Goal: Information Seeking & Learning: Learn about a topic

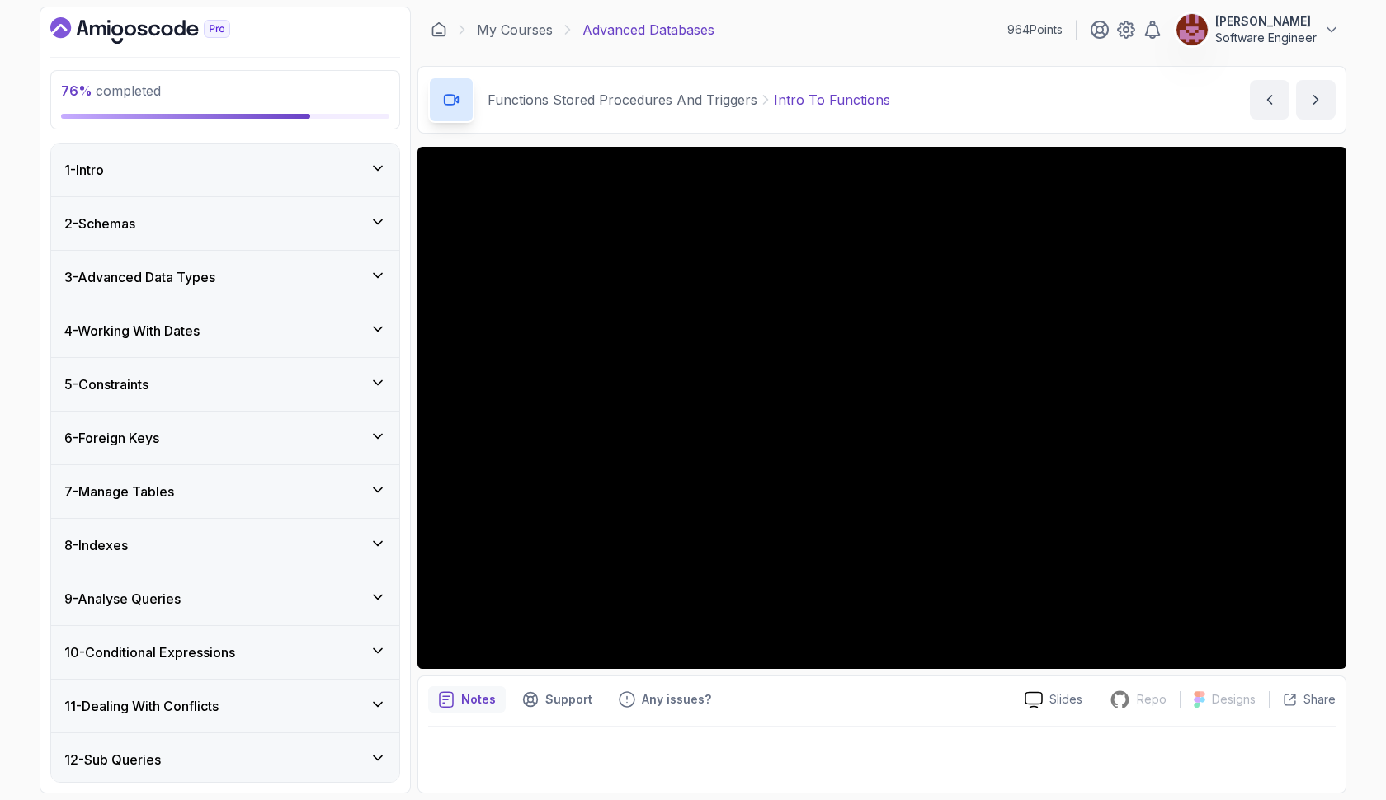
scroll to position [940, 0]
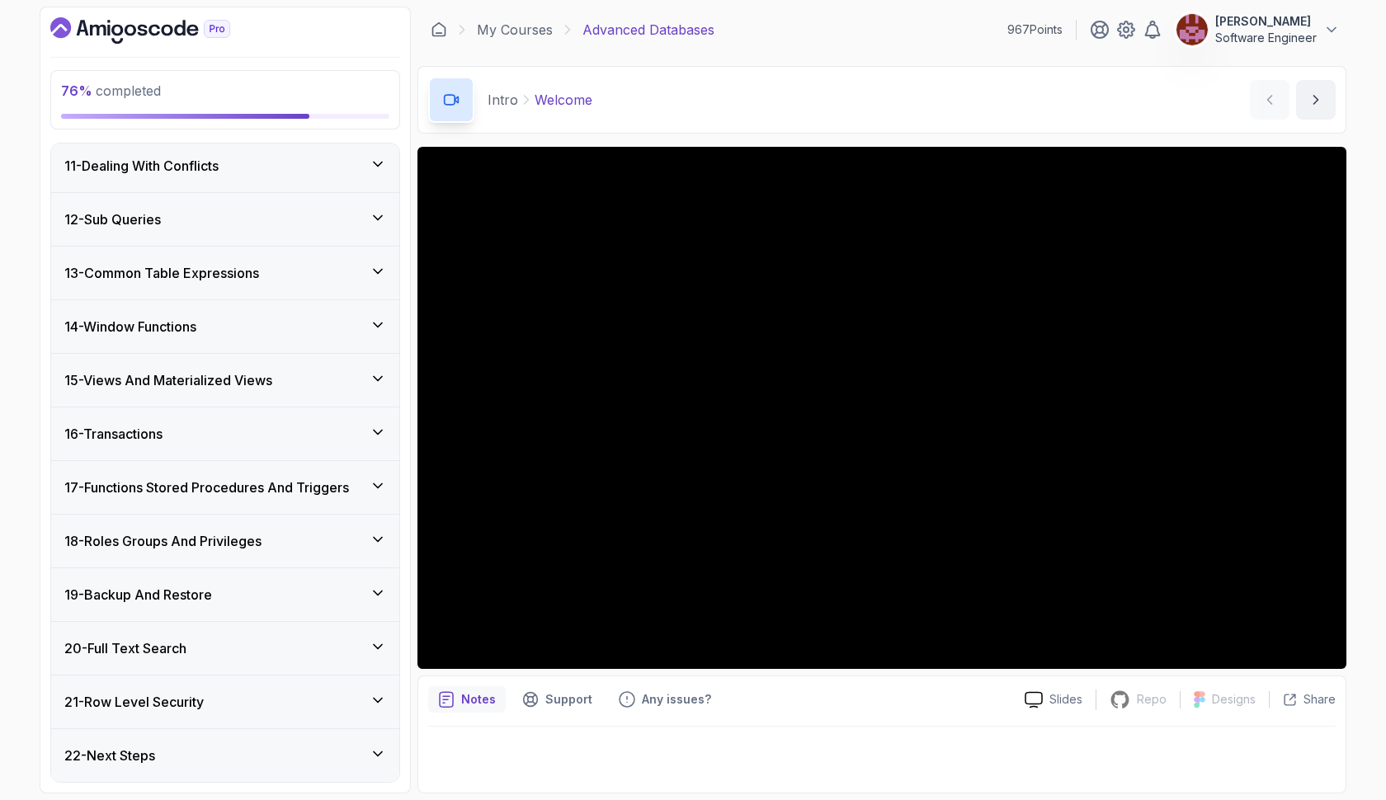
scroll to position [748, 0]
click at [318, 482] on h3 "17 - Functions Stored Procedures And Triggers" at bounding box center [206, 488] width 285 height 20
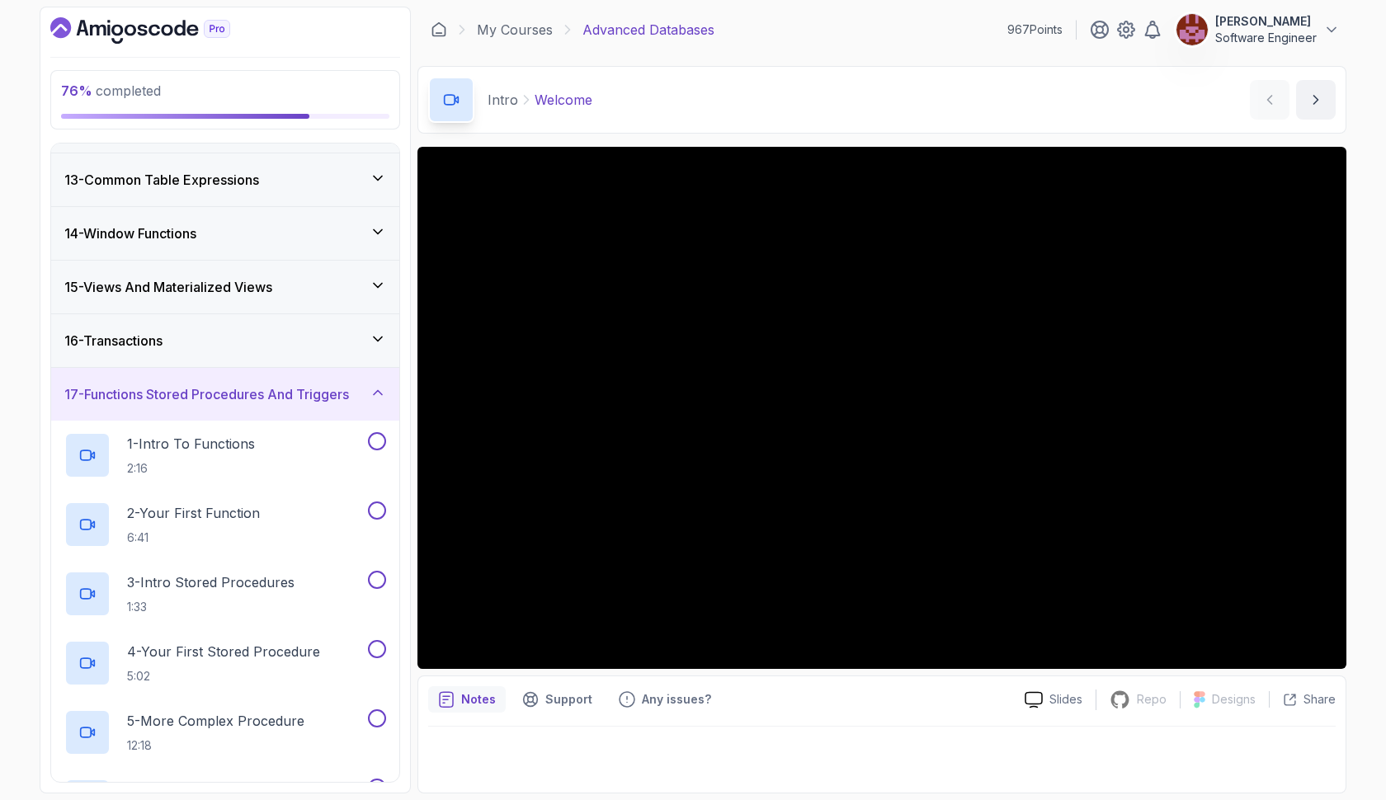
scroll to position [640, 0]
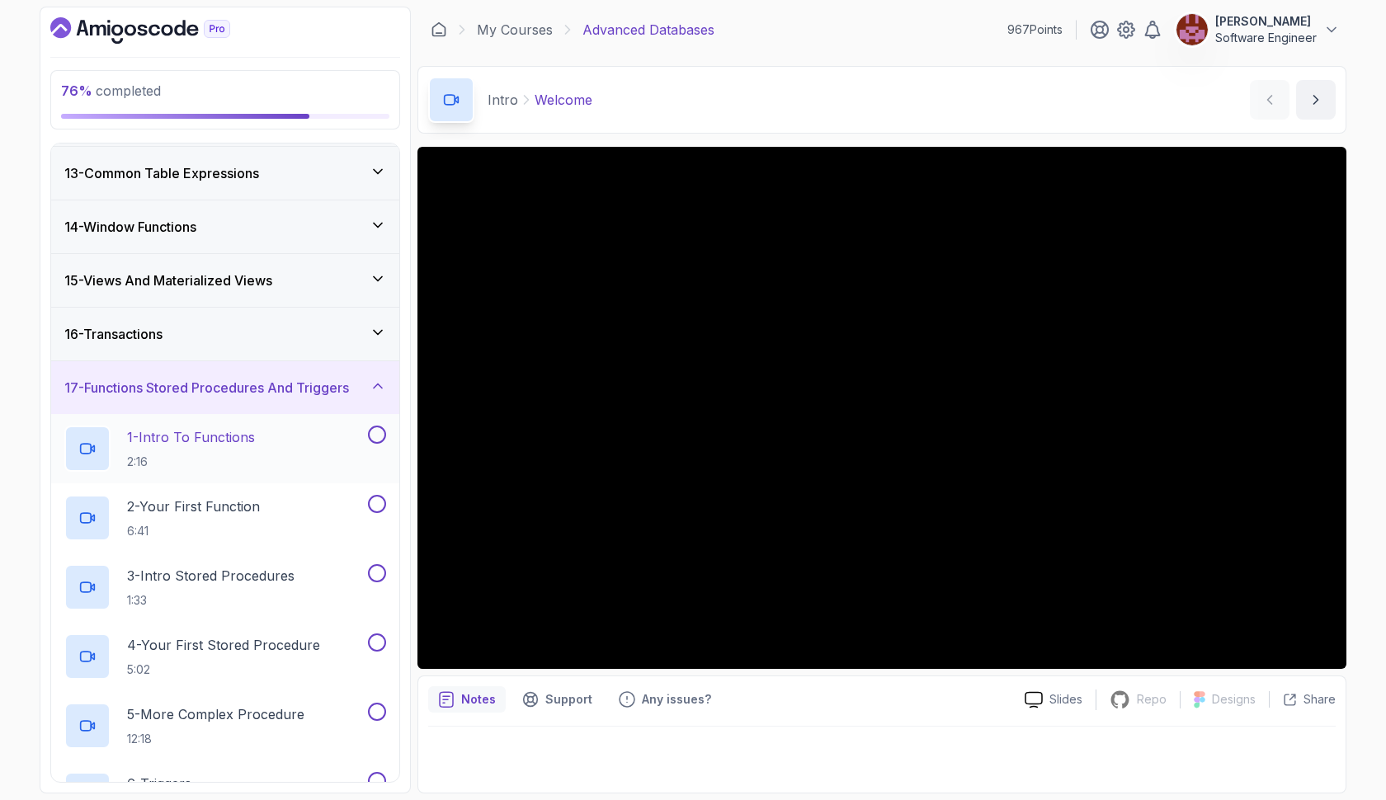
click at [280, 443] on div "1 - Intro To Functions 2:16" at bounding box center [214, 449] width 300 height 46
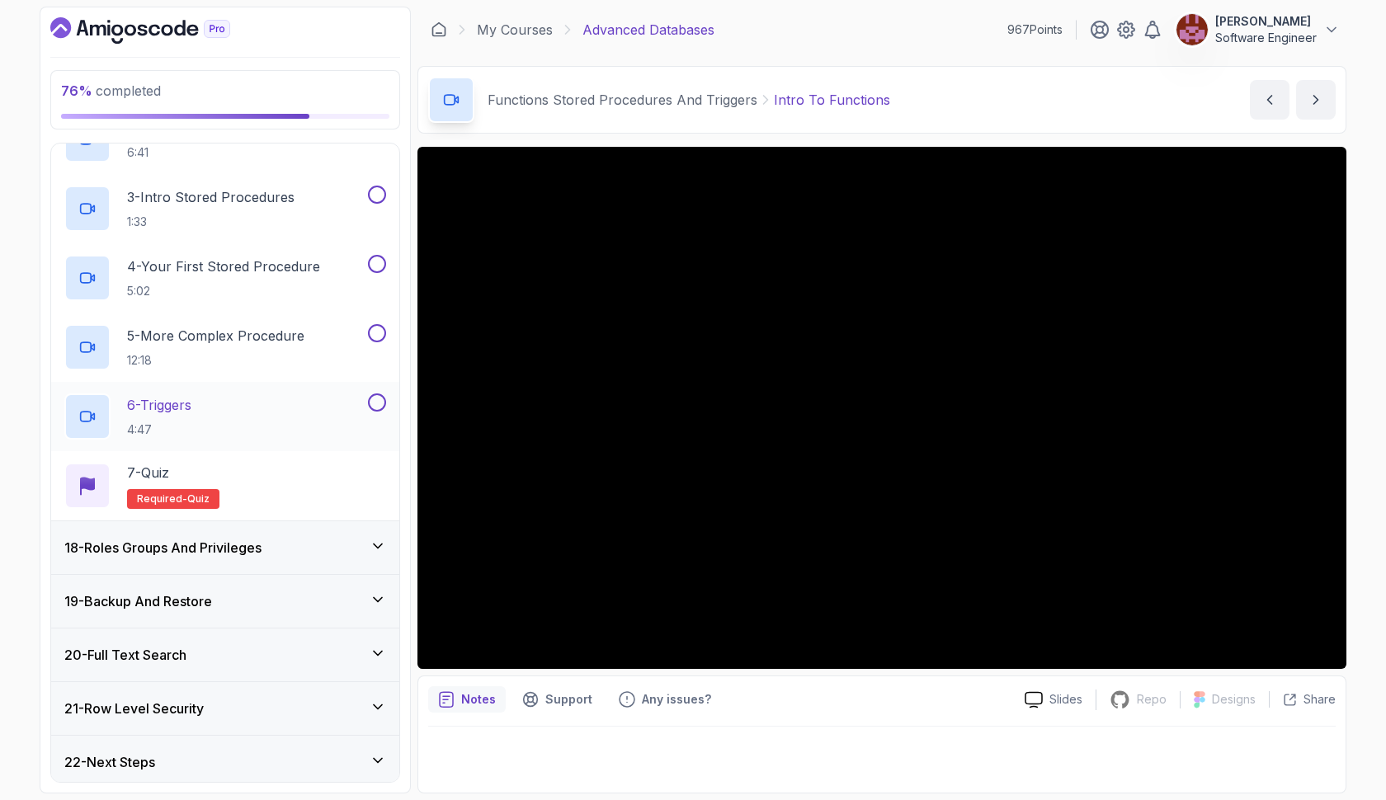
scroll to position [1025, 0]
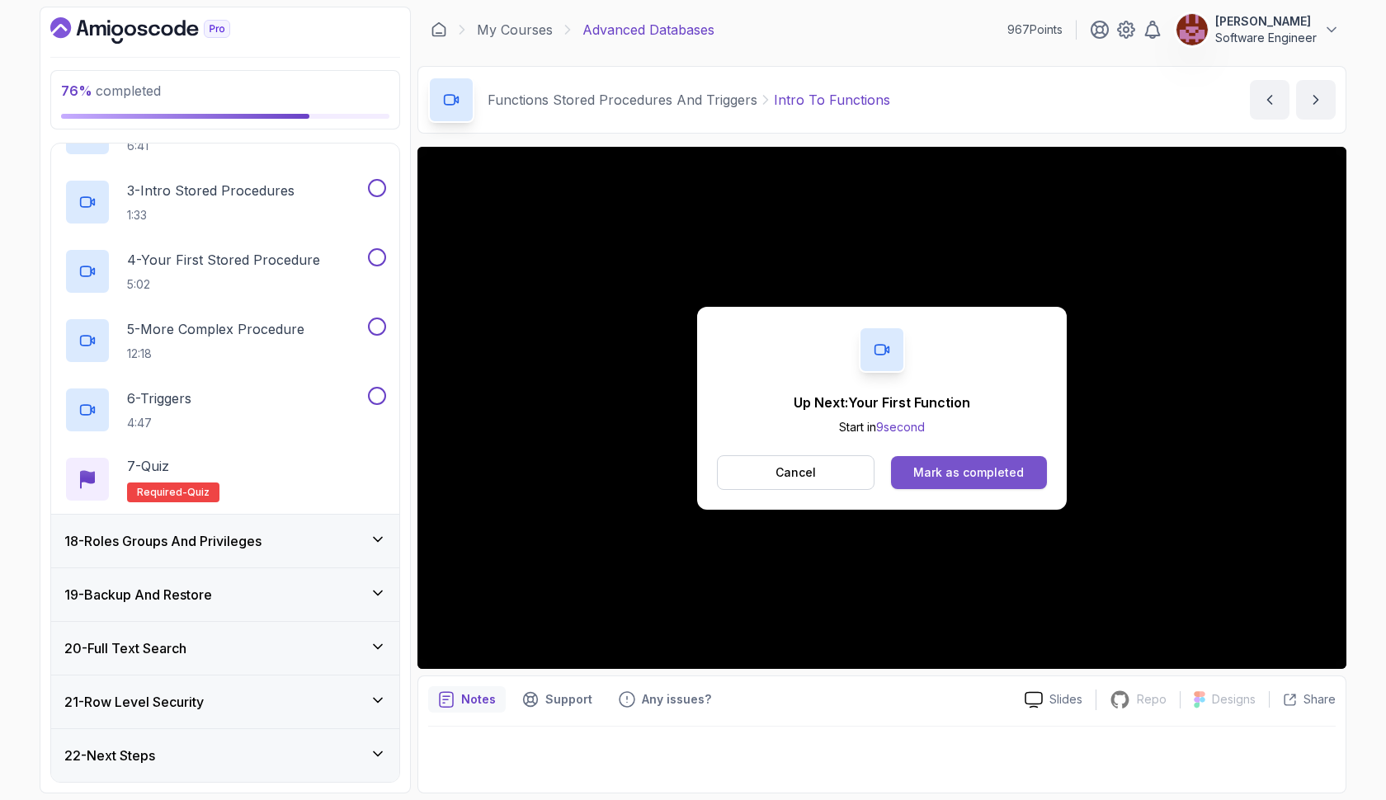
click at [977, 470] on div "Mark as completed" at bounding box center [968, 472] width 111 height 16
click at [986, 482] on button "Mark as completed" at bounding box center [969, 472] width 156 height 33
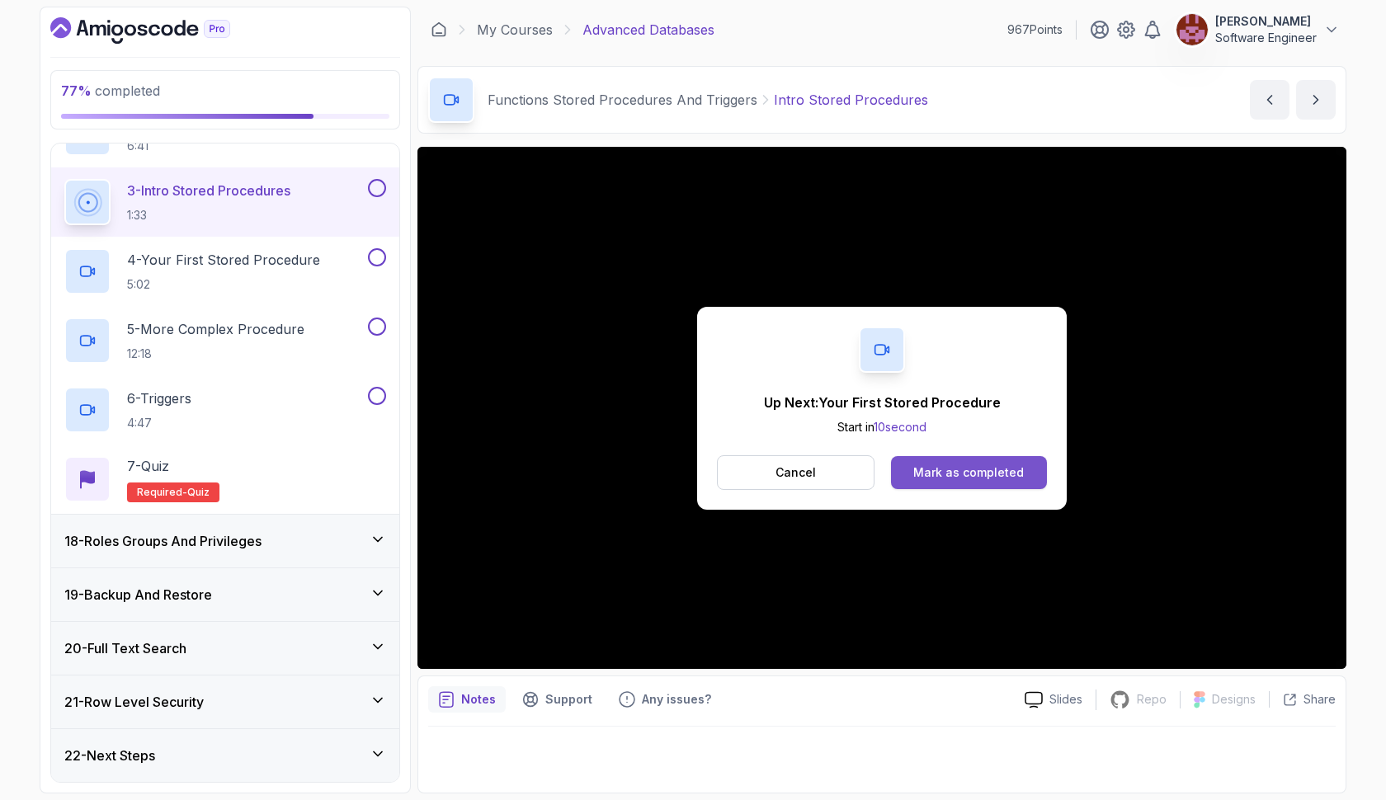
click at [931, 467] on div "Mark as completed" at bounding box center [968, 472] width 111 height 16
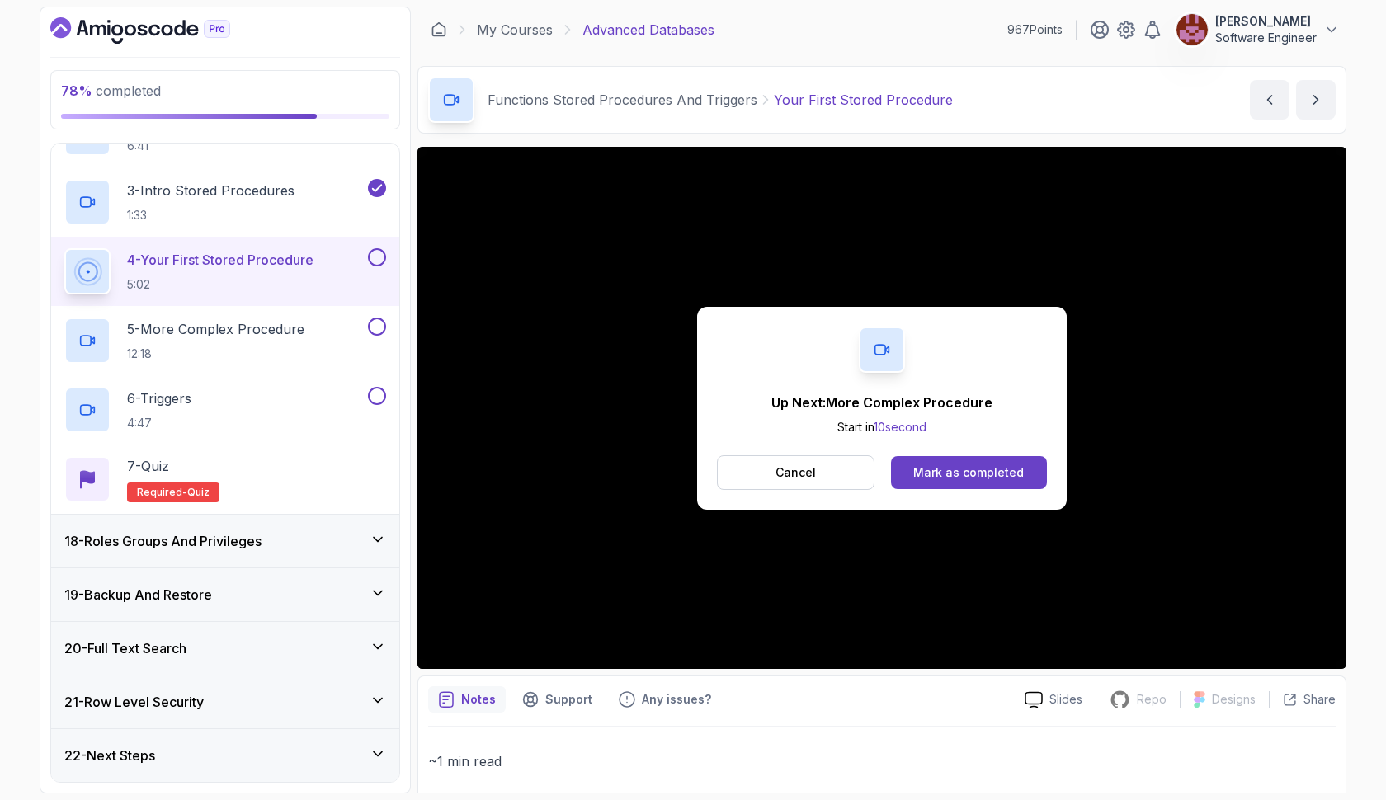
click at [375, 259] on button at bounding box center [377, 257] width 18 height 18
click at [963, 466] on div "Mark as completed" at bounding box center [968, 472] width 111 height 16
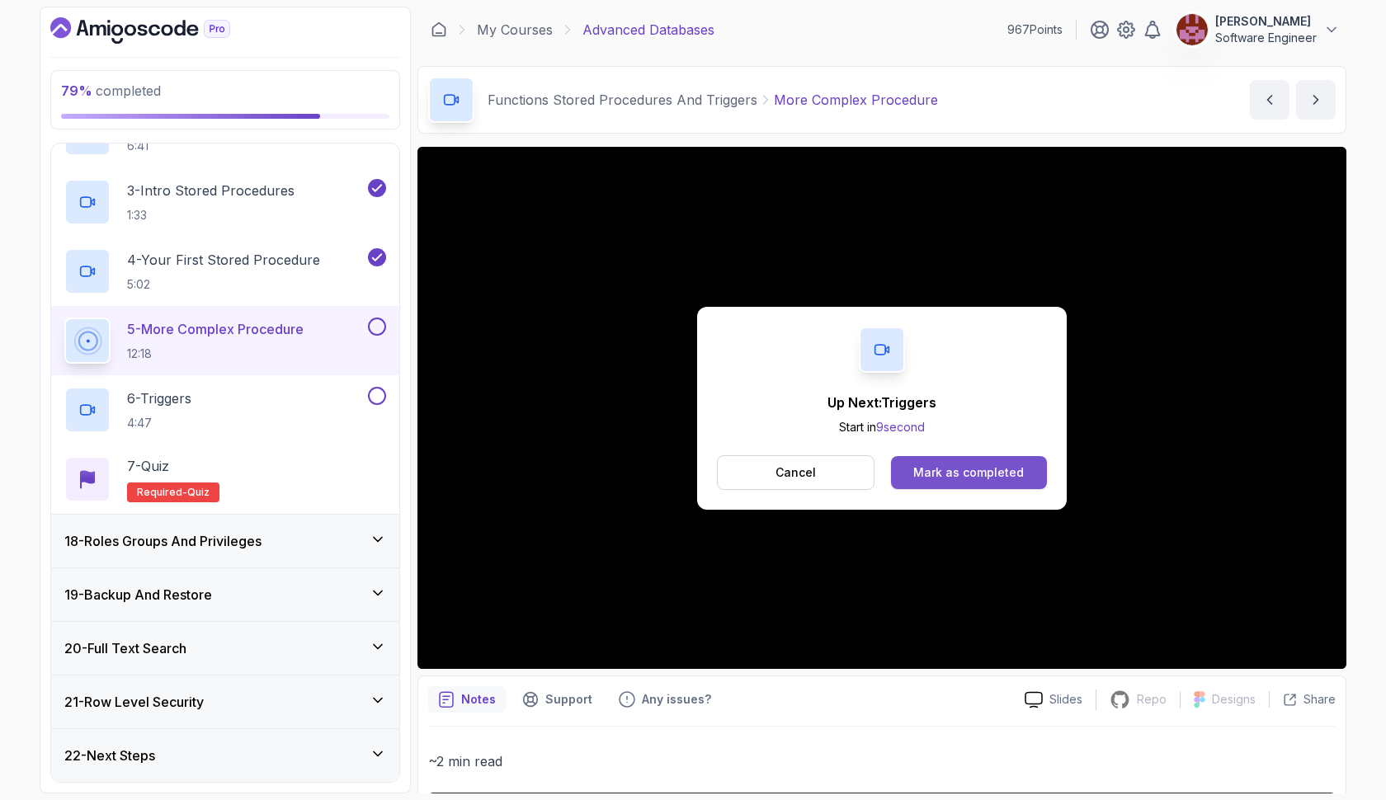
click at [931, 474] on div "Mark as completed" at bounding box center [968, 472] width 111 height 16
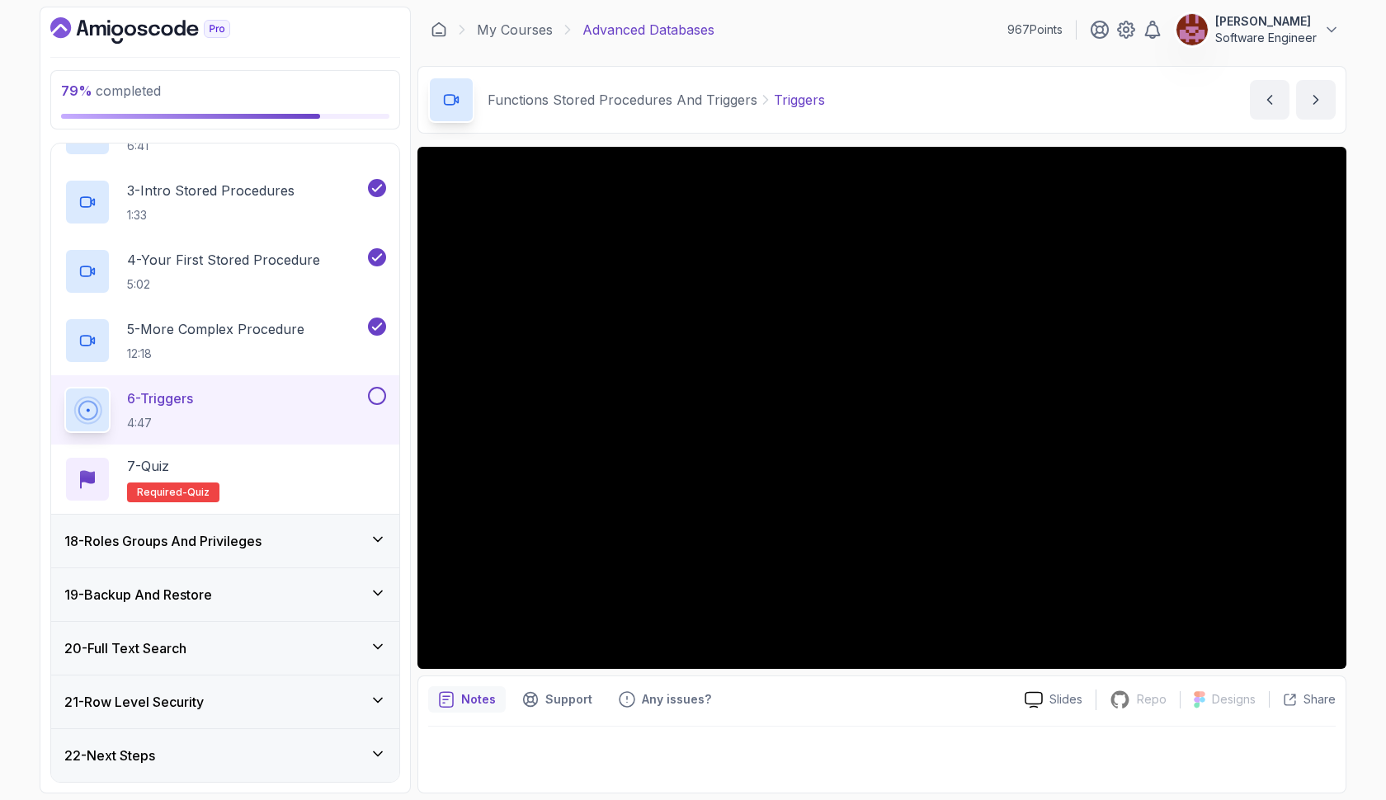
click at [384, 398] on button at bounding box center [377, 396] width 18 height 18
click at [326, 453] on div "7 - Quiz Required- quiz" at bounding box center [225, 479] width 348 height 69
click at [177, 468] on div "7 - Quiz" at bounding box center [173, 466] width 92 height 20
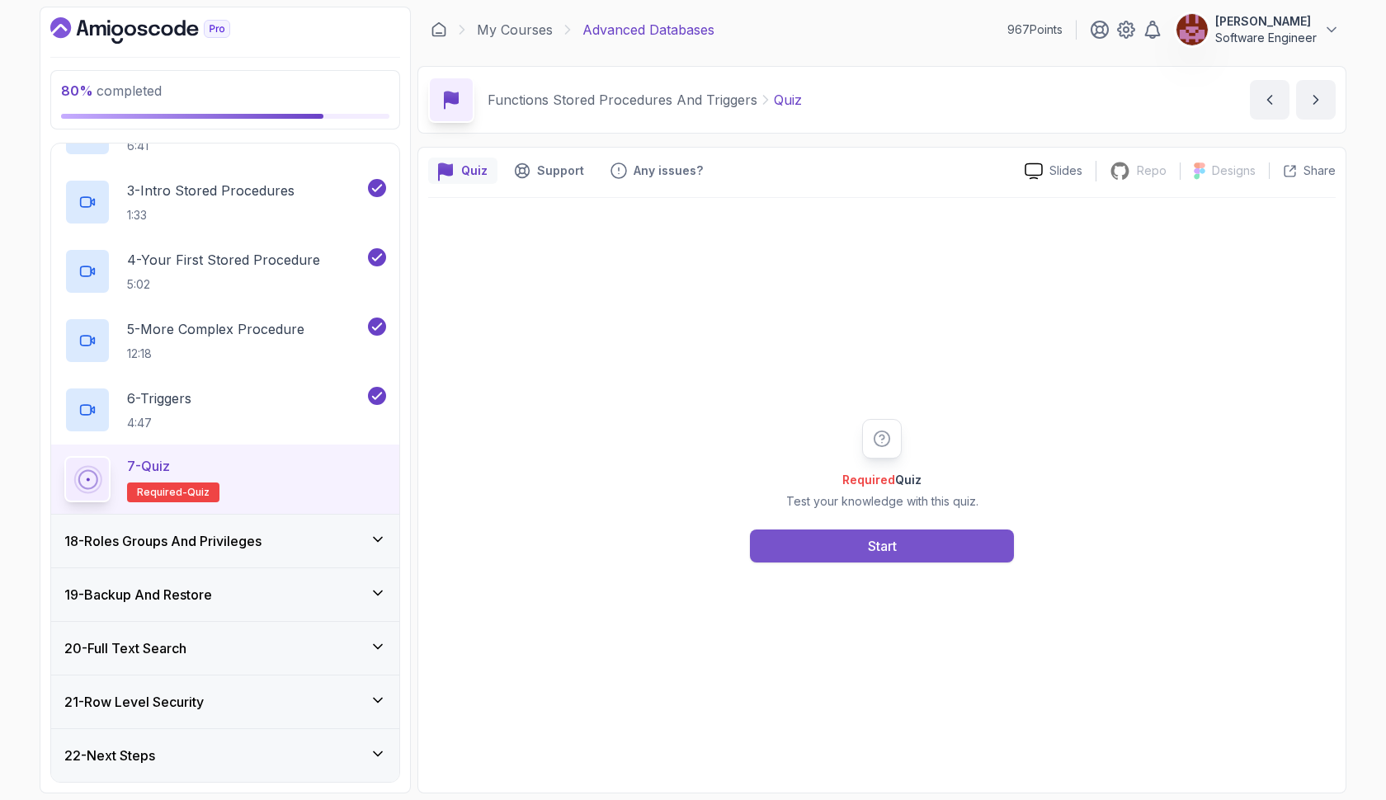
click at [825, 544] on button "Start" at bounding box center [882, 546] width 264 height 33
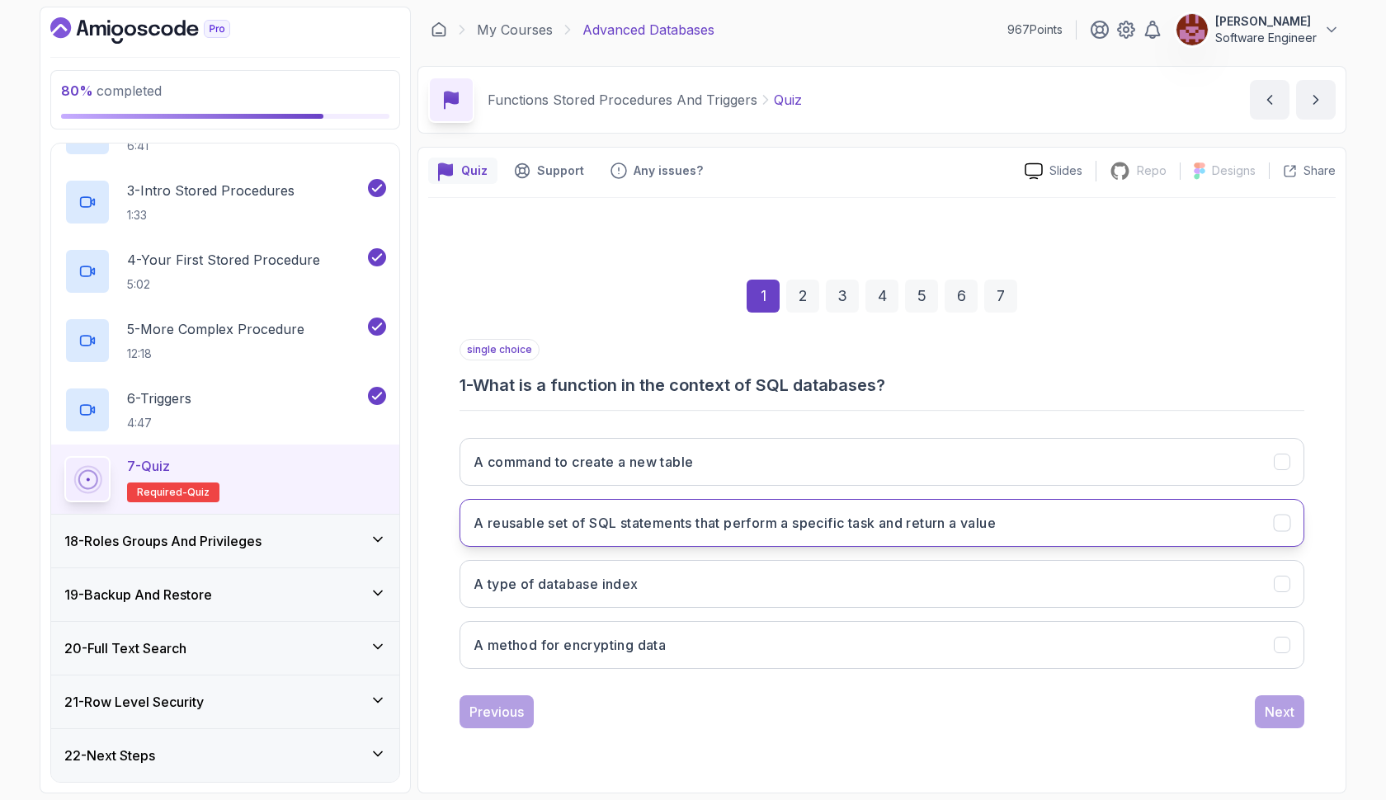
click at [849, 530] on h3 "A reusable set of SQL statements that perform a specific task and return a value" at bounding box center [734, 523] width 522 height 20
click at [1258, 710] on button "Next" at bounding box center [1279, 711] width 49 height 33
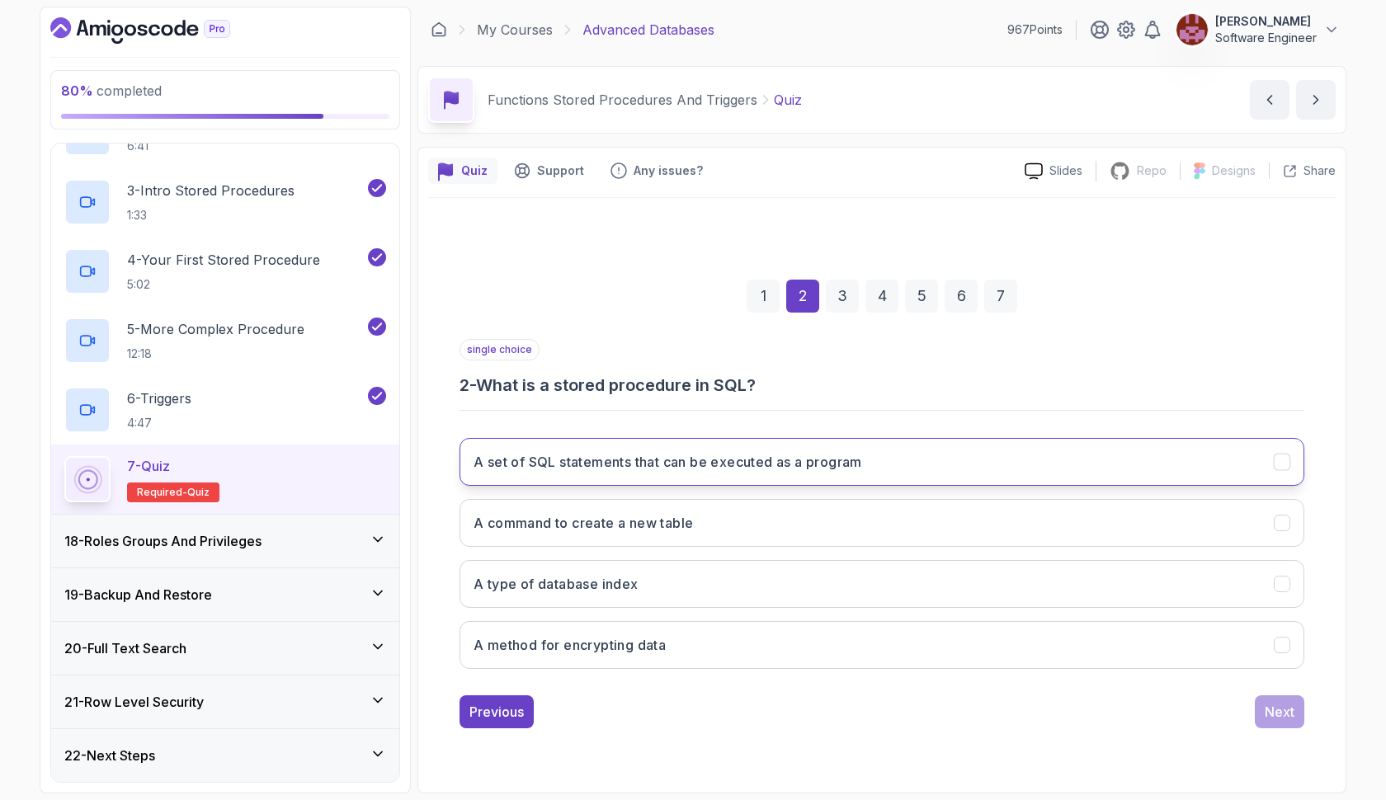
click at [931, 466] on button "A set of SQL statements that can be executed as a program" at bounding box center [881, 462] width 845 height 48
click at [1289, 714] on div "Next" at bounding box center [1280, 712] width 30 height 20
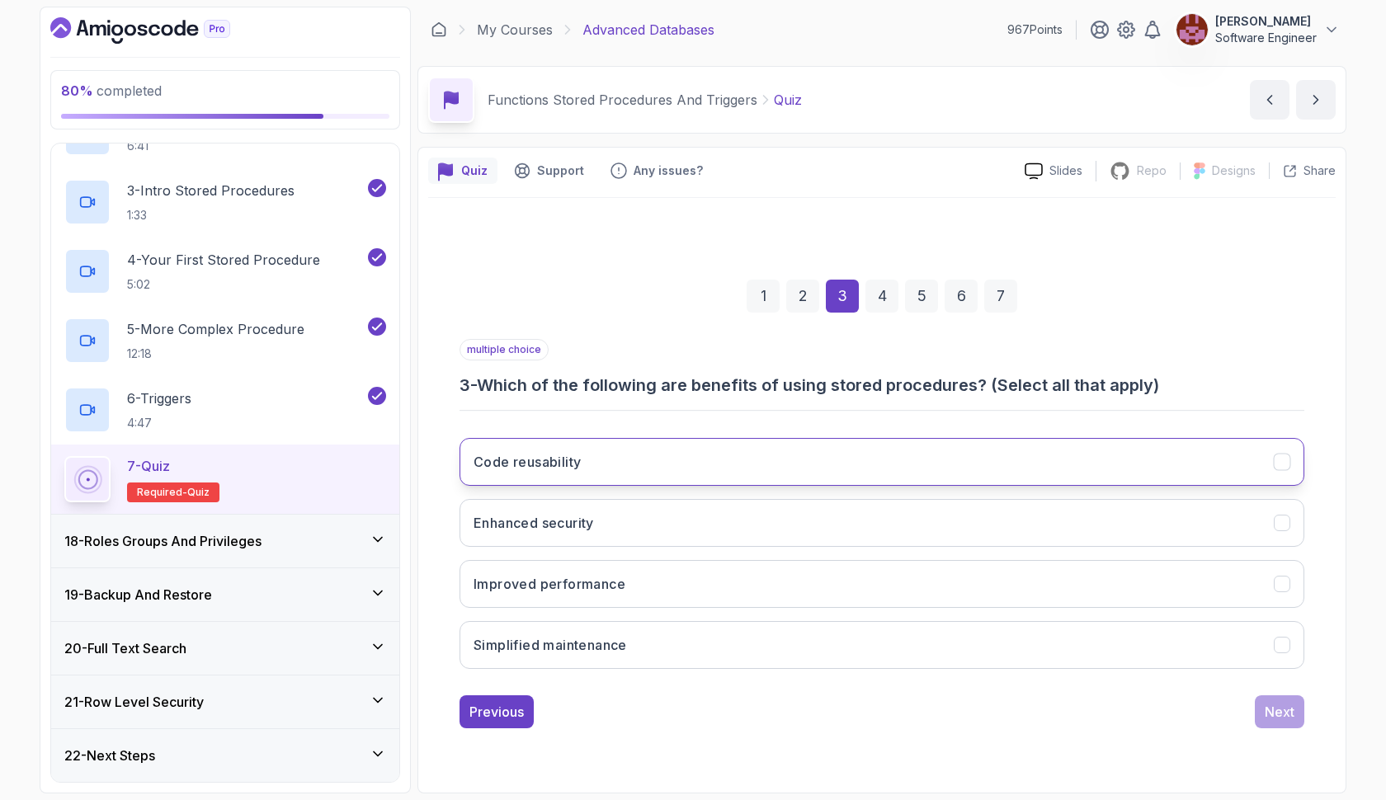
click at [699, 468] on button "Code reusability" at bounding box center [881, 462] width 845 height 48
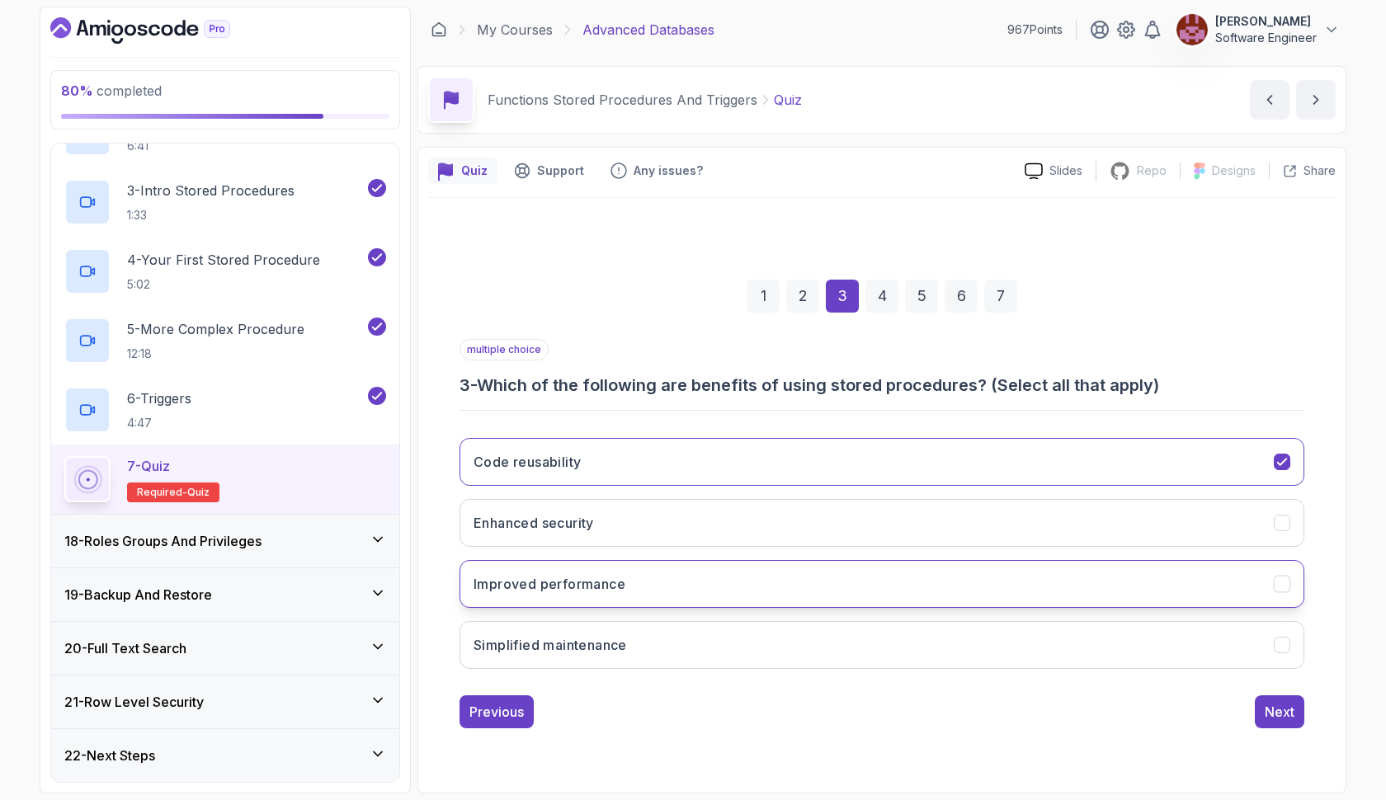
click at [681, 584] on button "Improved performance" at bounding box center [881, 584] width 845 height 48
click at [685, 647] on button "Simplified maintenance" at bounding box center [881, 645] width 845 height 48
click at [1259, 705] on button "Next" at bounding box center [1279, 711] width 49 height 33
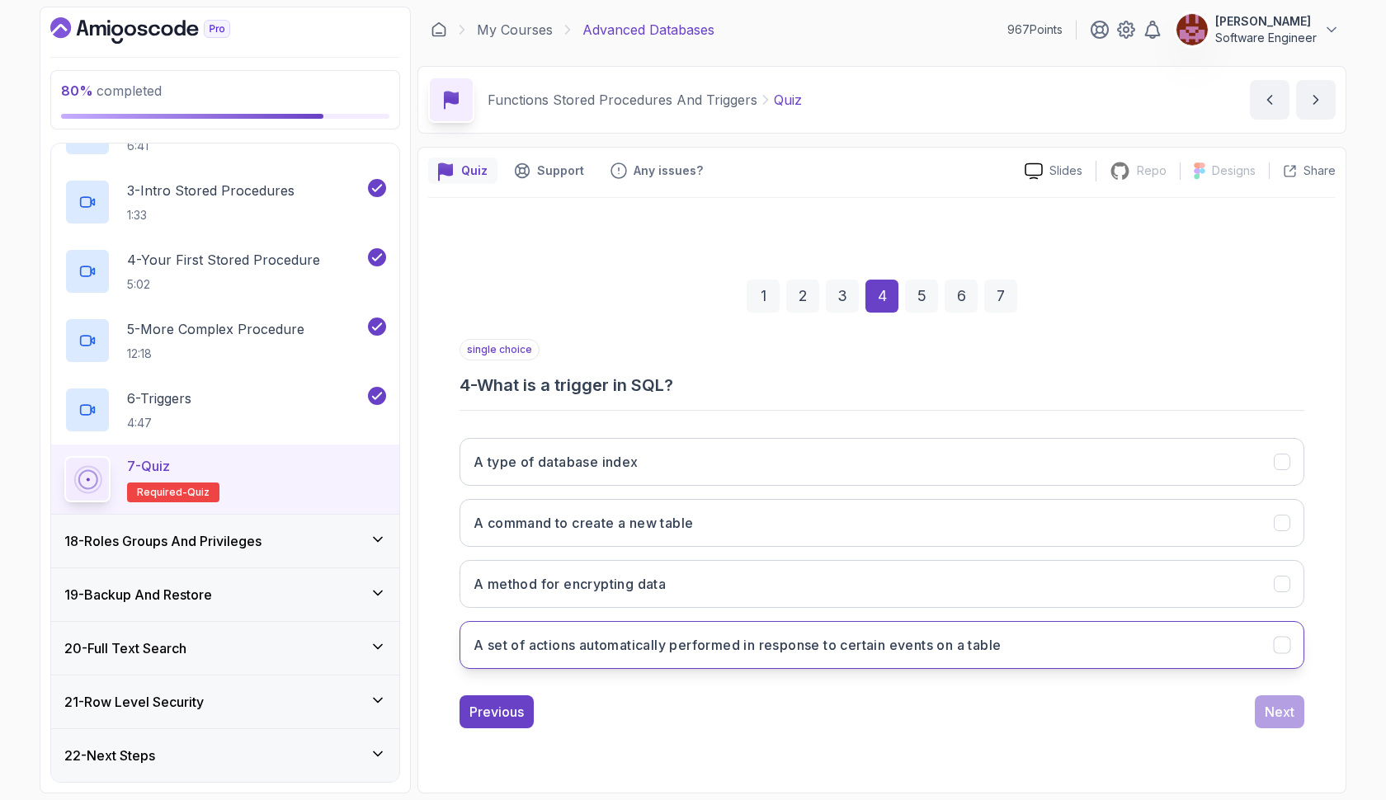
click at [808, 637] on h3 "A set of actions automatically performed in response to certain events on a tab…" at bounding box center [736, 645] width 527 height 20
click at [1271, 719] on div "Next" at bounding box center [1280, 712] width 30 height 20
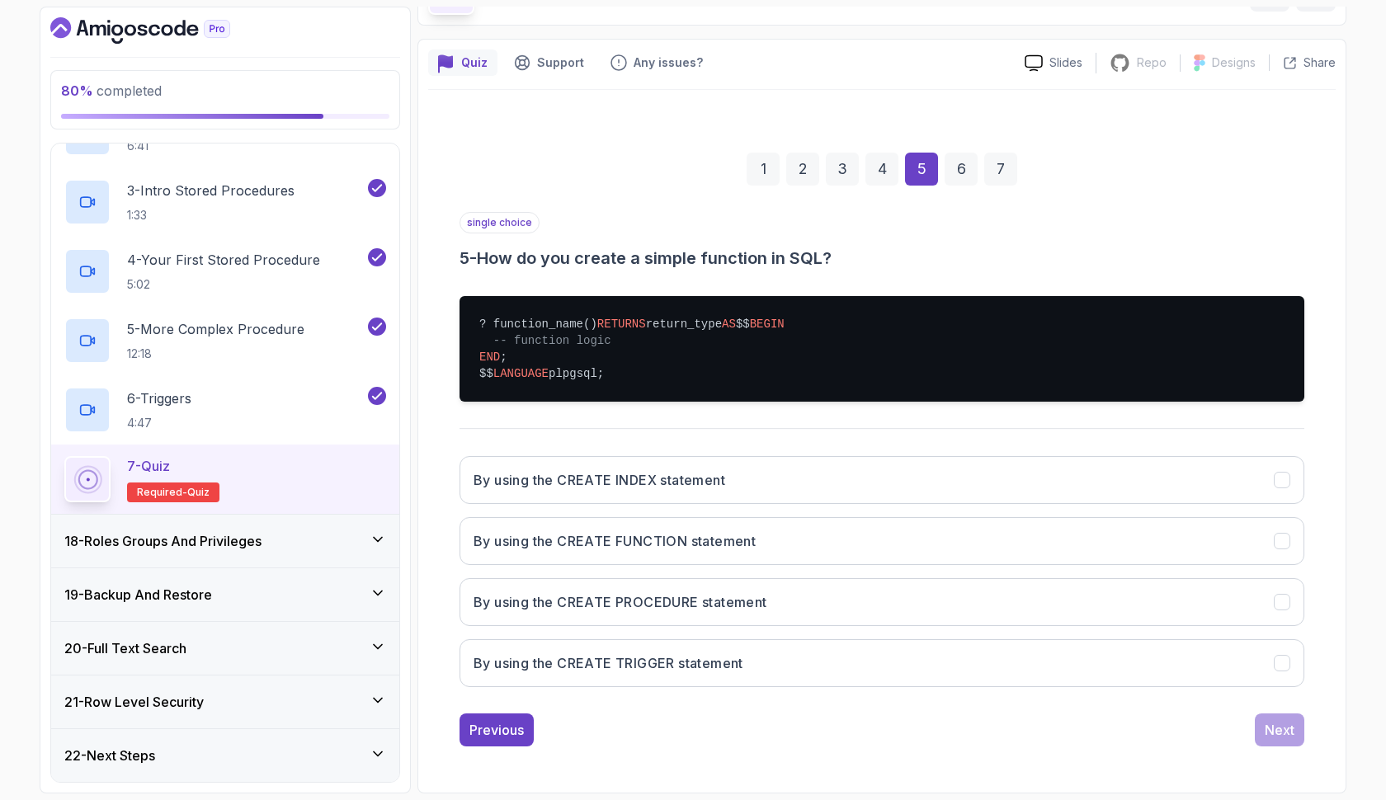
scroll to position [141, 0]
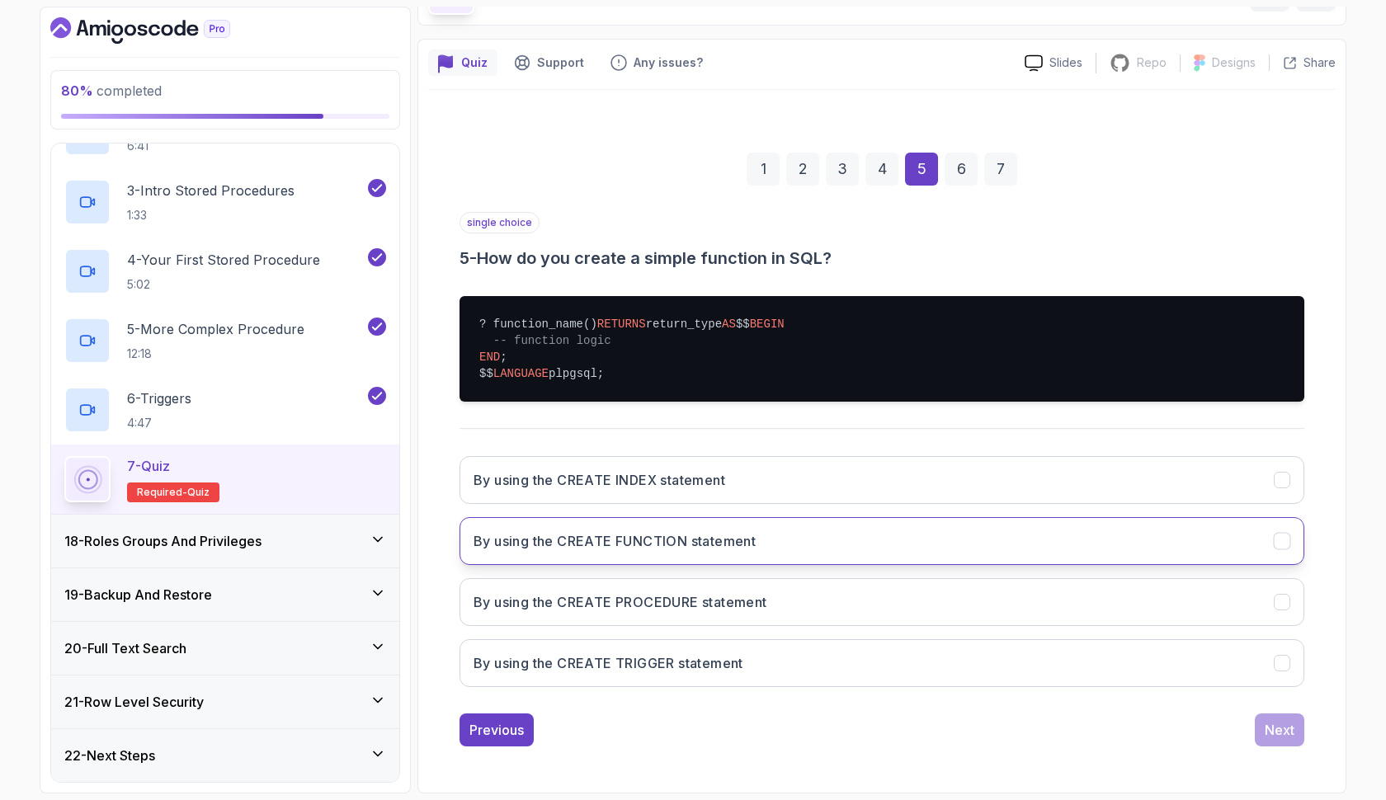
click at [696, 530] on button "By using the CREATE FUNCTION statement" at bounding box center [881, 541] width 845 height 48
click at [1281, 728] on div "Next" at bounding box center [1280, 730] width 30 height 20
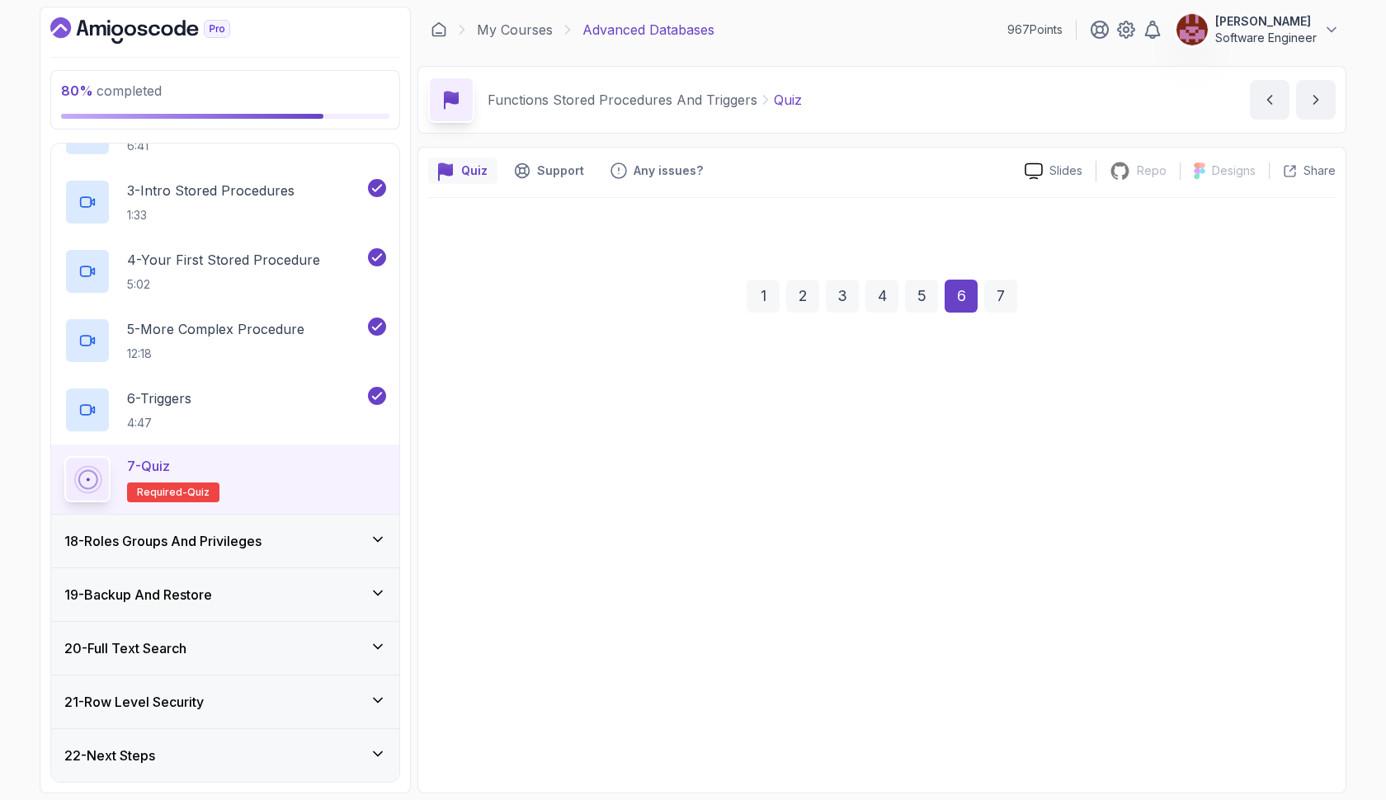
scroll to position [0, 0]
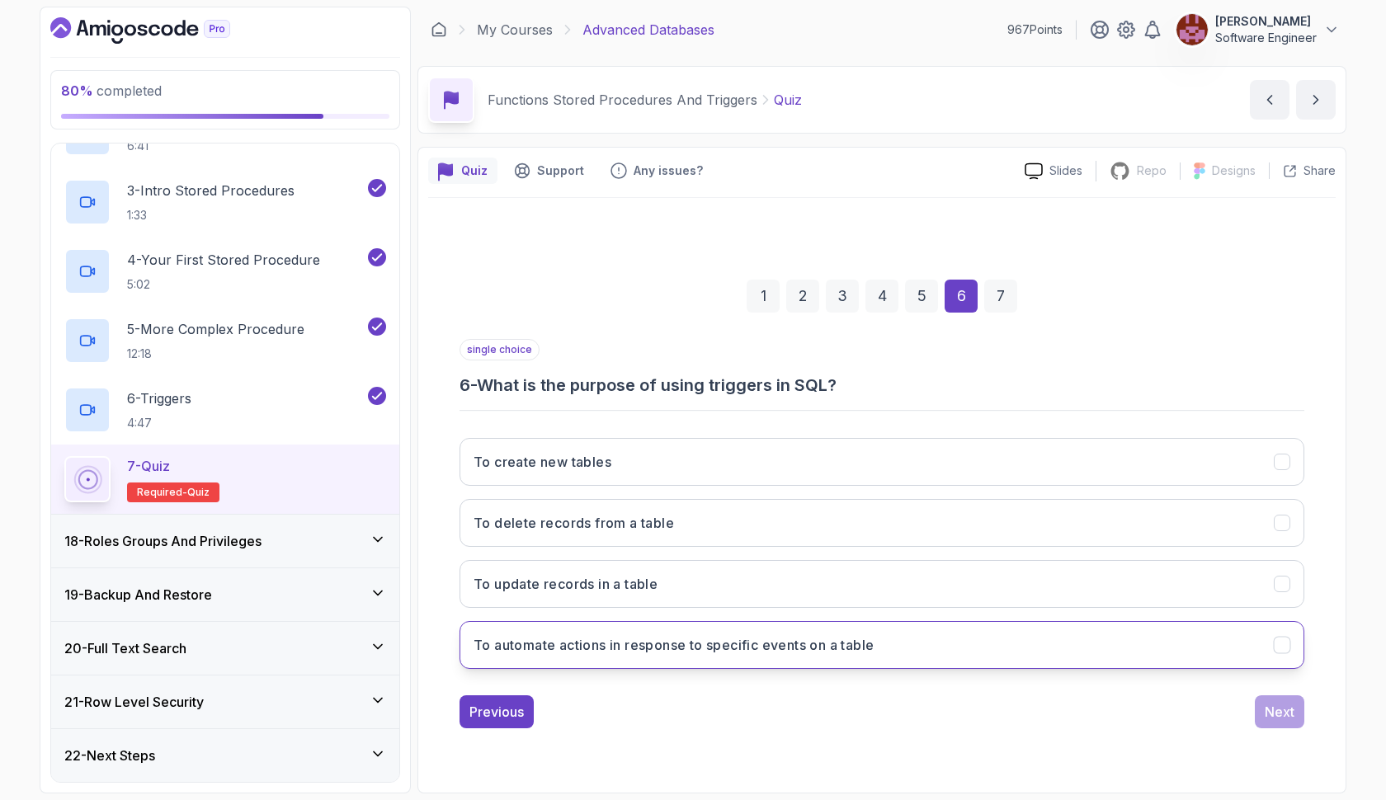
click at [782, 651] on h3 "To automate actions in response to specific events on a table" at bounding box center [673, 645] width 400 height 20
click at [1264, 709] on button "Next" at bounding box center [1279, 711] width 49 height 33
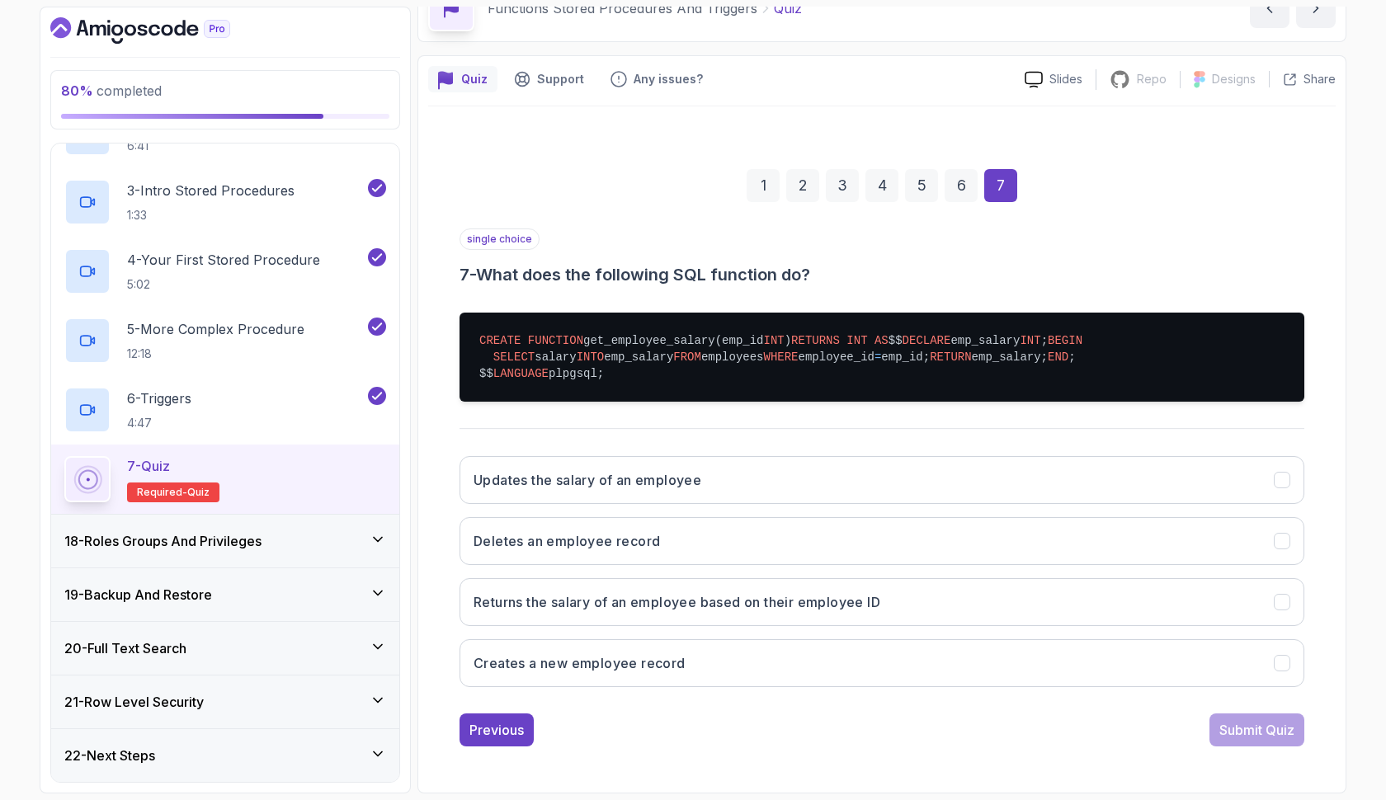
scroll to position [191, 0]
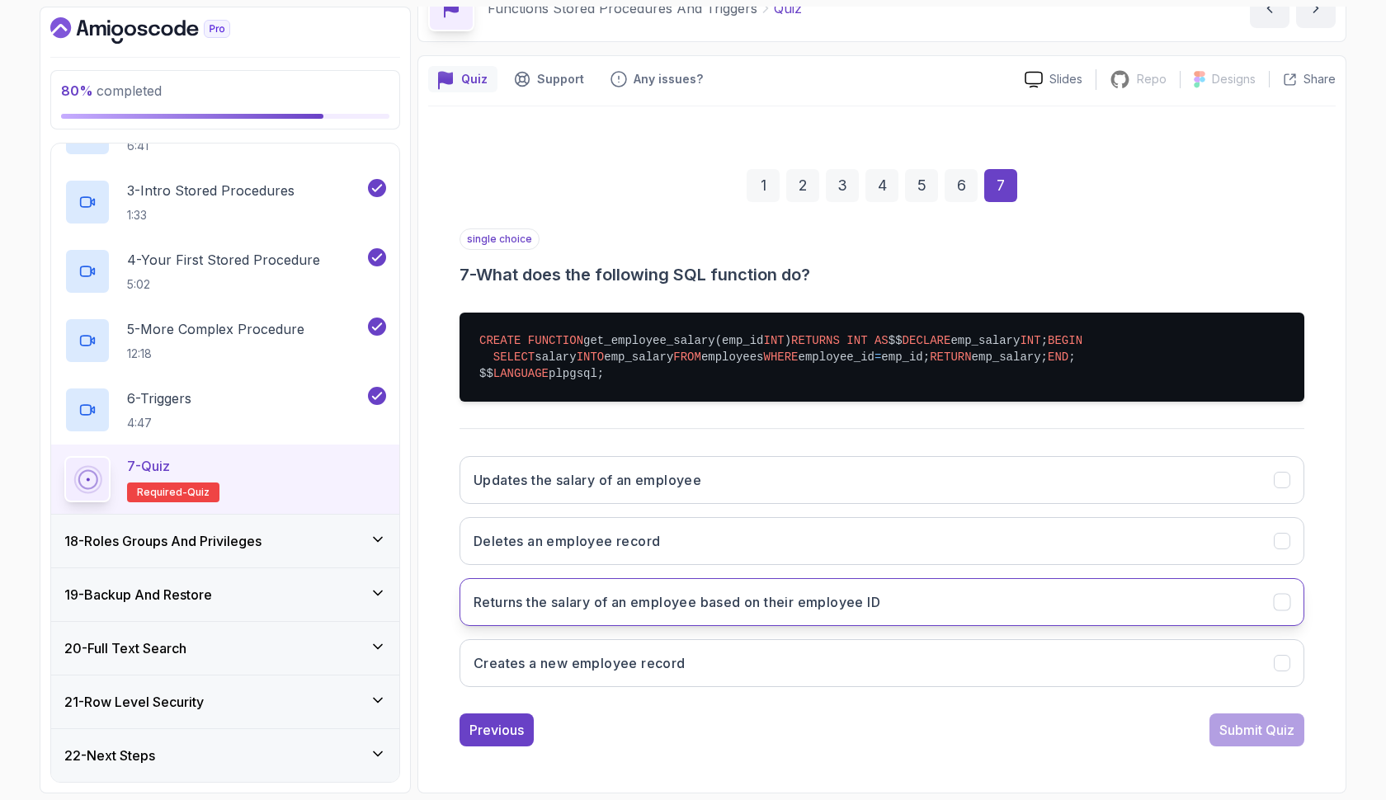
click at [814, 604] on h3 "Returns the salary of an employee based on their employee ID" at bounding box center [676, 602] width 407 height 20
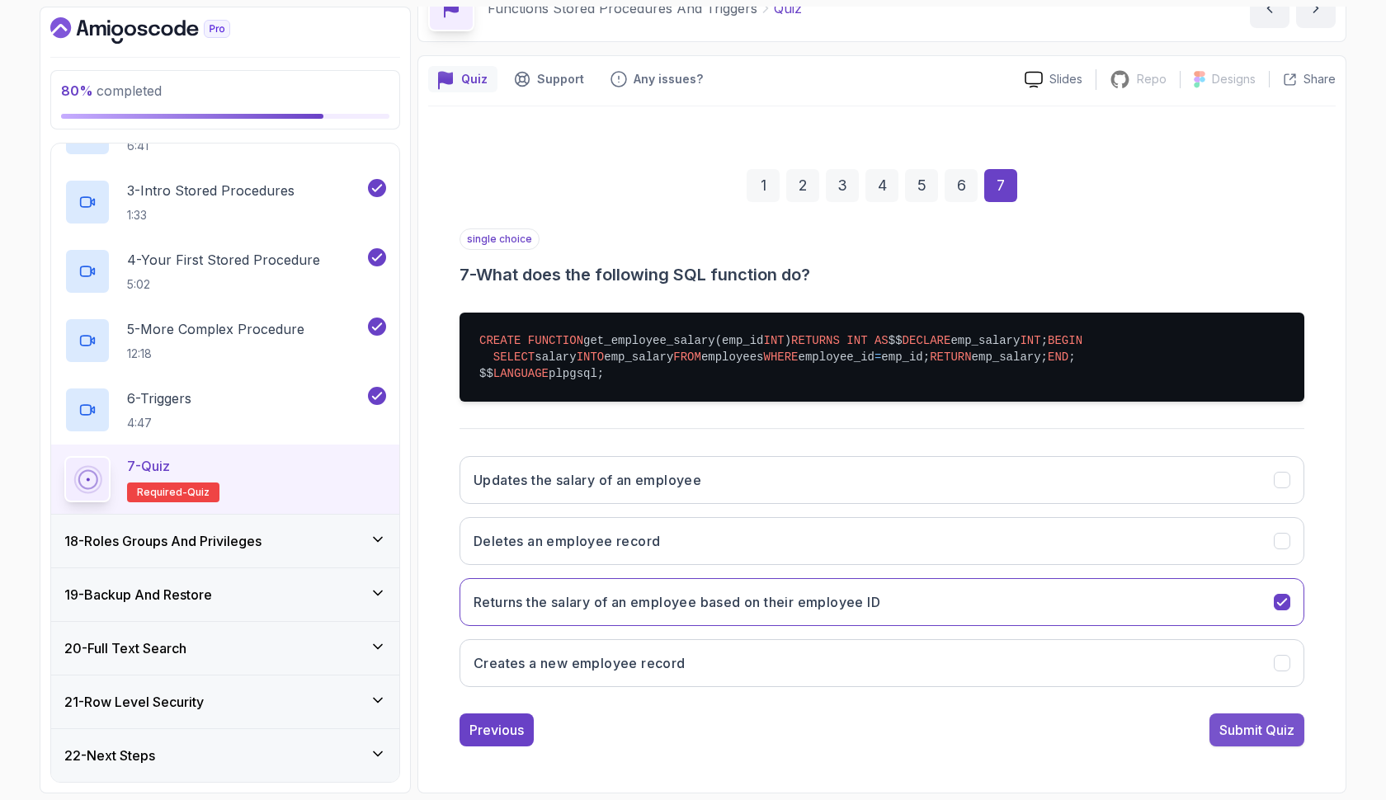
click at [1234, 732] on div "Submit Quiz" at bounding box center [1256, 730] width 75 height 20
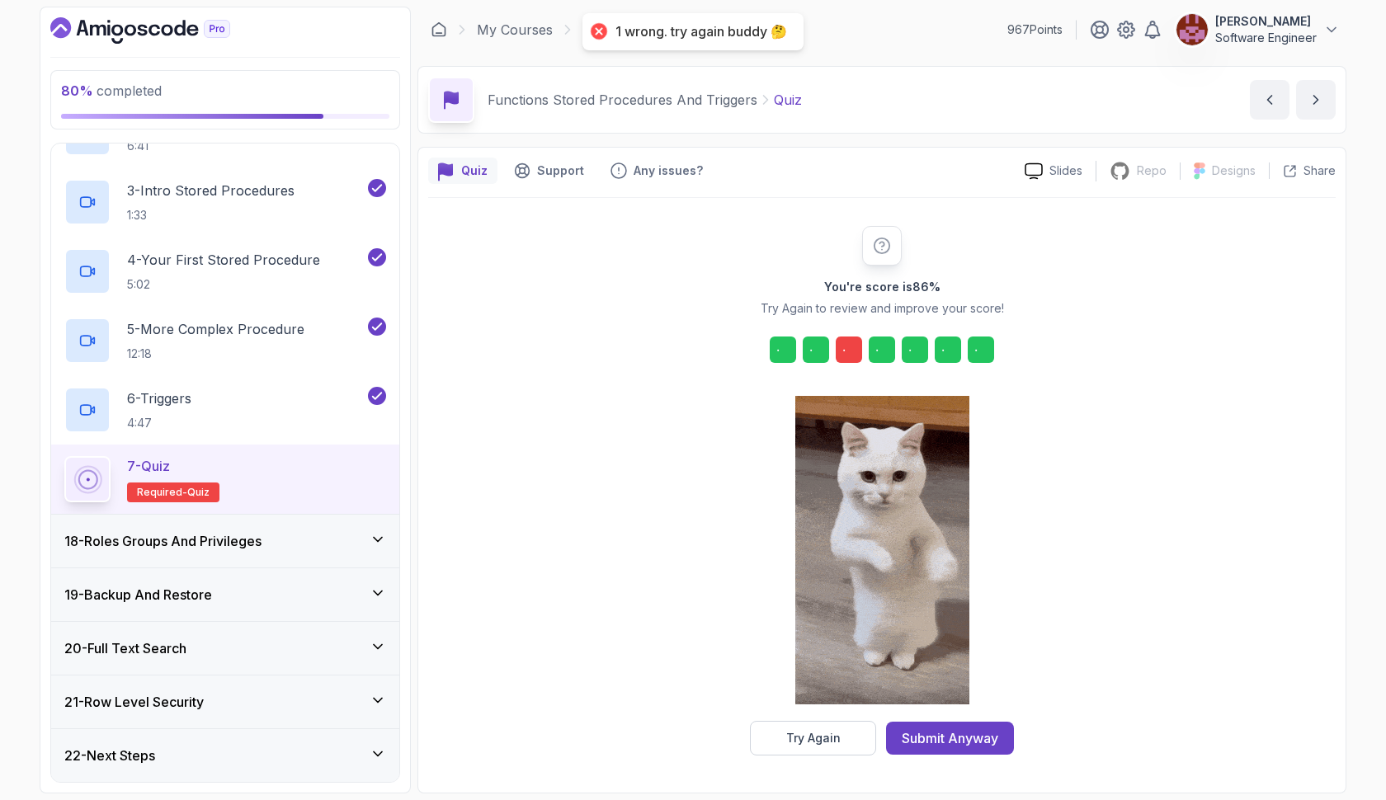
scroll to position [0, 0]
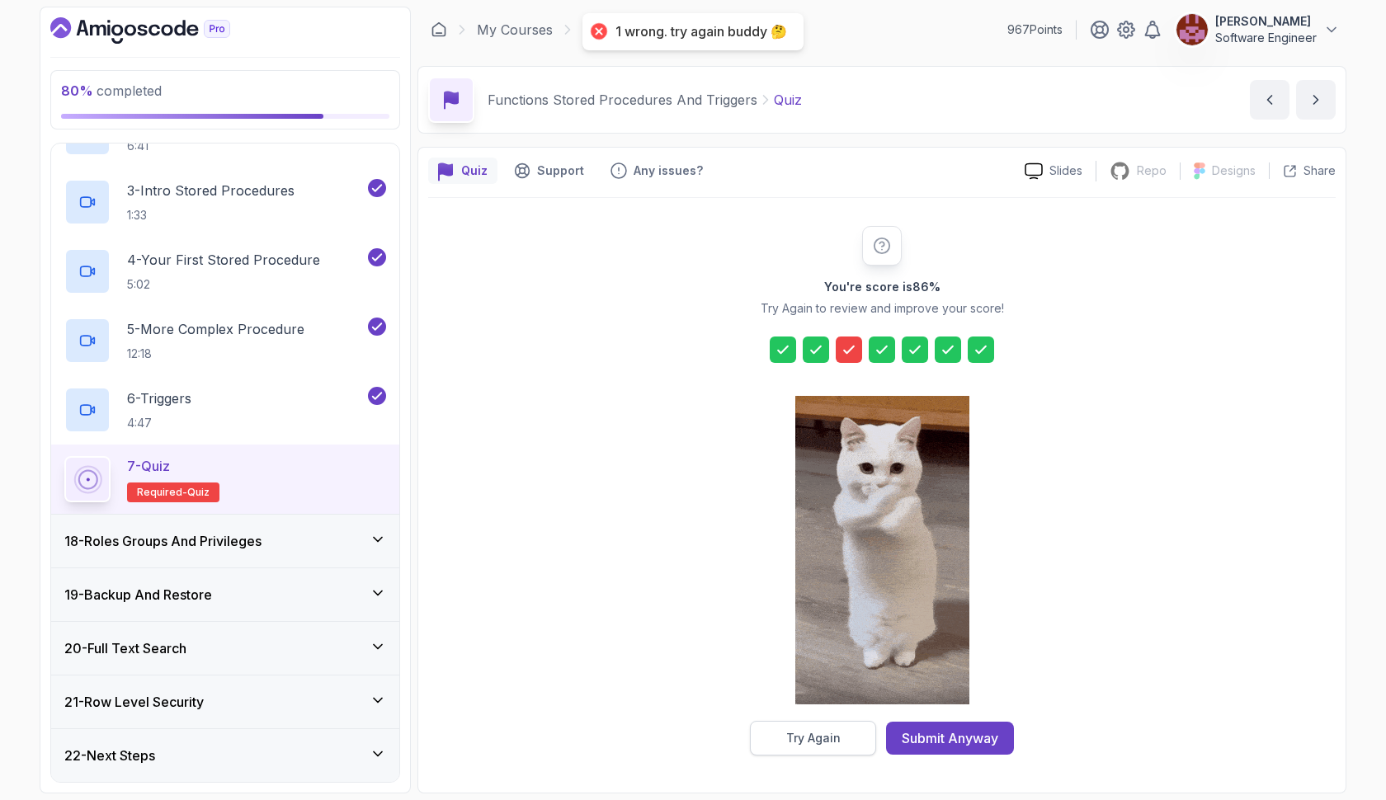
click at [853, 733] on button "Try Again" at bounding box center [813, 738] width 126 height 35
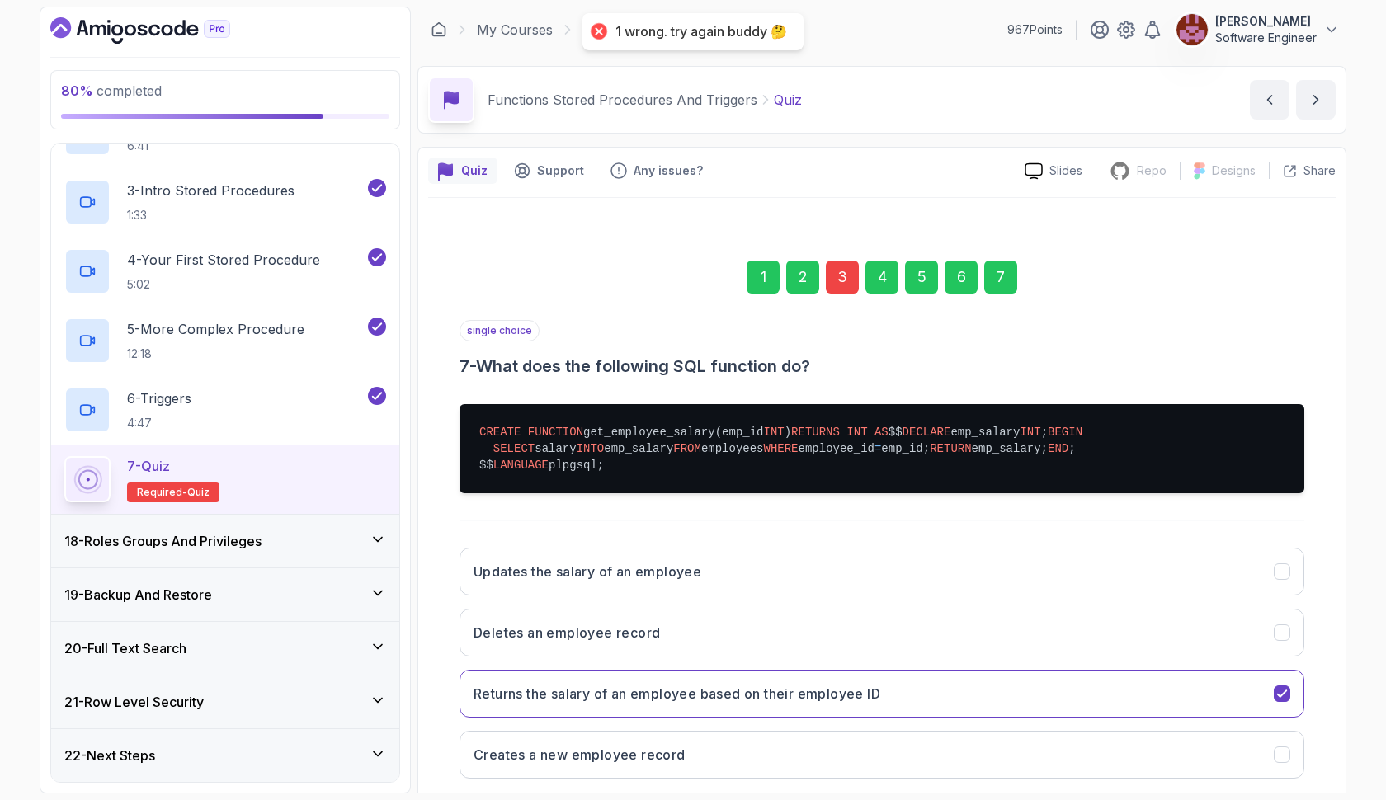
click at [850, 275] on div "3" at bounding box center [842, 277] width 33 height 33
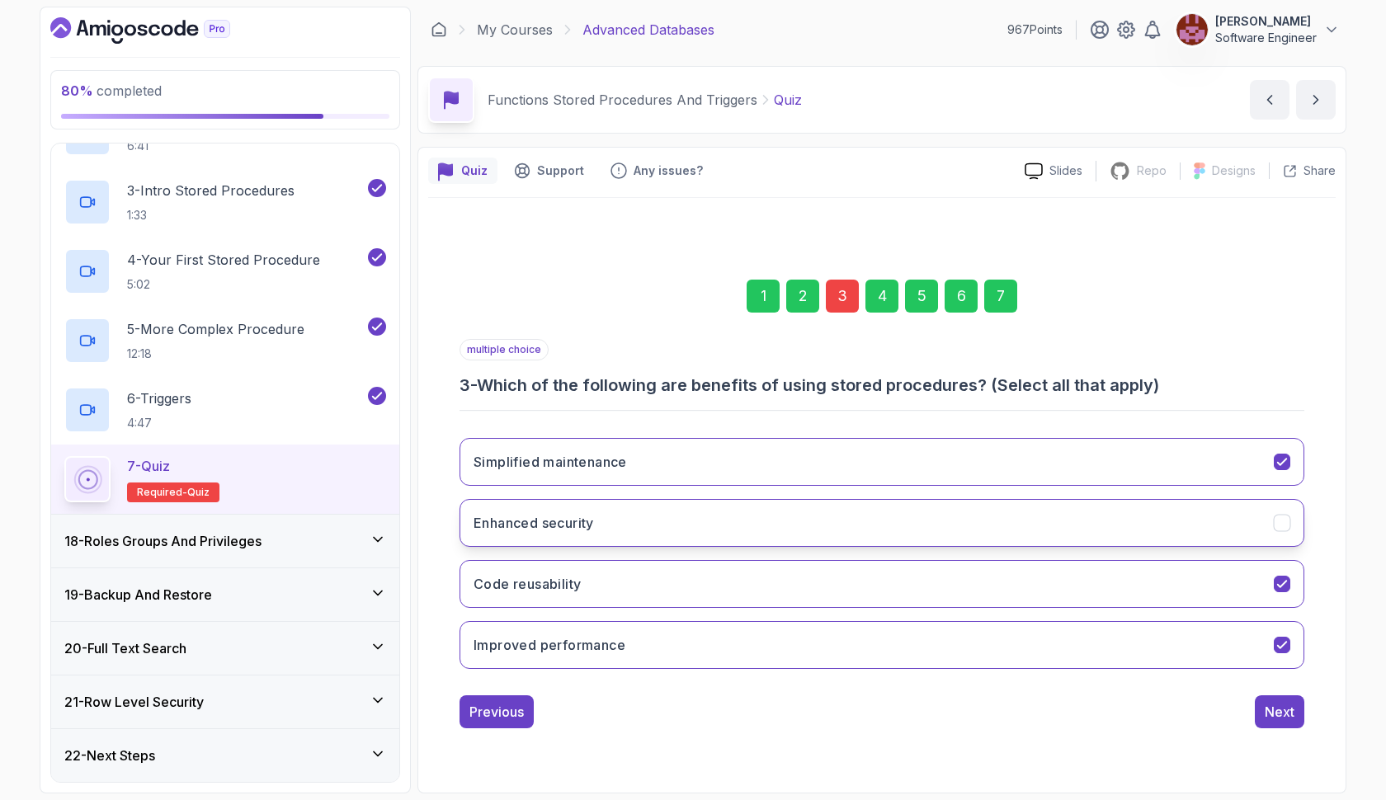
click at [759, 530] on button "Enhanced security" at bounding box center [881, 523] width 845 height 48
click at [996, 295] on div "7" at bounding box center [1000, 296] width 33 height 33
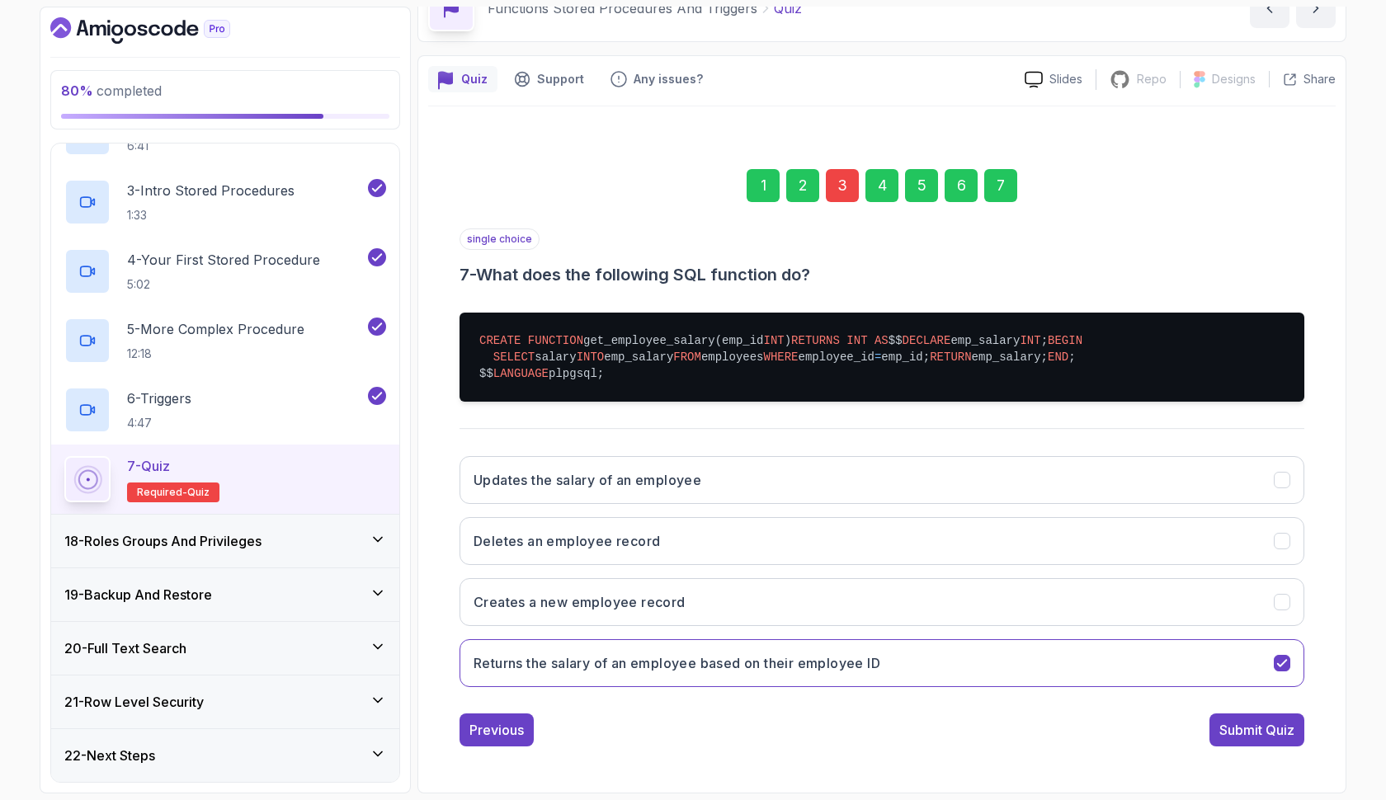
scroll to position [191, 0]
click at [1262, 723] on div "Submit Quiz" at bounding box center [1256, 730] width 75 height 20
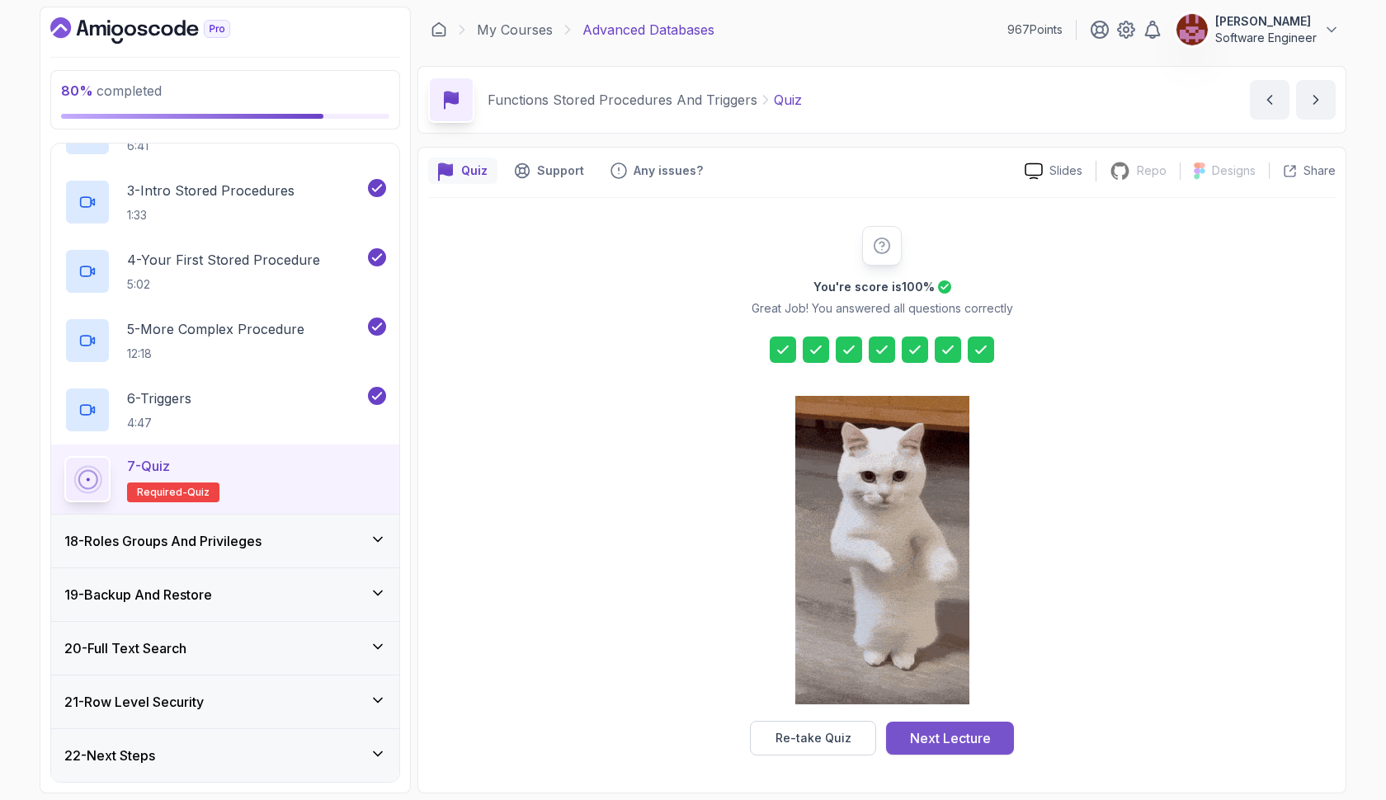
click at [978, 746] on div "Next Lecture" at bounding box center [950, 738] width 81 height 20
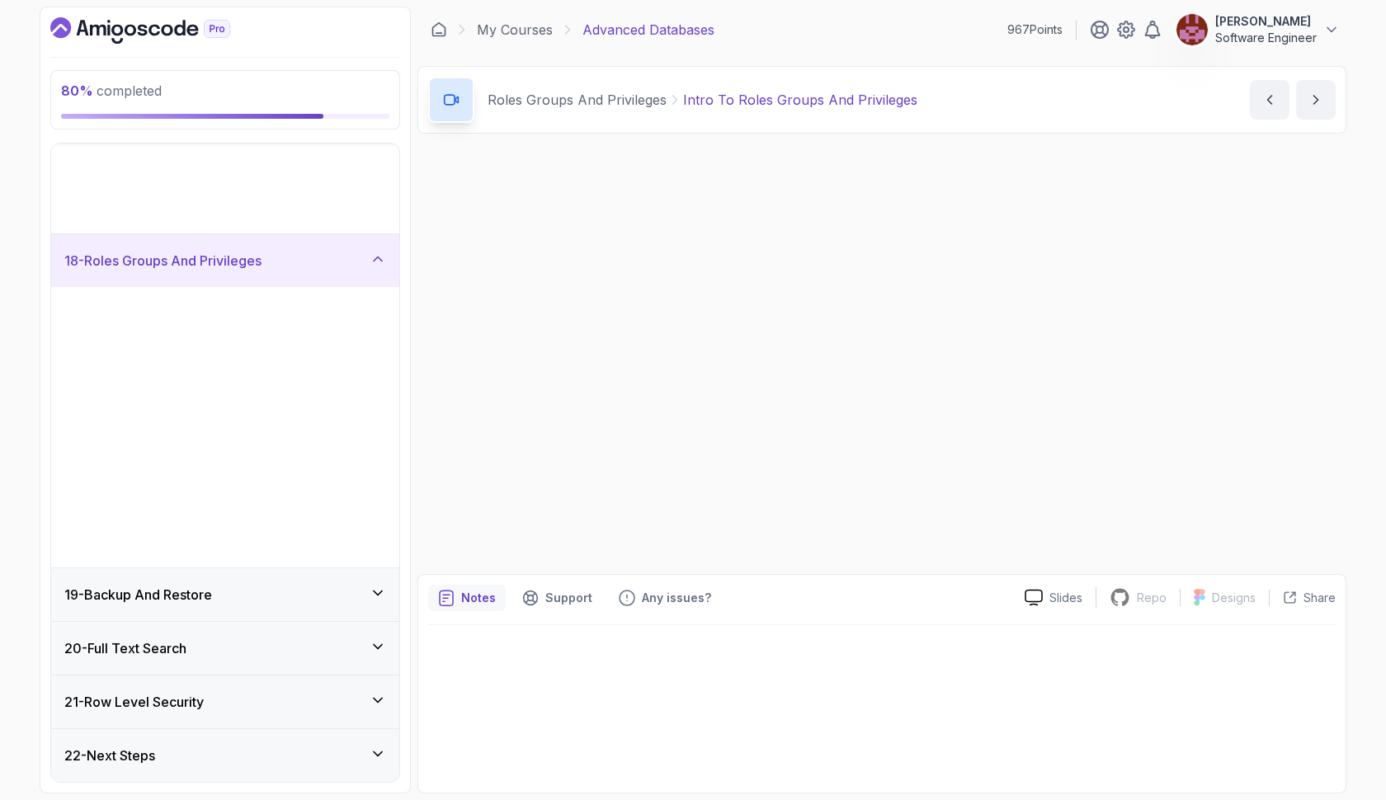
scroll to position [541, 0]
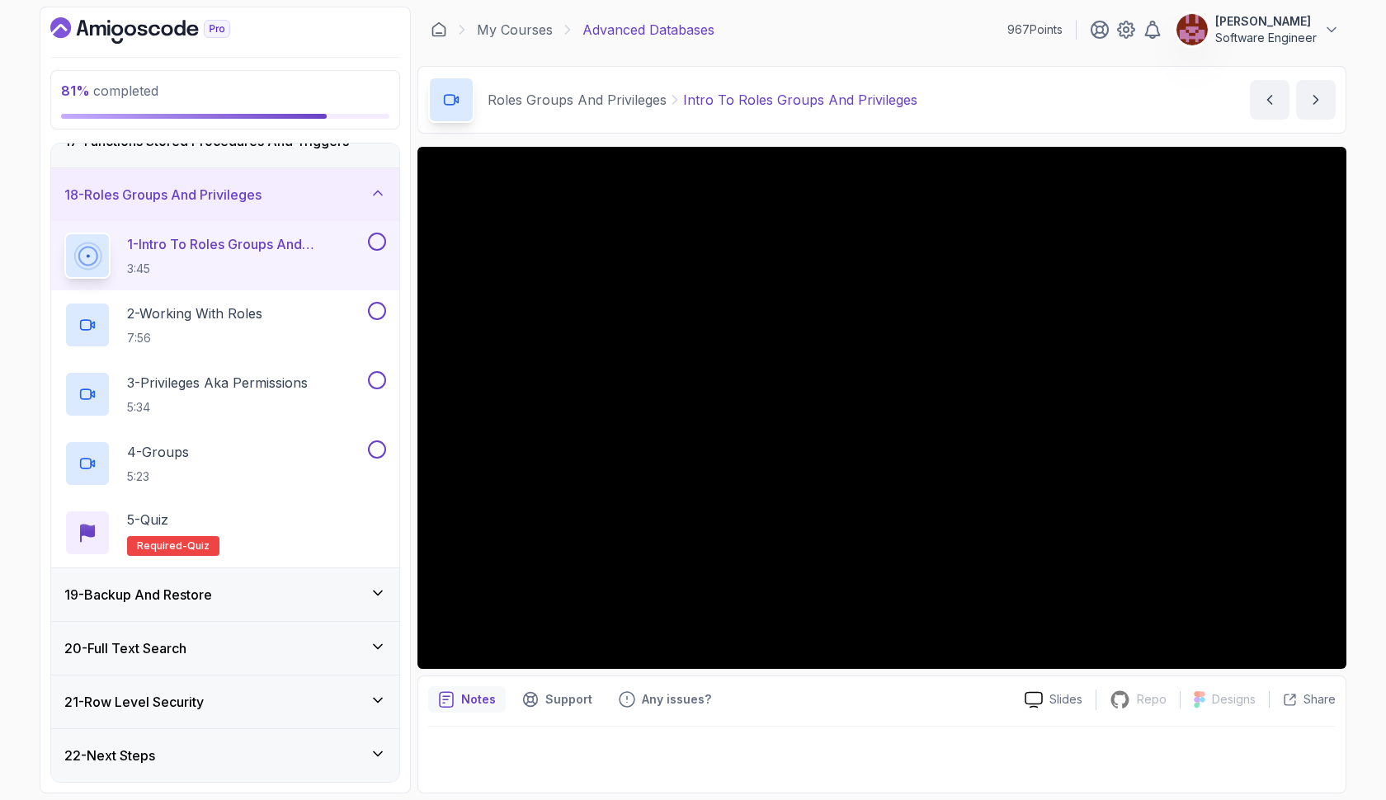
click at [188, 587] on h3 "19 - Backup And Restore" at bounding box center [138, 595] width 148 height 20
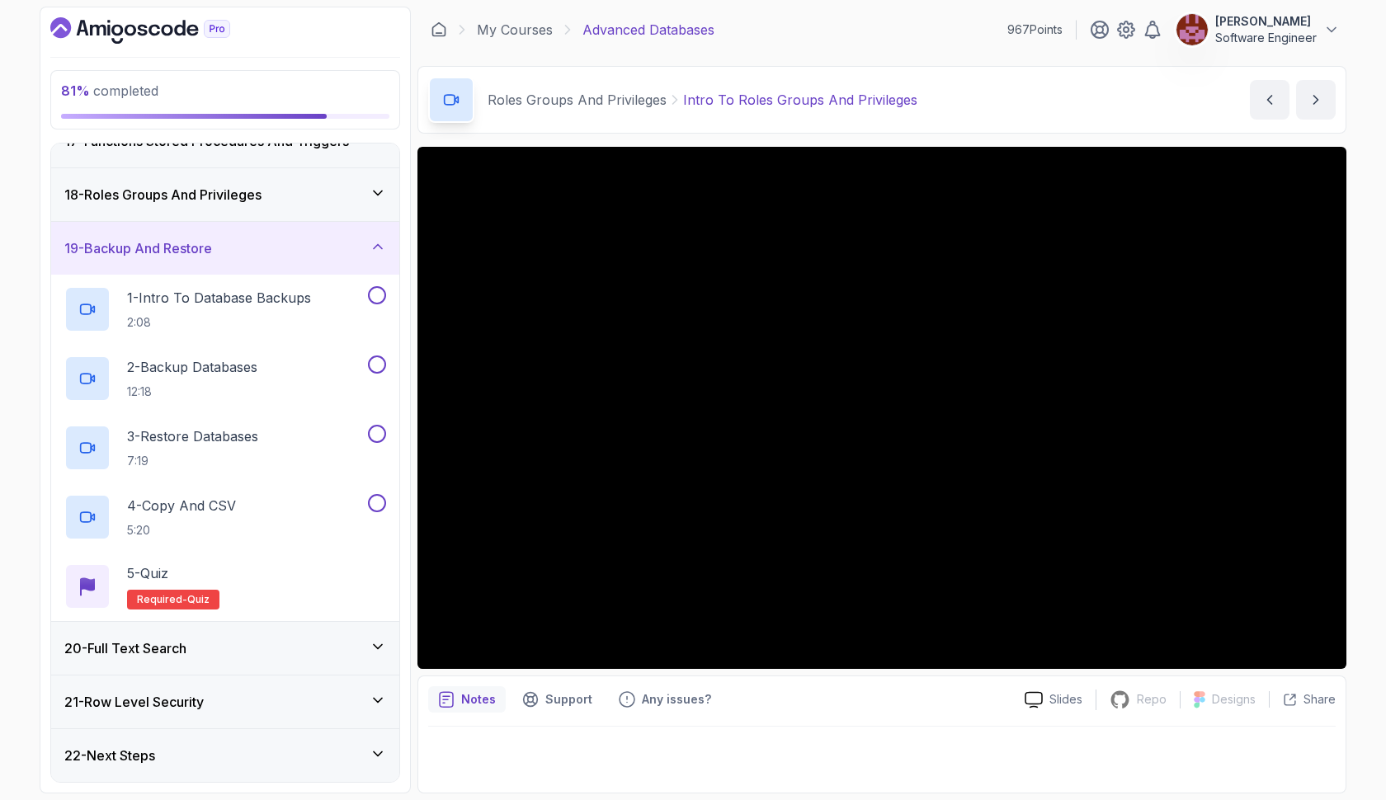
scroll to position [887, 0]
click at [309, 201] on div "18 - Roles Groups And Privileges" at bounding box center [225, 195] width 322 height 20
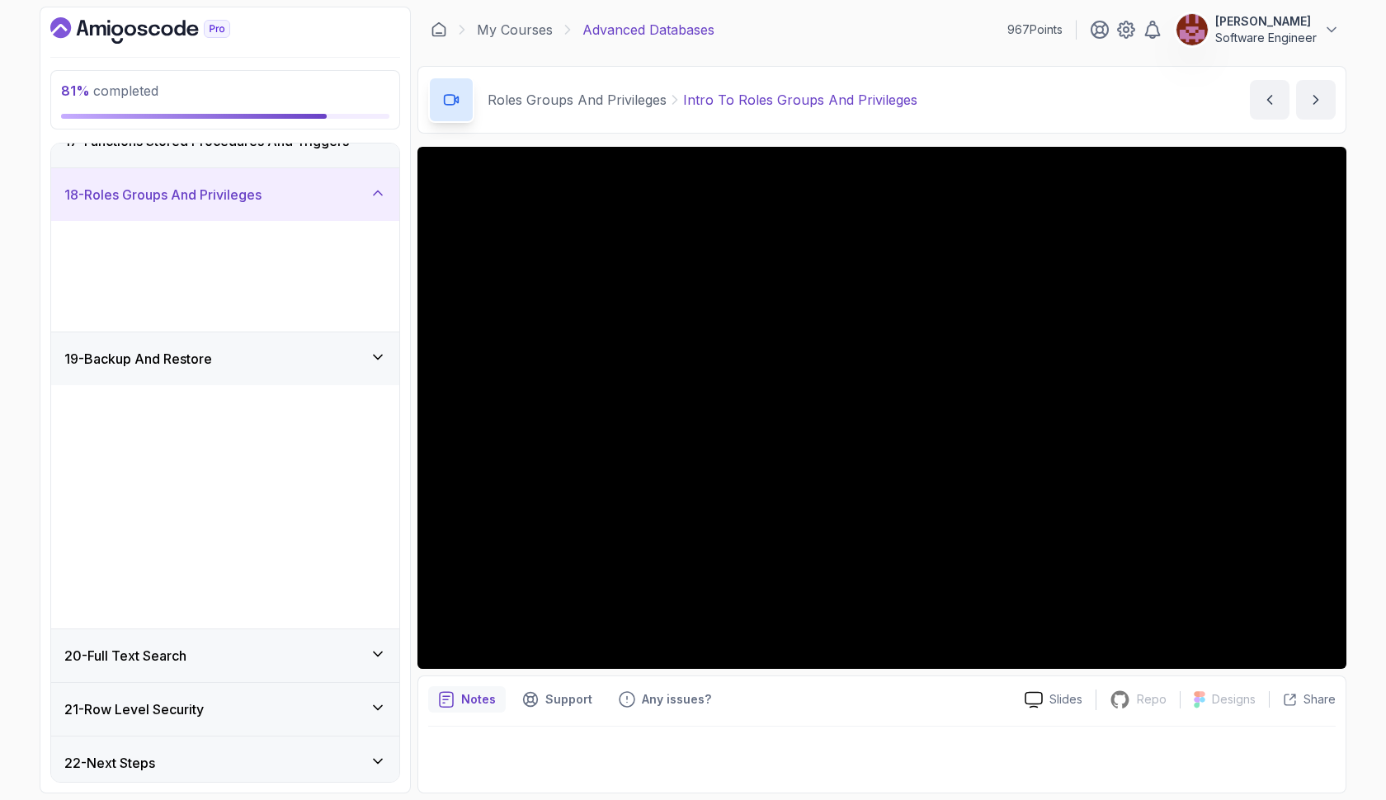
scroll to position [541, 0]
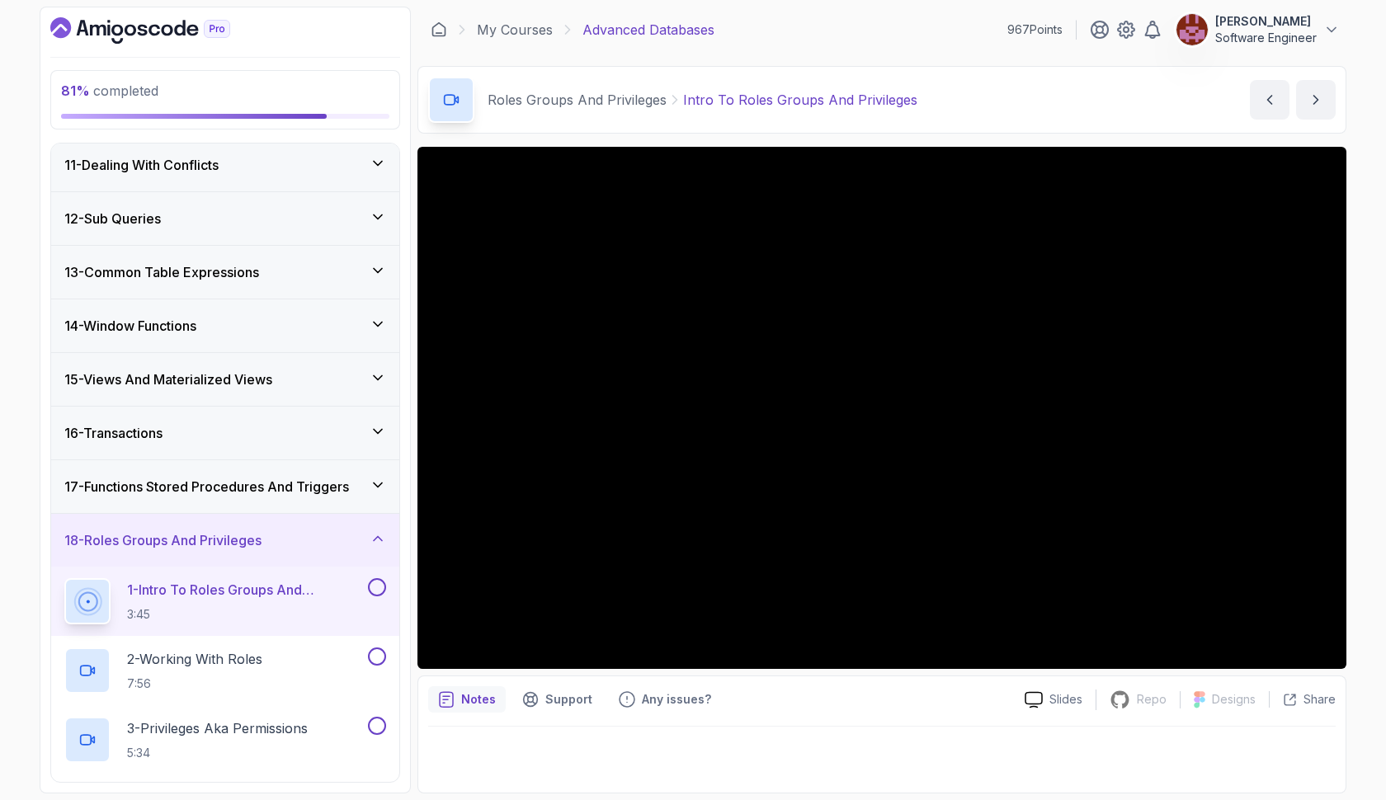
click at [379, 600] on button "1 - Intro To Roles Groups And Privileges 3:45" at bounding box center [225, 601] width 322 height 46
click at [381, 583] on button at bounding box center [377, 587] width 18 height 18
click at [339, 655] on div "2 - Working With Roles 7:56" at bounding box center [214, 671] width 300 height 46
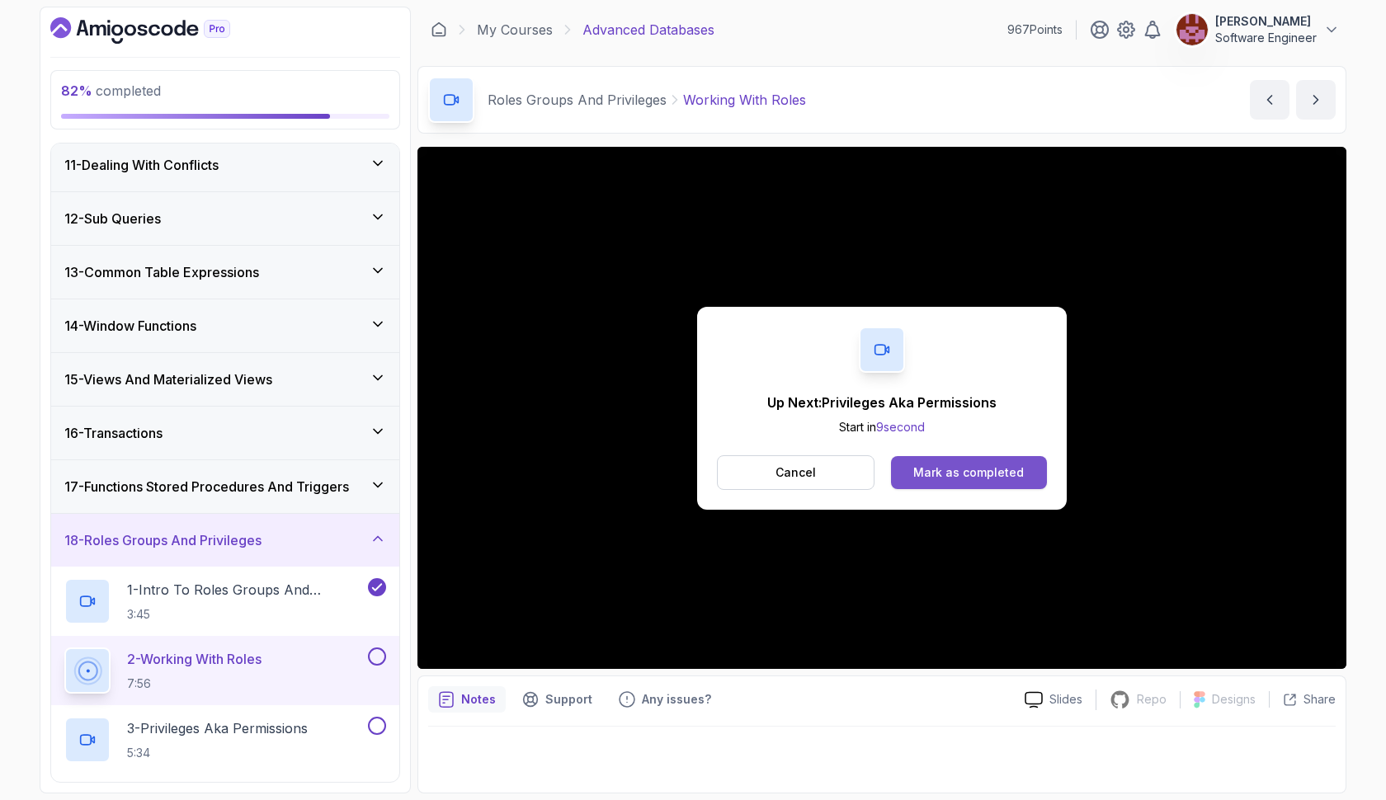
click at [978, 460] on button "Mark as completed" at bounding box center [969, 472] width 156 height 33
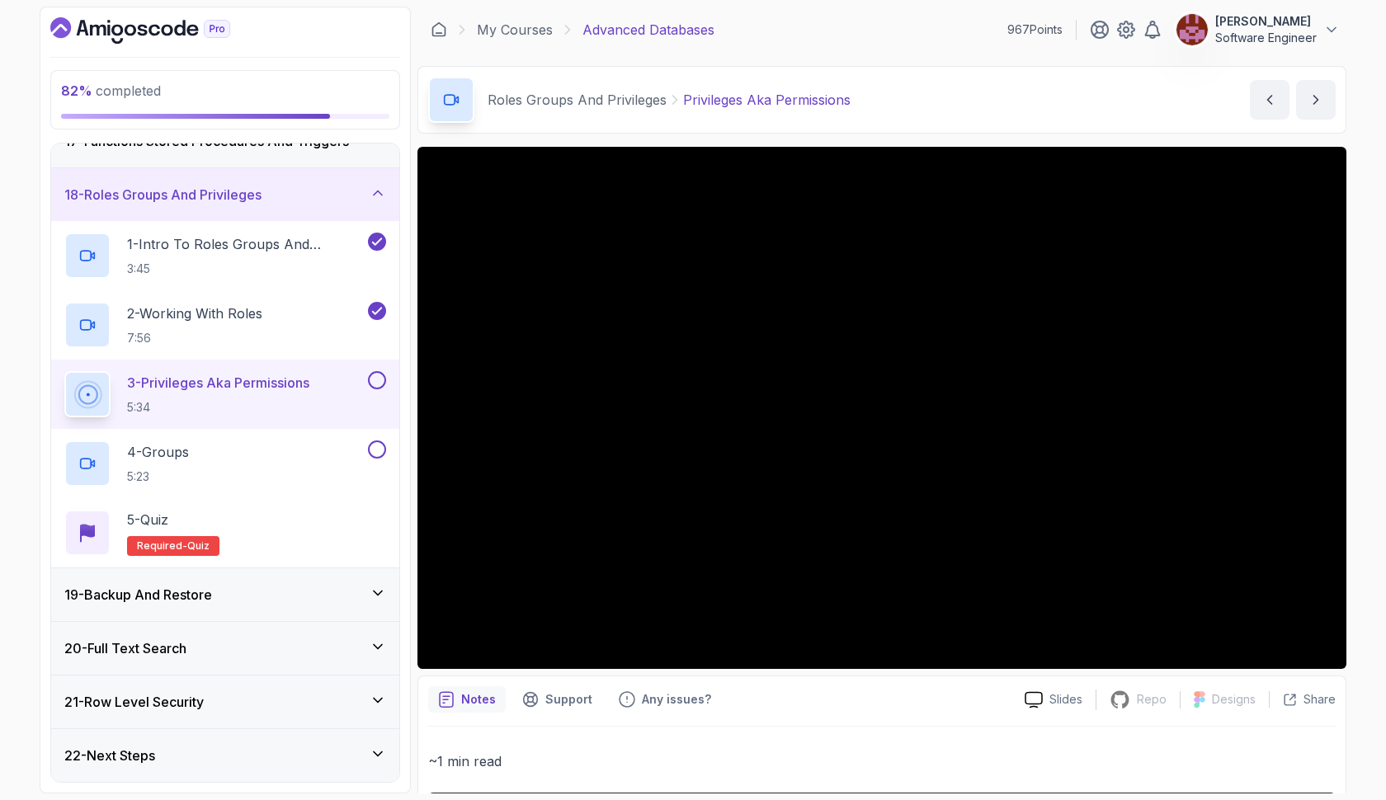
click at [381, 380] on button at bounding box center [377, 380] width 18 height 18
click at [285, 460] on div "4 - Groups 5:23" at bounding box center [214, 463] width 300 height 46
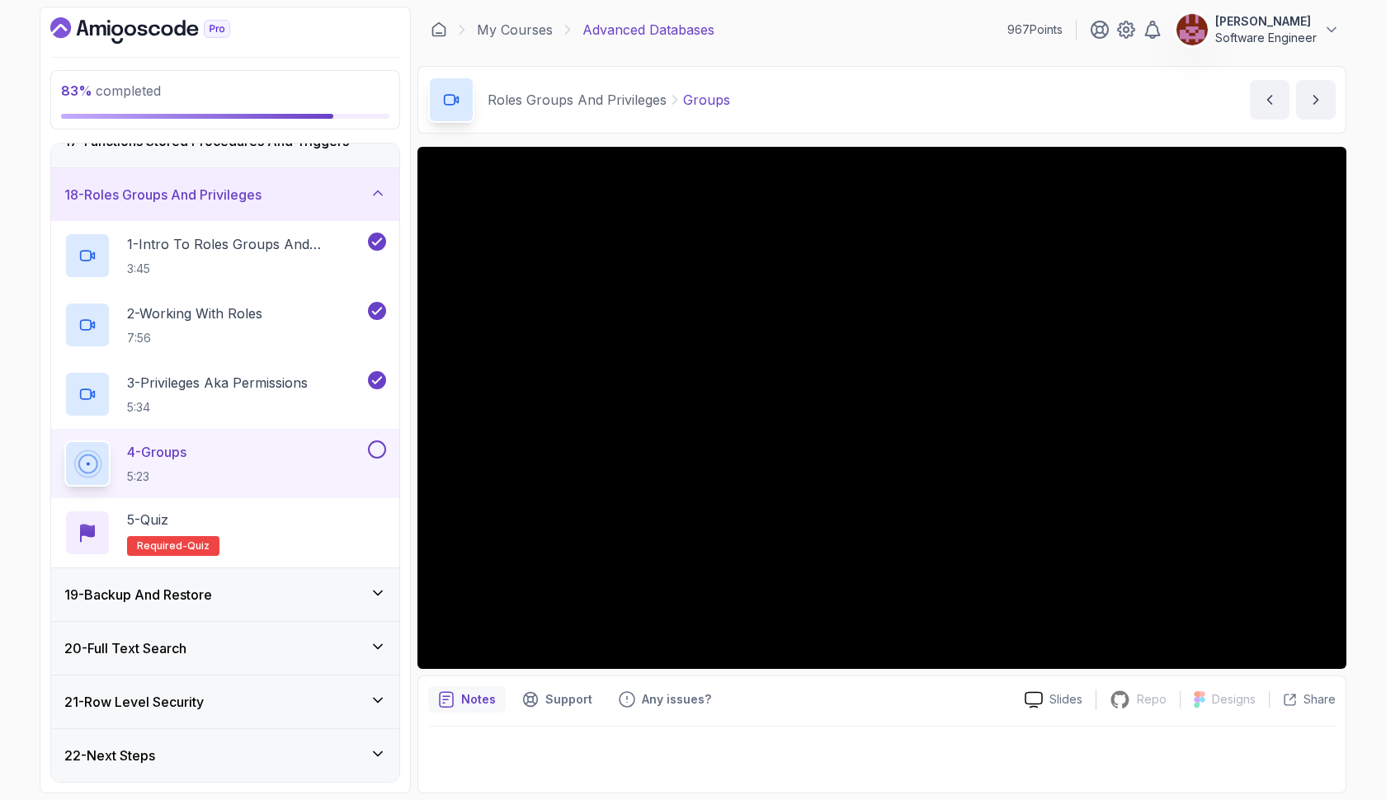
click at [377, 452] on button at bounding box center [377, 449] width 18 height 18
click at [330, 516] on div "5 - Quiz Required- quiz" at bounding box center [225, 533] width 322 height 46
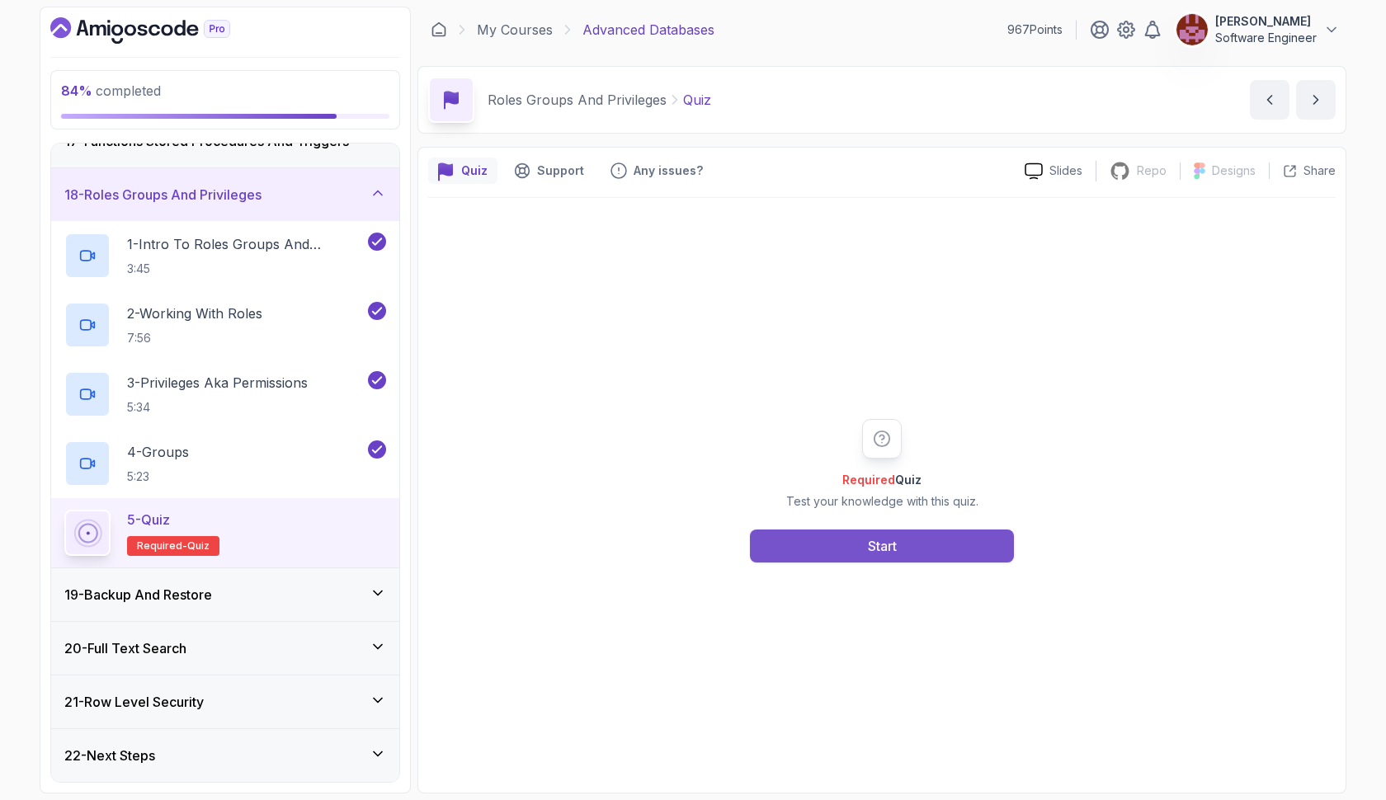
click at [912, 539] on button "Start" at bounding box center [882, 546] width 264 height 33
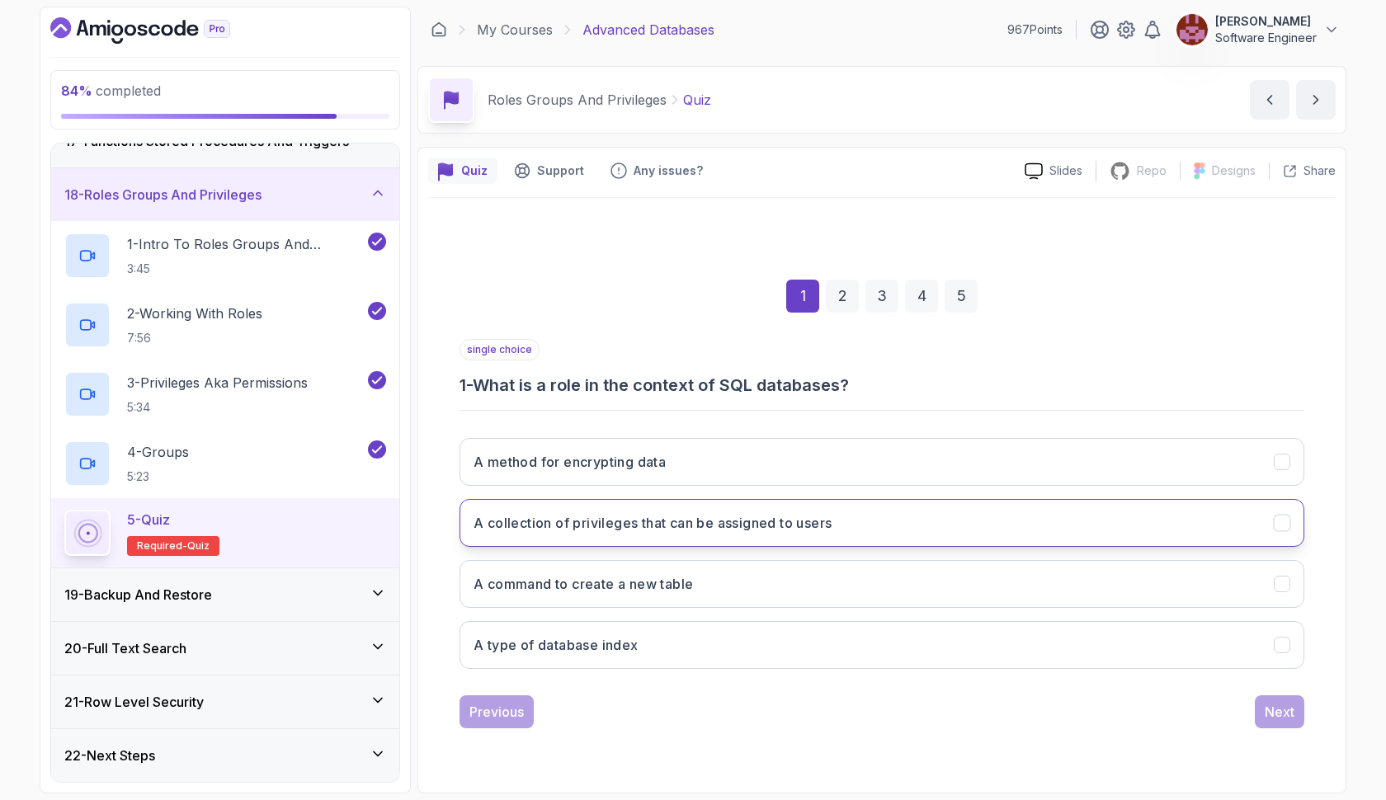
click at [788, 528] on h3 "A collection of privileges that can be assigned to users" at bounding box center [652, 523] width 358 height 20
click at [1275, 712] on div "Next" at bounding box center [1280, 712] width 30 height 20
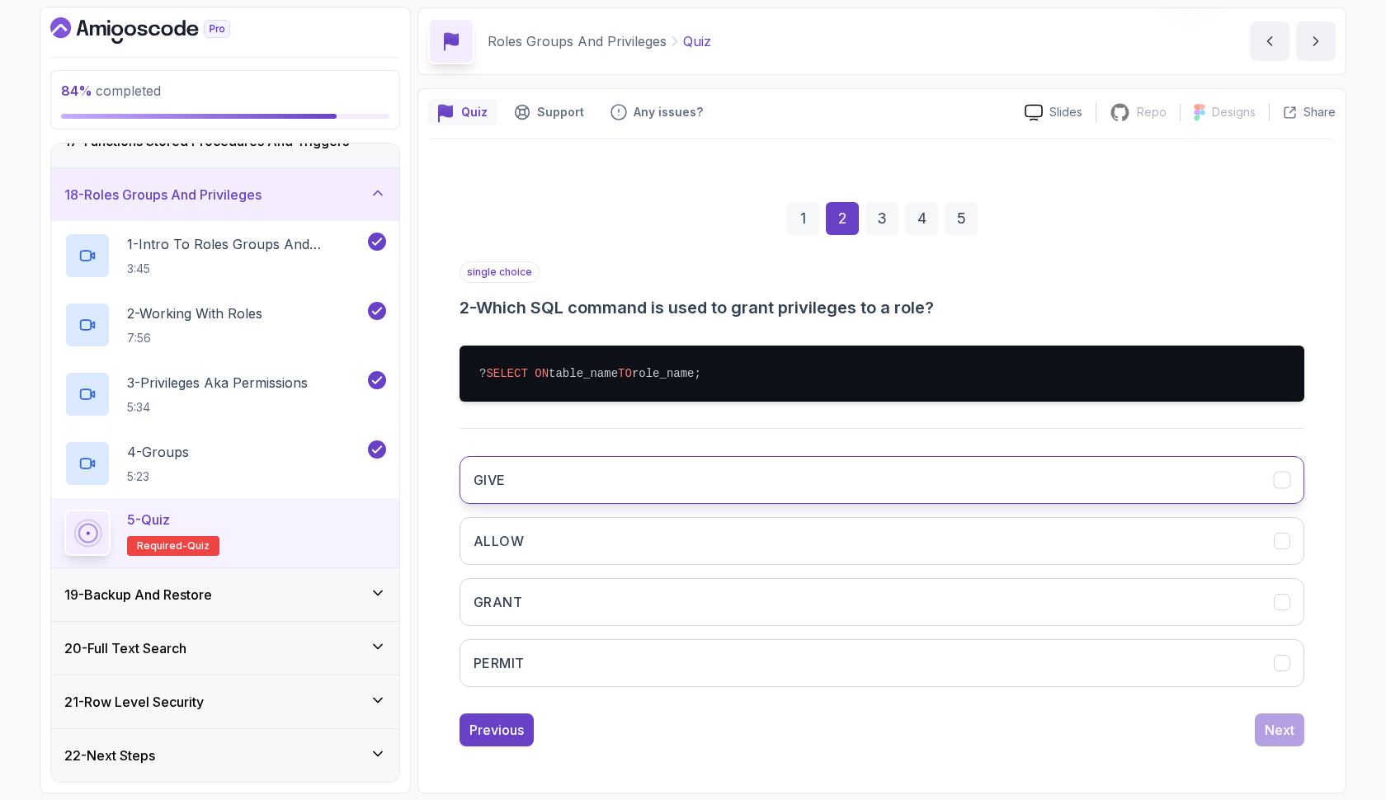
scroll to position [59, 0]
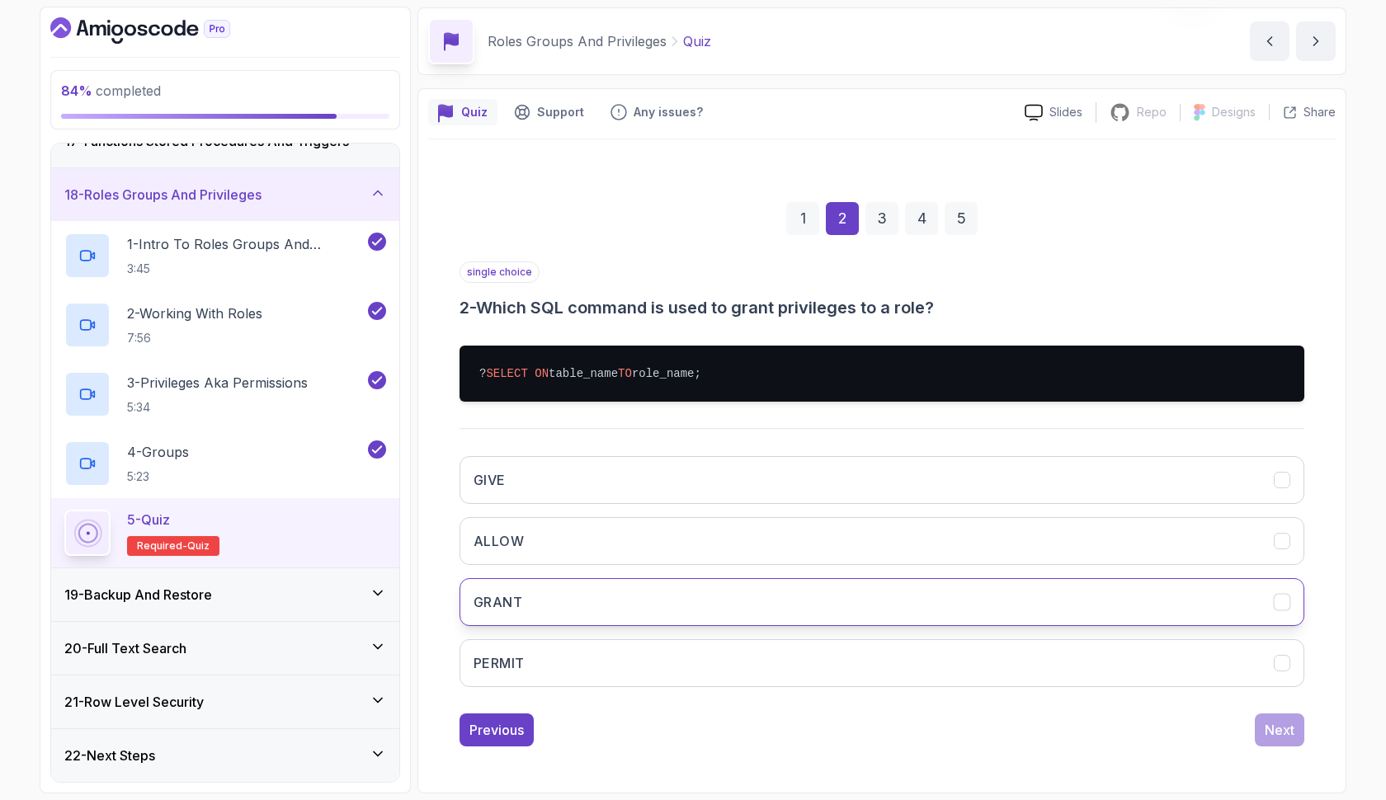
click at [693, 592] on button "GRANT" at bounding box center [881, 602] width 845 height 48
click at [1281, 723] on div "Next" at bounding box center [1280, 730] width 30 height 20
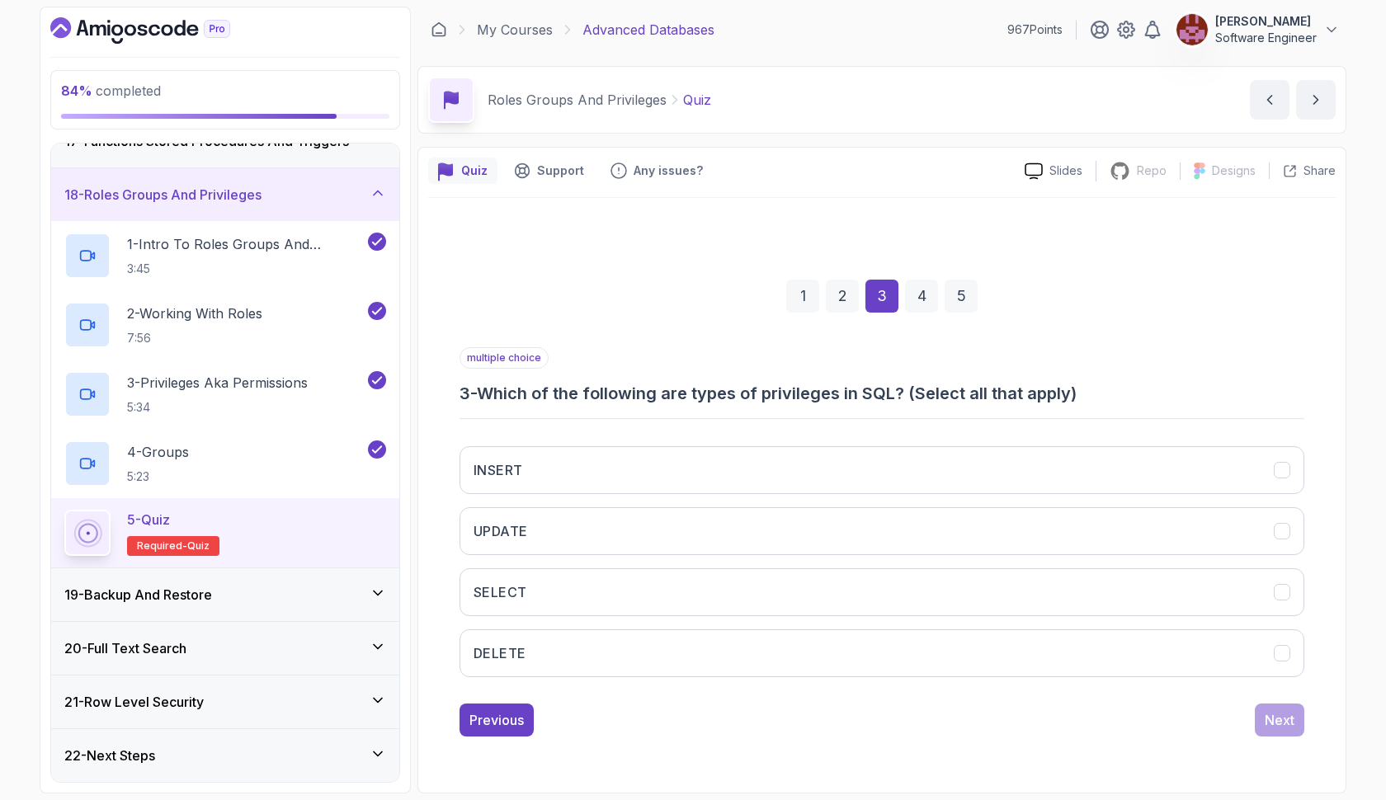
scroll to position [0, 0]
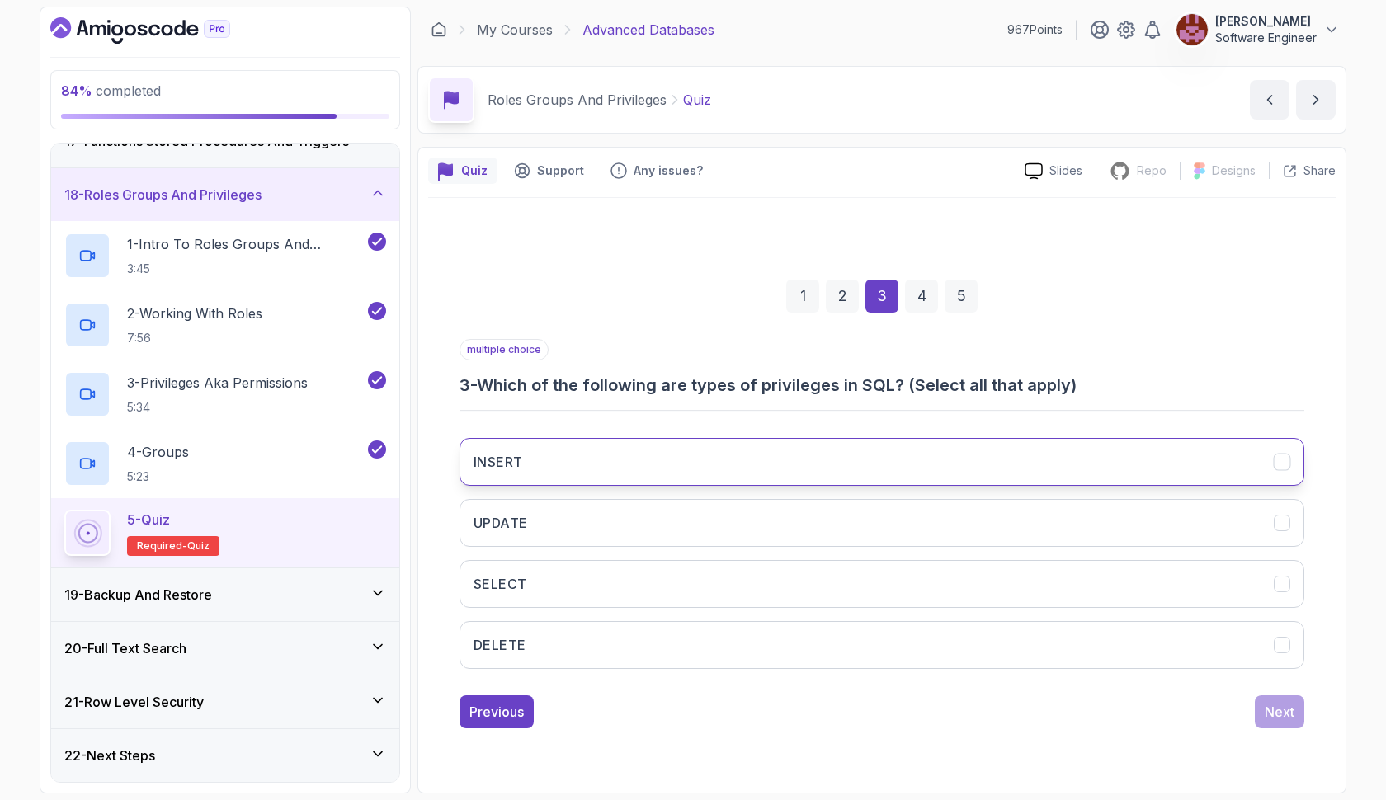
click at [769, 480] on button "INSERT" at bounding box center [881, 462] width 845 height 48
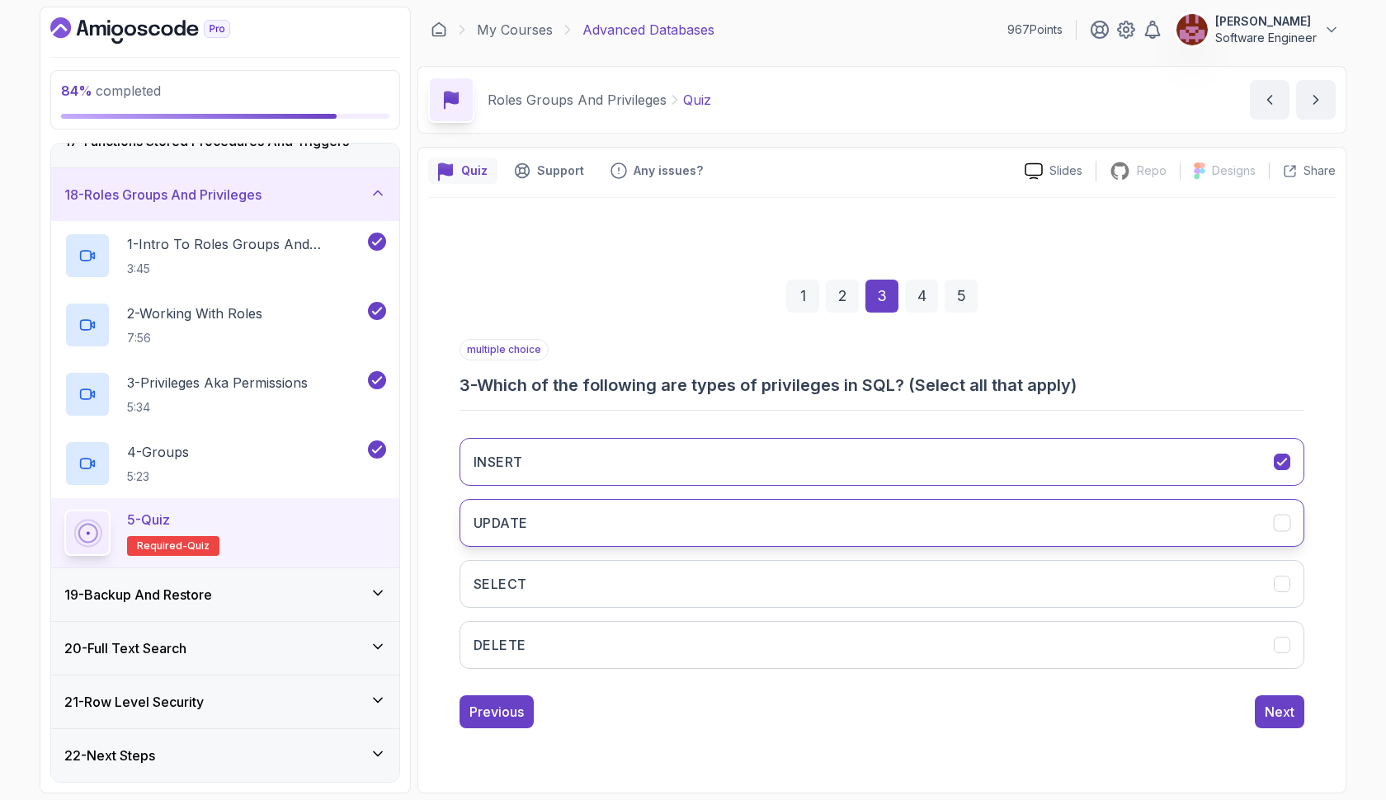
click at [762, 528] on button "UPDATE" at bounding box center [881, 523] width 845 height 48
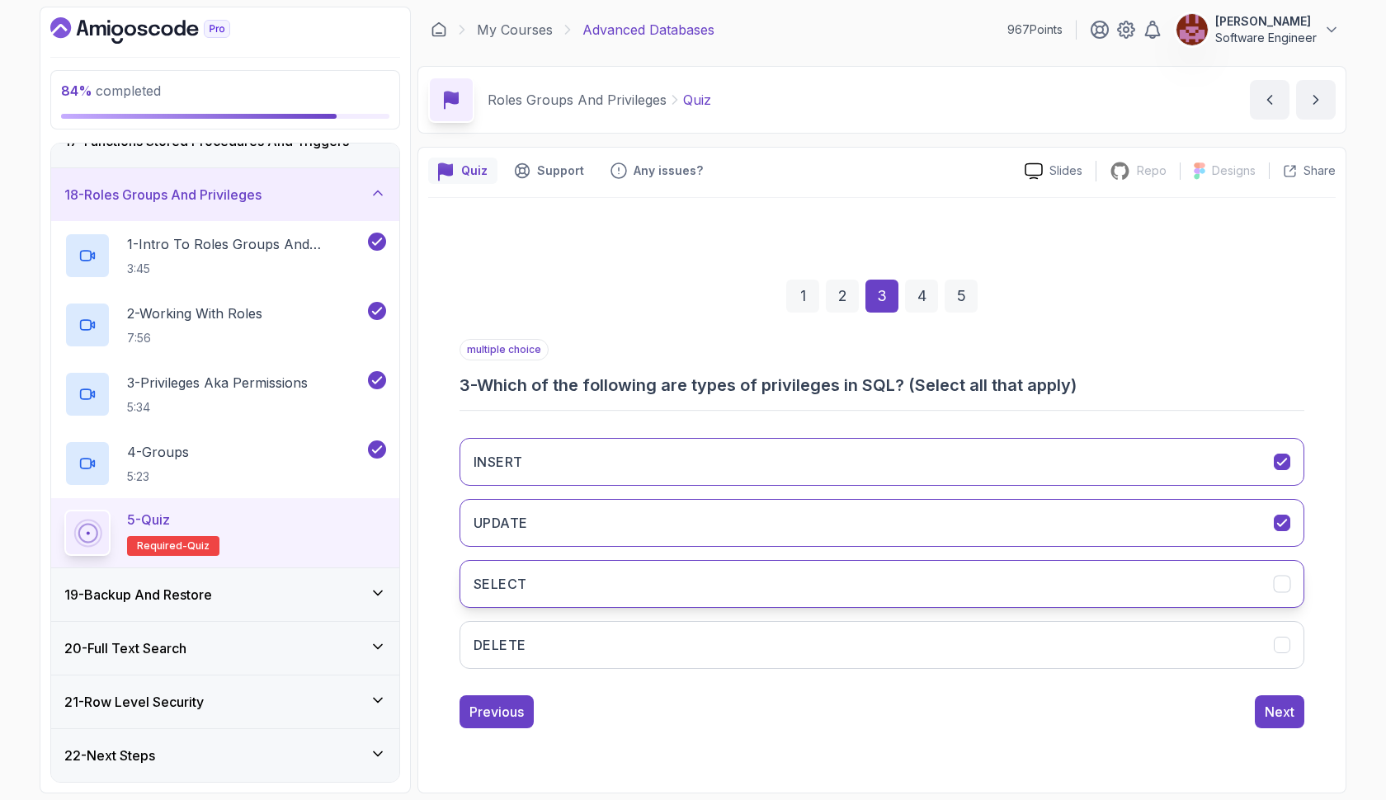
click at [755, 574] on button "SELECT" at bounding box center [881, 584] width 845 height 48
click at [744, 648] on button "DELETE" at bounding box center [881, 645] width 845 height 48
click at [1272, 709] on div "Next" at bounding box center [1280, 712] width 30 height 20
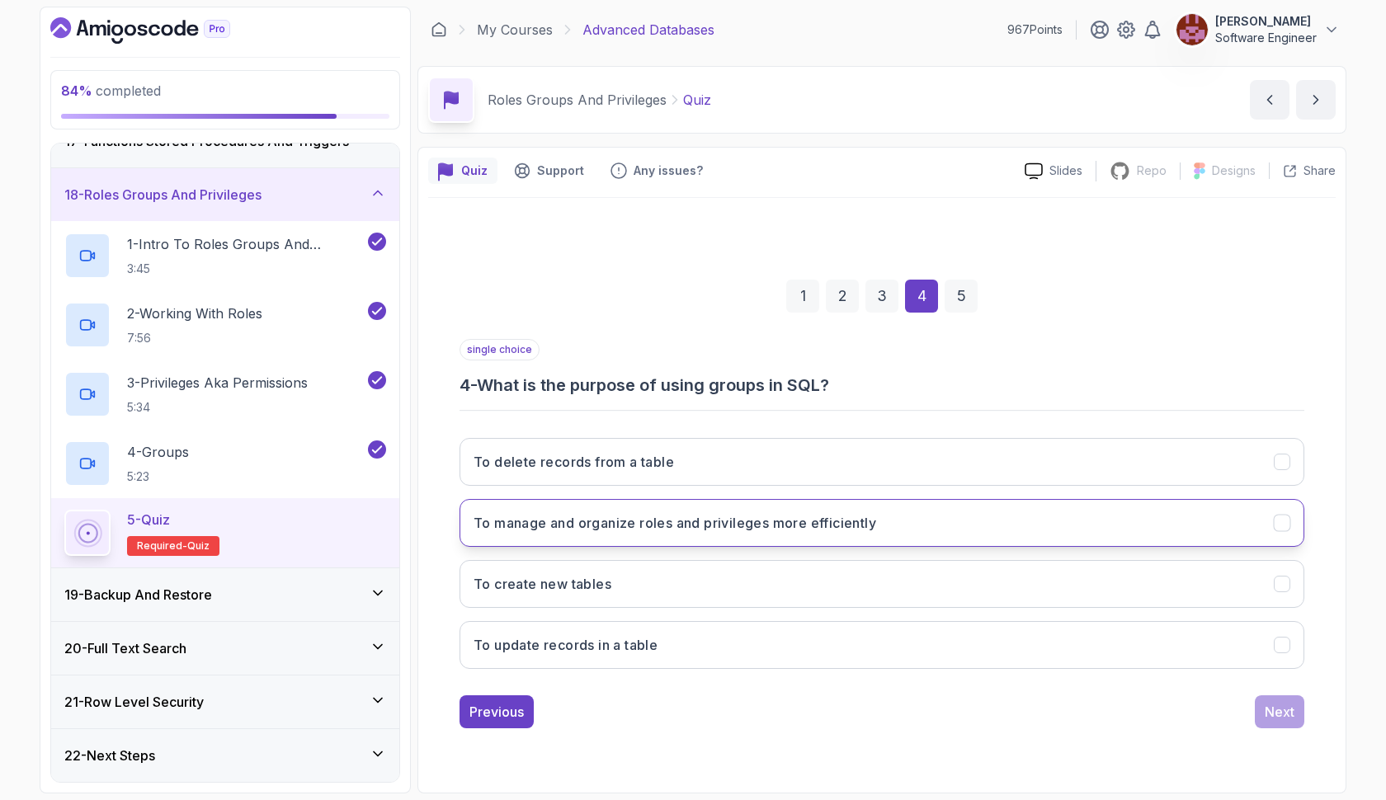
click at [823, 513] on h3 "To manage and organize roles and privileges more efficiently" at bounding box center [674, 523] width 403 height 20
click at [1272, 721] on div "Next" at bounding box center [1280, 712] width 30 height 20
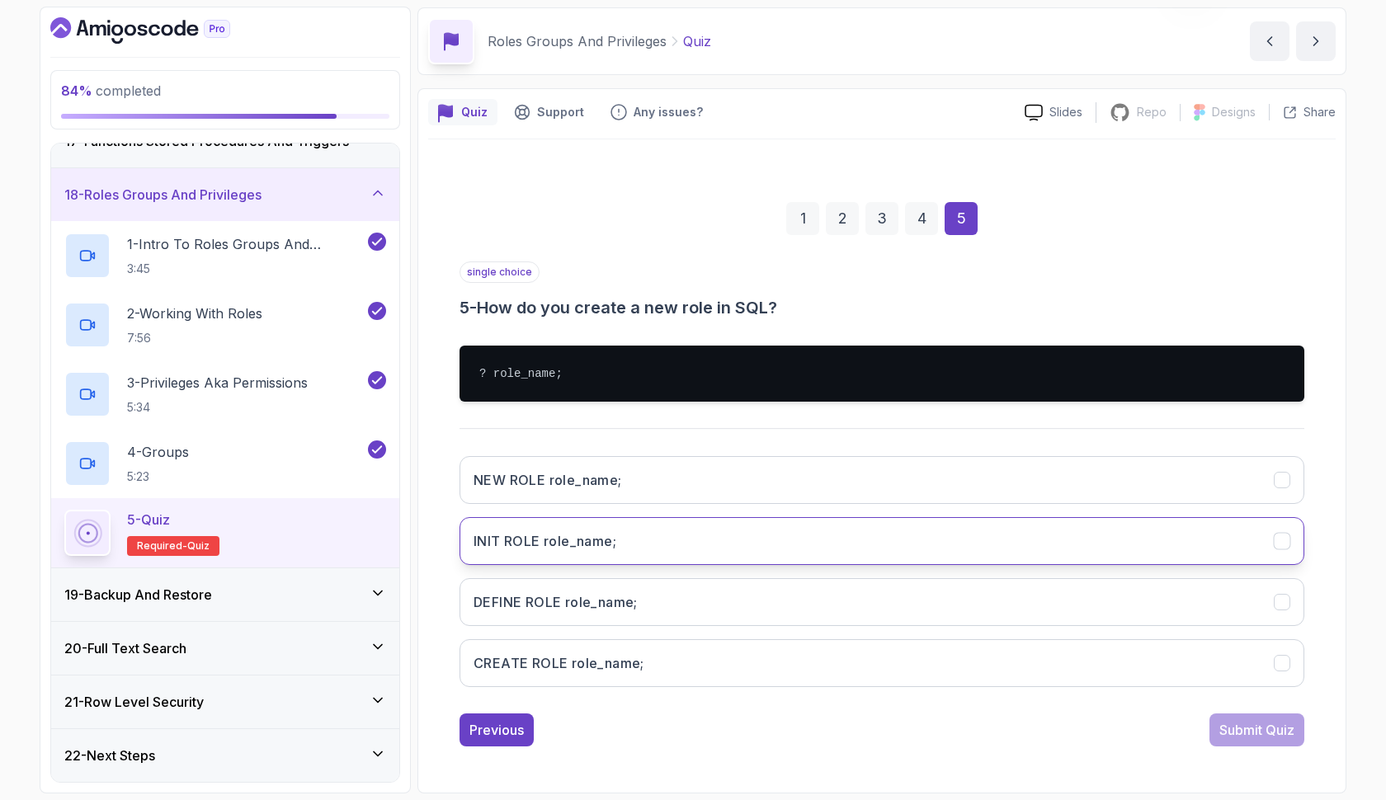
scroll to position [59, 0]
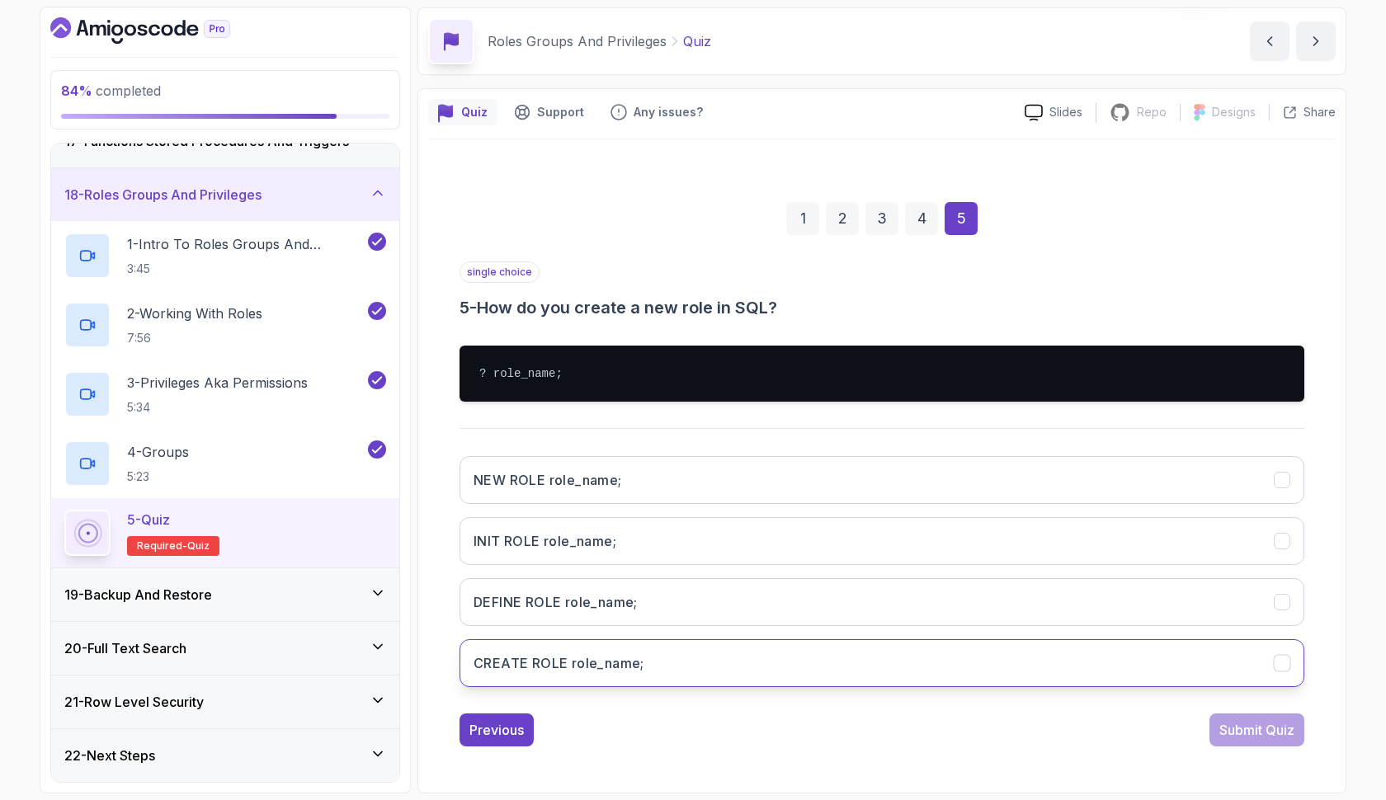
click at [777, 665] on button "CREATE ROLE role_name;" at bounding box center [881, 663] width 845 height 48
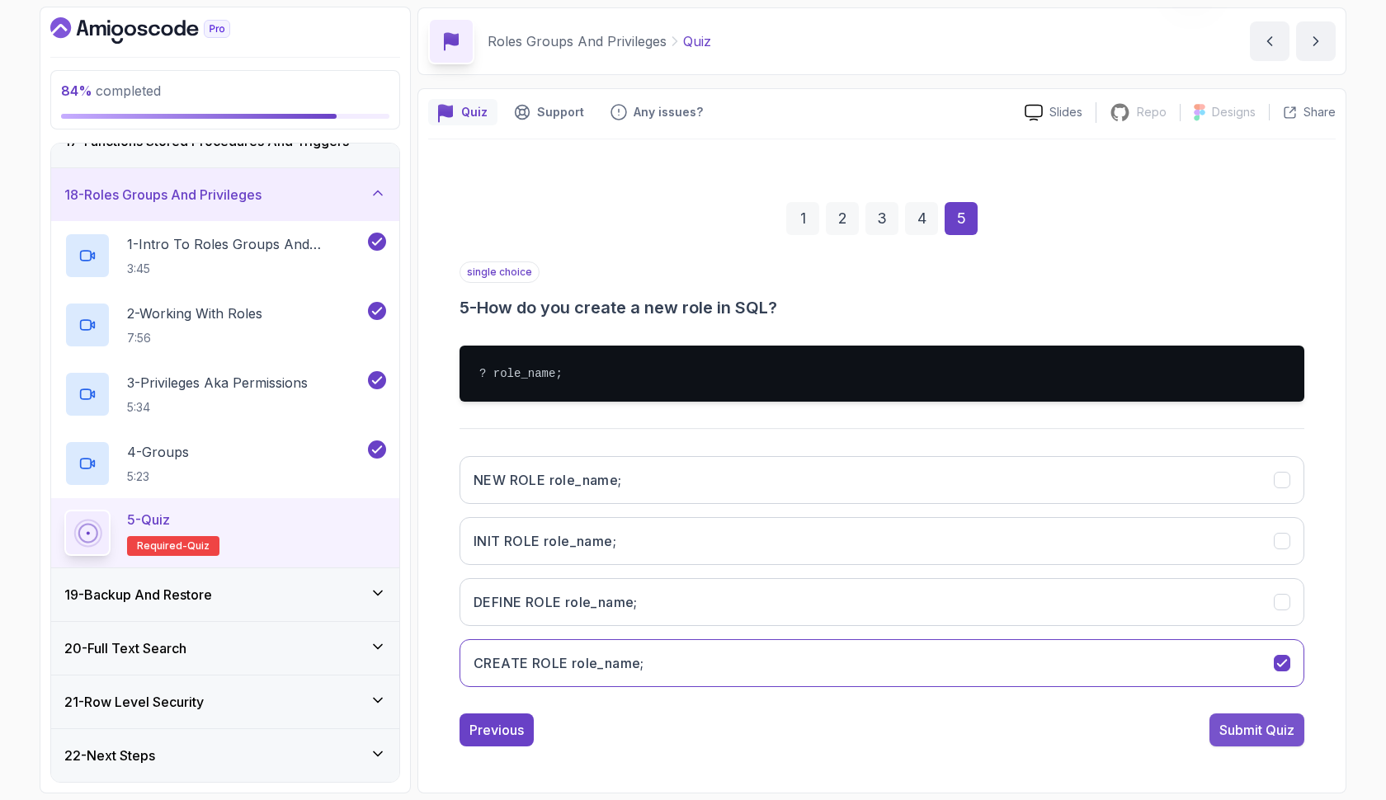
click at [1223, 726] on div "Submit Quiz" at bounding box center [1256, 730] width 75 height 20
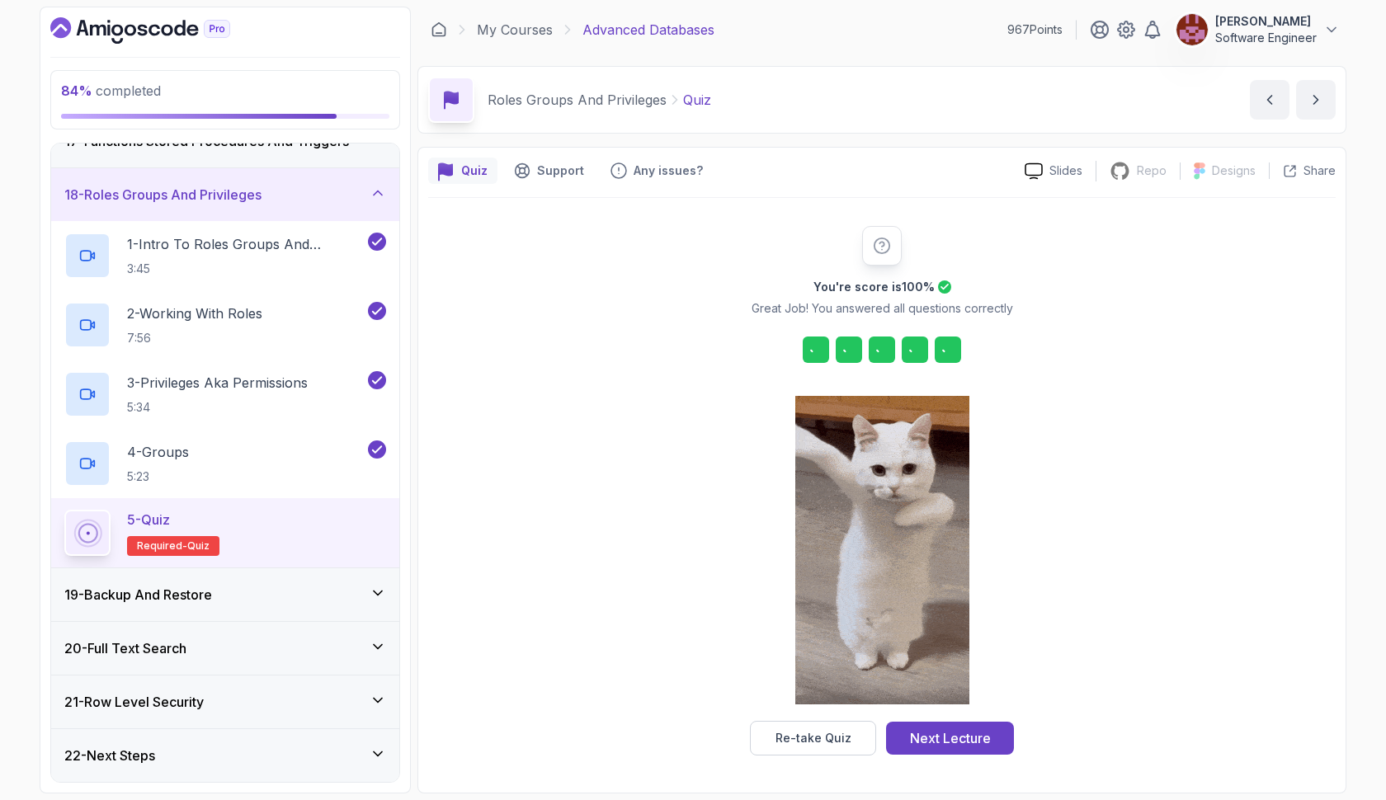
scroll to position [0, 0]
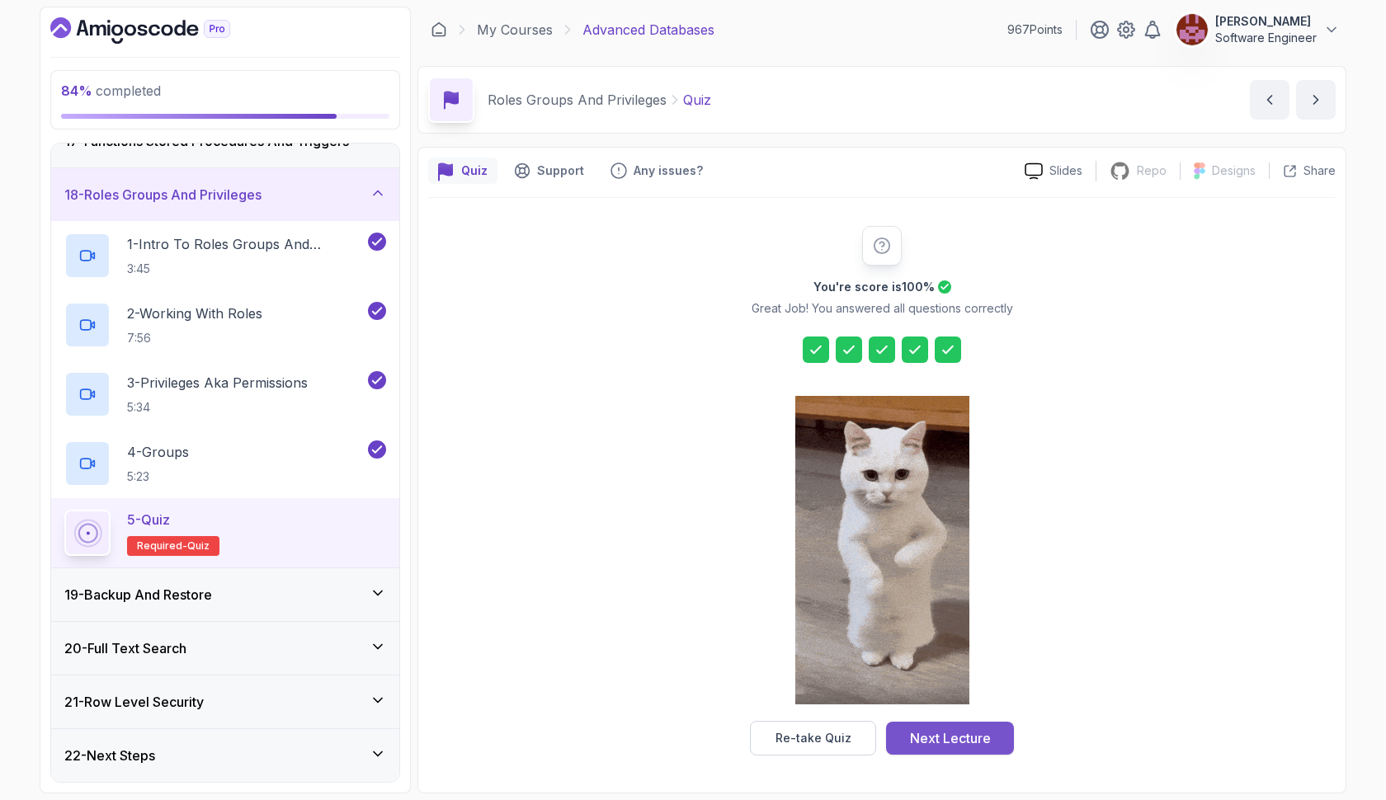
click at [982, 743] on div "Next Lecture" at bounding box center [950, 738] width 81 height 20
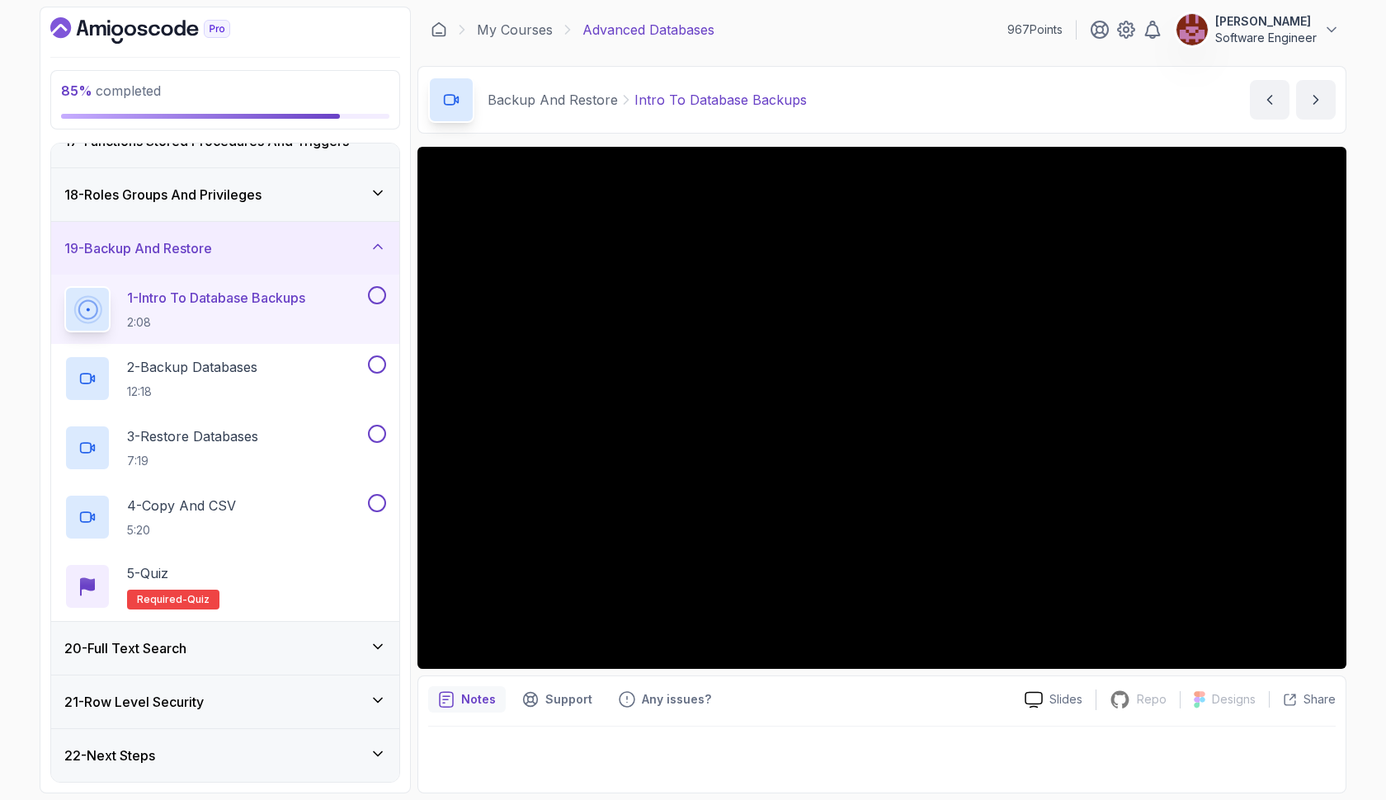
click at [376, 639] on icon at bounding box center [378, 646] width 16 height 16
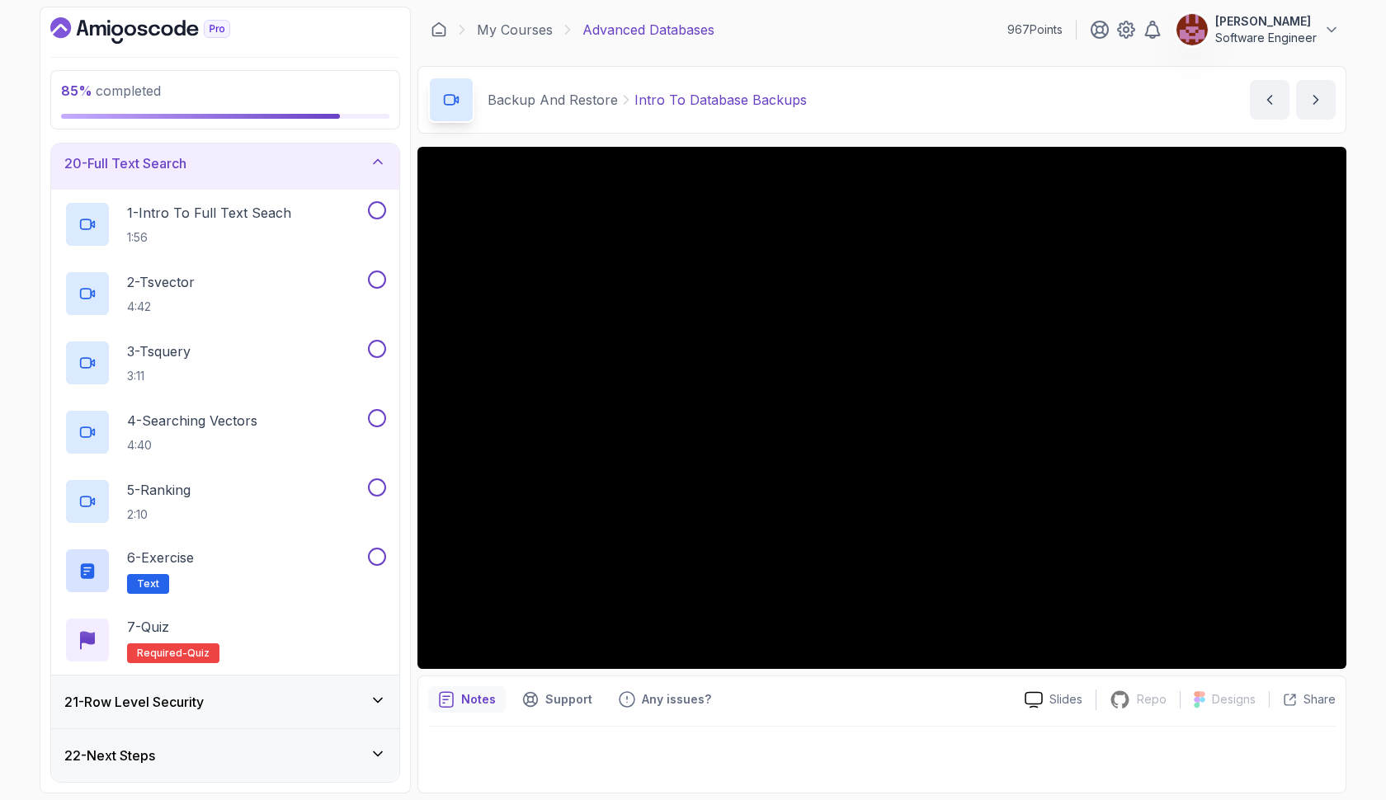
scroll to position [1025, 0]
click at [379, 700] on icon at bounding box center [378, 701] width 8 height 4
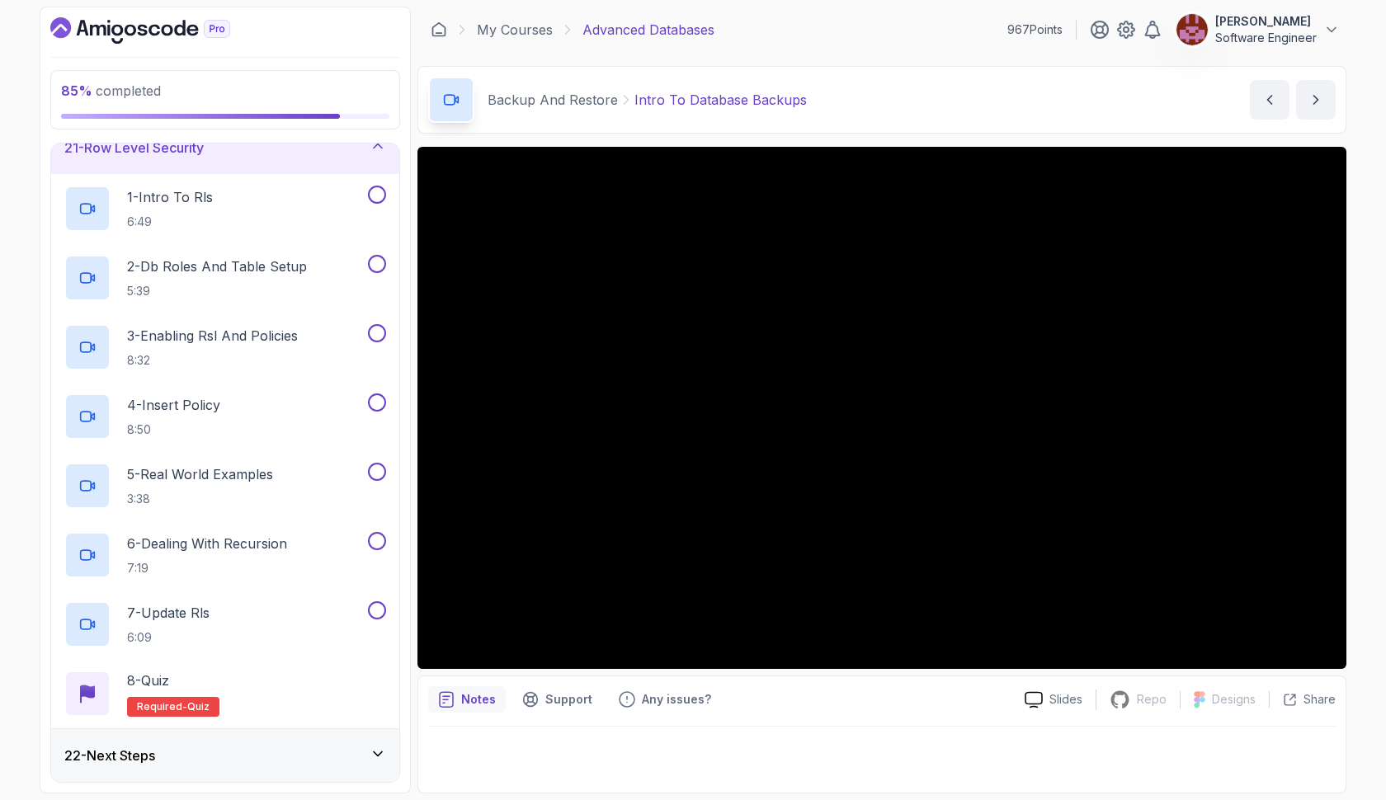
scroll to position [1095, 0]
click at [380, 757] on icon at bounding box center [378, 754] width 16 height 16
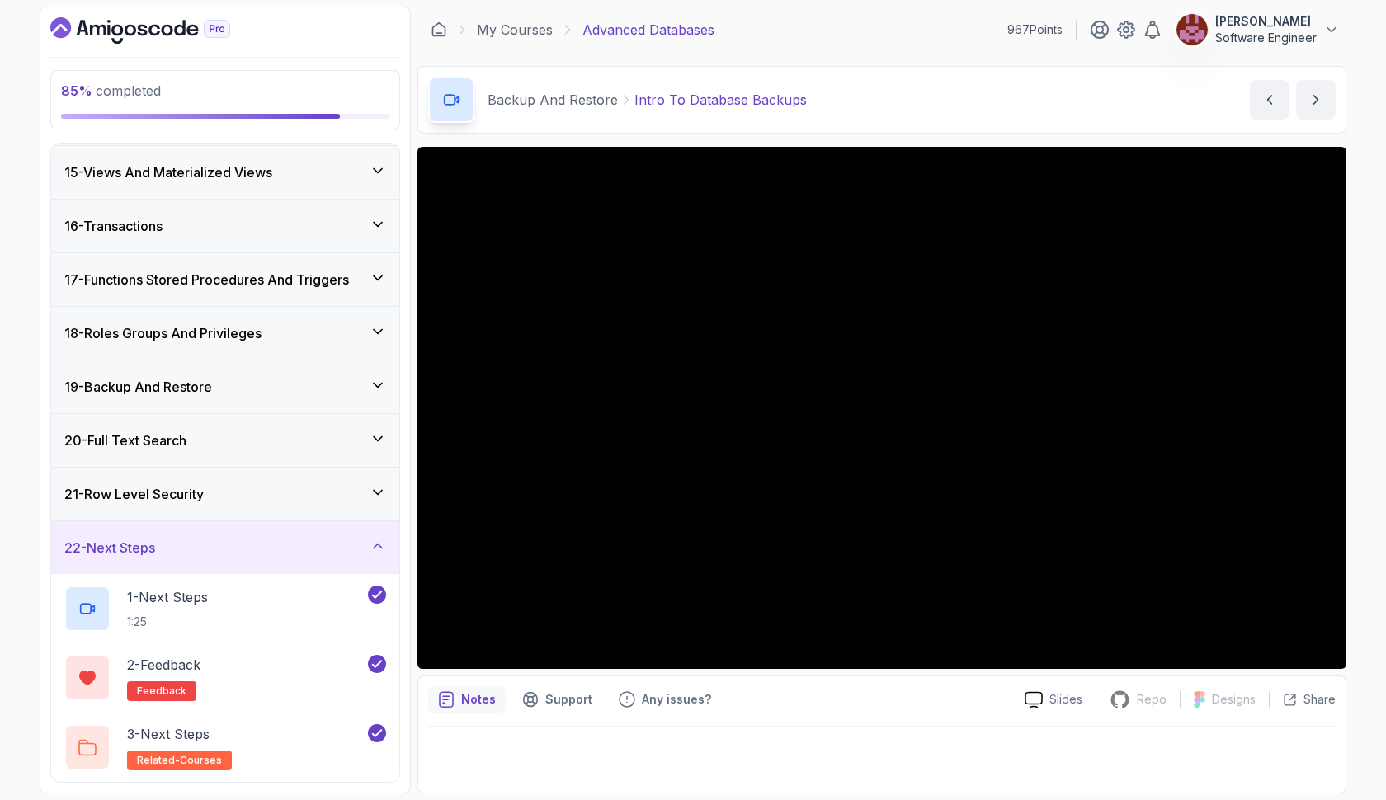
scroll to position [748, 0]
click at [379, 384] on icon at bounding box center [378, 385] width 16 height 16
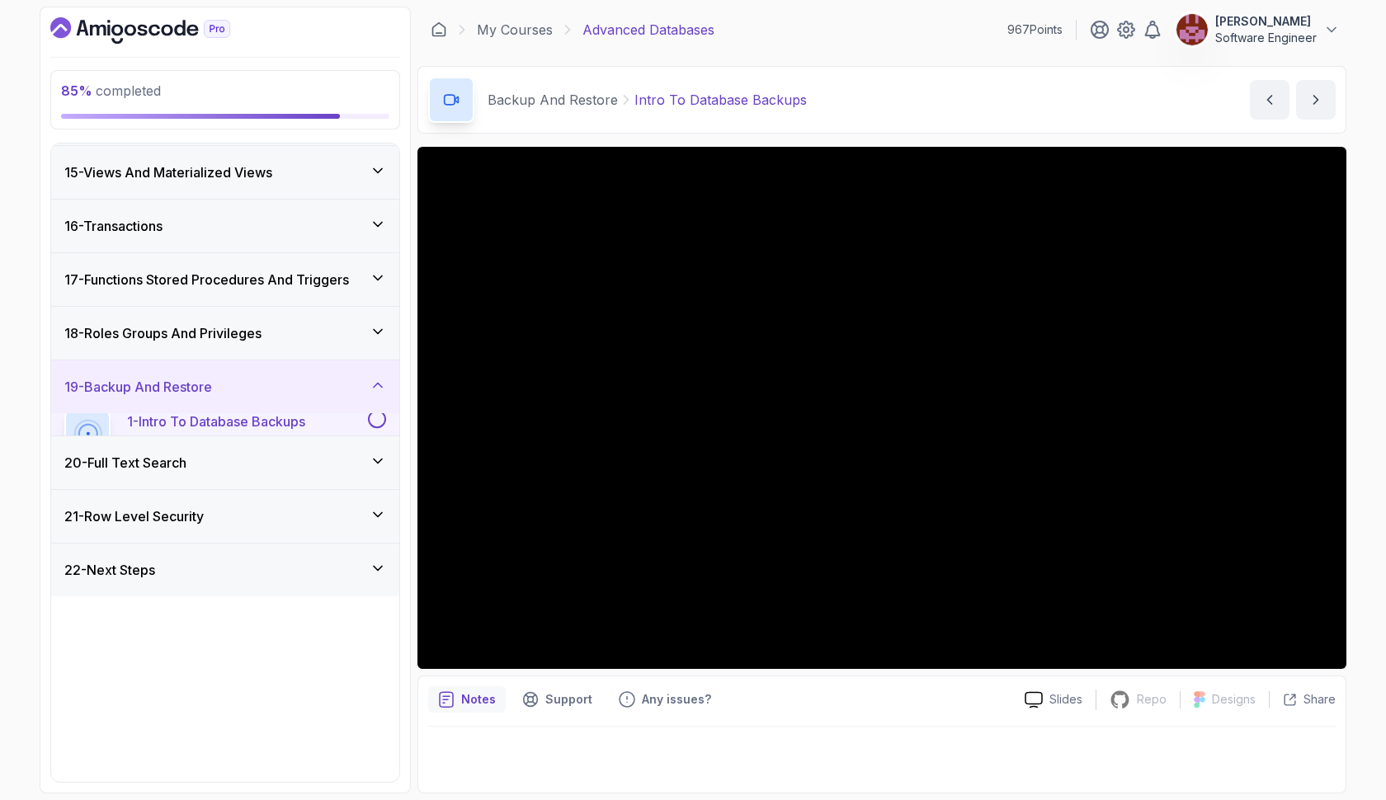
scroll to position [541, 0]
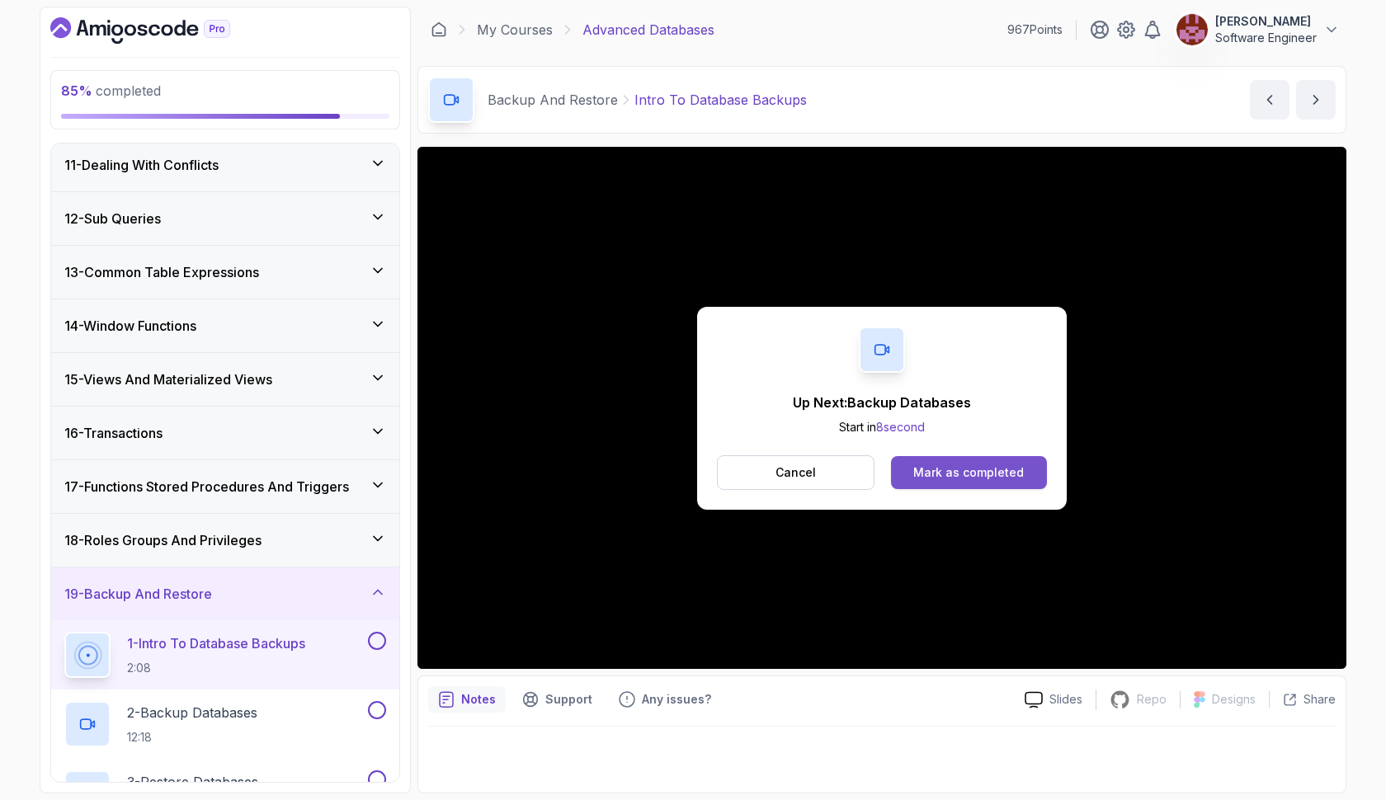
click at [924, 463] on button "Mark as completed" at bounding box center [969, 472] width 156 height 33
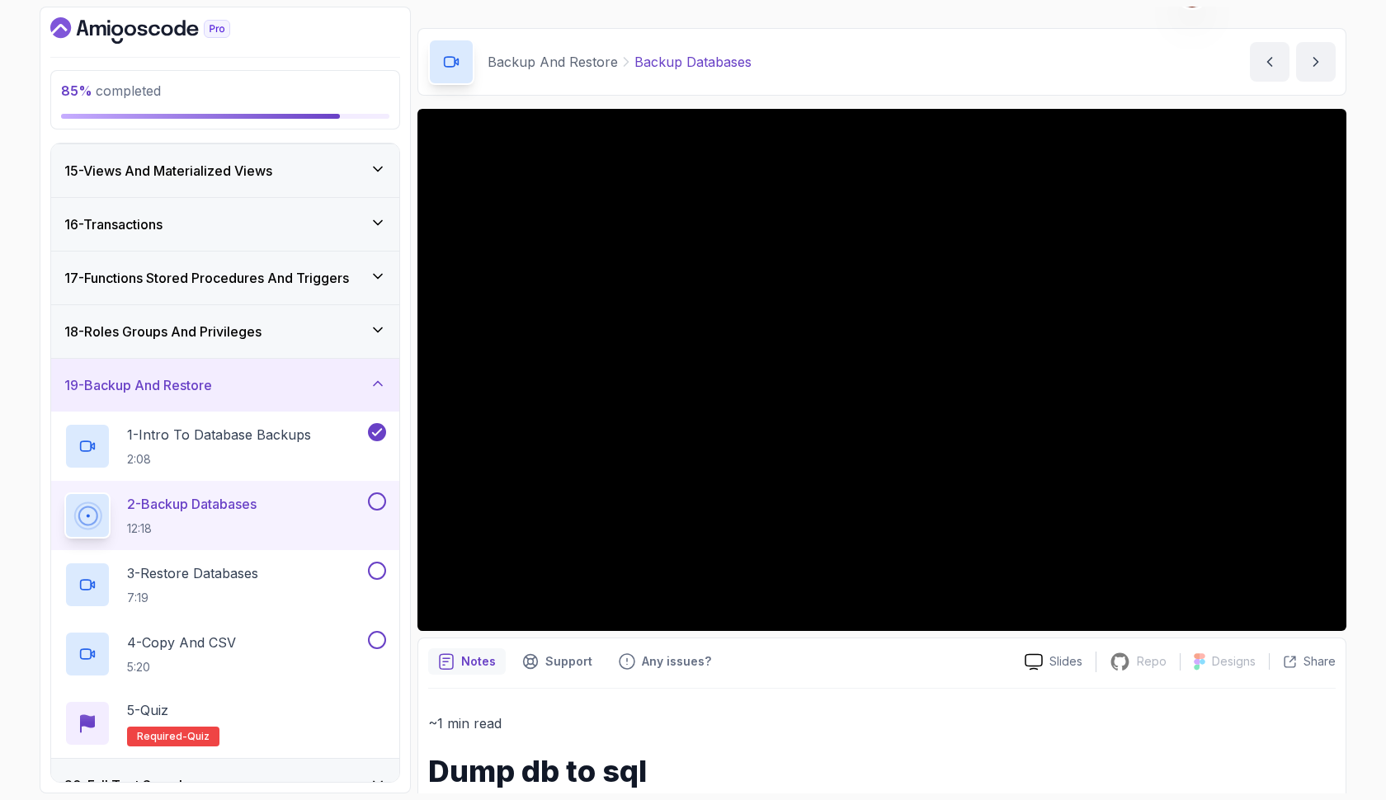
scroll to position [751, 0]
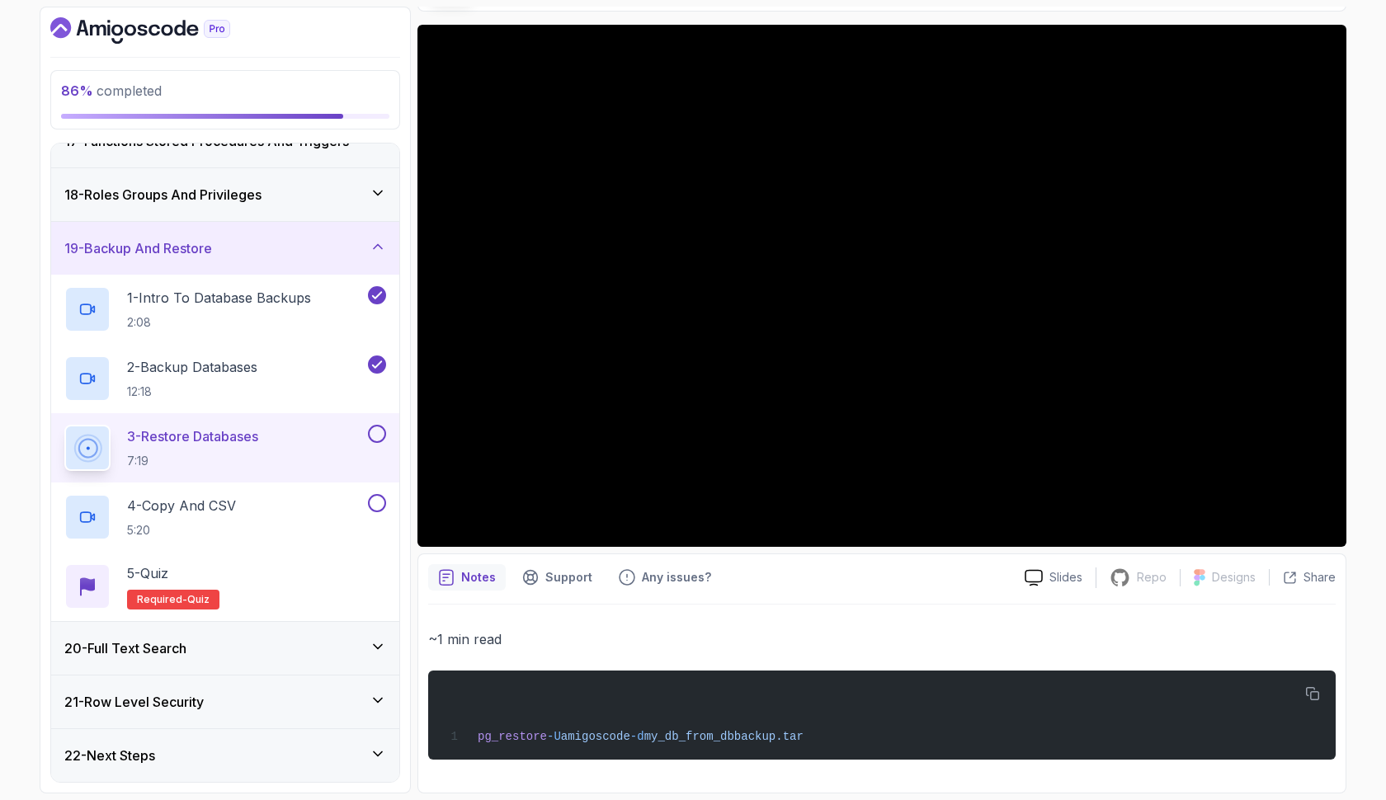
click at [382, 435] on button at bounding box center [377, 434] width 18 height 18
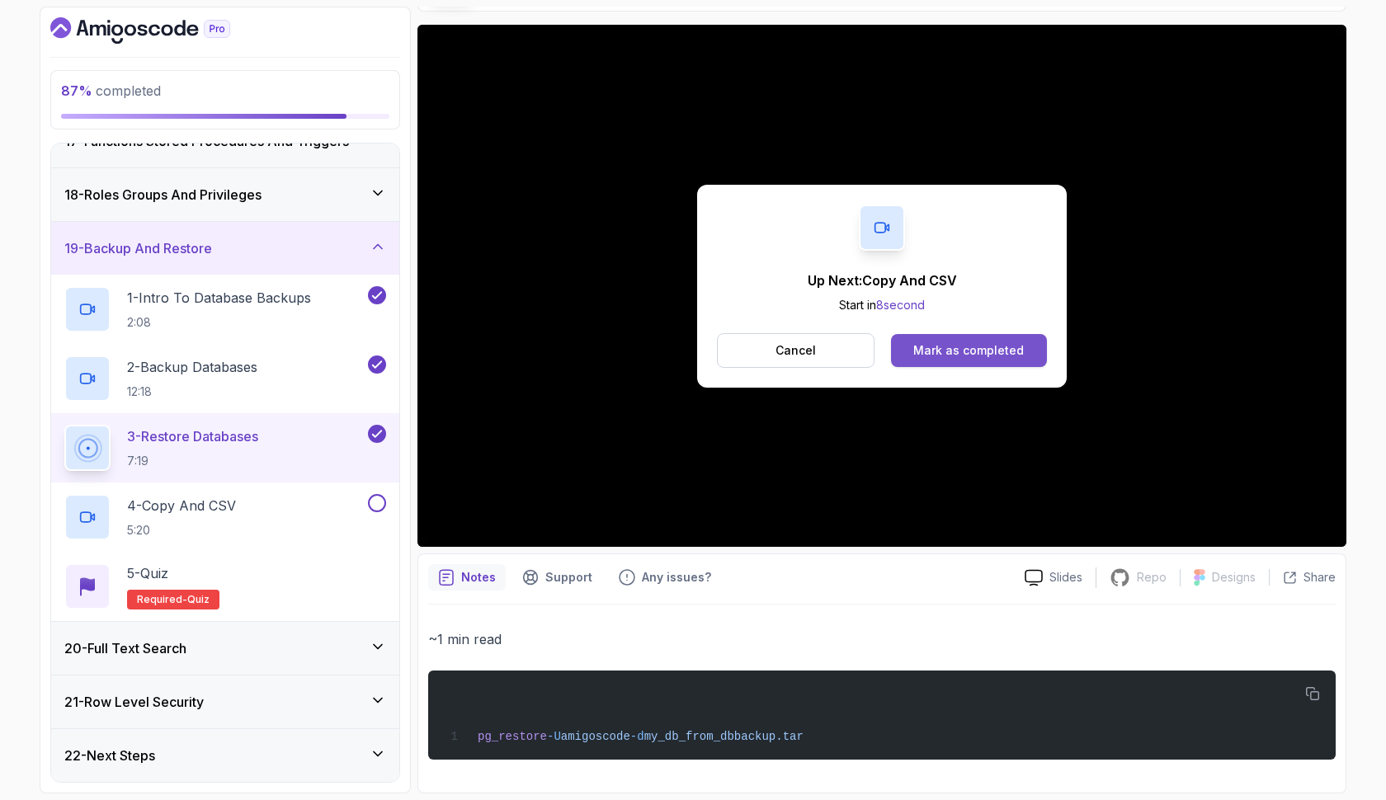
click at [939, 346] on div "Mark as completed" at bounding box center [968, 350] width 111 height 16
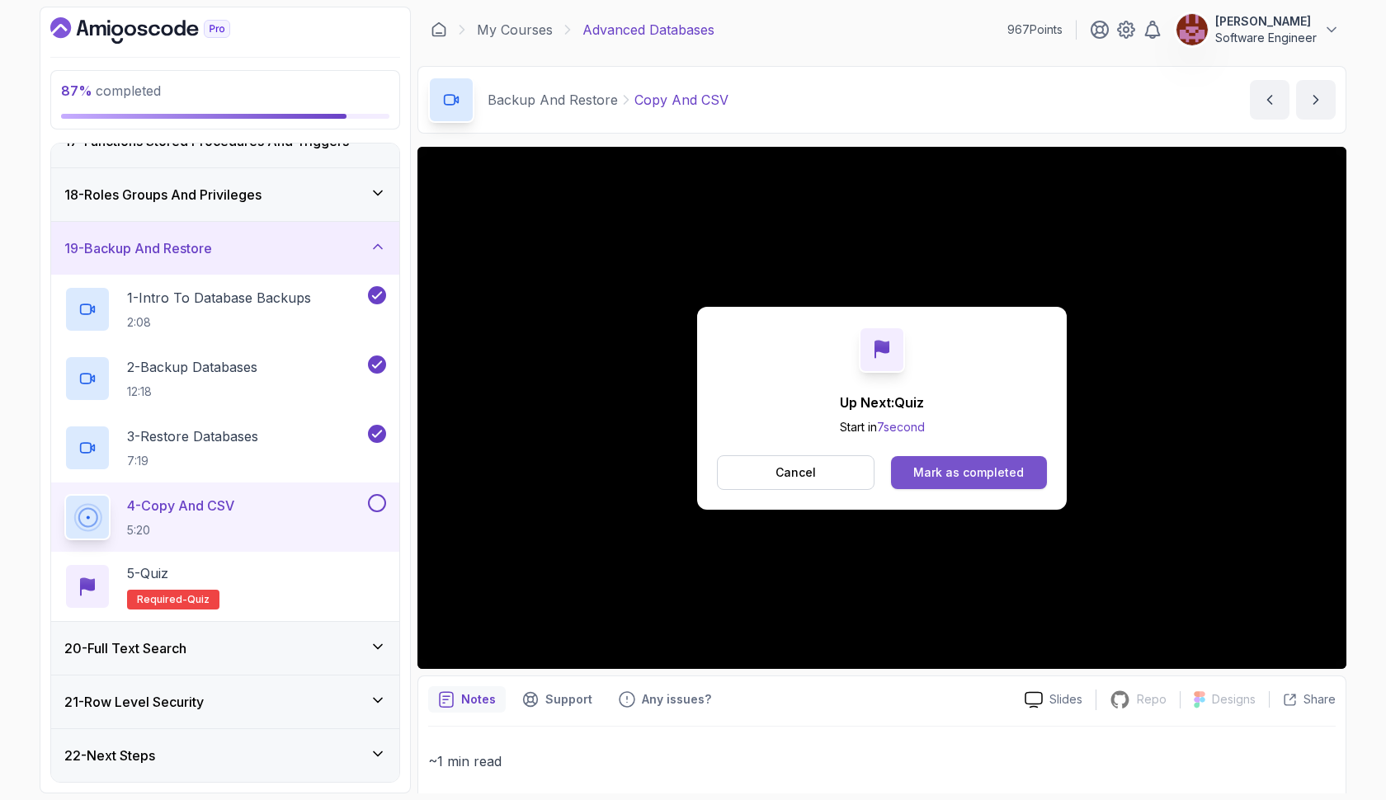
click at [914, 478] on button "Mark as completed" at bounding box center [969, 472] width 156 height 33
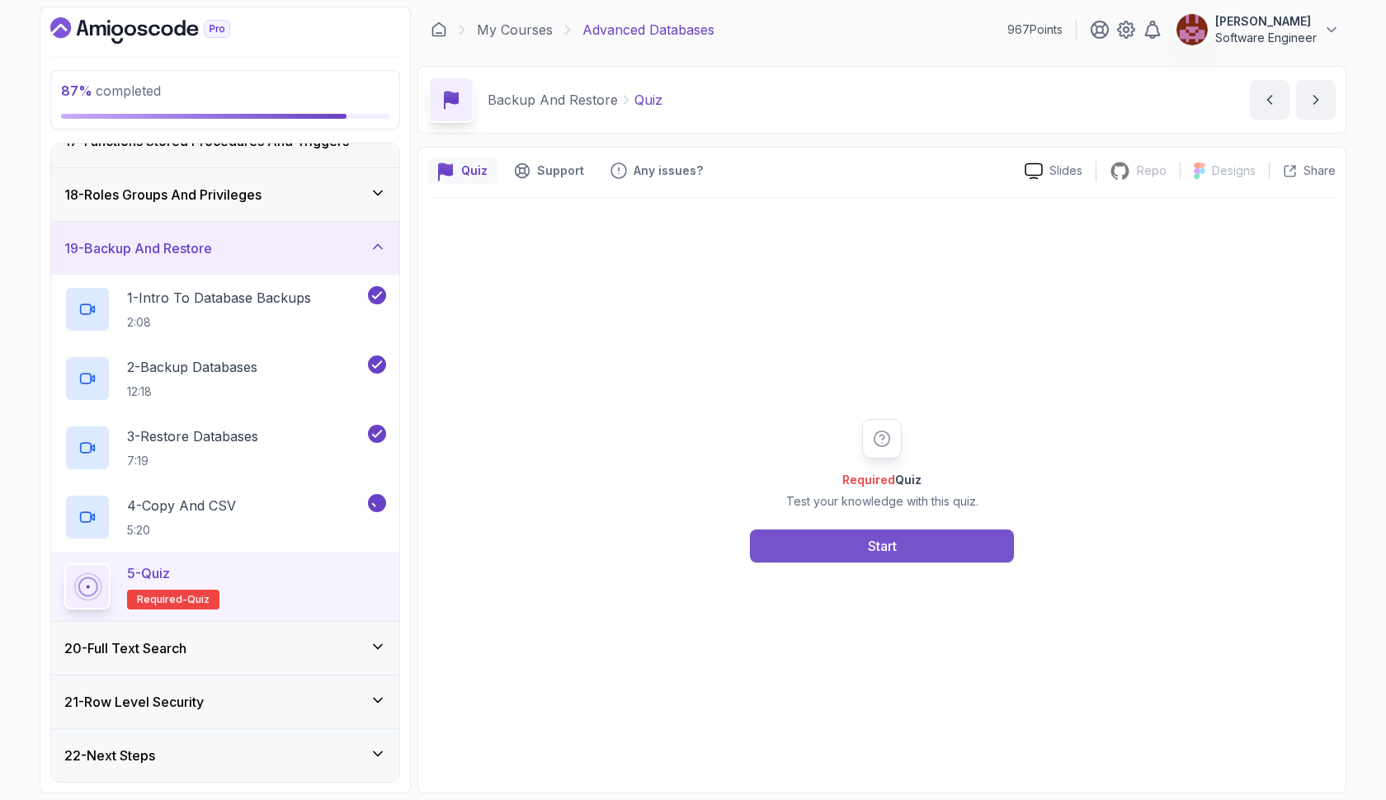
click at [877, 557] on button "Start" at bounding box center [882, 546] width 264 height 33
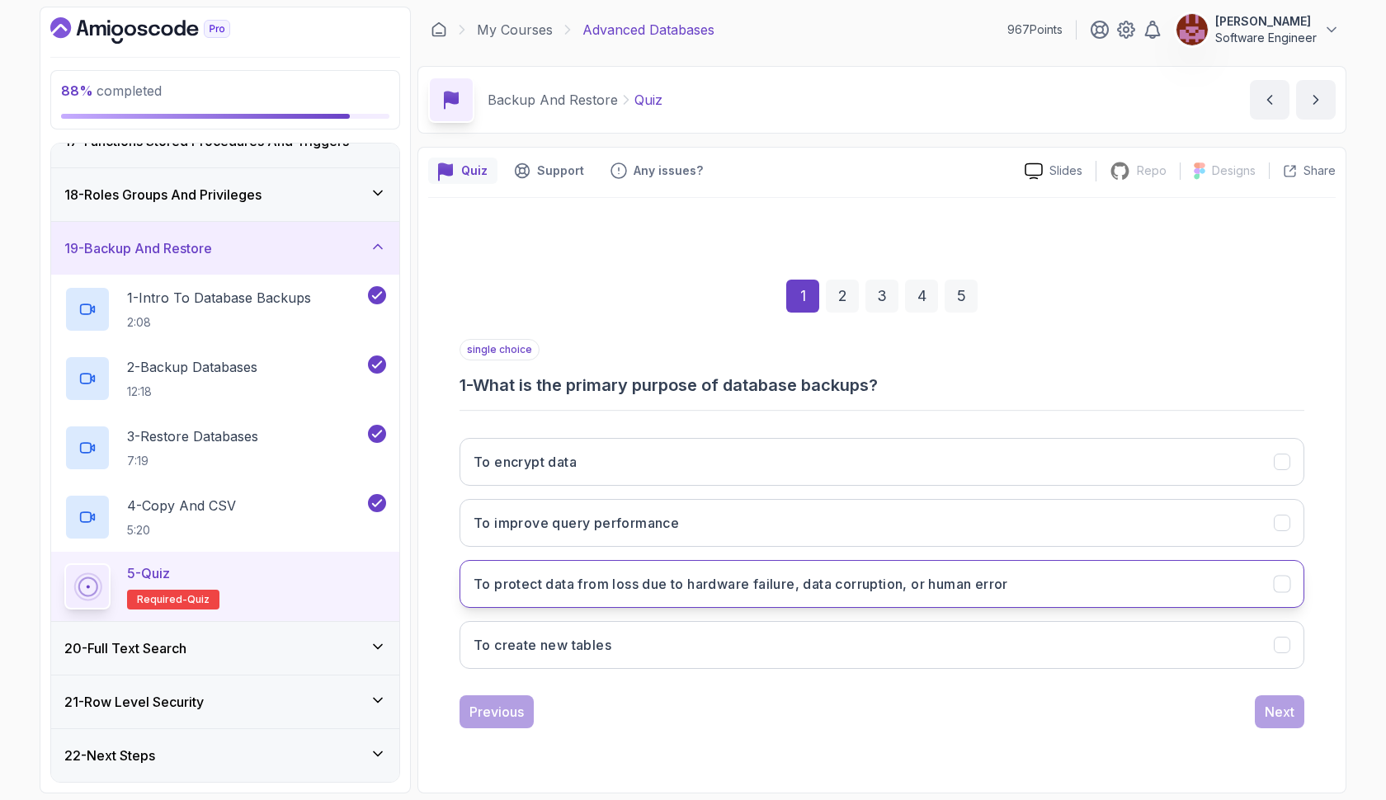
click at [755, 582] on h3 "To protect data from loss due to hardware failure, data corruption, or human er…" at bounding box center [740, 584] width 535 height 20
click at [1285, 710] on div "Next" at bounding box center [1280, 712] width 30 height 20
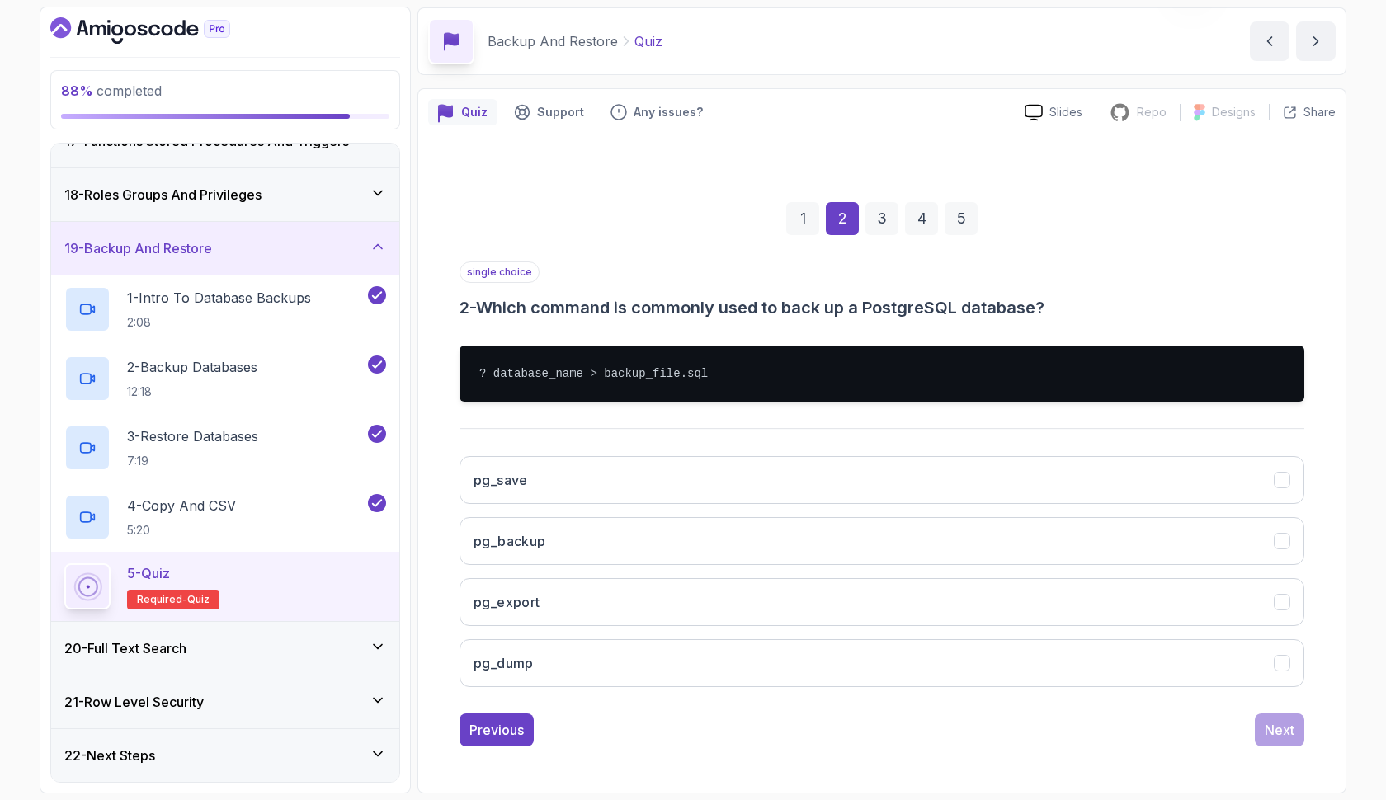
scroll to position [59, 0]
click at [728, 656] on button "pg_dump" at bounding box center [881, 663] width 845 height 48
click at [1270, 723] on div "Next" at bounding box center [1280, 730] width 30 height 20
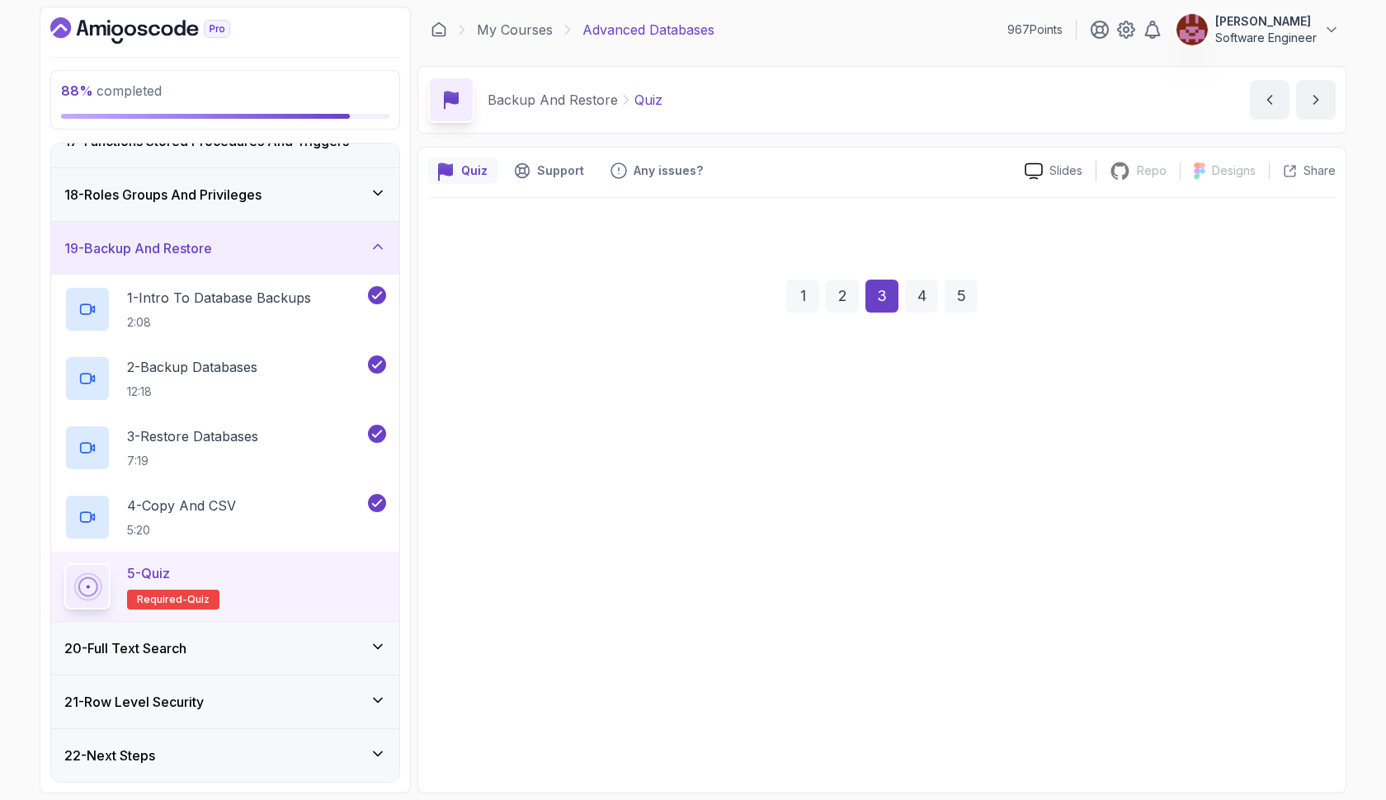
scroll to position [0, 0]
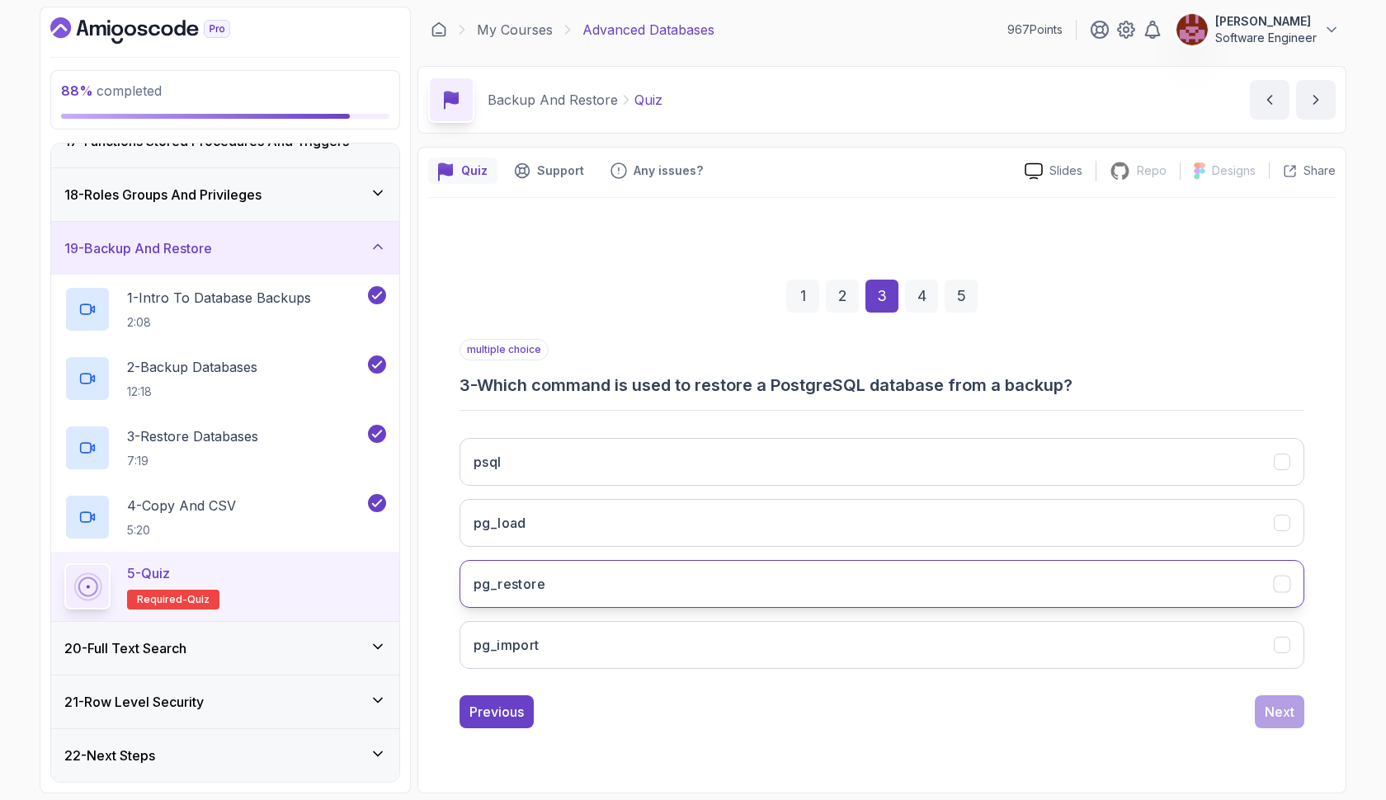
click at [759, 572] on button "pg_restore" at bounding box center [881, 584] width 845 height 48
click at [1270, 699] on button "Next" at bounding box center [1279, 711] width 49 height 33
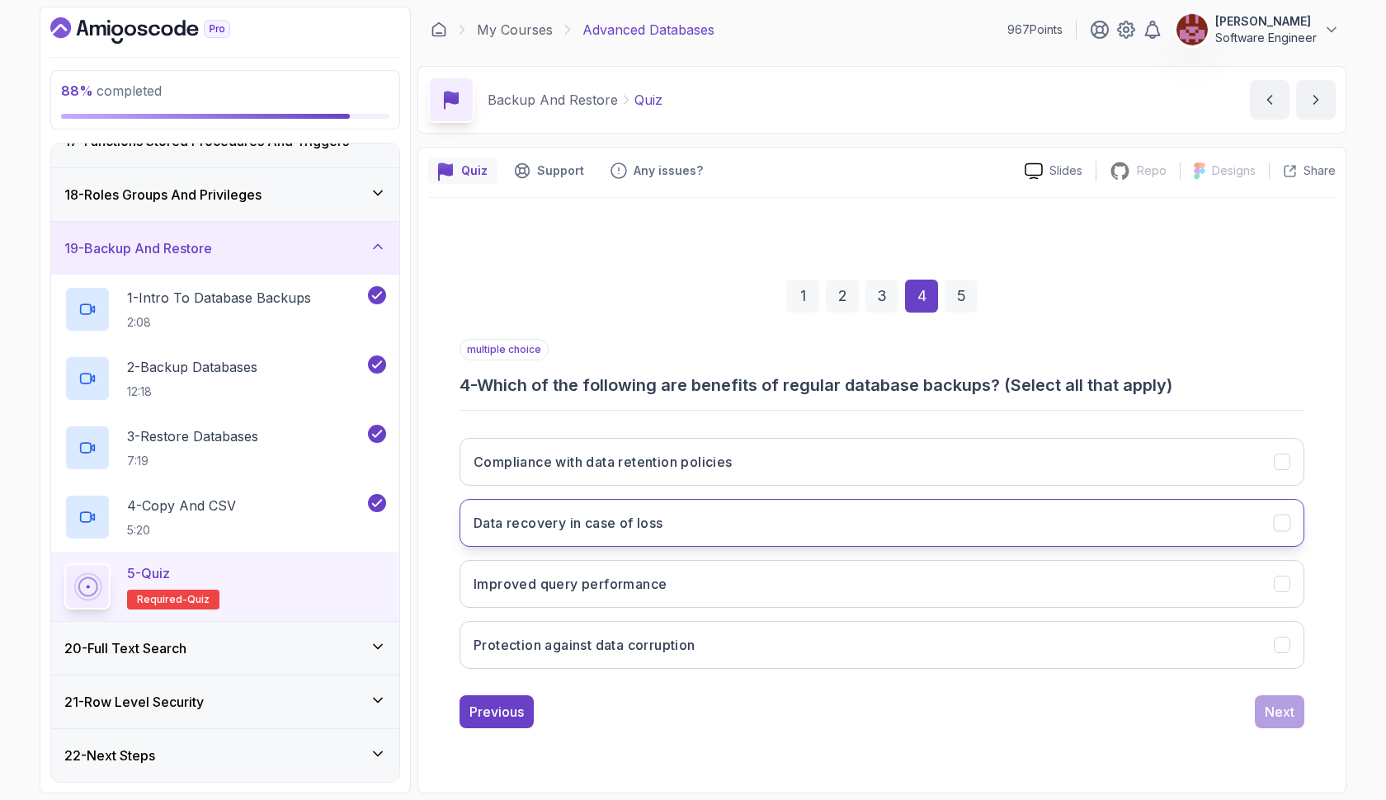
click at [807, 524] on button "Data recovery in case of loss" at bounding box center [881, 523] width 845 height 48
click at [785, 657] on button "Protection against data corruption" at bounding box center [881, 645] width 845 height 48
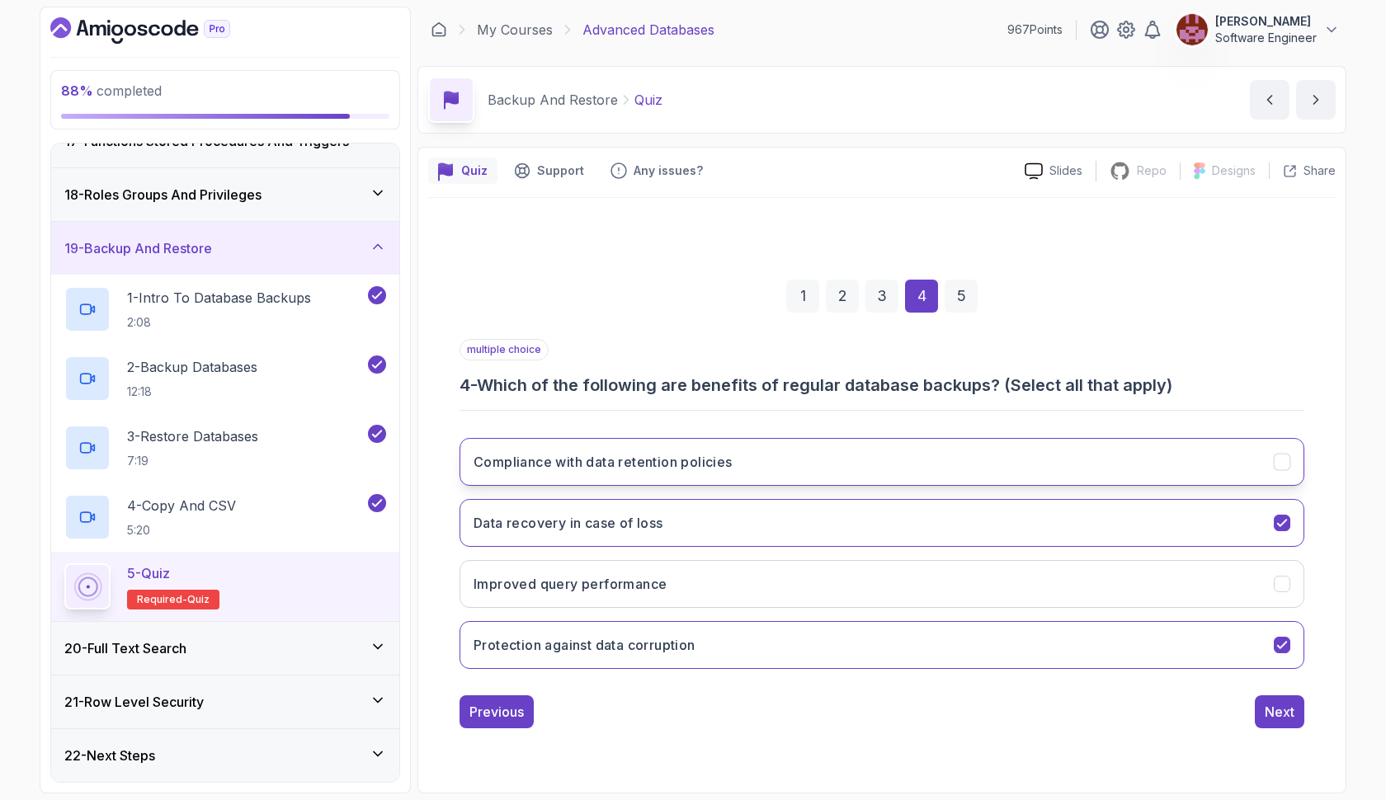
click at [832, 455] on button "Compliance with data retention policies" at bounding box center [881, 462] width 845 height 48
click at [1270, 707] on div "Next" at bounding box center [1280, 712] width 30 height 20
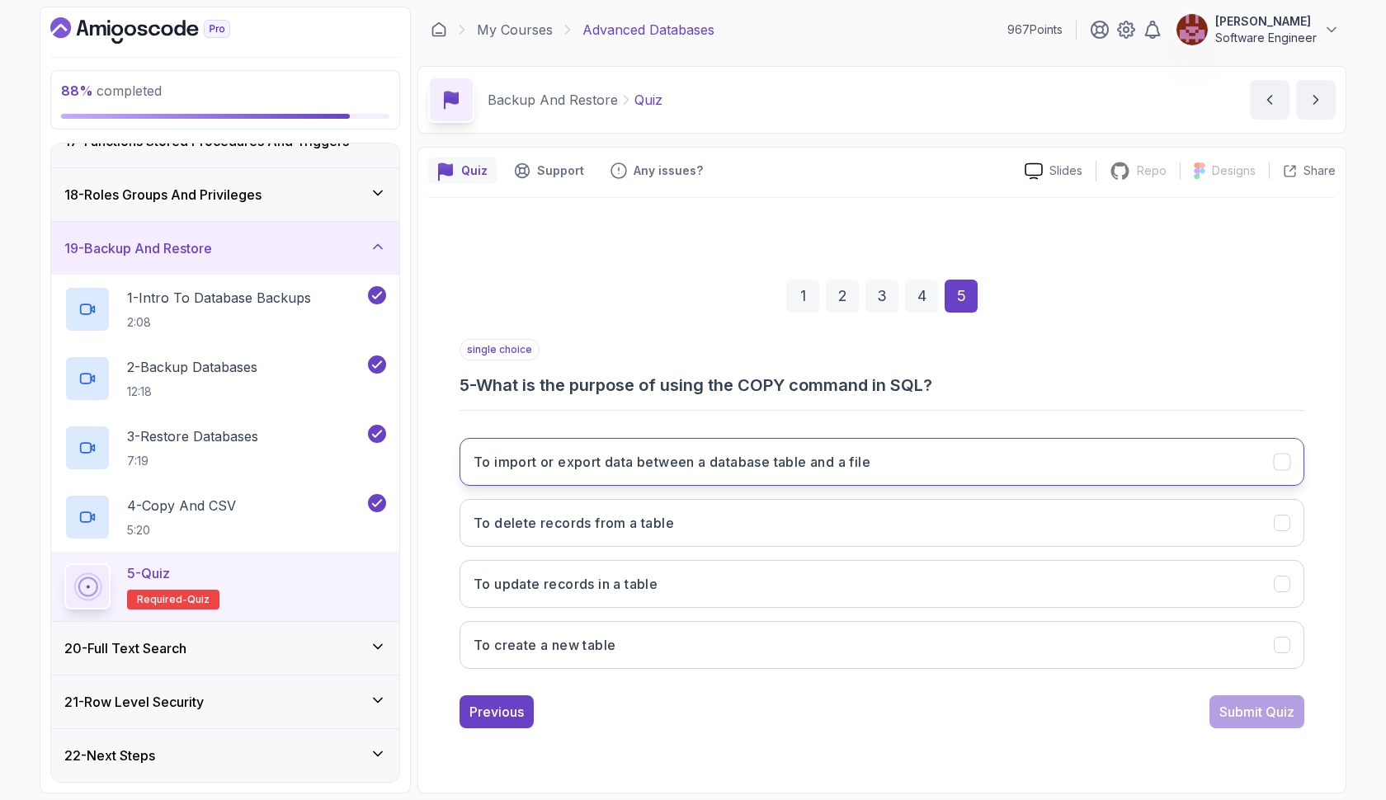
click at [681, 458] on h3 "To import or export data between a database table and a file" at bounding box center [671, 462] width 397 height 20
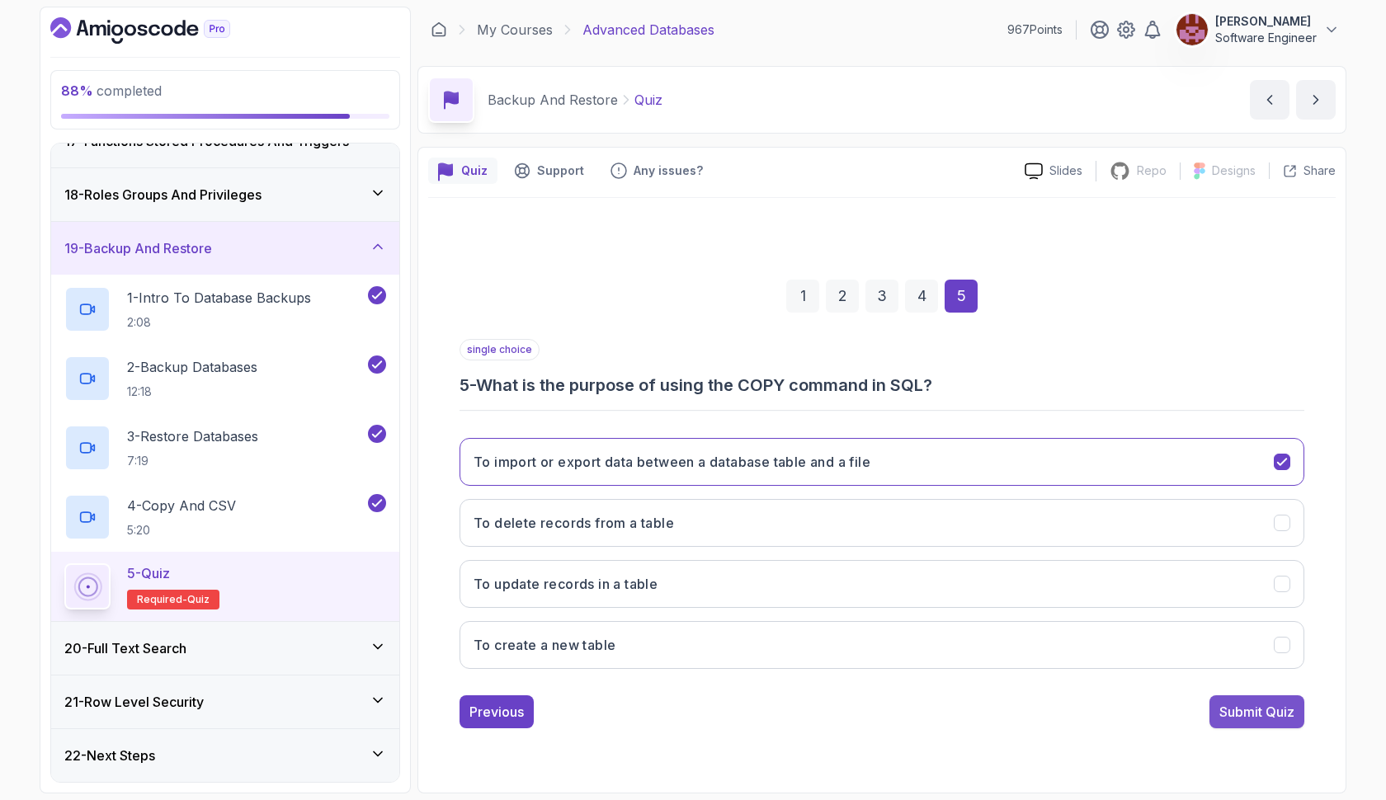
click at [1242, 709] on div "Submit Quiz" at bounding box center [1256, 712] width 75 height 20
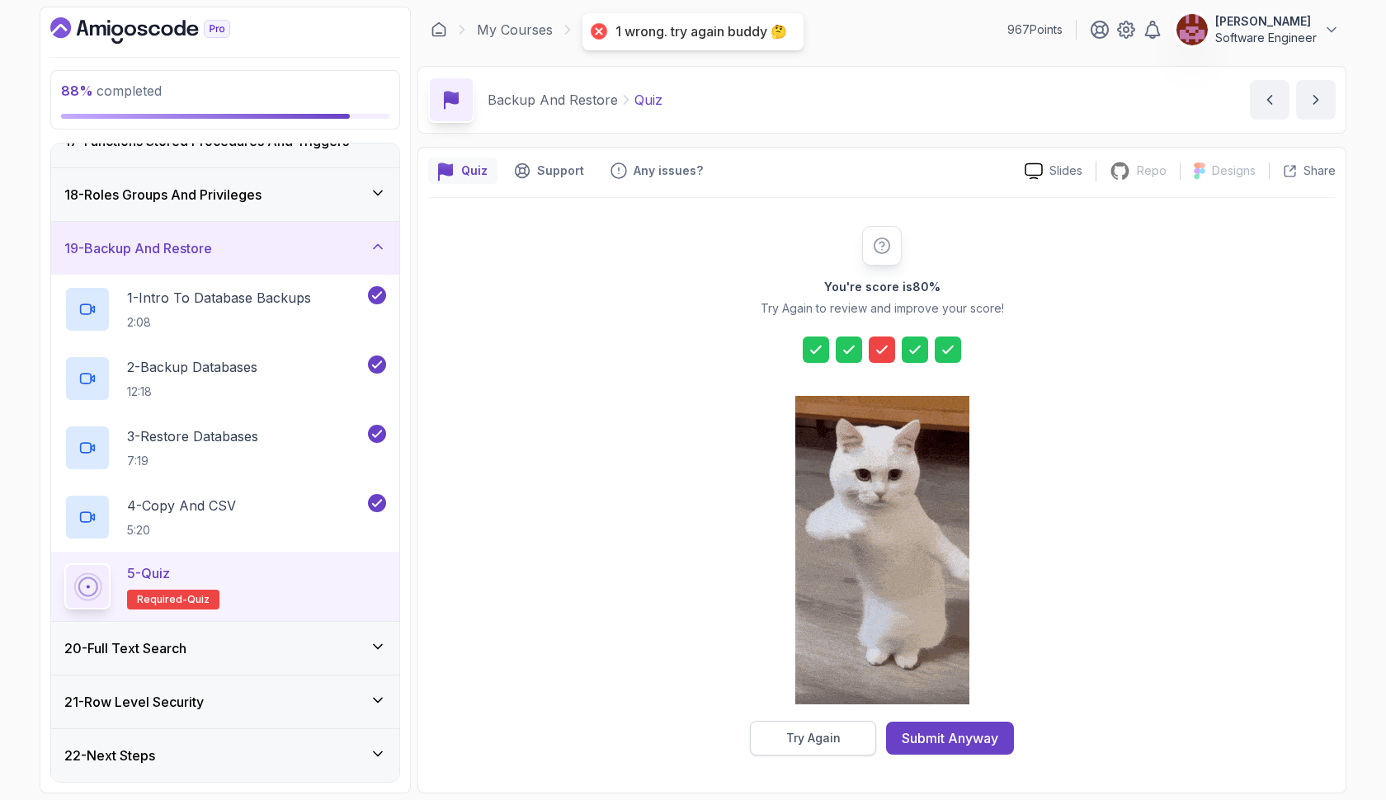
click at [828, 733] on div "Try Again" at bounding box center [813, 738] width 54 height 16
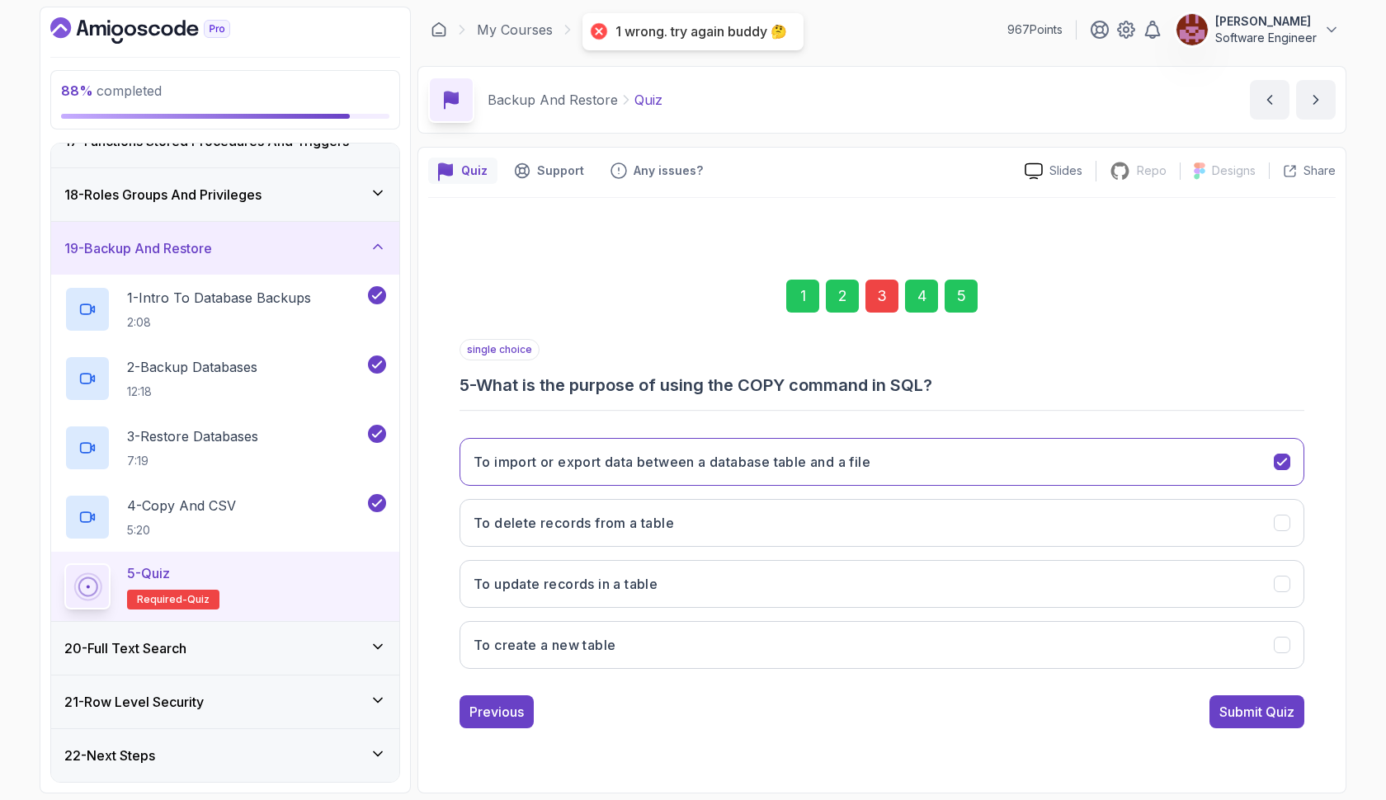
click at [874, 290] on div "3" at bounding box center [881, 296] width 33 height 33
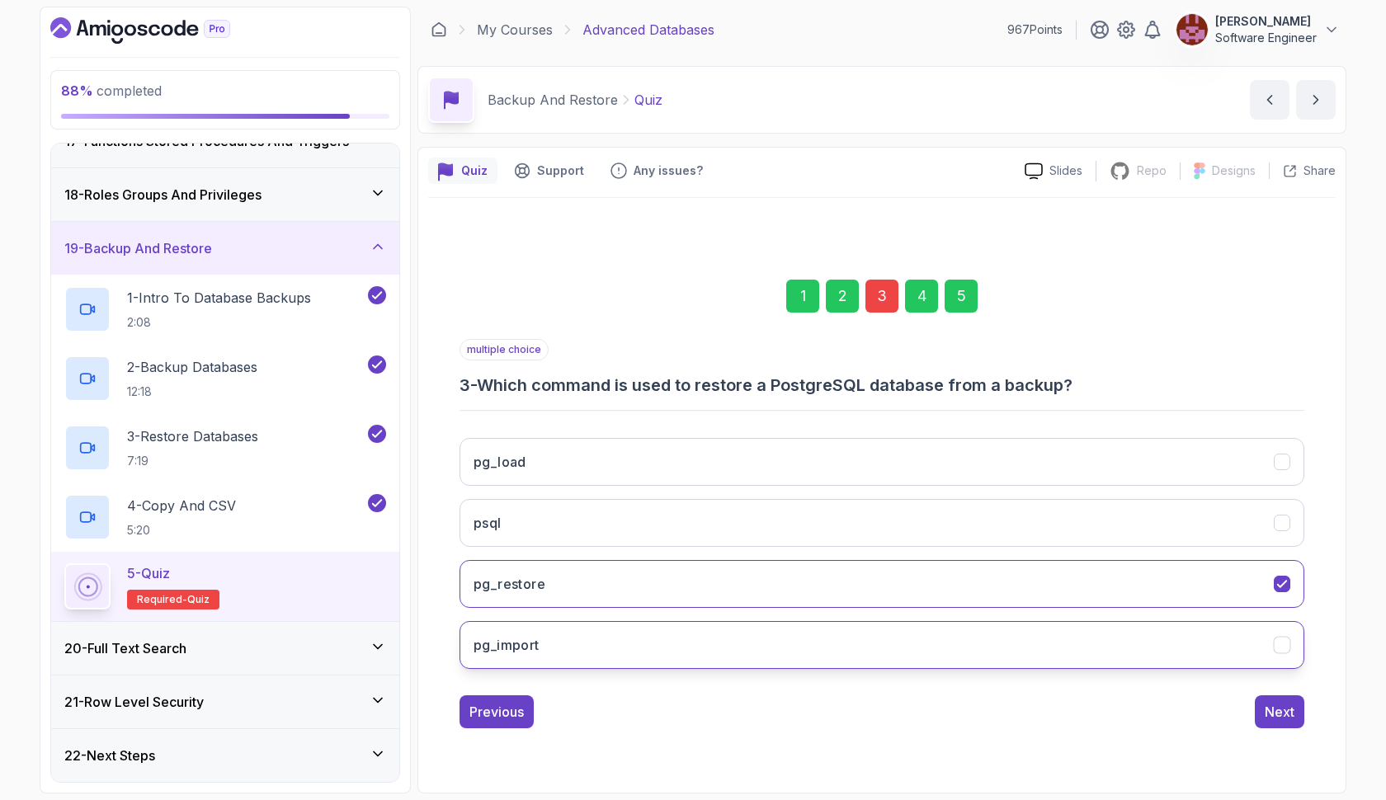
click at [662, 647] on button "pg_import" at bounding box center [881, 645] width 845 height 48
click at [1265, 706] on div "Next" at bounding box center [1280, 712] width 30 height 20
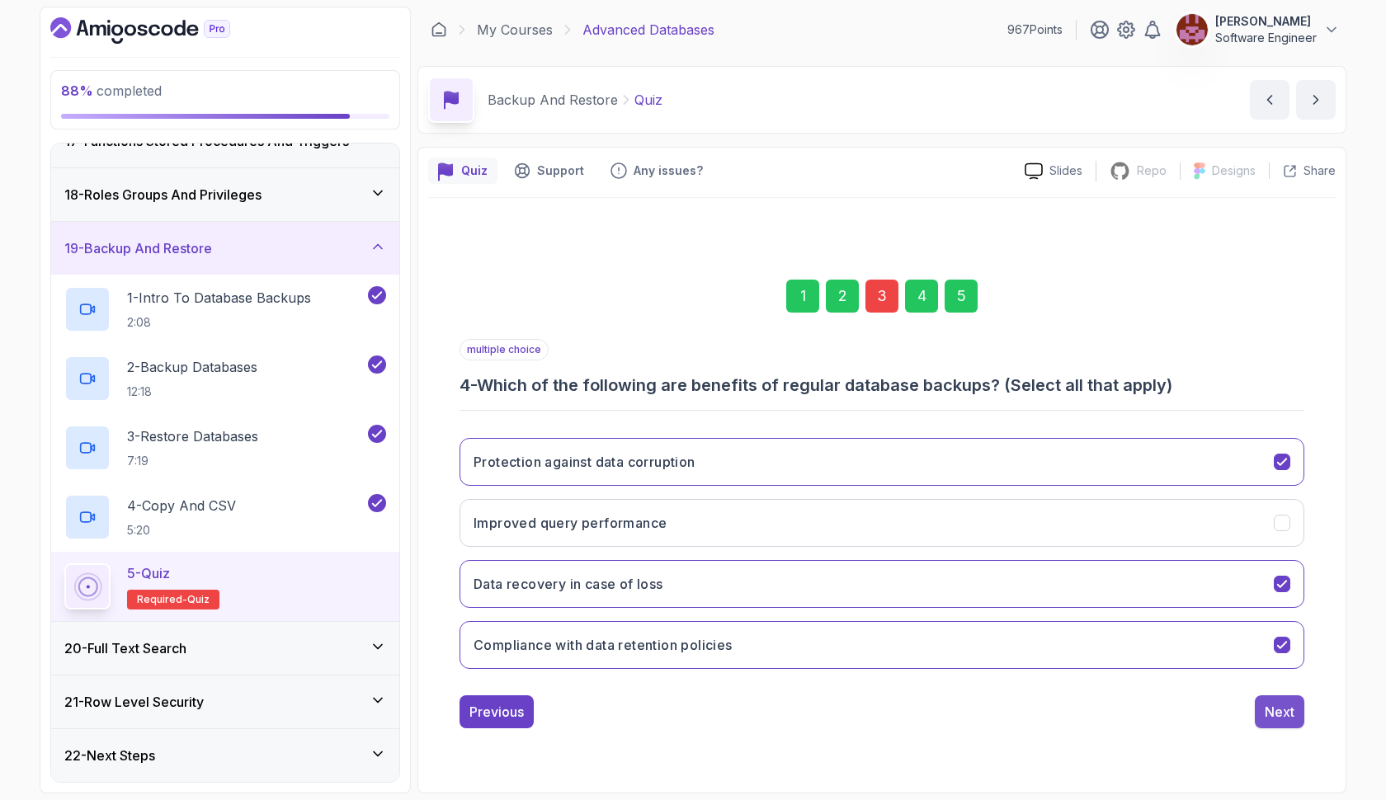
click at [1291, 708] on div "Next" at bounding box center [1280, 712] width 30 height 20
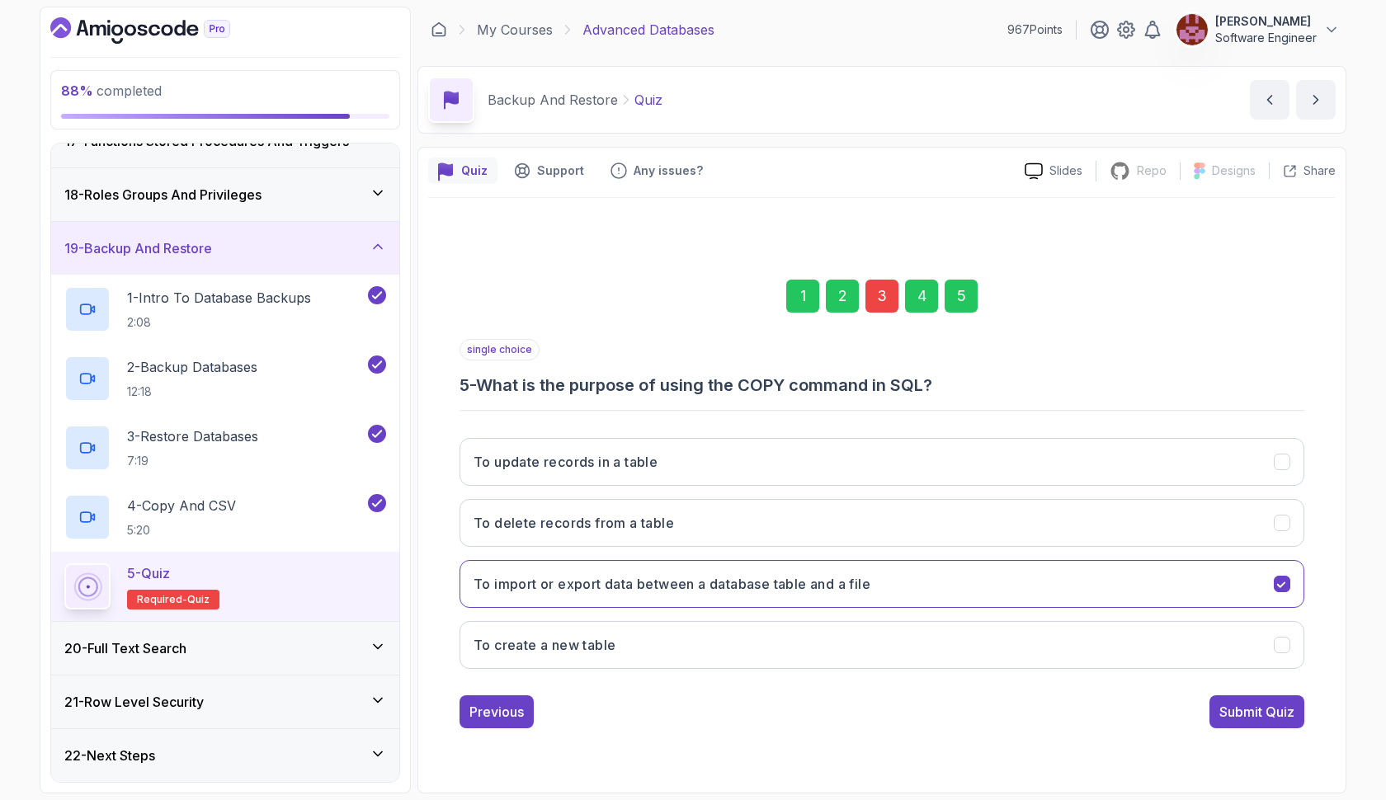
click at [1291, 708] on div "Submit Quiz" at bounding box center [1256, 712] width 75 height 20
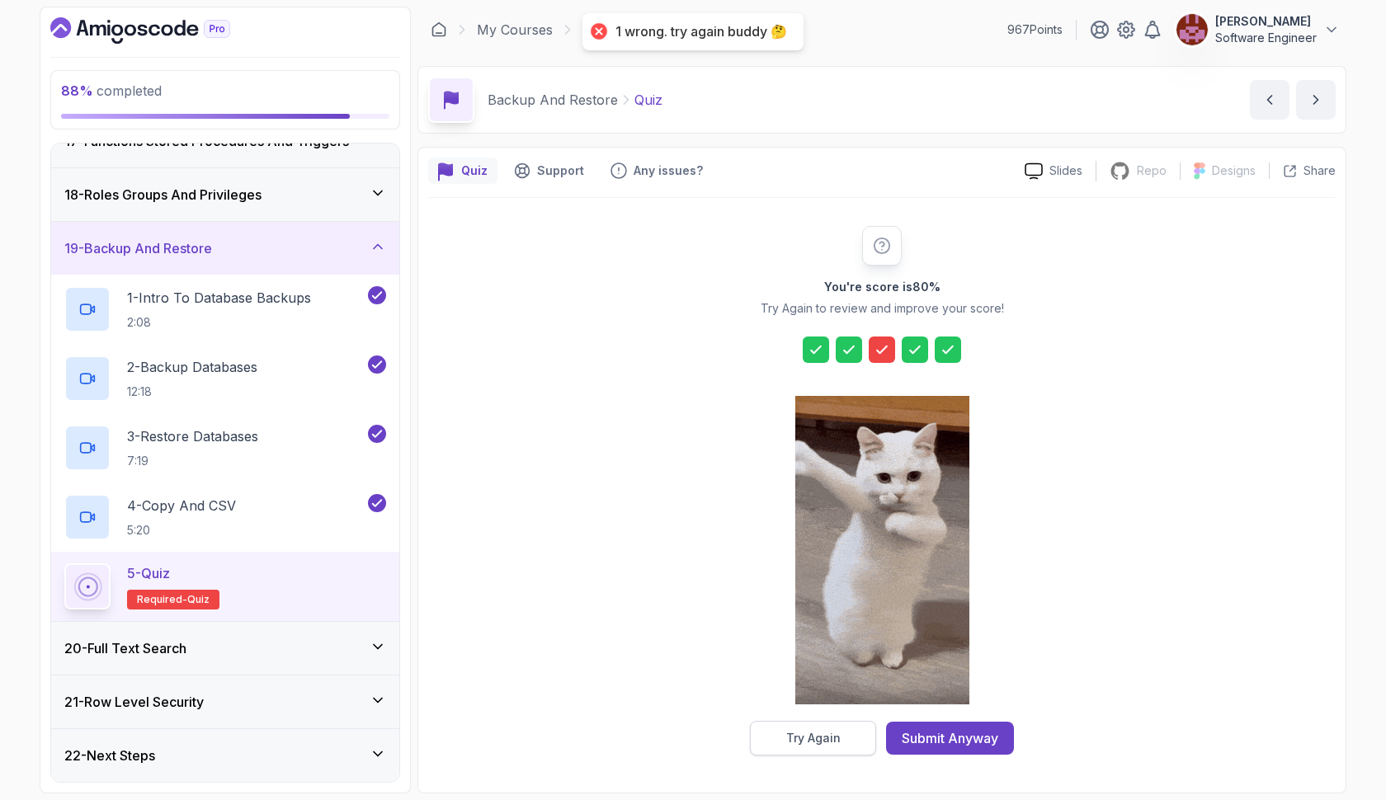
click at [806, 740] on div "Try Again" at bounding box center [813, 738] width 54 height 16
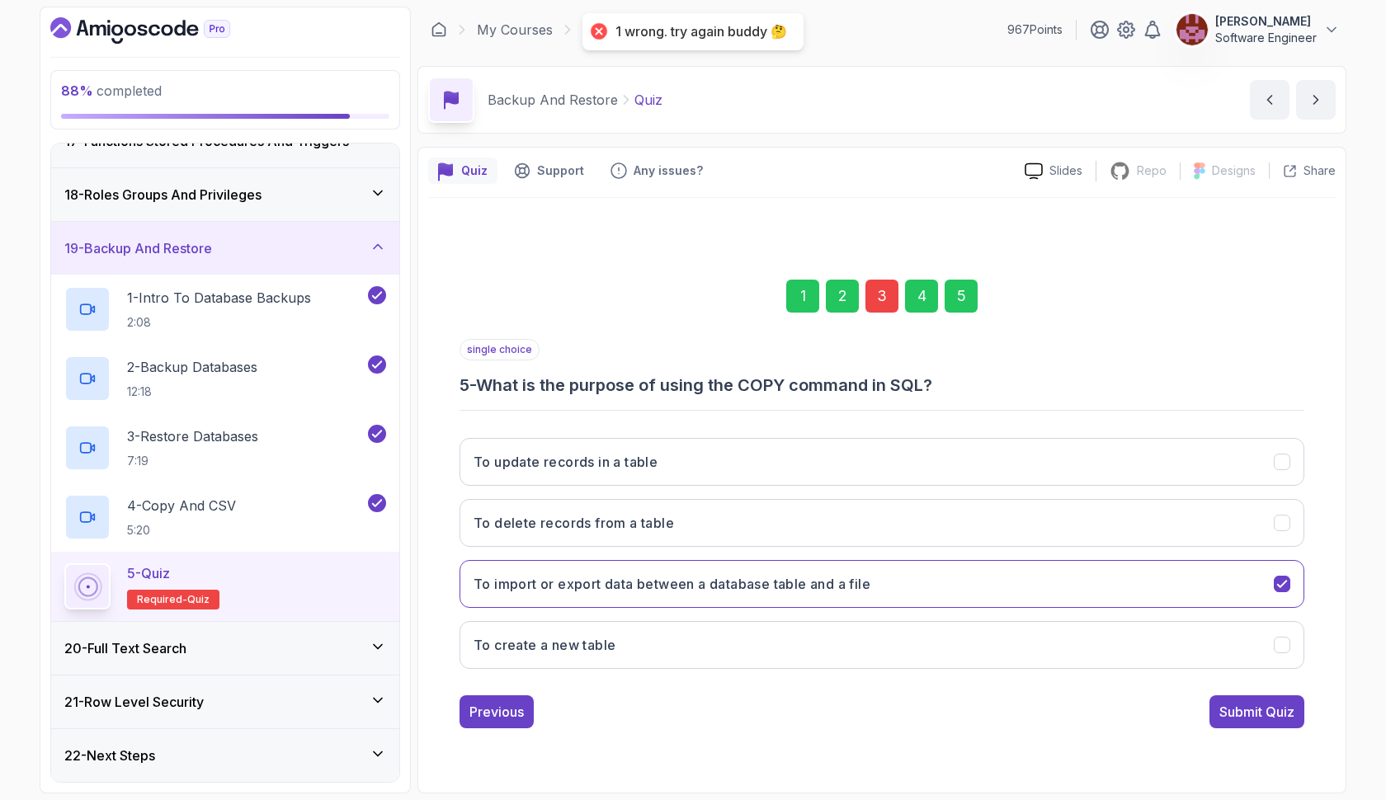
click at [874, 309] on div "3" at bounding box center [881, 296] width 33 height 33
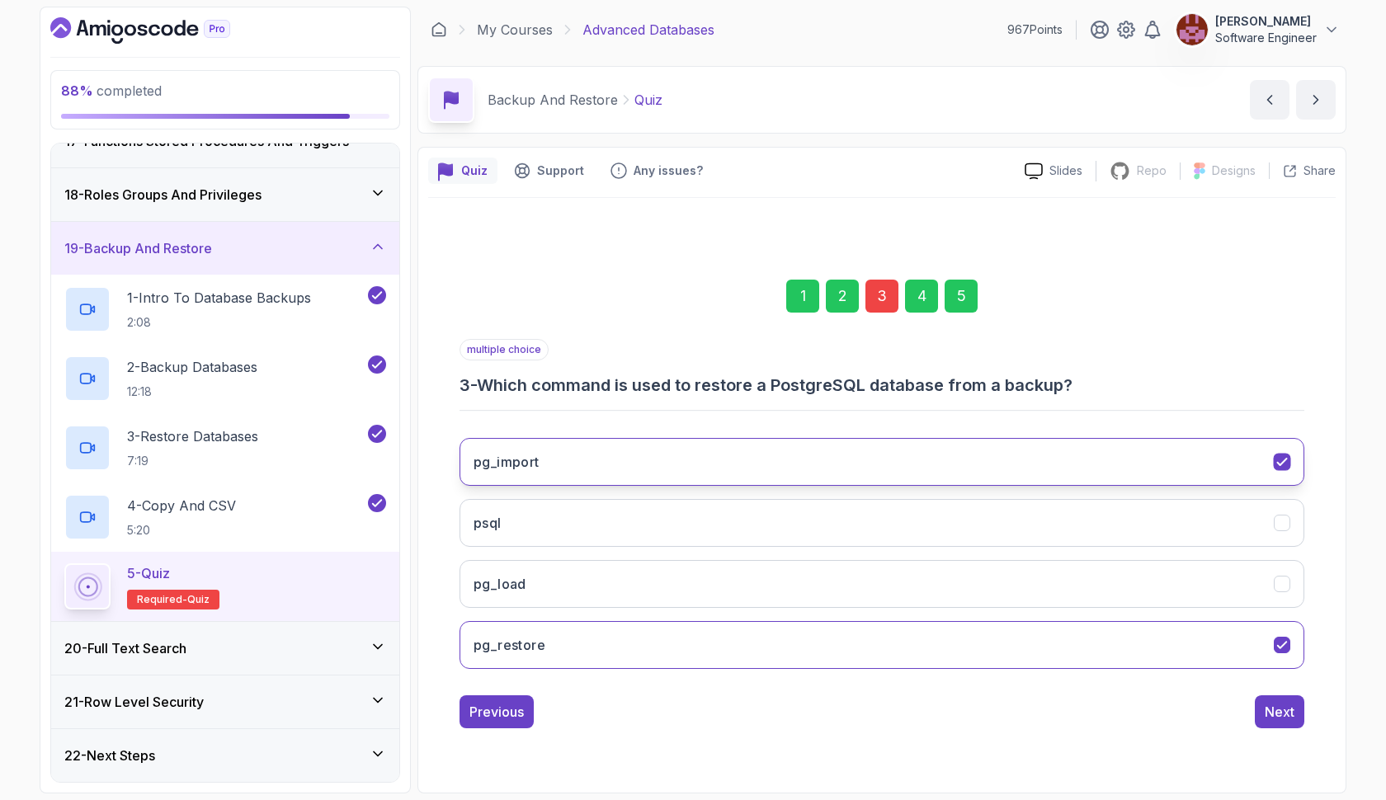
click at [731, 469] on button "pg_import" at bounding box center [881, 462] width 845 height 48
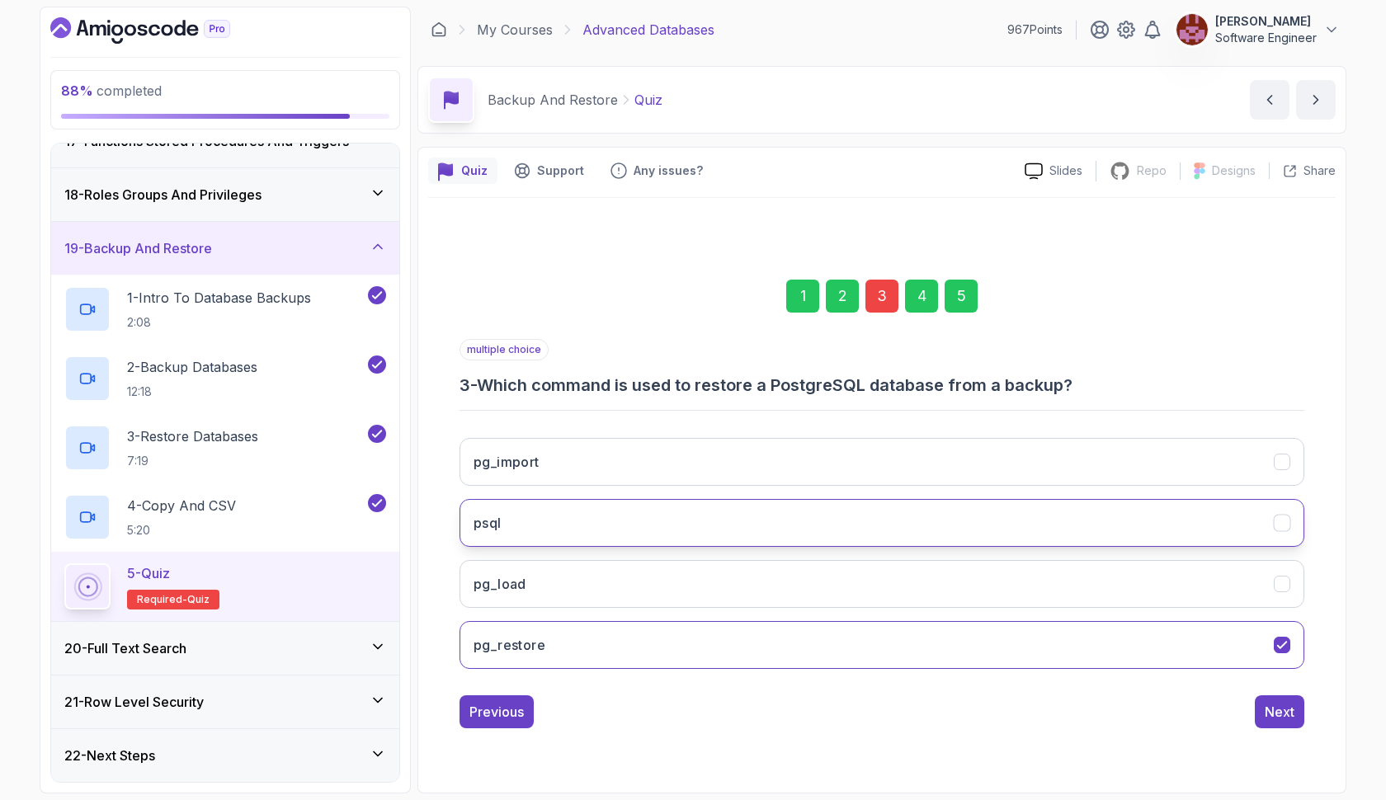
click at [712, 510] on button "psql" at bounding box center [881, 523] width 845 height 48
click at [962, 301] on div "5" at bounding box center [961, 296] width 33 height 33
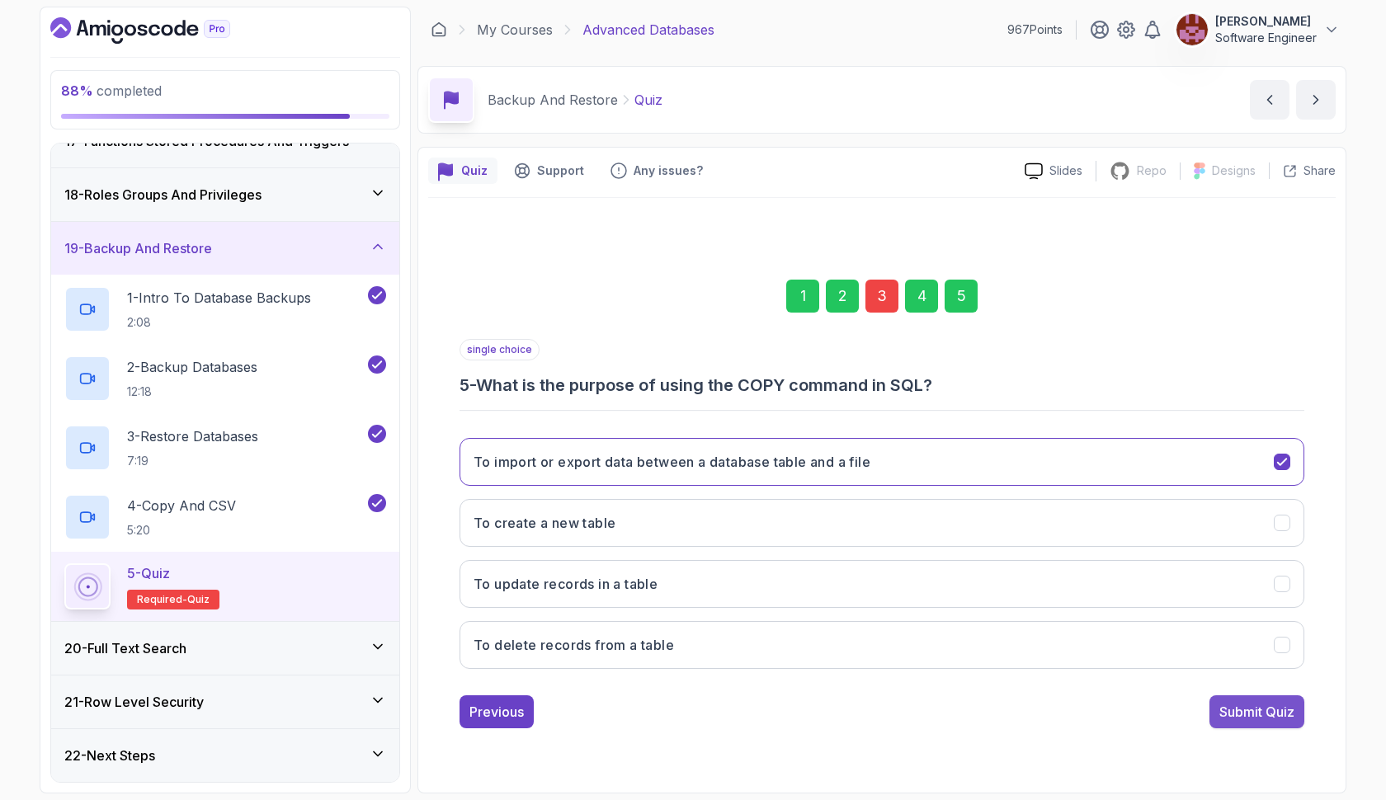
click at [1270, 716] on div "Submit Quiz" at bounding box center [1256, 712] width 75 height 20
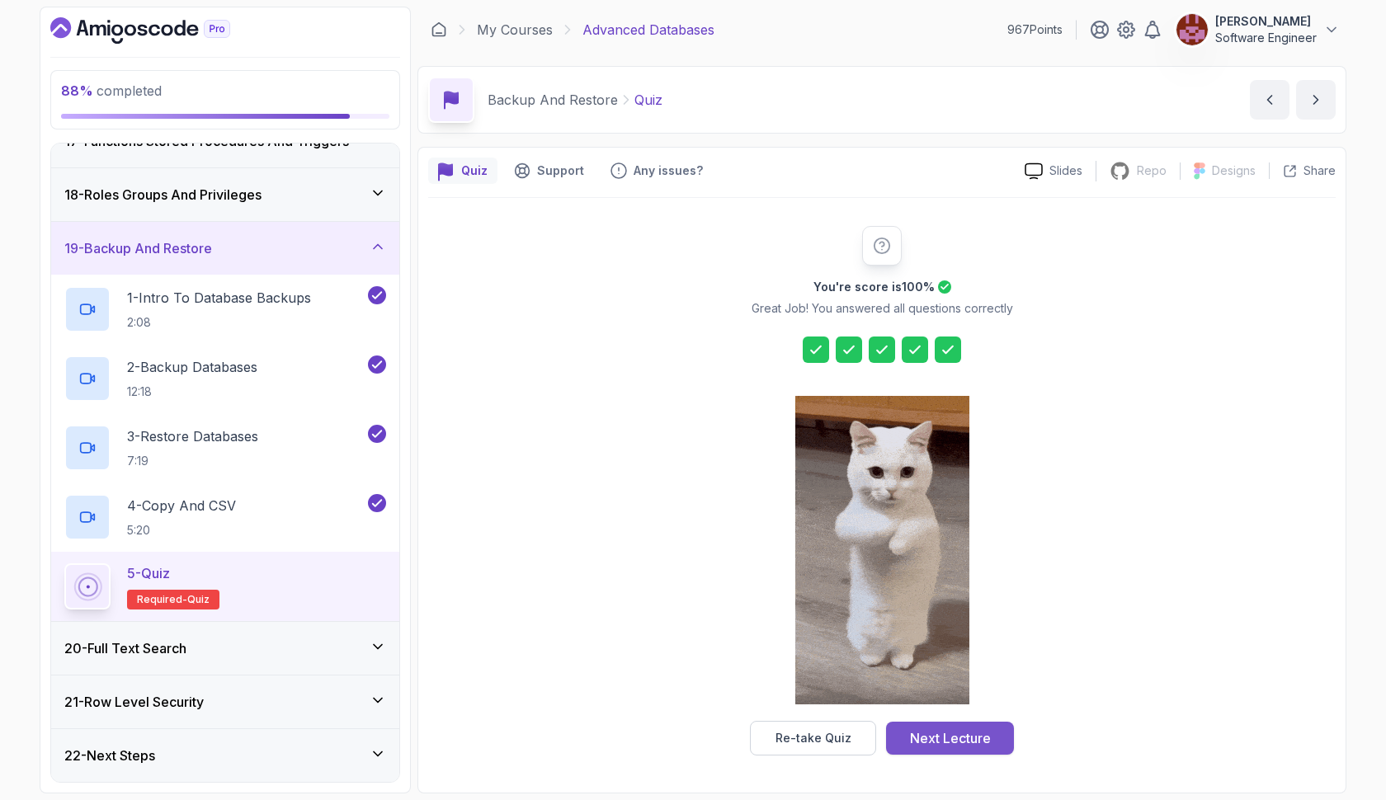
click at [968, 747] on div "Next Lecture" at bounding box center [950, 738] width 81 height 20
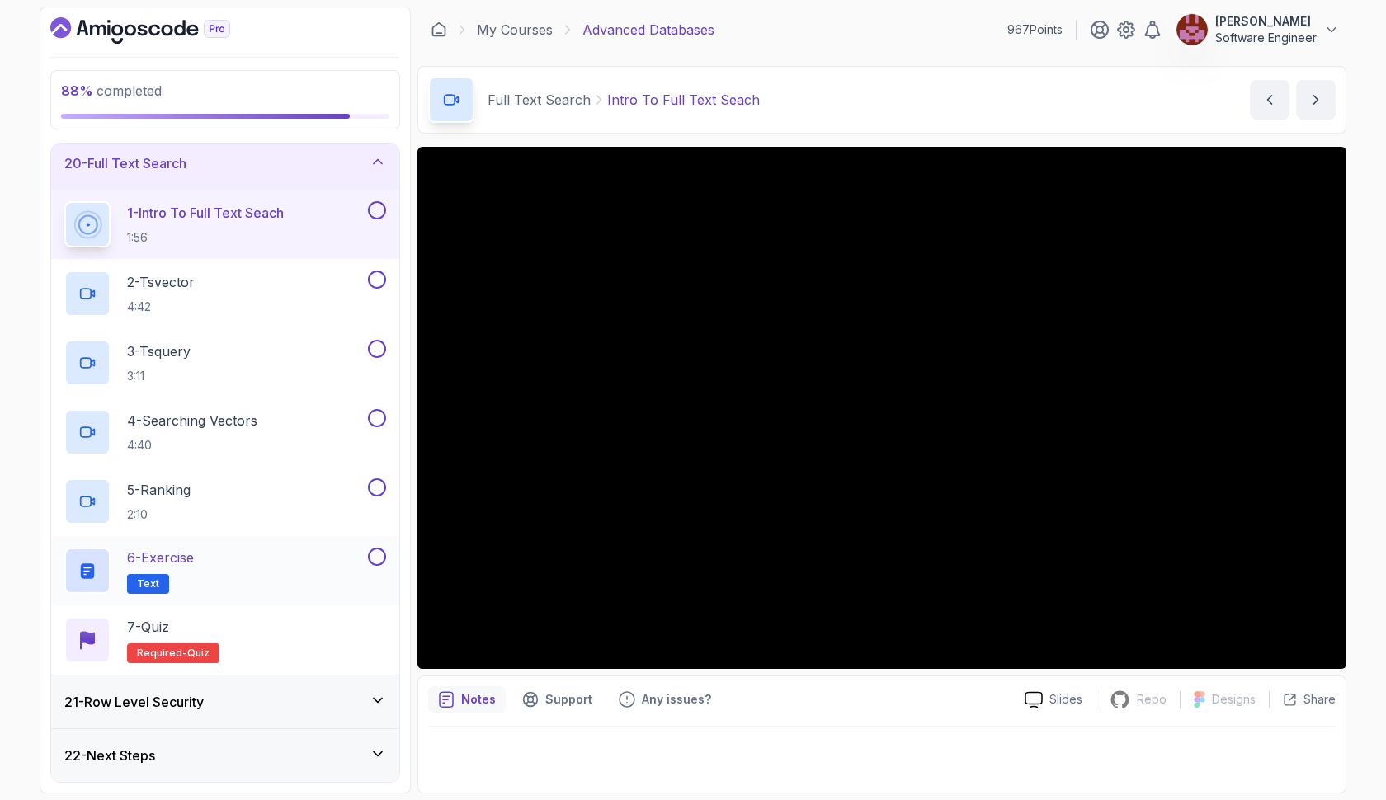
scroll to position [1025, 0]
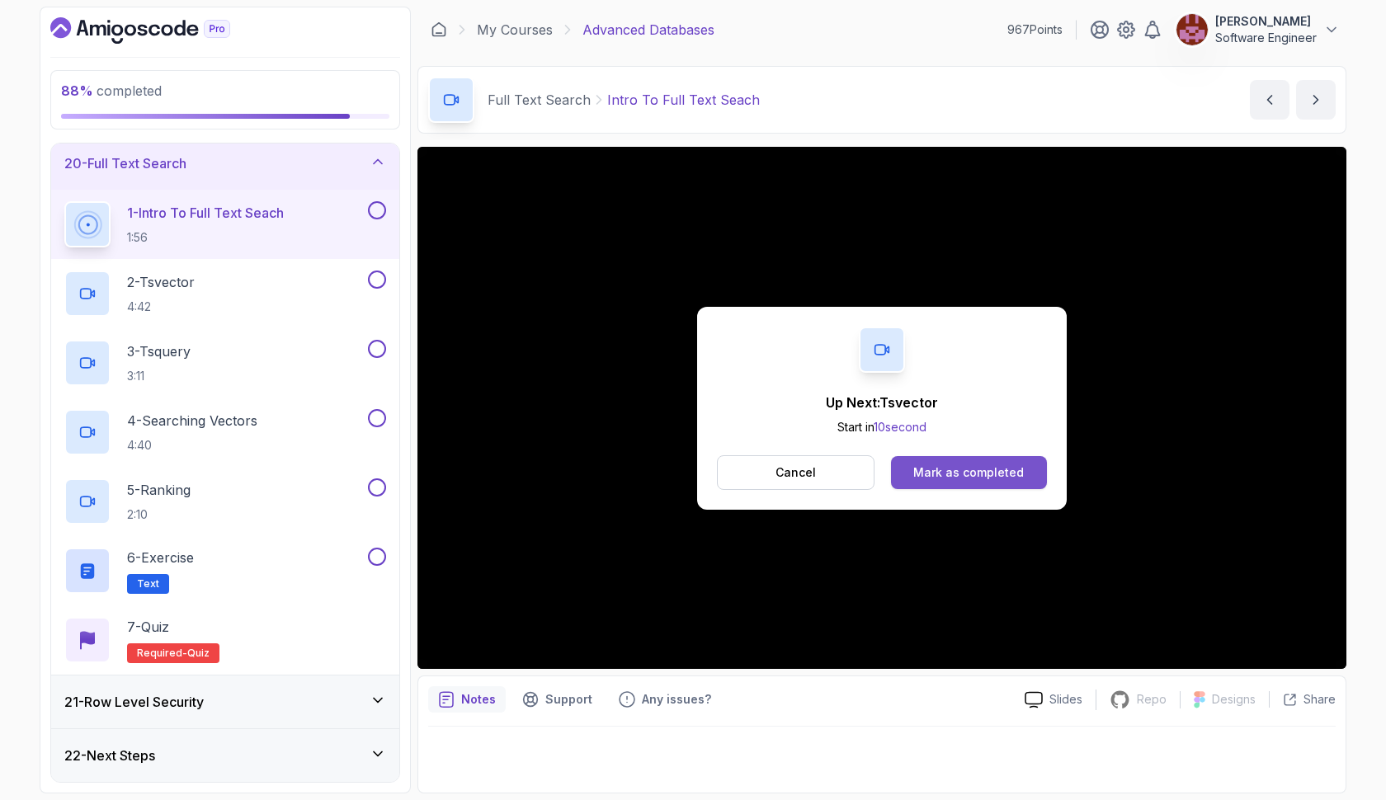
click at [921, 483] on button "Mark as completed" at bounding box center [969, 472] width 156 height 33
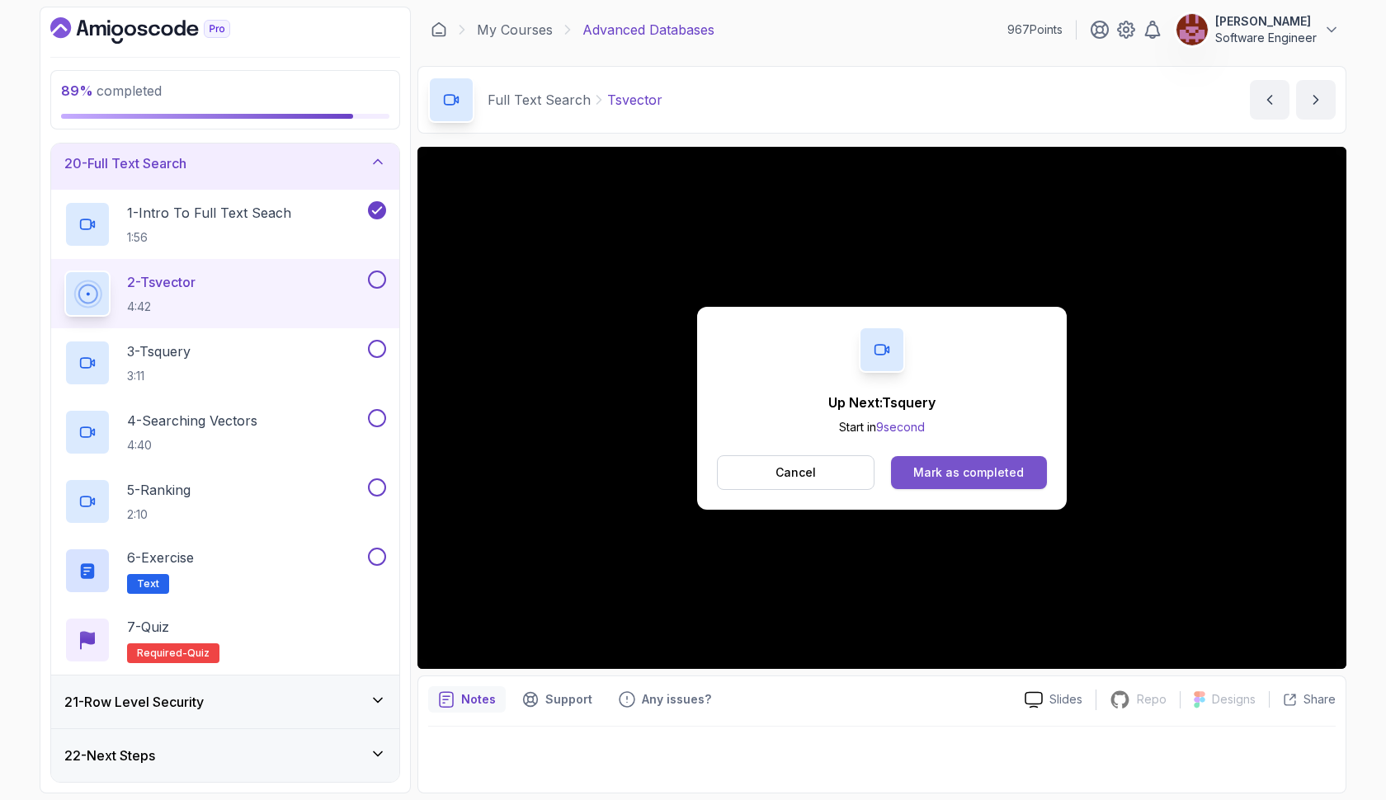
click at [928, 479] on div "Mark as completed" at bounding box center [968, 472] width 111 height 16
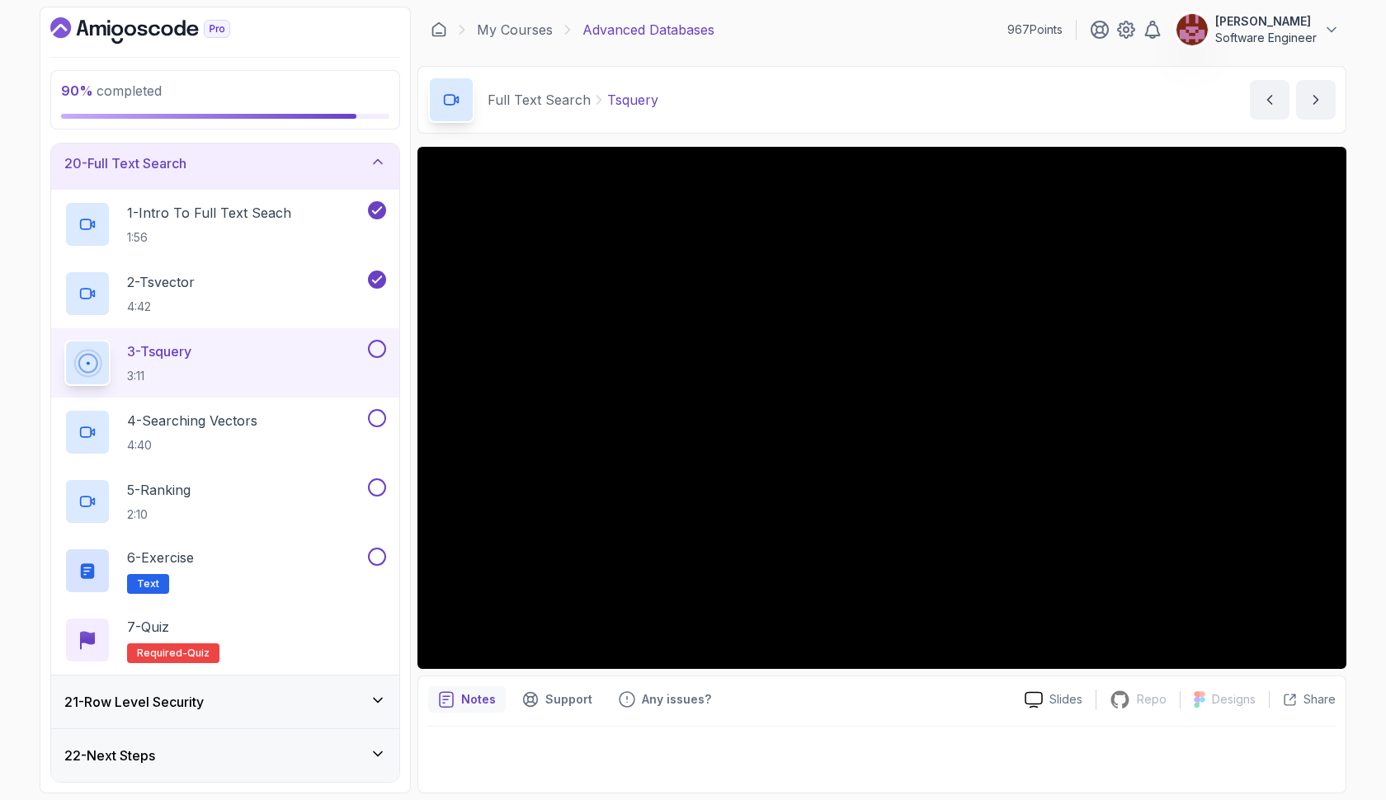
click at [378, 351] on button at bounding box center [377, 349] width 18 height 18
click at [299, 412] on div "4 - Searching Vectors 4:40" at bounding box center [214, 432] width 300 height 46
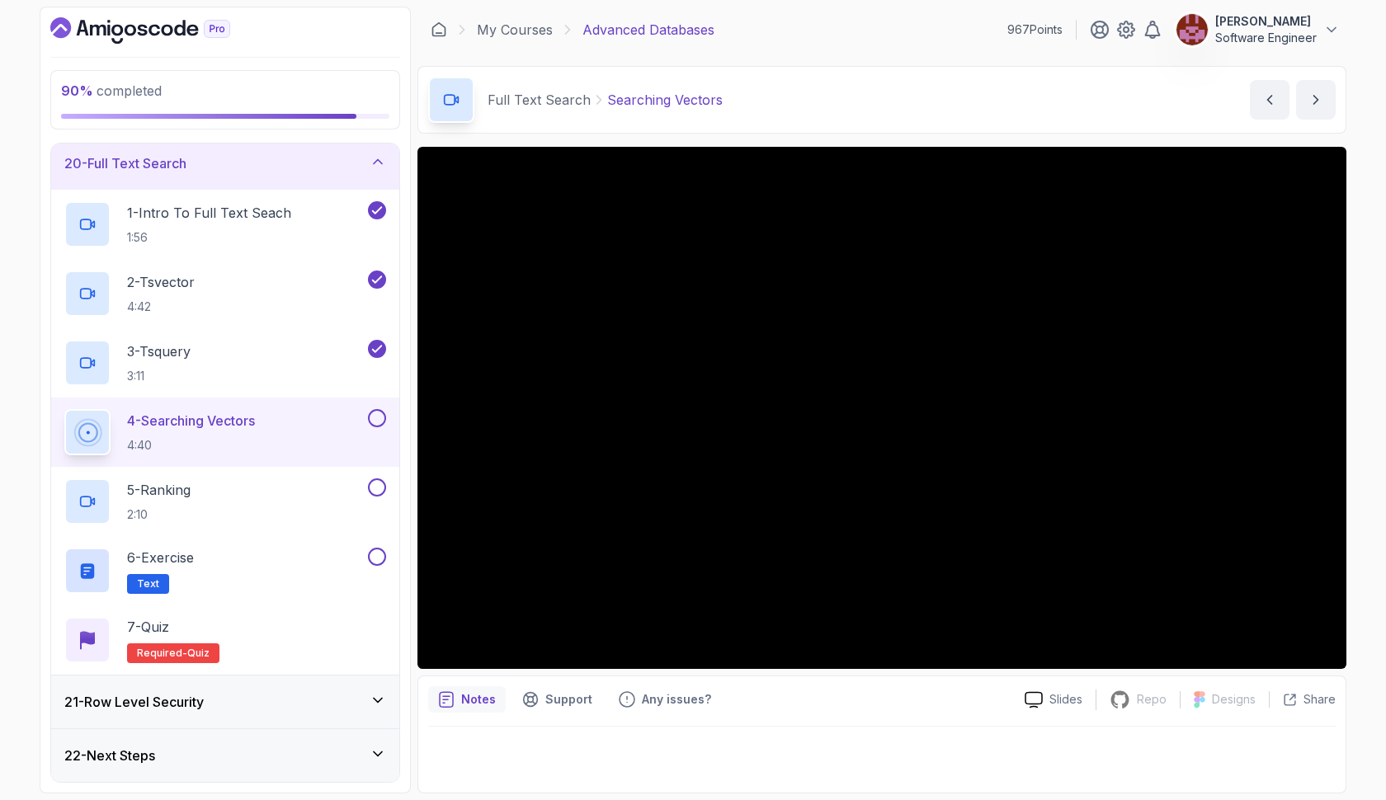
click at [383, 426] on div at bounding box center [375, 418] width 21 height 18
click at [378, 416] on button at bounding box center [377, 418] width 18 height 18
click at [304, 492] on div "5 - Ranking 2:10" at bounding box center [214, 501] width 300 height 46
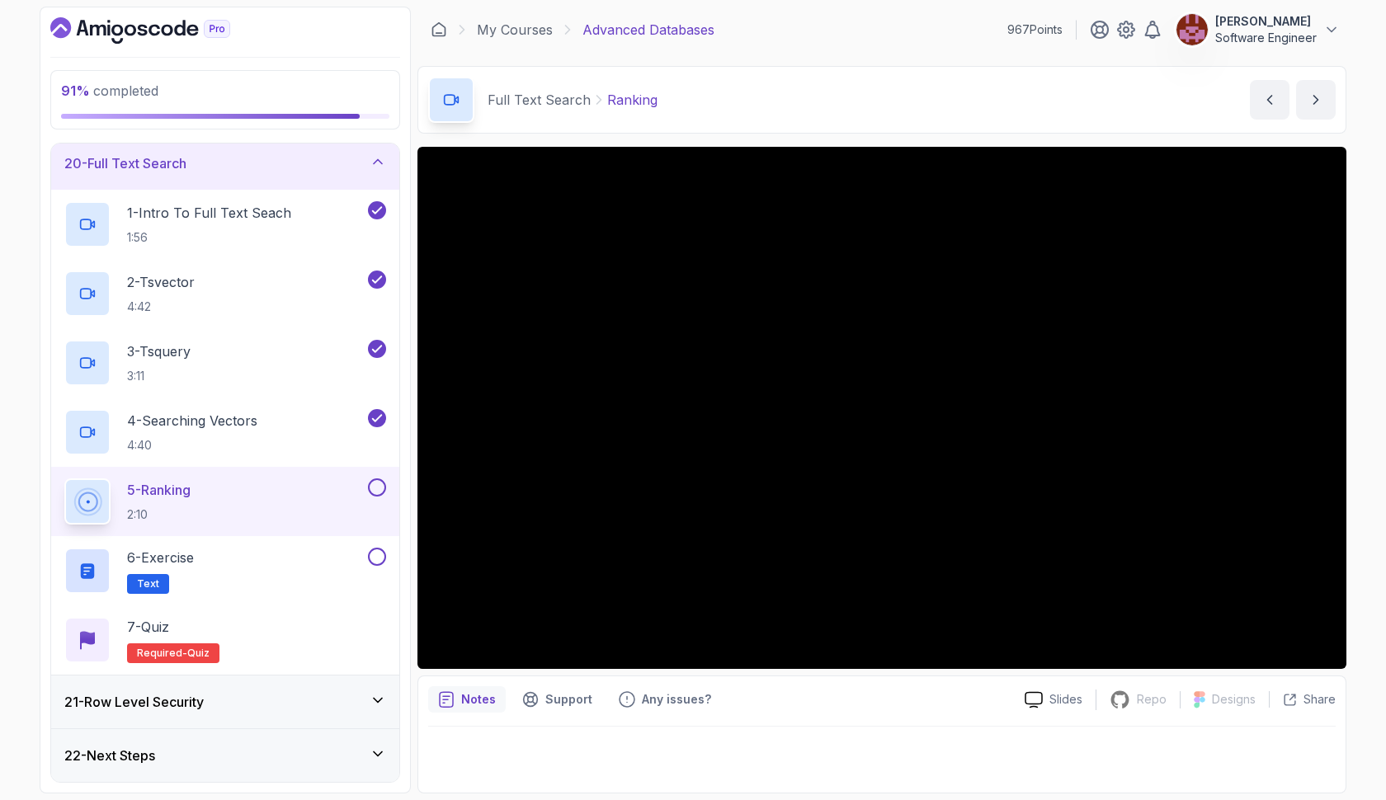
click at [373, 491] on button at bounding box center [377, 487] width 18 height 18
click at [333, 583] on div "6 - Exercise Text" at bounding box center [214, 571] width 300 height 46
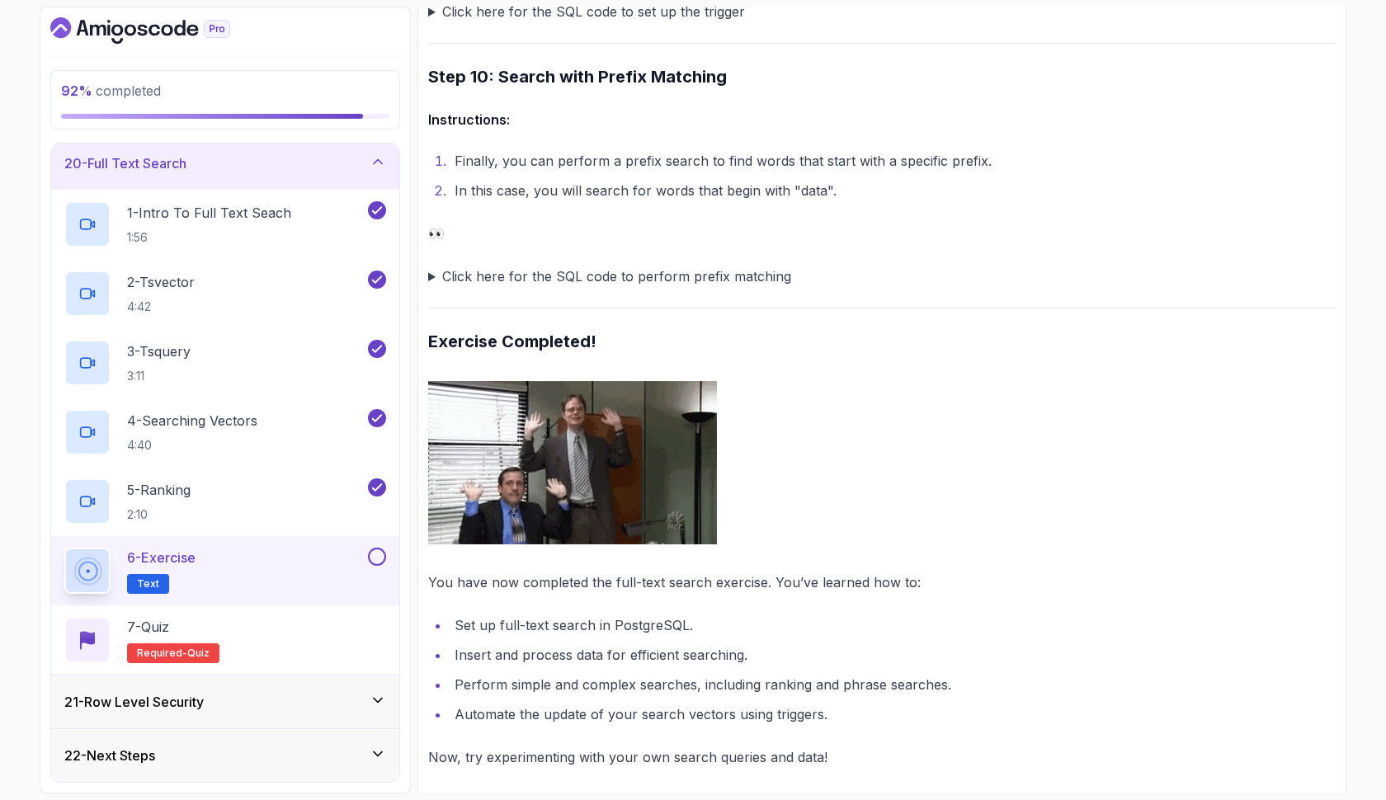
scroll to position [3441, 0]
click at [375, 558] on button at bounding box center [377, 557] width 18 height 18
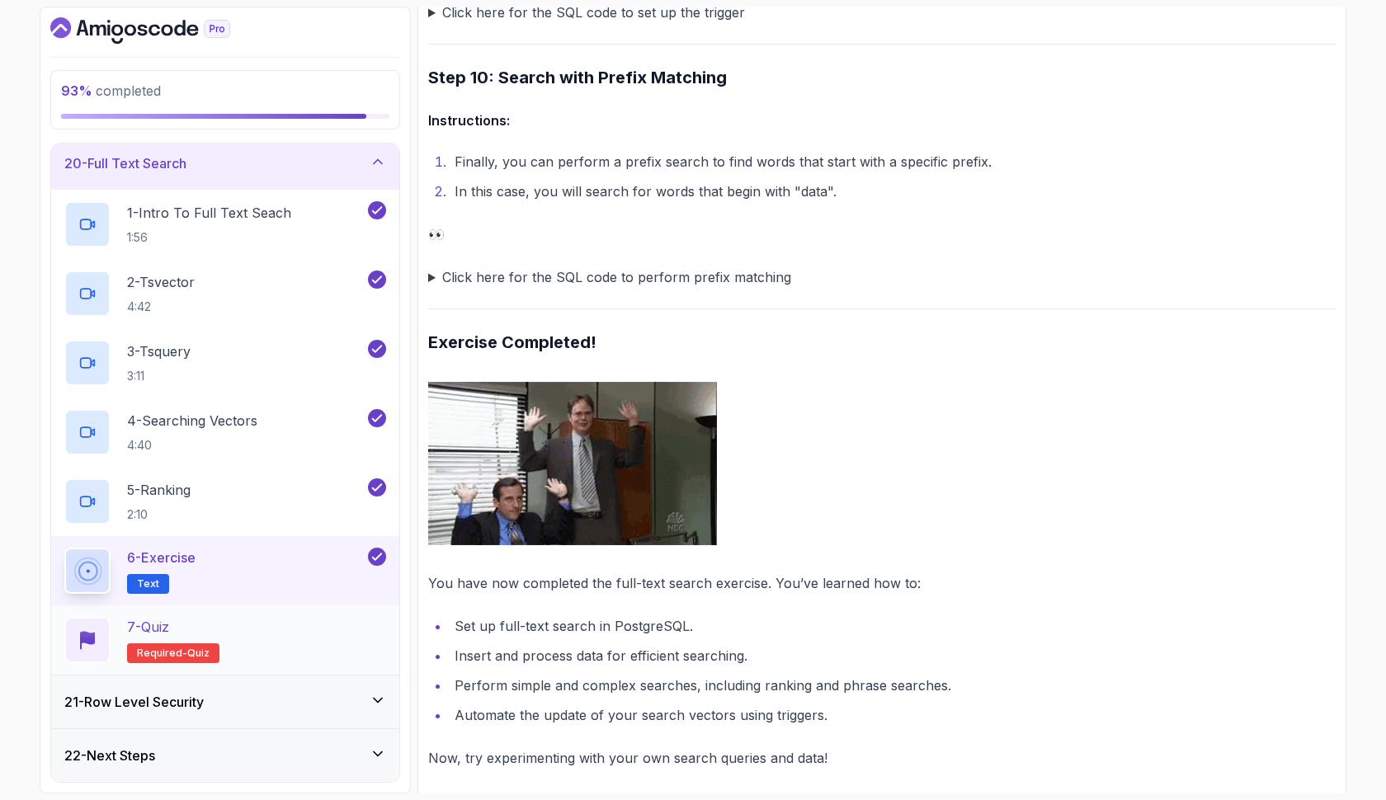
scroll to position [0, 0]
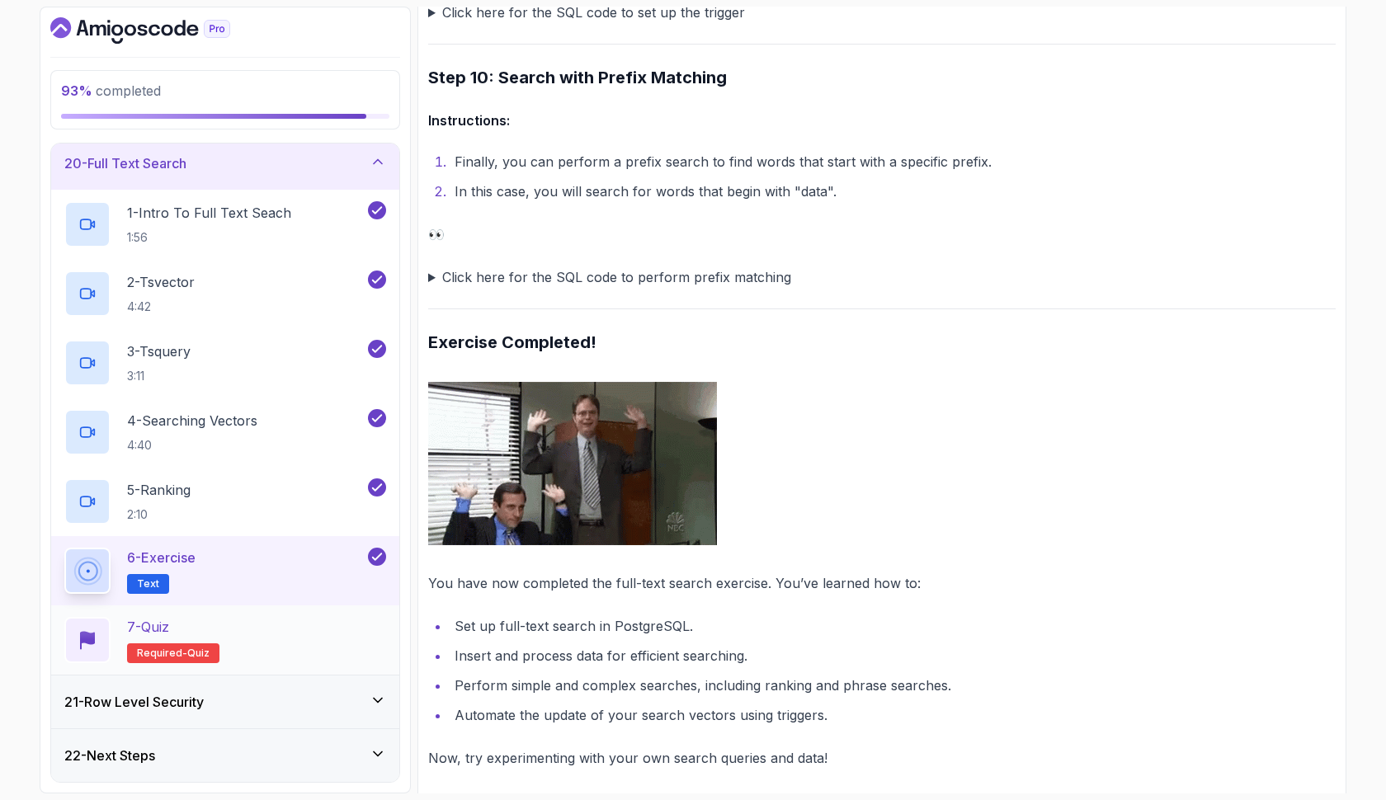
click at [337, 636] on div "7 - Quiz Required- quiz" at bounding box center [225, 640] width 322 height 46
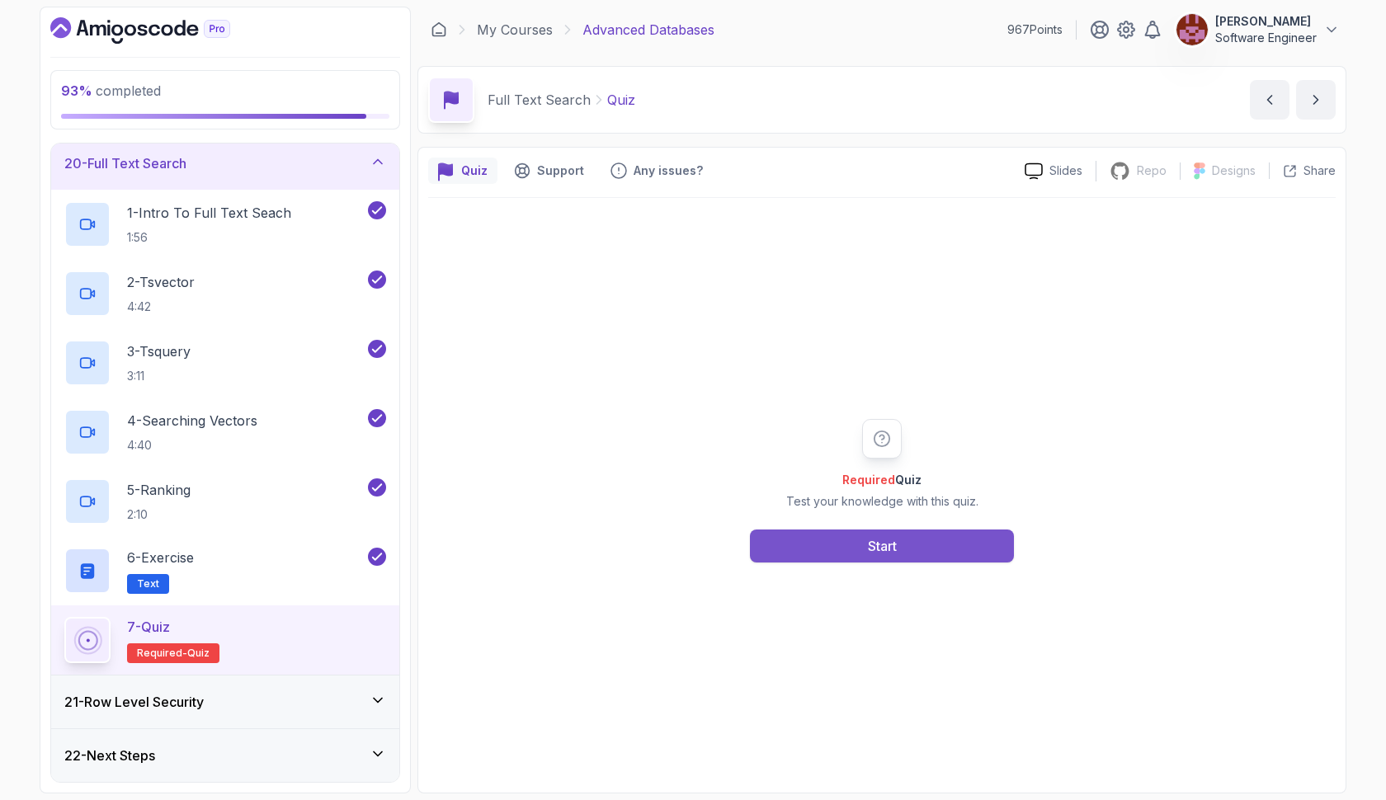
click at [878, 546] on div "Start" at bounding box center [882, 546] width 29 height 20
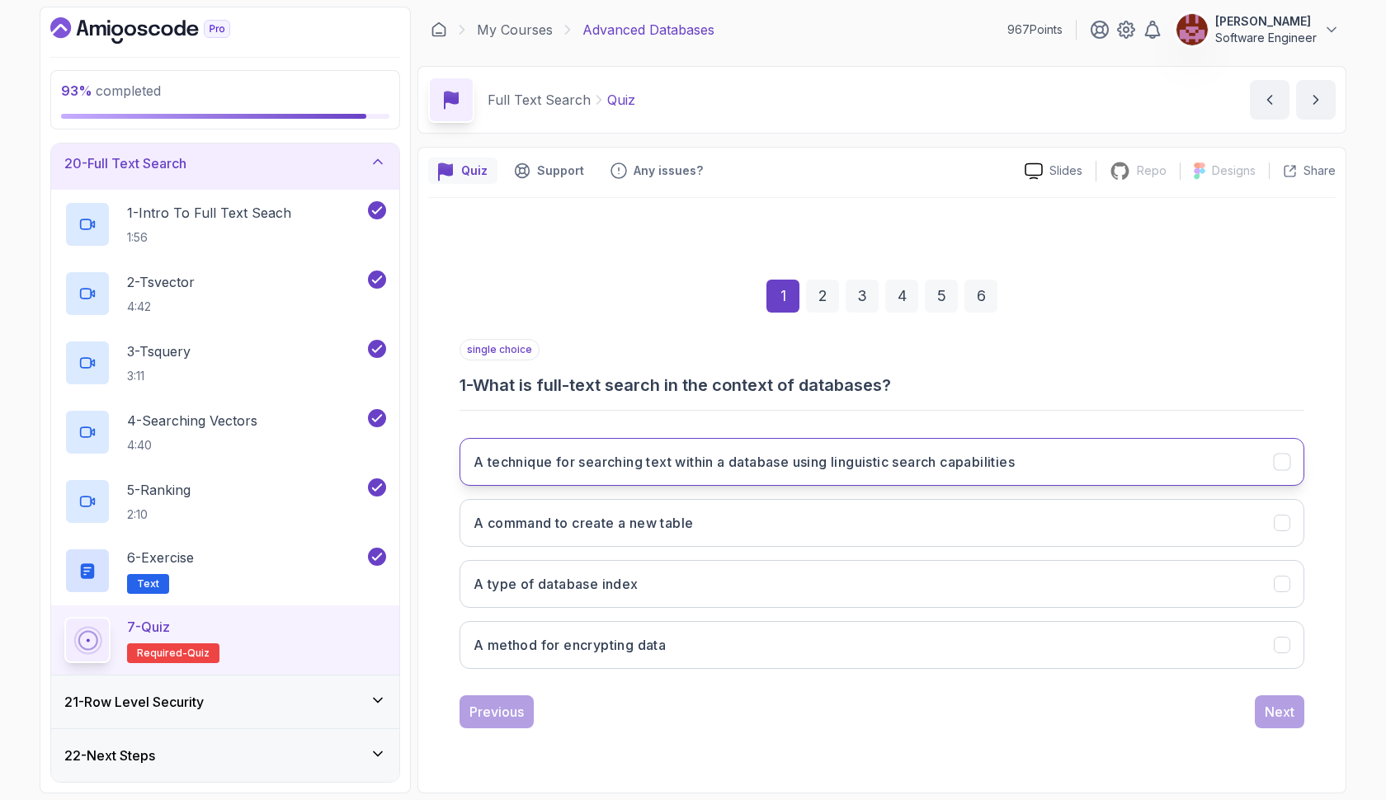
click at [815, 470] on h3 "A technique for searching text within a database using linguistic search capabi…" at bounding box center [743, 462] width 541 height 20
click at [1269, 709] on div "Next" at bounding box center [1280, 712] width 30 height 20
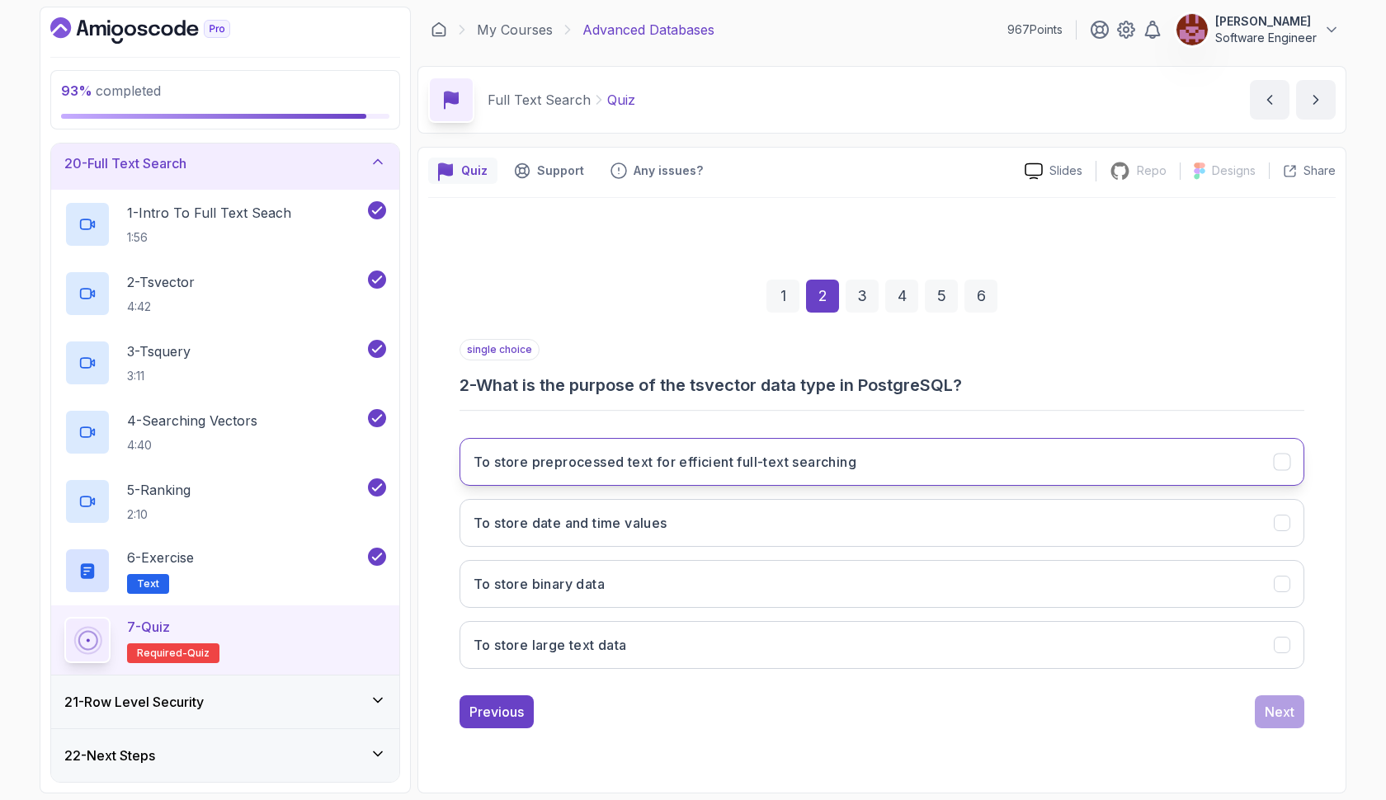
click at [1168, 464] on button "To store preprocessed text for efficient full-text searching" at bounding box center [881, 462] width 845 height 48
click at [1273, 712] on div "Next" at bounding box center [1280, 712] width 30 height 20
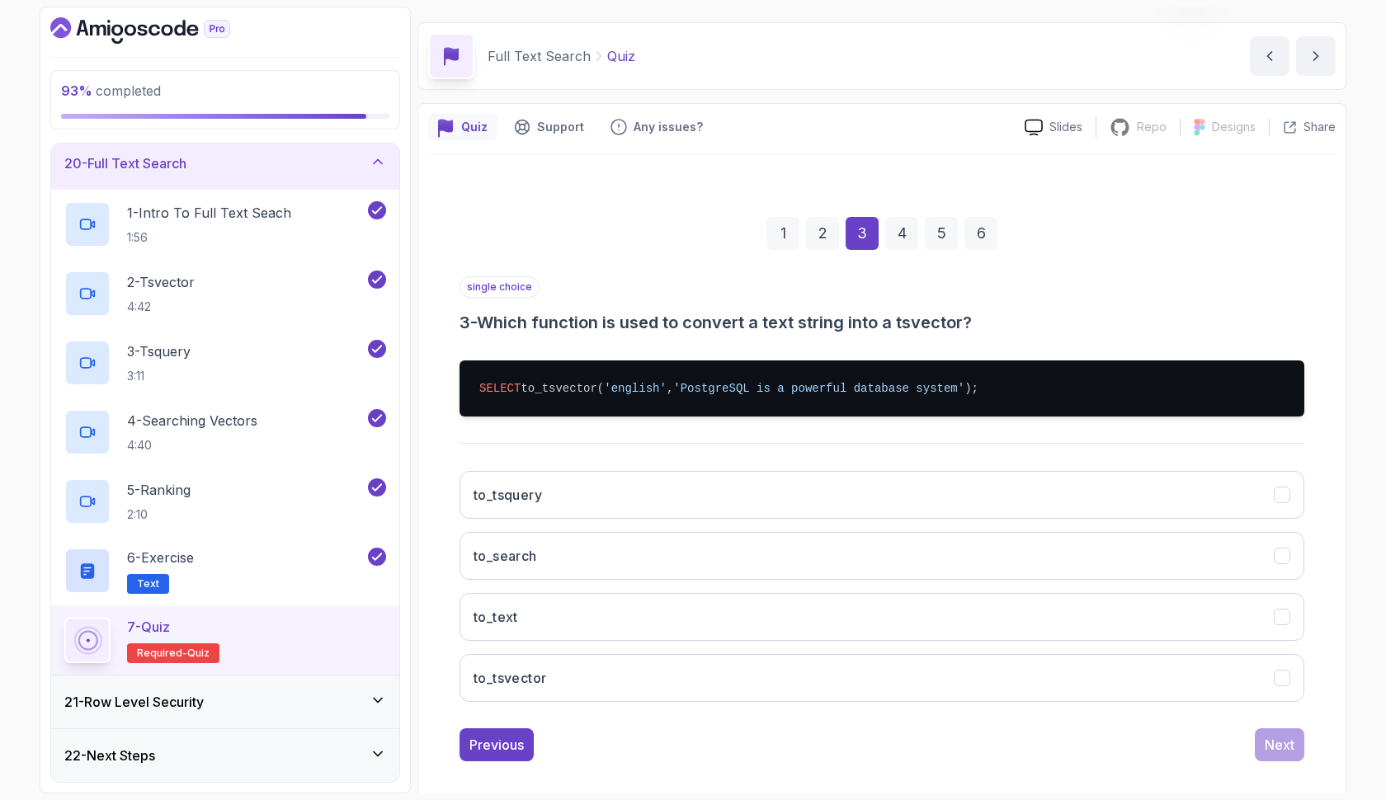
scroll to position [51, 0]
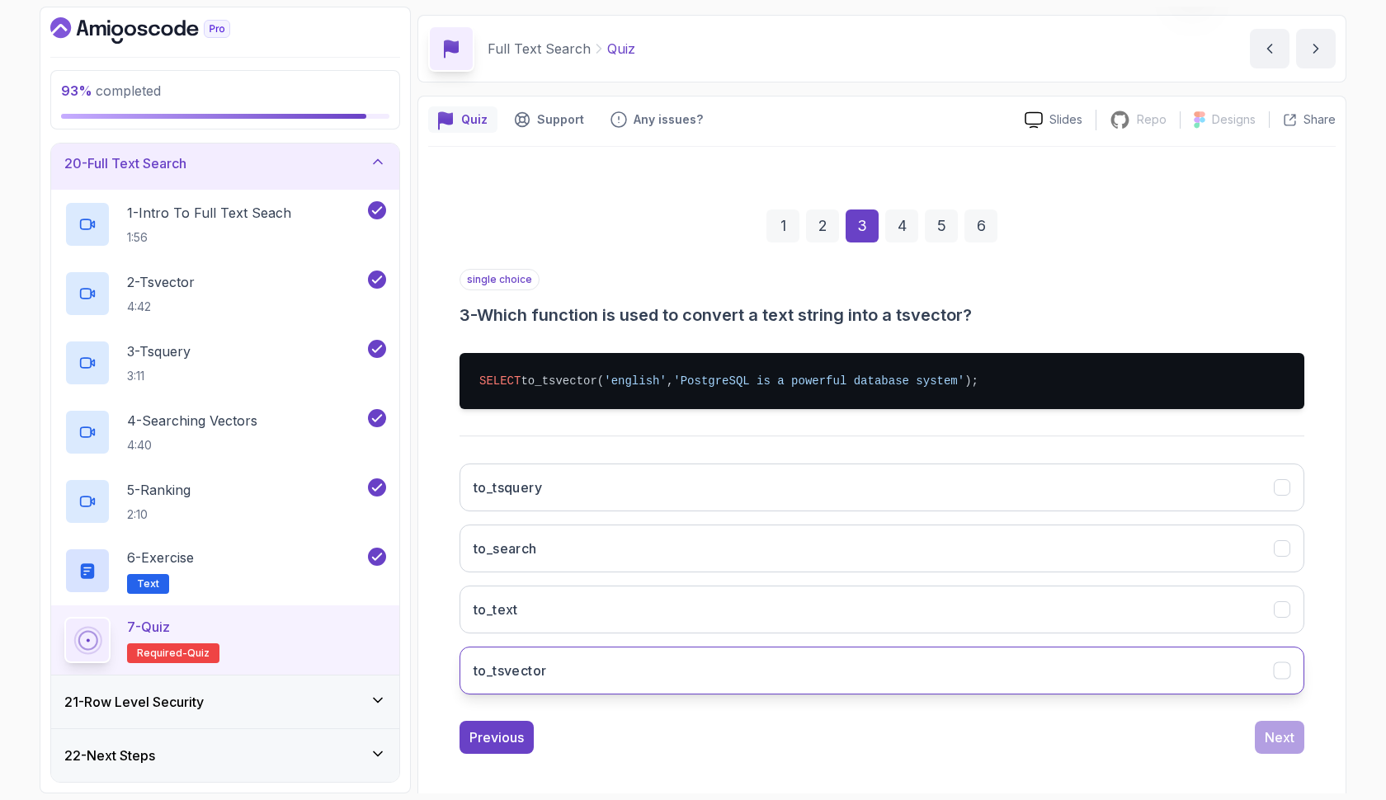
click at [838, 662] on button "to_tsvector" at bounding box center [881, 671] width 845 height 48
click at [1261, 735] on button "Next" at bounding box center [1279, 737] width 49 height 33
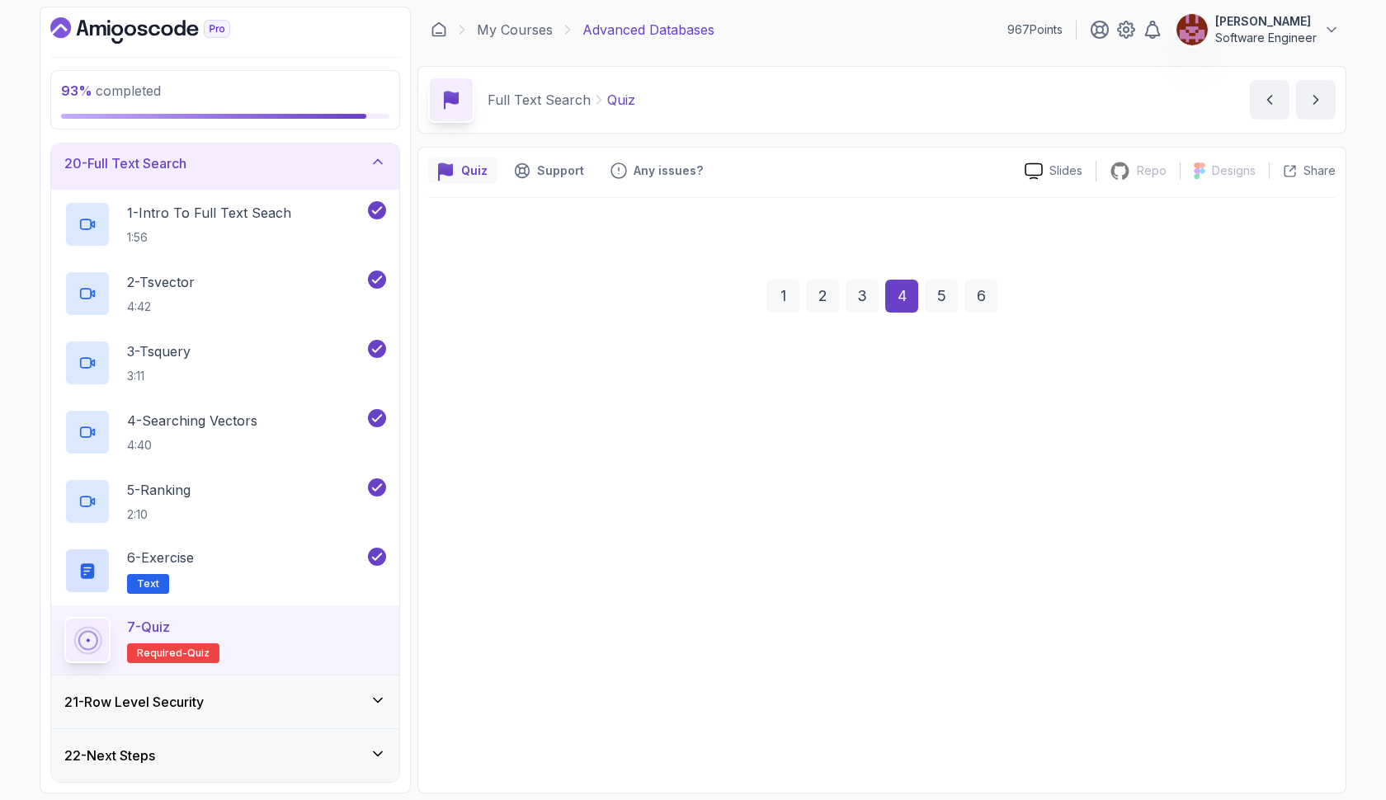
scroll to position [0, 0]
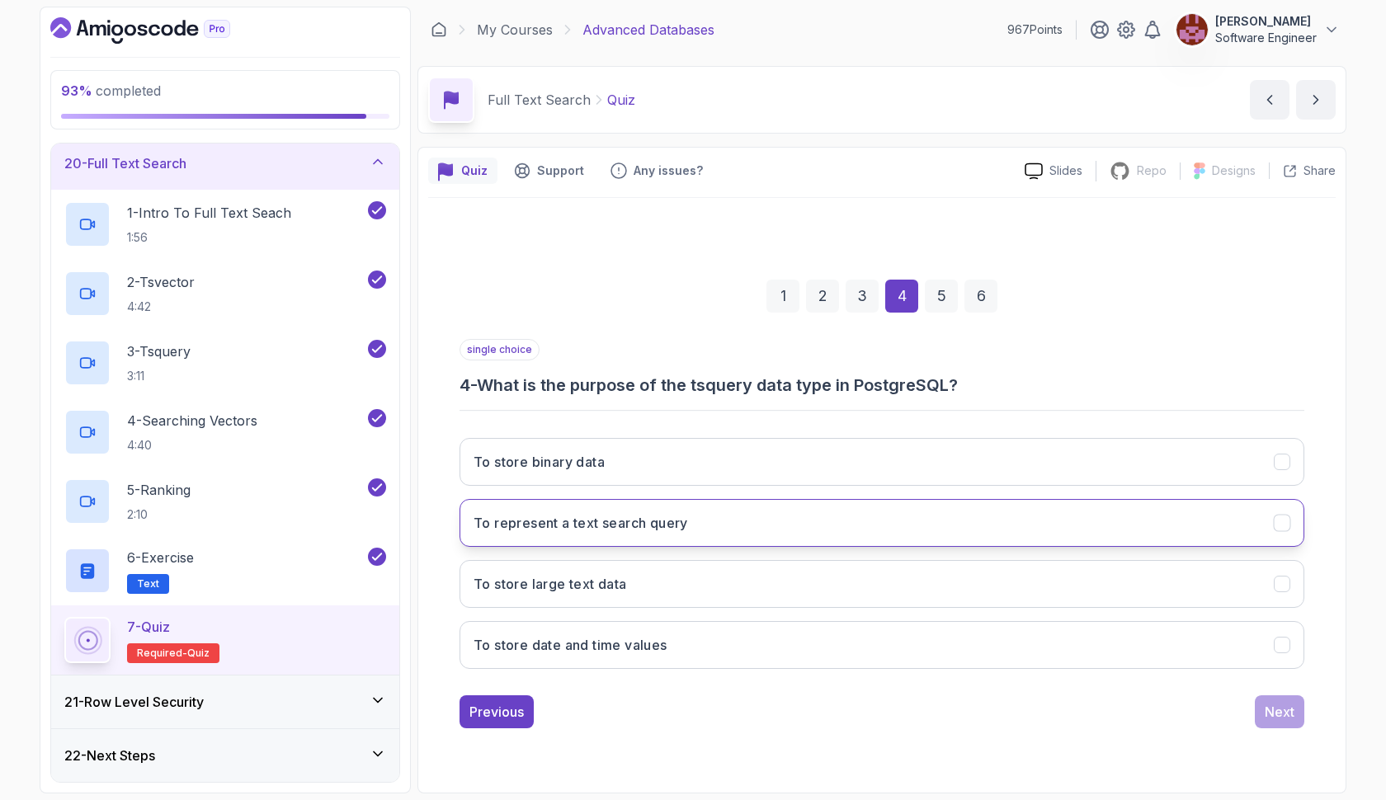
click at [873, 542] on button "To represent a text search query" at bounding box center [881, 523] width 845 height 48
click at [1271, 714] on div "Next" at bounding box center [1280, 712] width 30 height 20
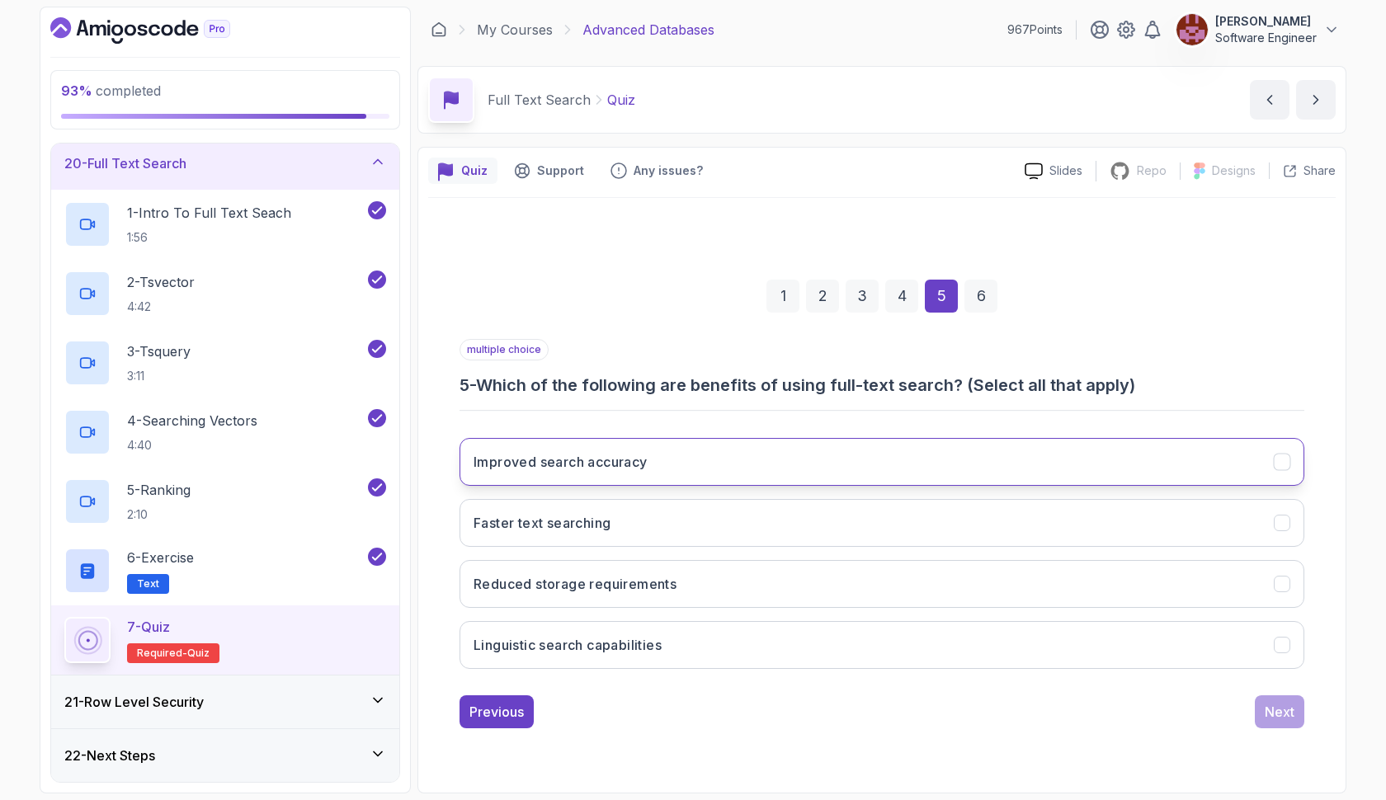
click at [1010, 460] on button "Improved search accuracy" at bounding box center [881, 462] width 845 height 48
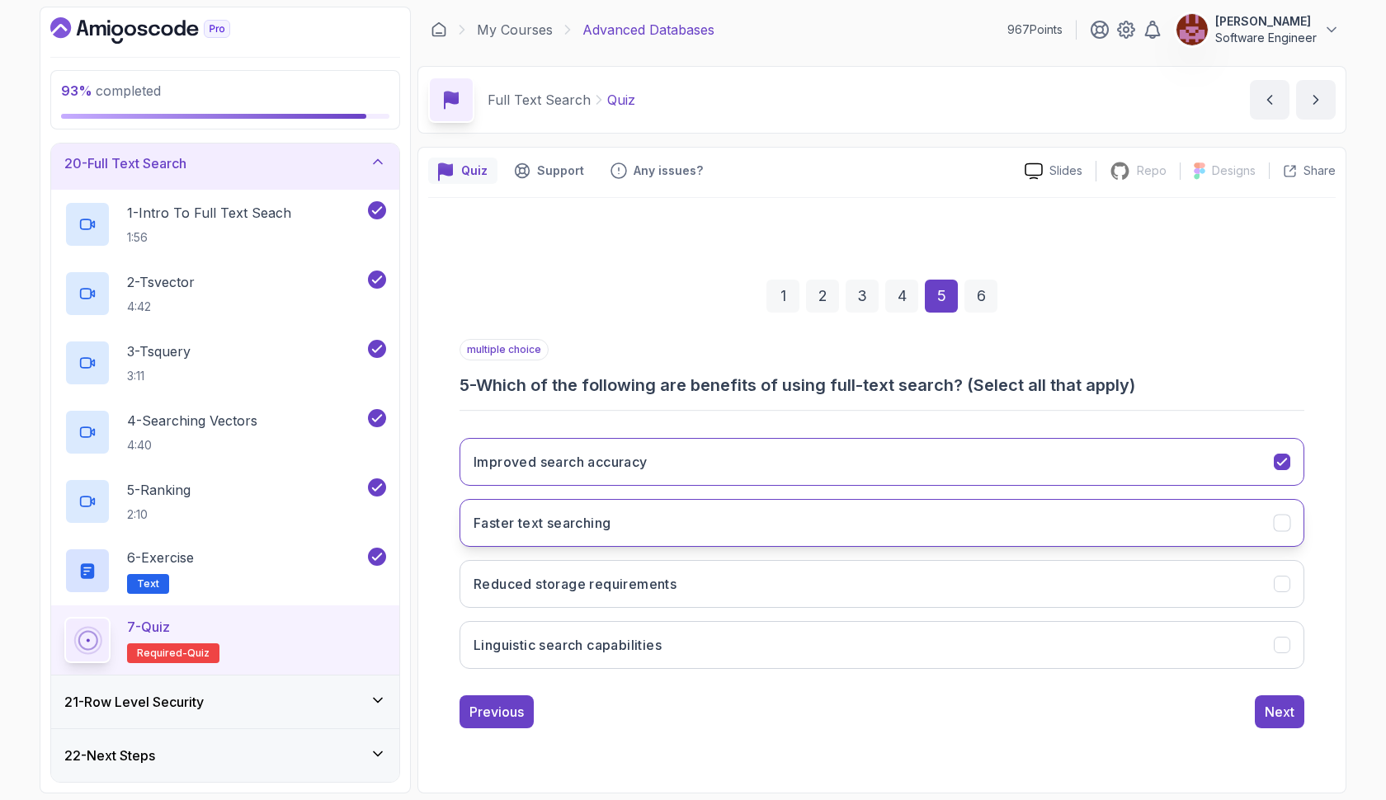
click at [995, 524] on button "Faster text searching" at bounding box center [881, 523] width 845 height 48
click at [987, 650] on button "Linguistic search capabilities" at bounding box center [881, 645] width 845 height 48
click at [1277, 712] on div "Next" at bounding box center [1280, 712] width 30 height 20
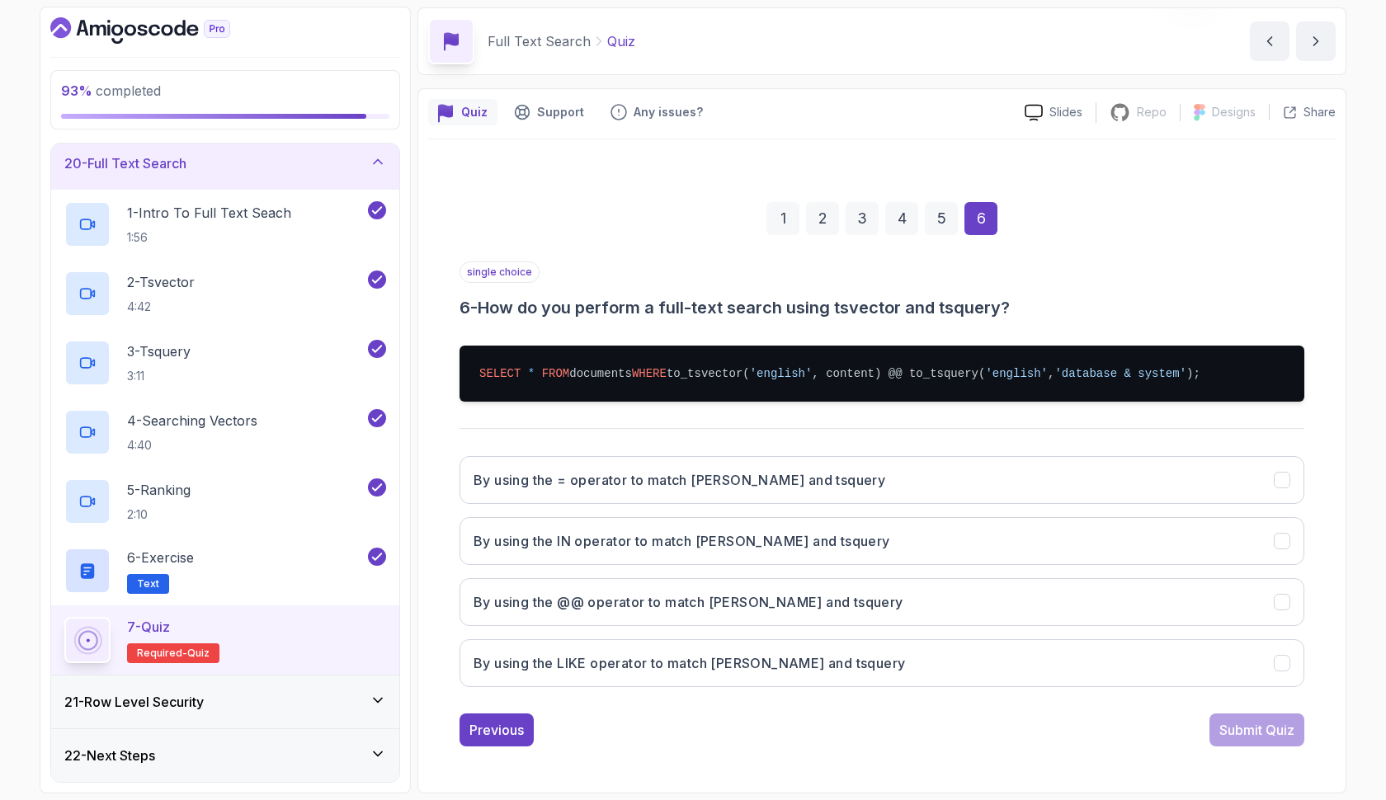
scroll to position [59, 0]
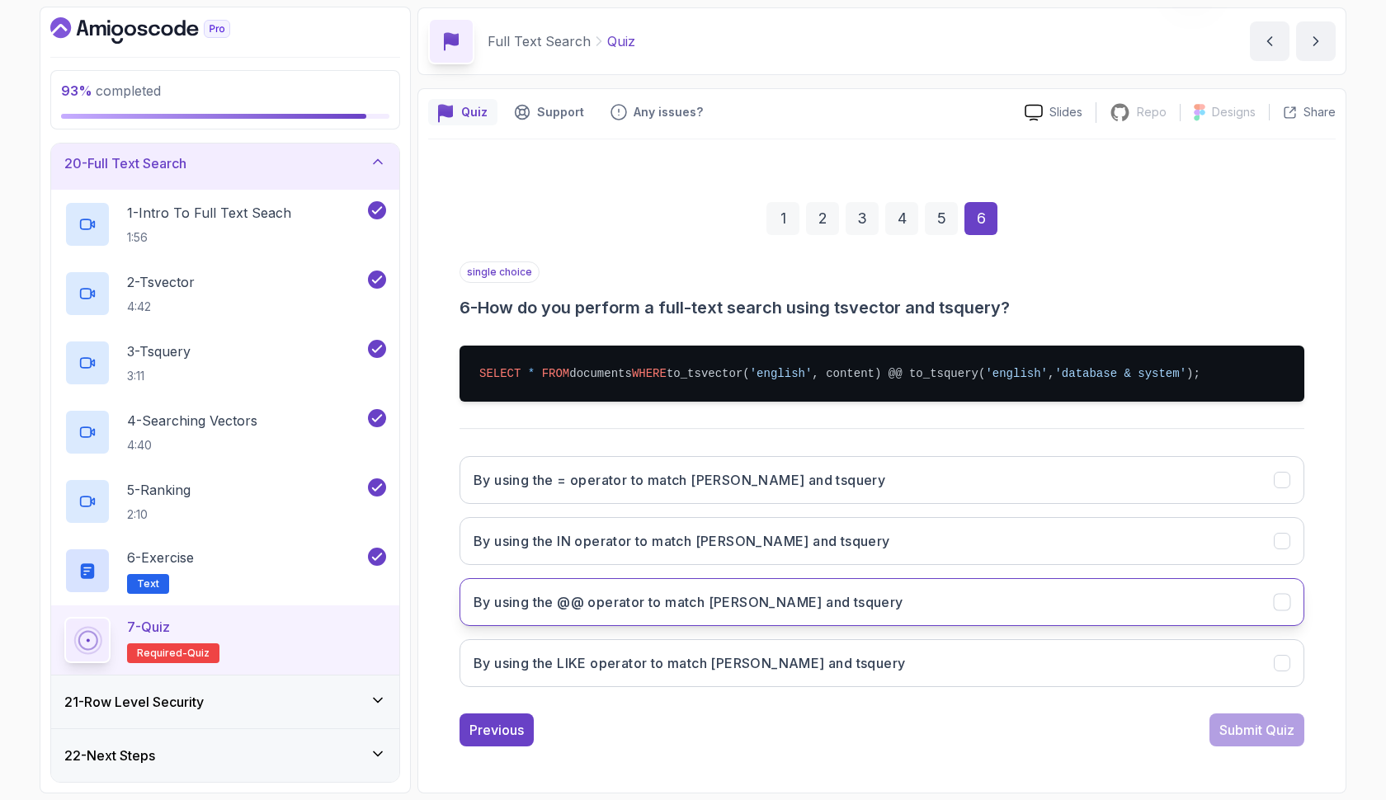
click at [813, 602] on h3 "By using the @@ operator to match [PERSON_NAME] and tsquery" at bounding box center [688, 602] width 430 height 20
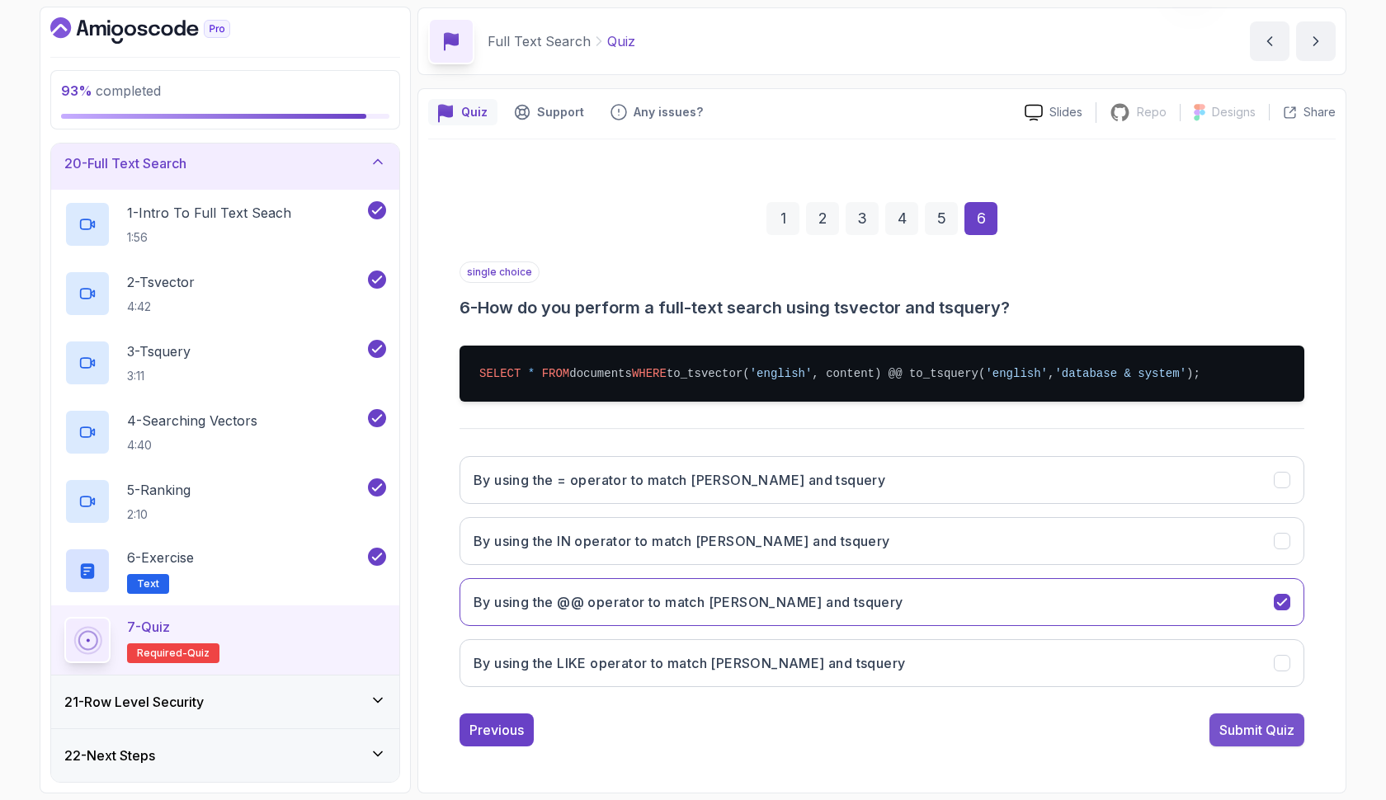
click at [1256, 724] on div "Submit Quiz" at bounding box center [1256, 730] width 75 height 20
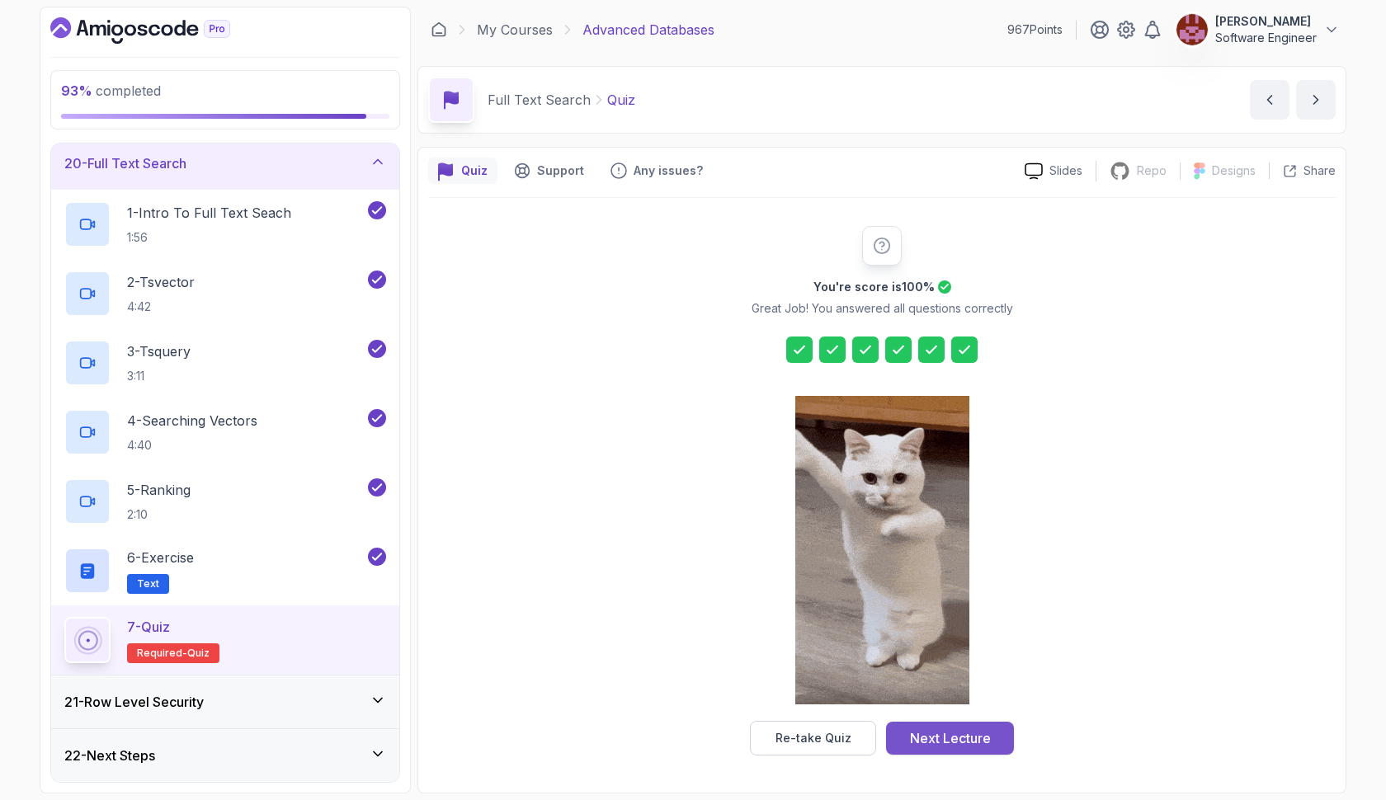
click at [992, 727] on button "Next Lecture" at bounding box center [950, 738] width 128 height 33
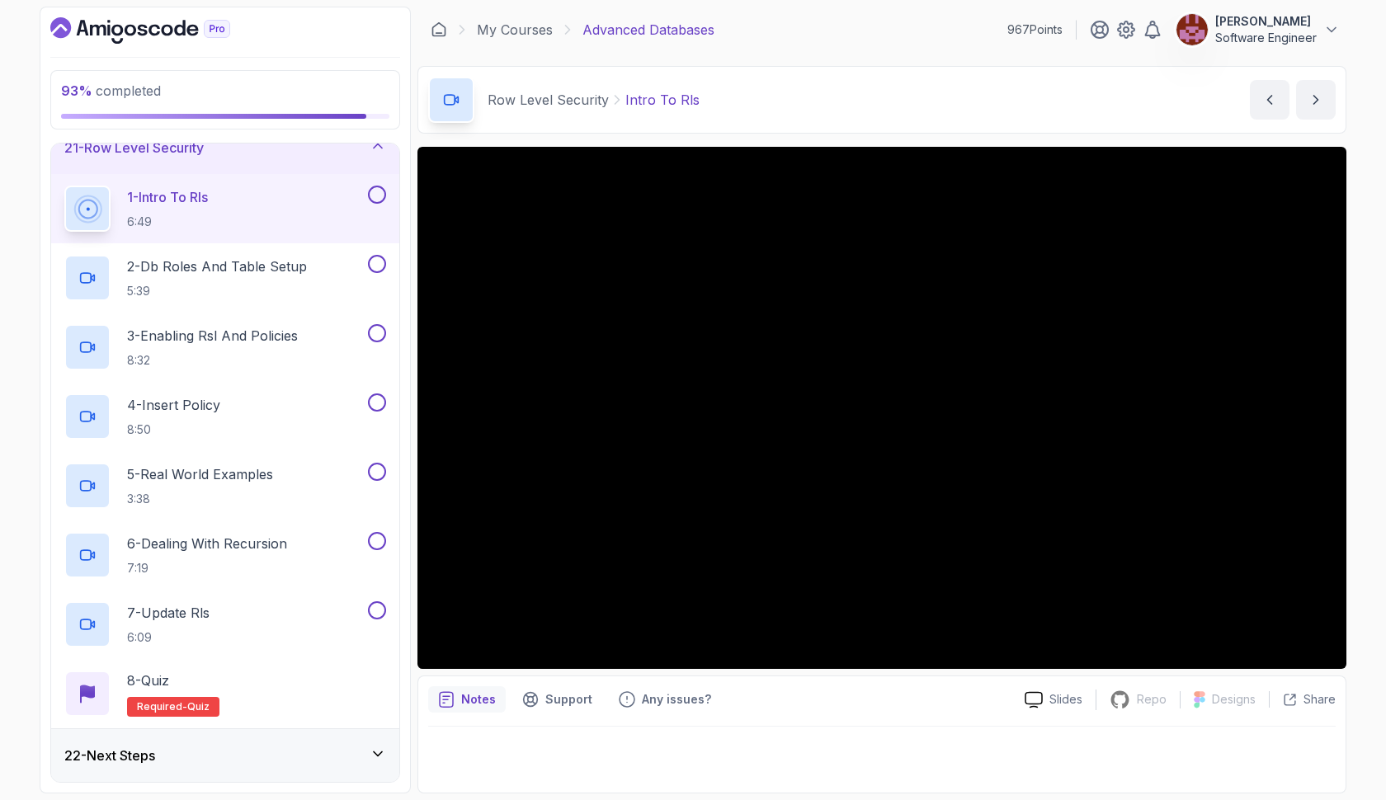
scroll to position [1095, 0]
click at [370, 201] on button at bounding box center [377, 195] width 18 height 18
click at [307, 294] on p "5:39" at bounding box center [217, 291] width 180 height 16
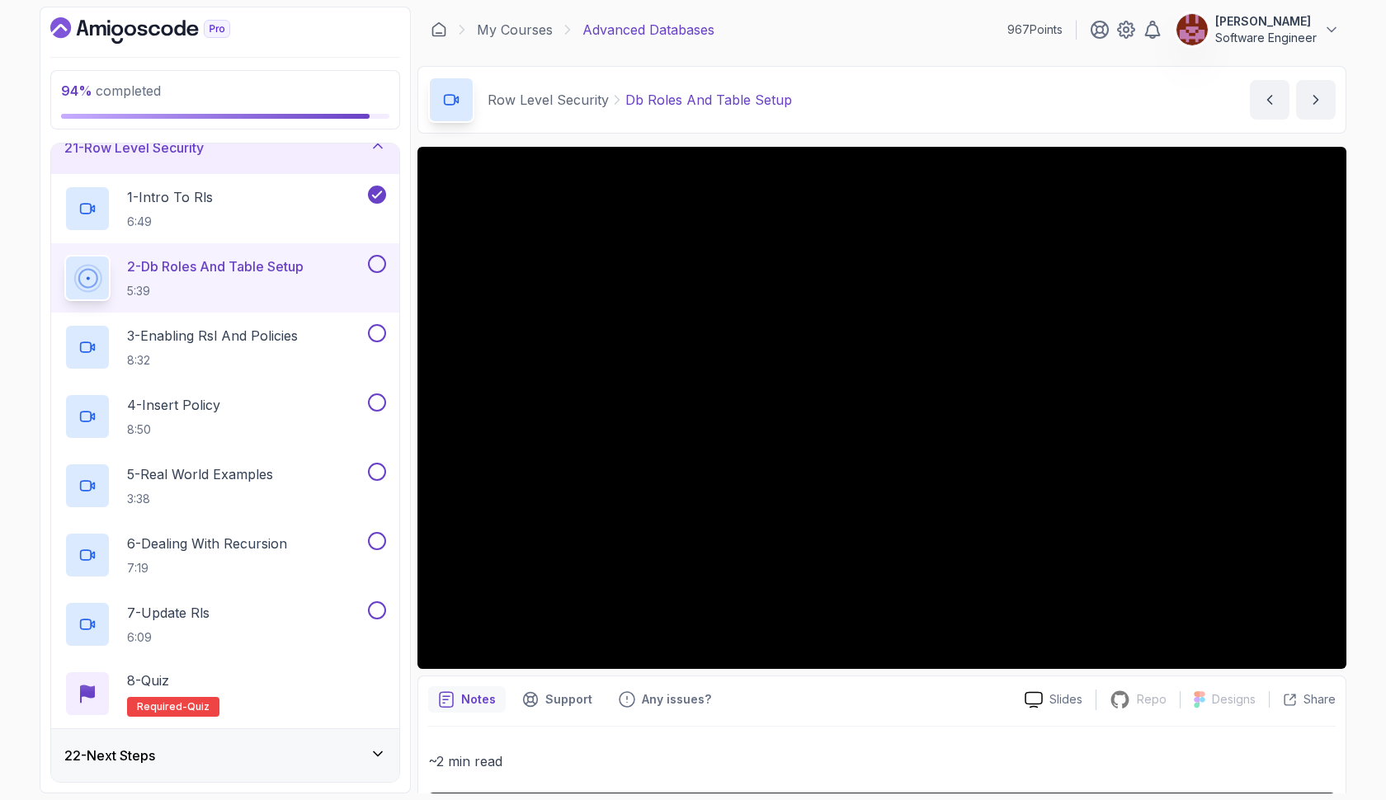
click at [377, 262] on button at bounding box center [377, 264] width 18 height 18
click at [298, 330] on p "3 - Enabling Rsl And Policies" at bounding box center [212, 336] width 171 height 20
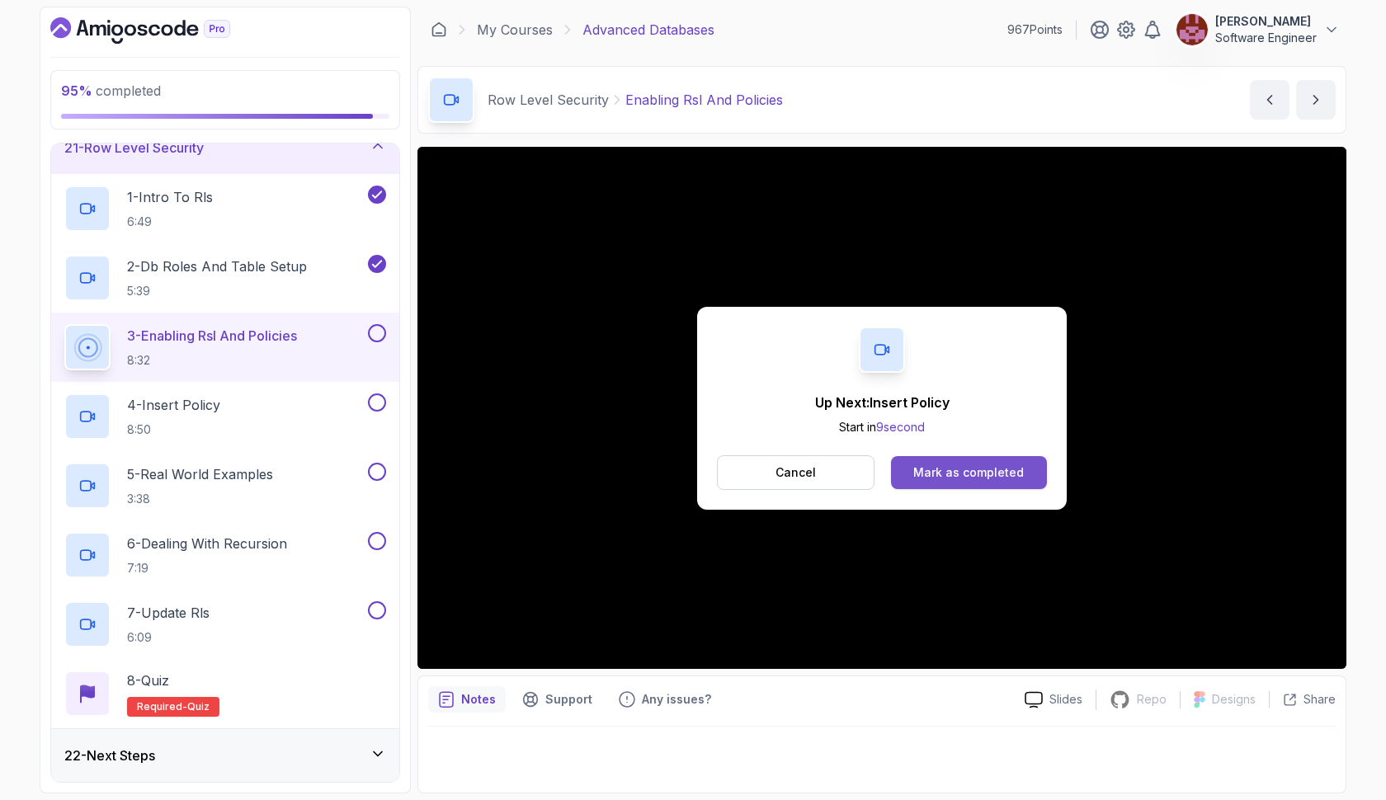
click at [960, 472] on div "Mark as completed" at bounding box center [968, 472] width 111 height 16
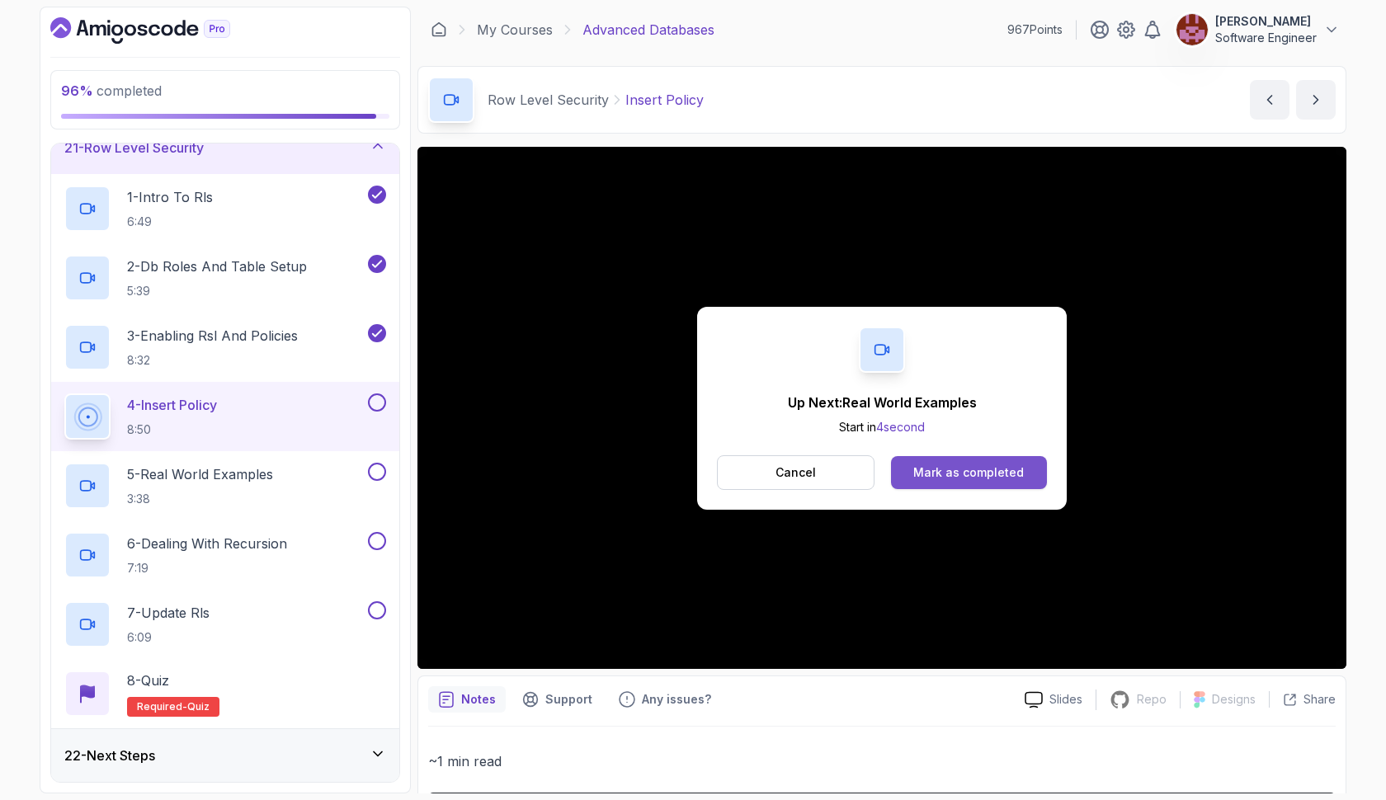
click at [996, 470] on div "Mark as completed" at bounding box center [968, 472] width 111 height 16
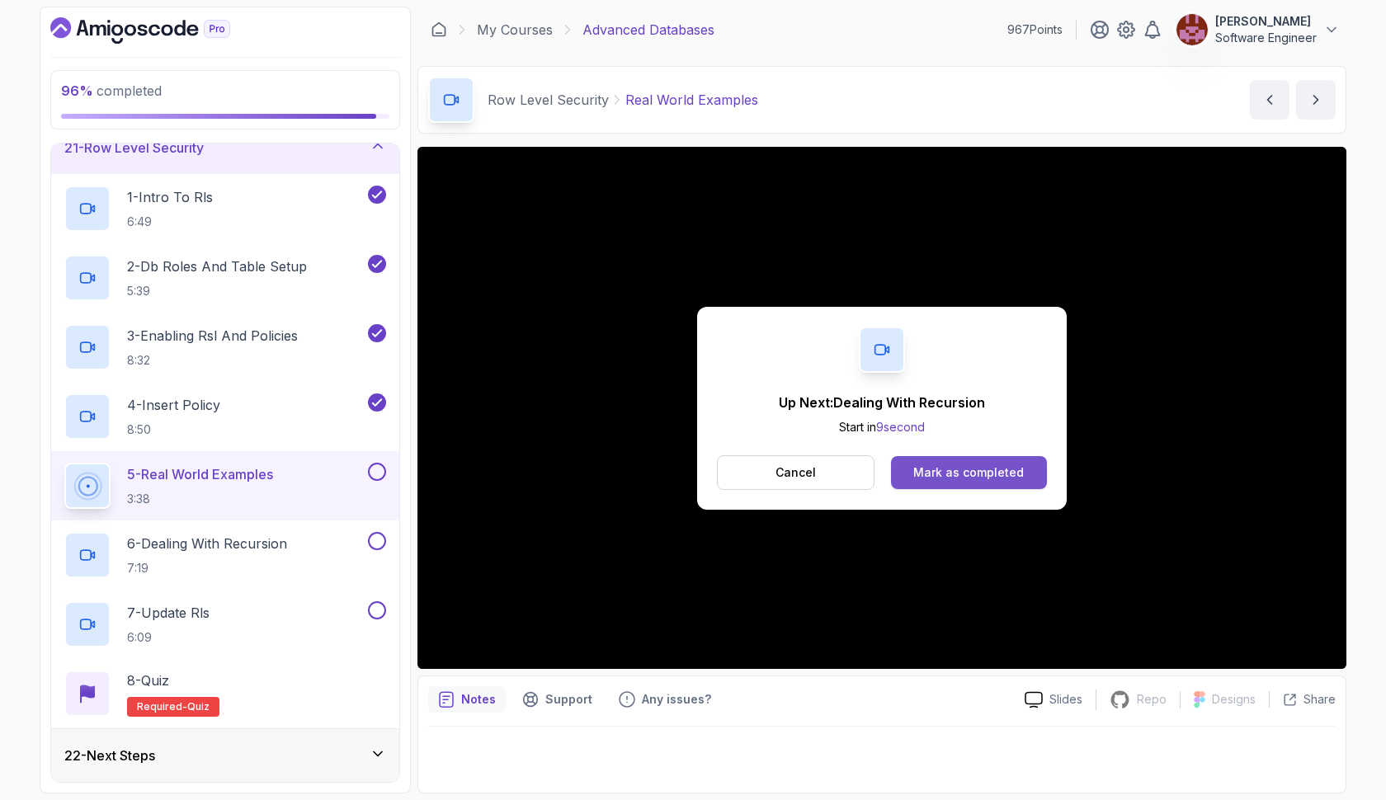
click at [913, 471] on button "Mark as completed" at bounding box center [969, 472] width 156 height 33
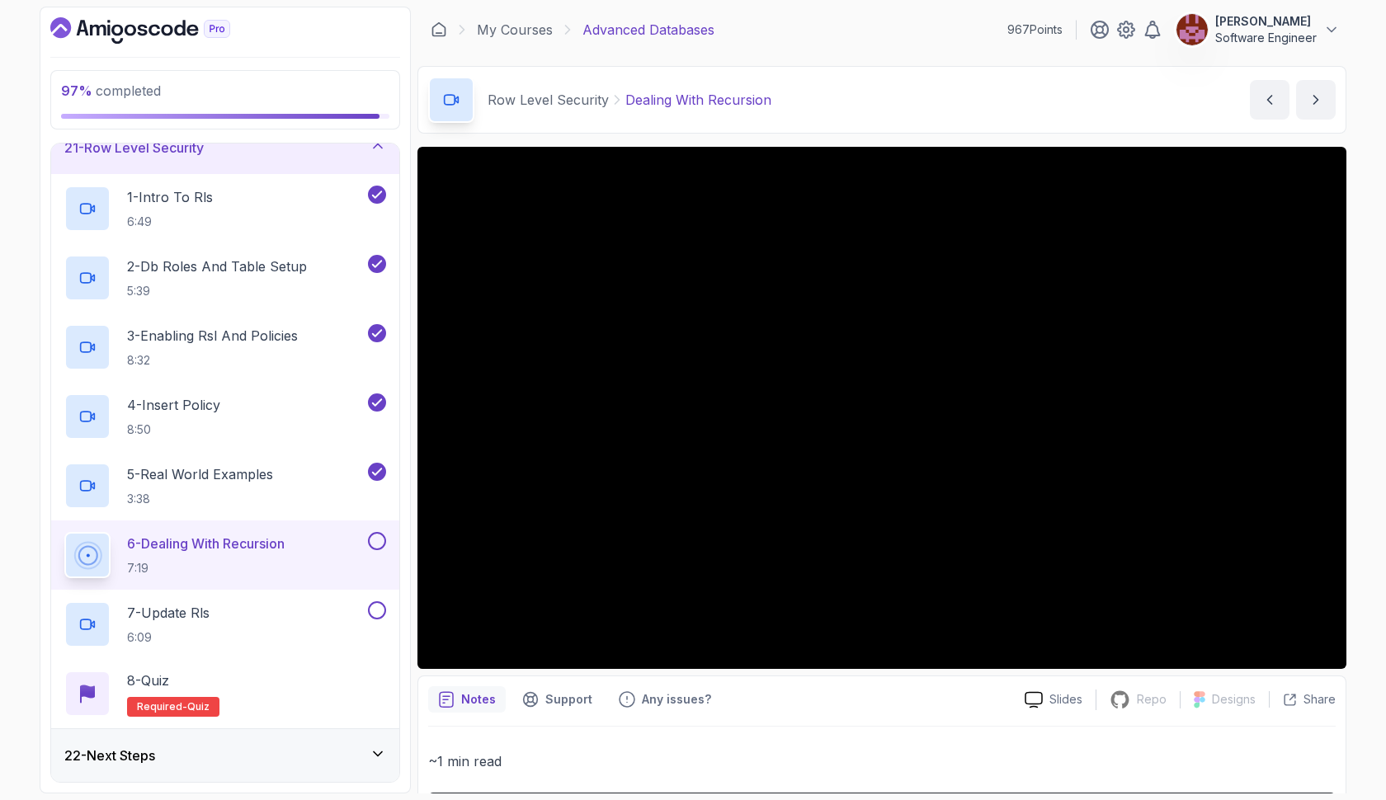
click at [381, 538] on button at bounding box center [377, 541] width 18 height 18
click at [291, 614] on div "7 - Update Rls 6:09" at bounding box center [214, 624] width 300 height 46
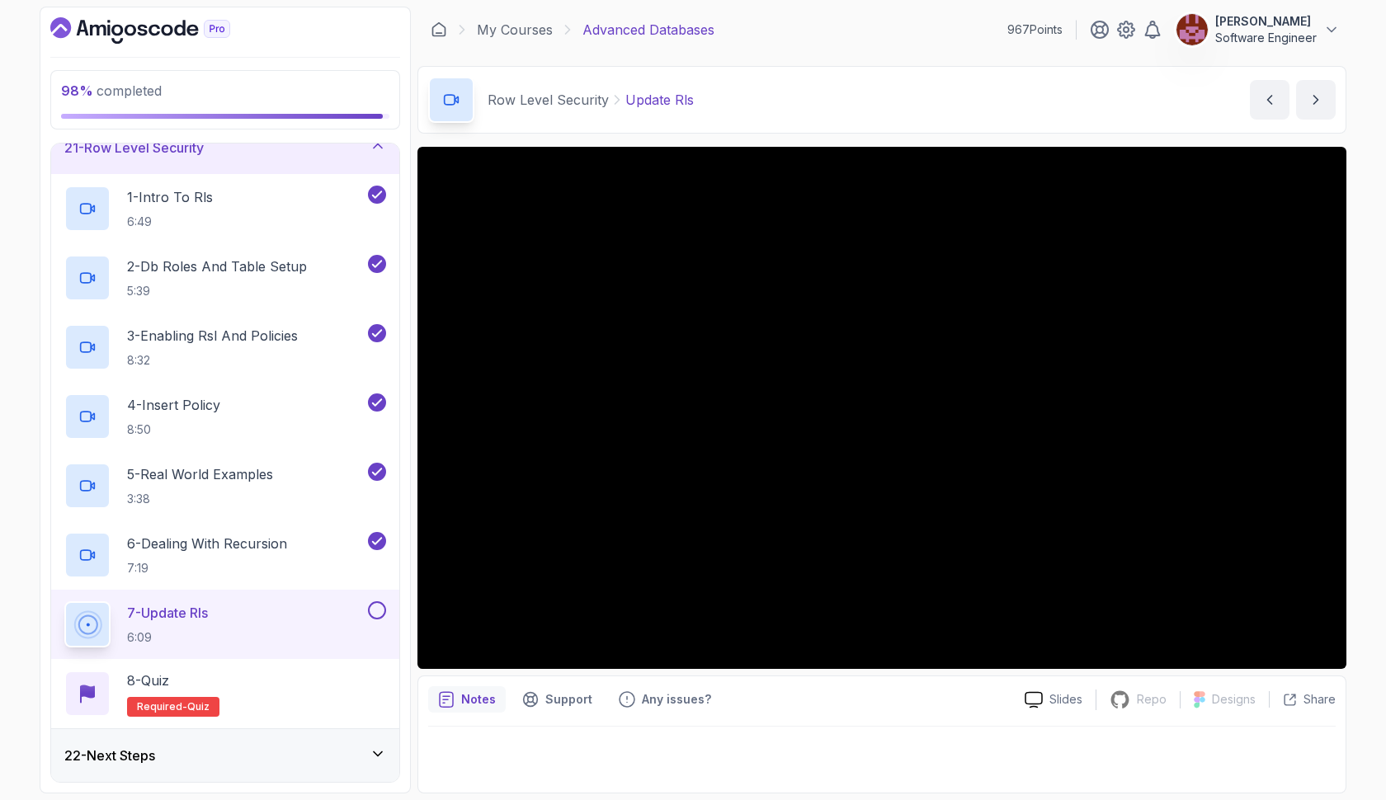
click at [371, 606] on button at bounding box center [377, 610] width 18 height 18
click at [348, 677] on div "8 - Quiz Required- quiz" at bounding box center [225, 694] width 322 height 46
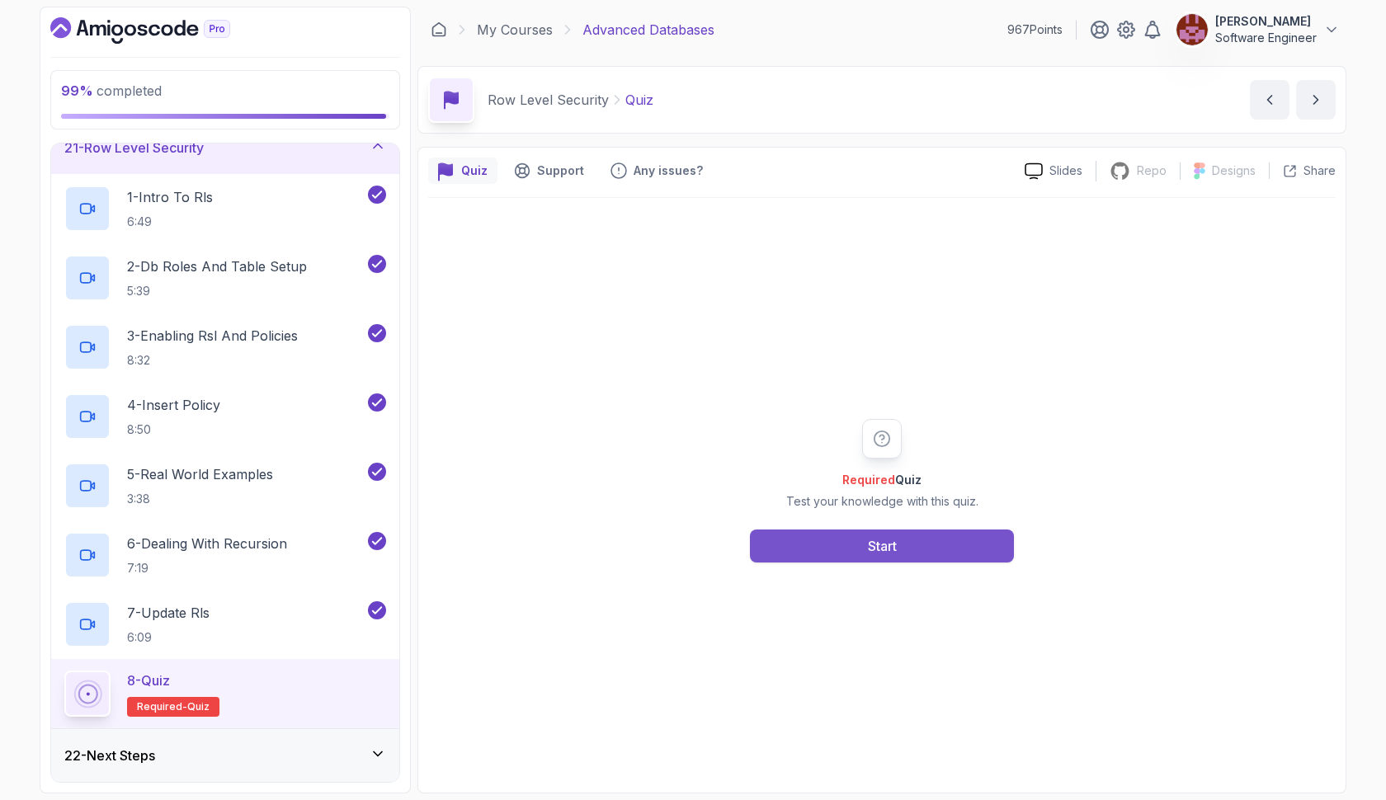
click at [844, 549] on button "Start" at bounding box center [882, 546] width 264 height 33
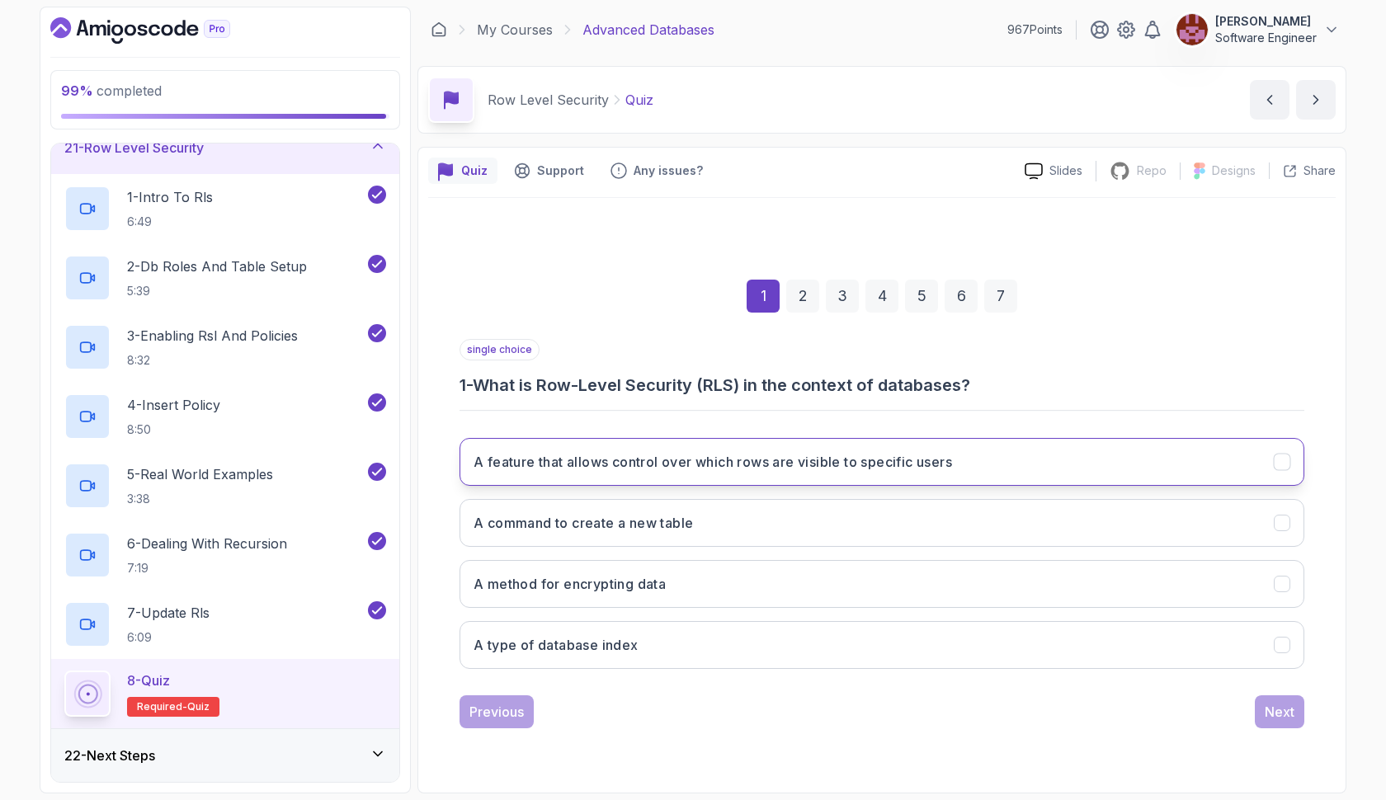
click at [847, 466] on h3 "A feature that allows control over which rows are visible to specific users" at bounding box center [712, 462] width 478 height 20
click at [1261, 717] on button "Next" at bounding box center [1279, 711] width 49 height 33
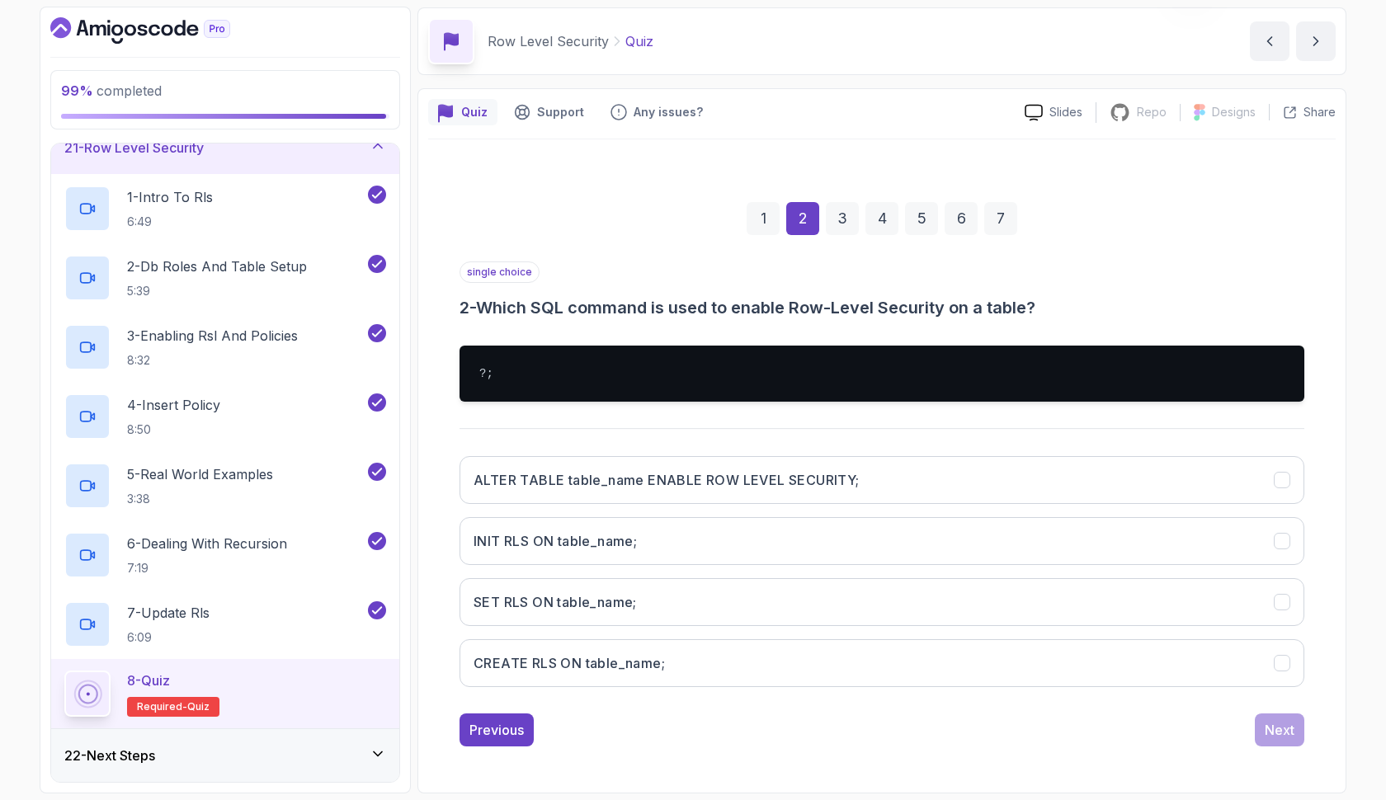
scroll to position [59, 0]
click at [1002, 492] on button "ALTER TABLE table_name ENABLE ROW LEVEL SECURITY;" at bounding box center [881, 480] width 845 height 48
click at [1287, 733] on div "Next" at bounding box center [1280, 730] width 30 height 20
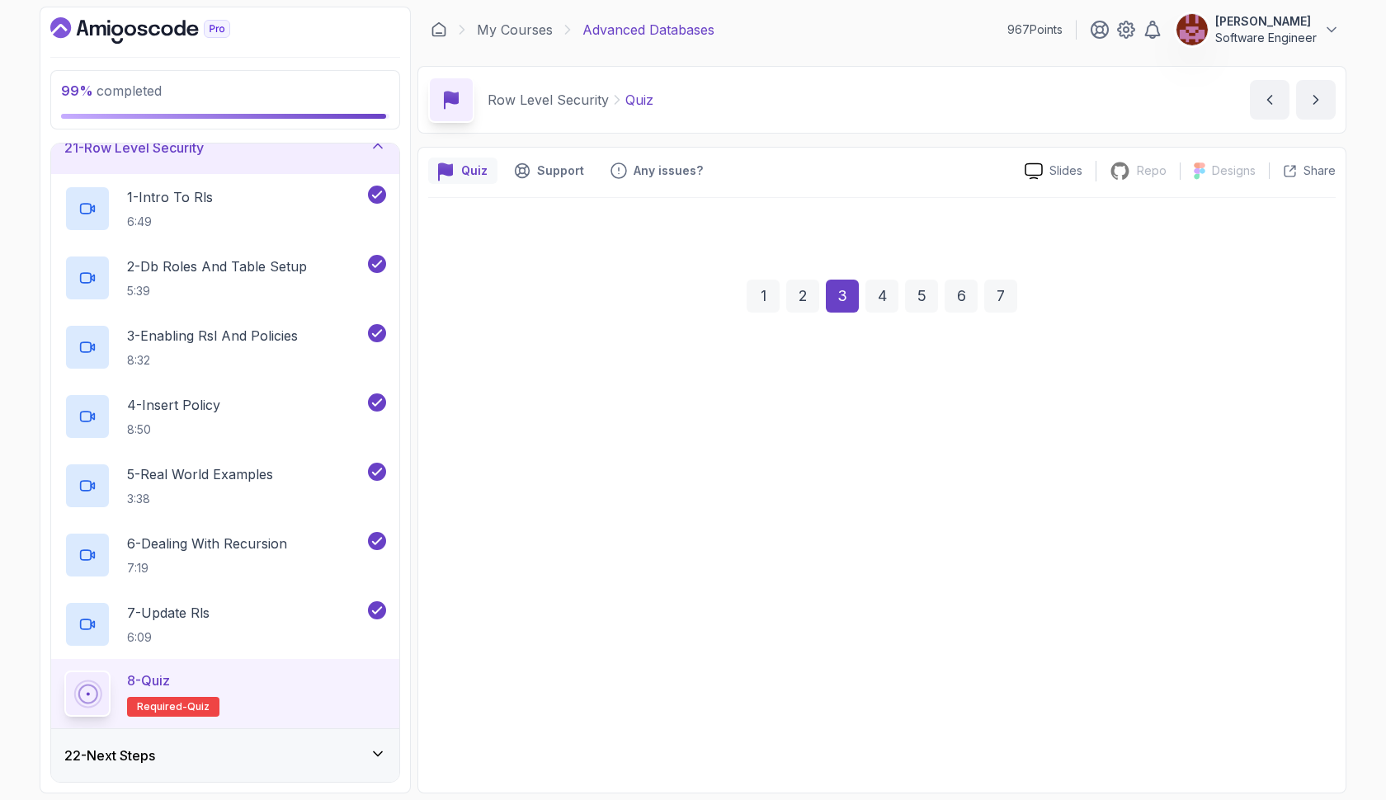
scroll to position [0, 0]
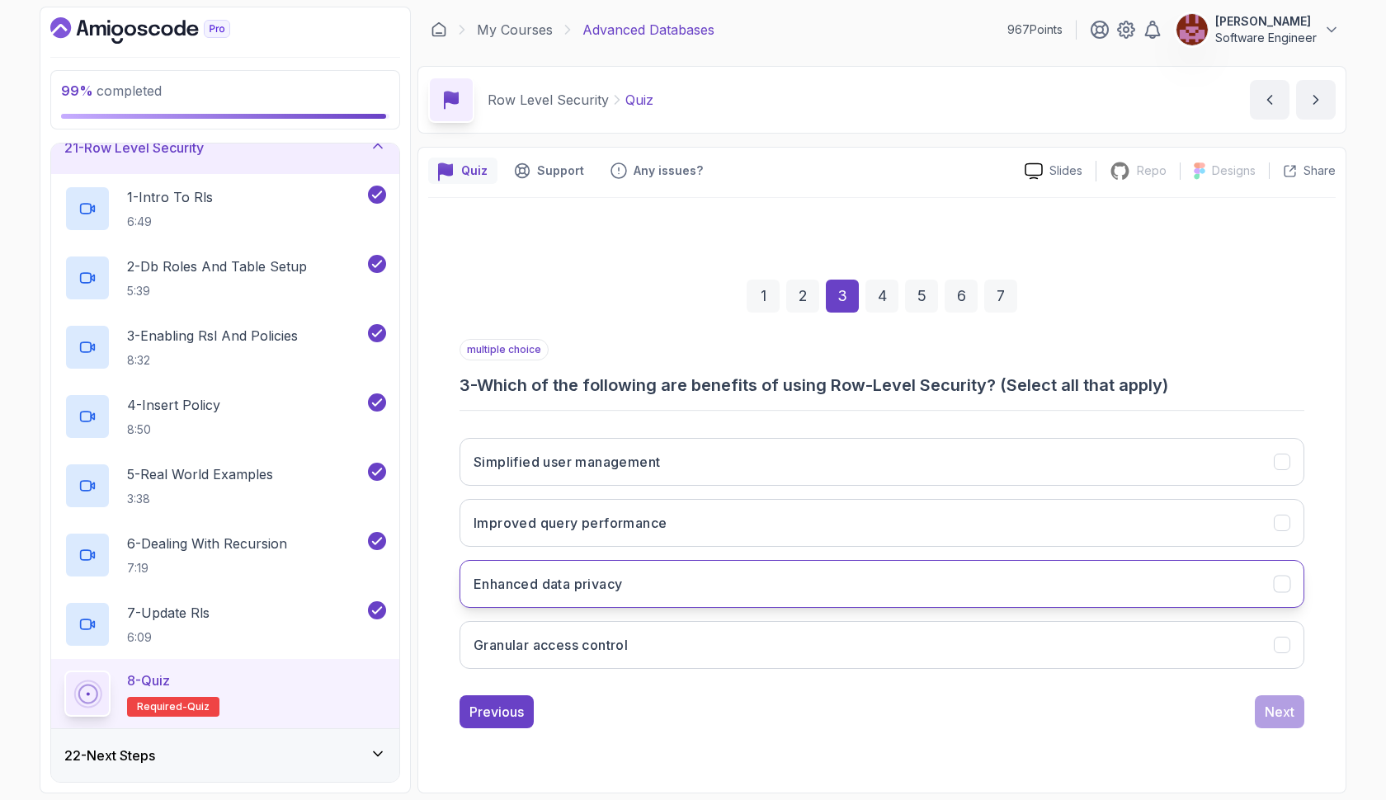
click at [817, 581] on button "Enhanced data privacy" at bounding box center [881, 584] width 845 height 48
click at [794, 463] on button "Simplified user management" at bounding box center [881, 462] width 845 height 48
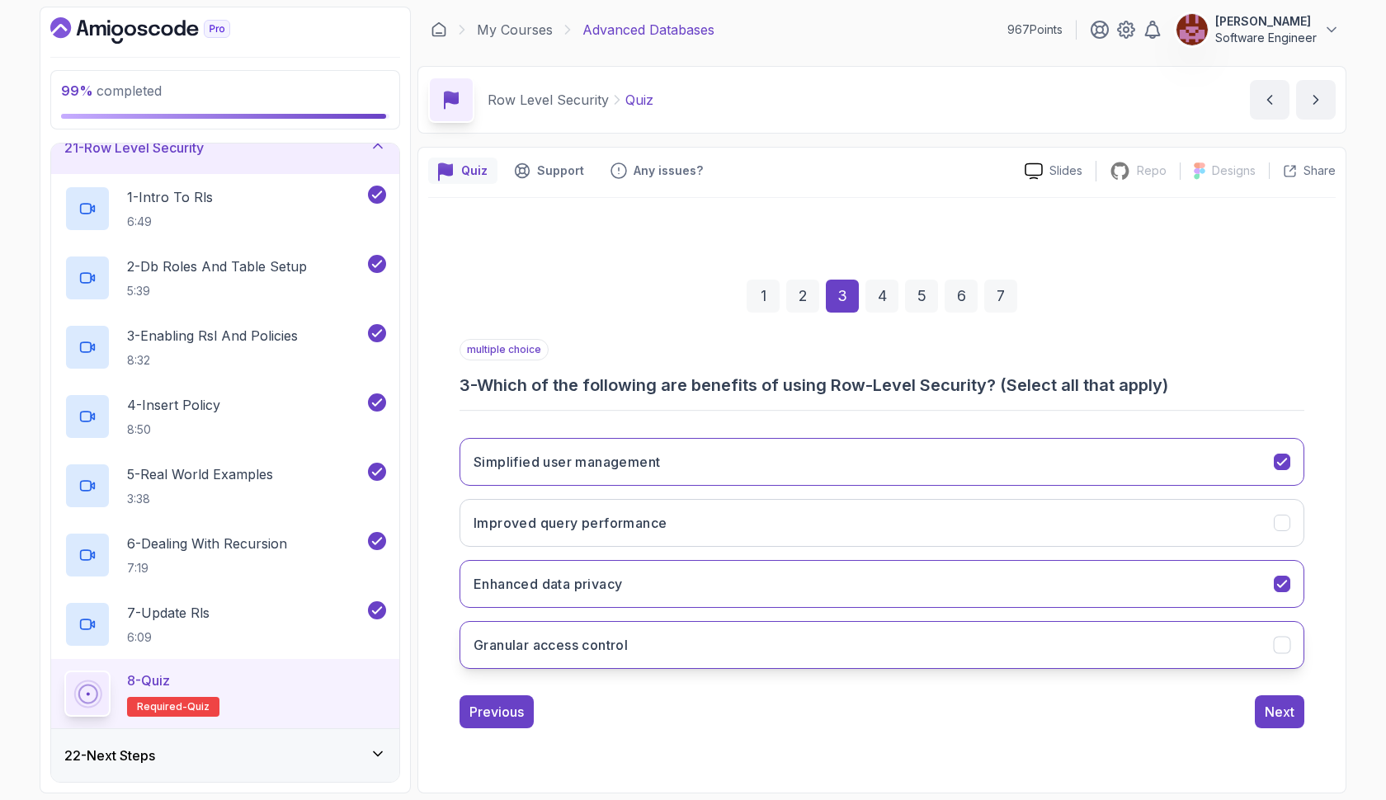
click at [810, 662] on button "Granular access control" at bounding box center [881, 645] width 845 height 48
click at [1274, 706] on div "Next" at bounding box center [1280, 712] width 30 height 20
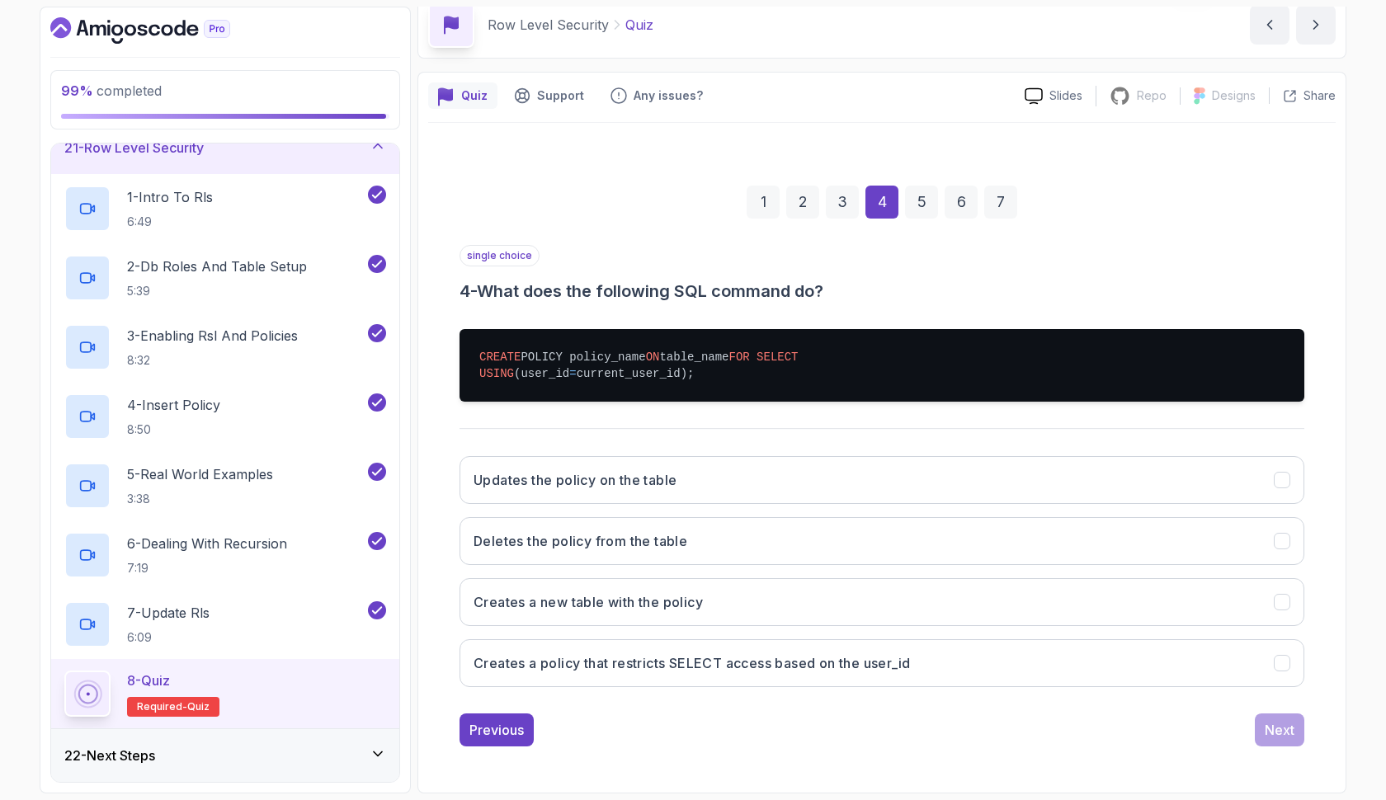
scroll to position [92, 0]
click at [699, 676] on button "Creates a policy that restricts SELECT access based on the user_id" at bounding box center [881, 663] width 845 height 48
click at [1256, 742] on button "Next" at bounding box center [1279, 730] width 49 height 33
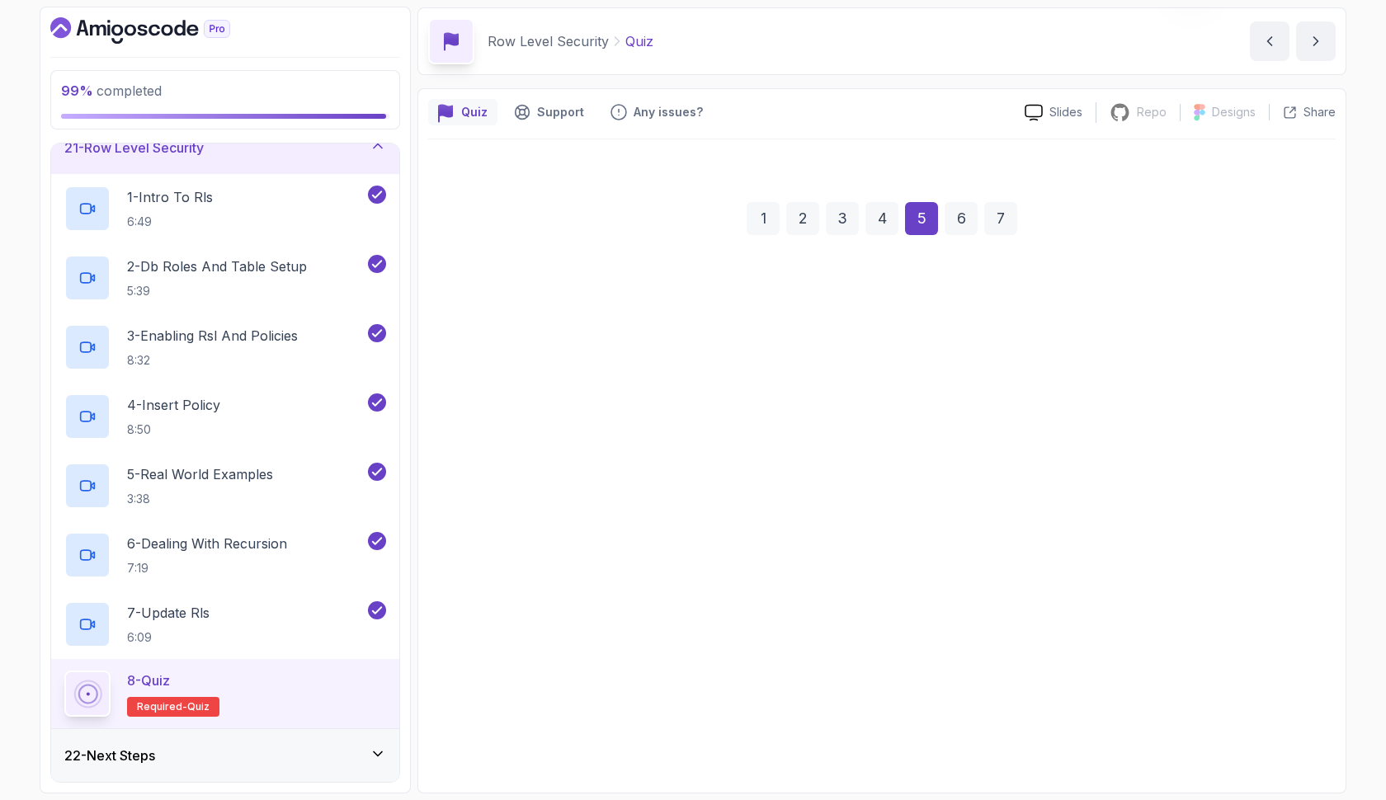
scroll to position [59, 0]
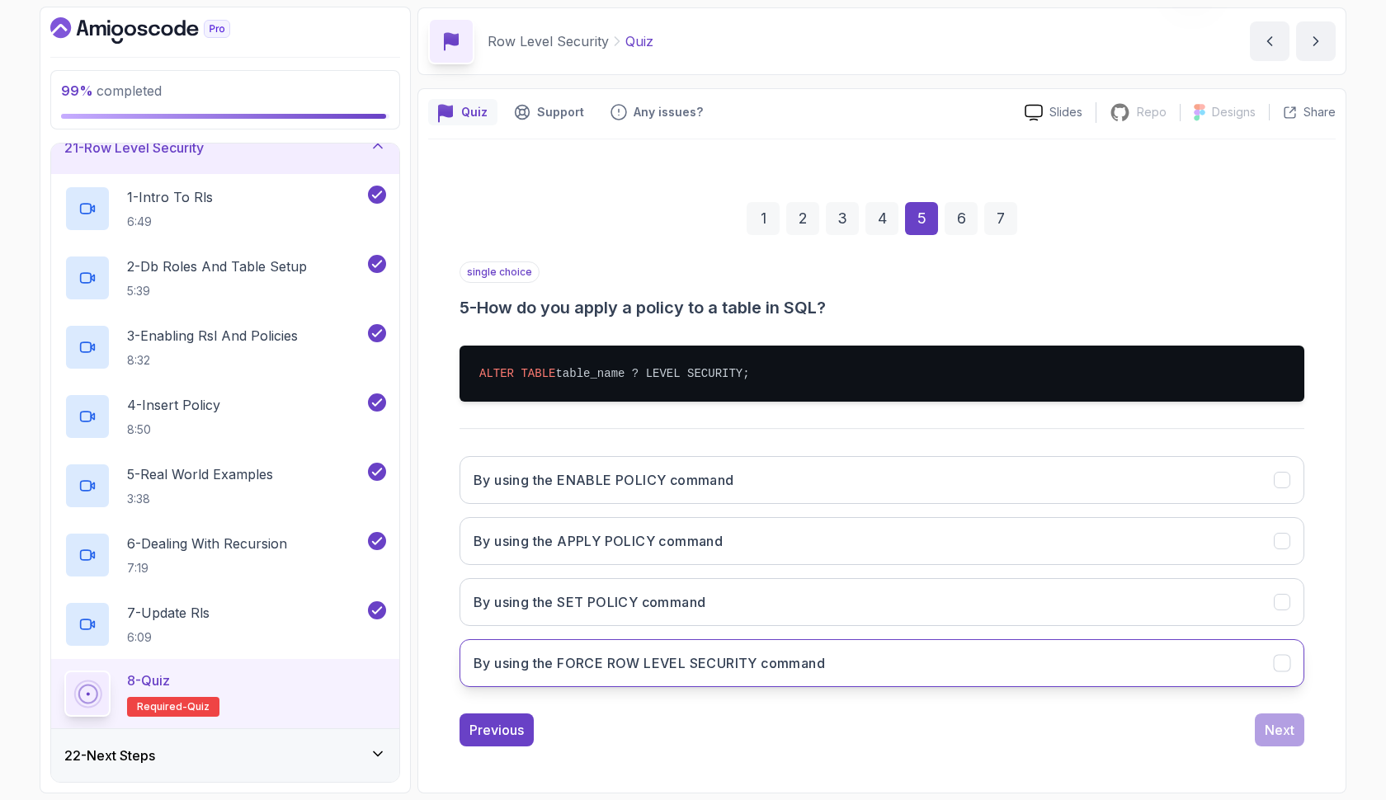
click at [667, 649] on button "By using the FORCE ROW LEVEL SECURITY command" at bounding box center [881, 663] width 845 height 48
click at [1271, 738] on div "Next" at bounding box center [1280, 730] width 30 height 20
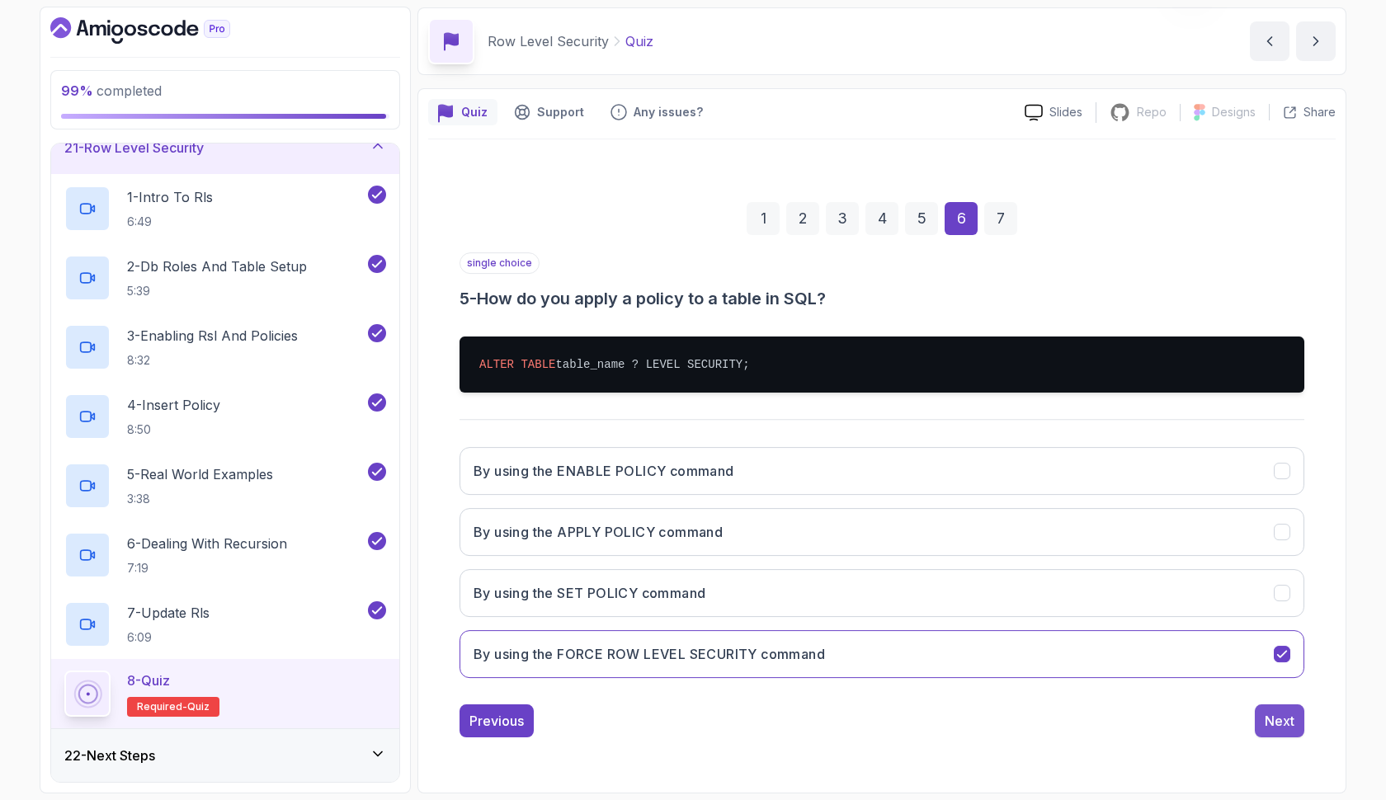
scroll to position [0, 0]
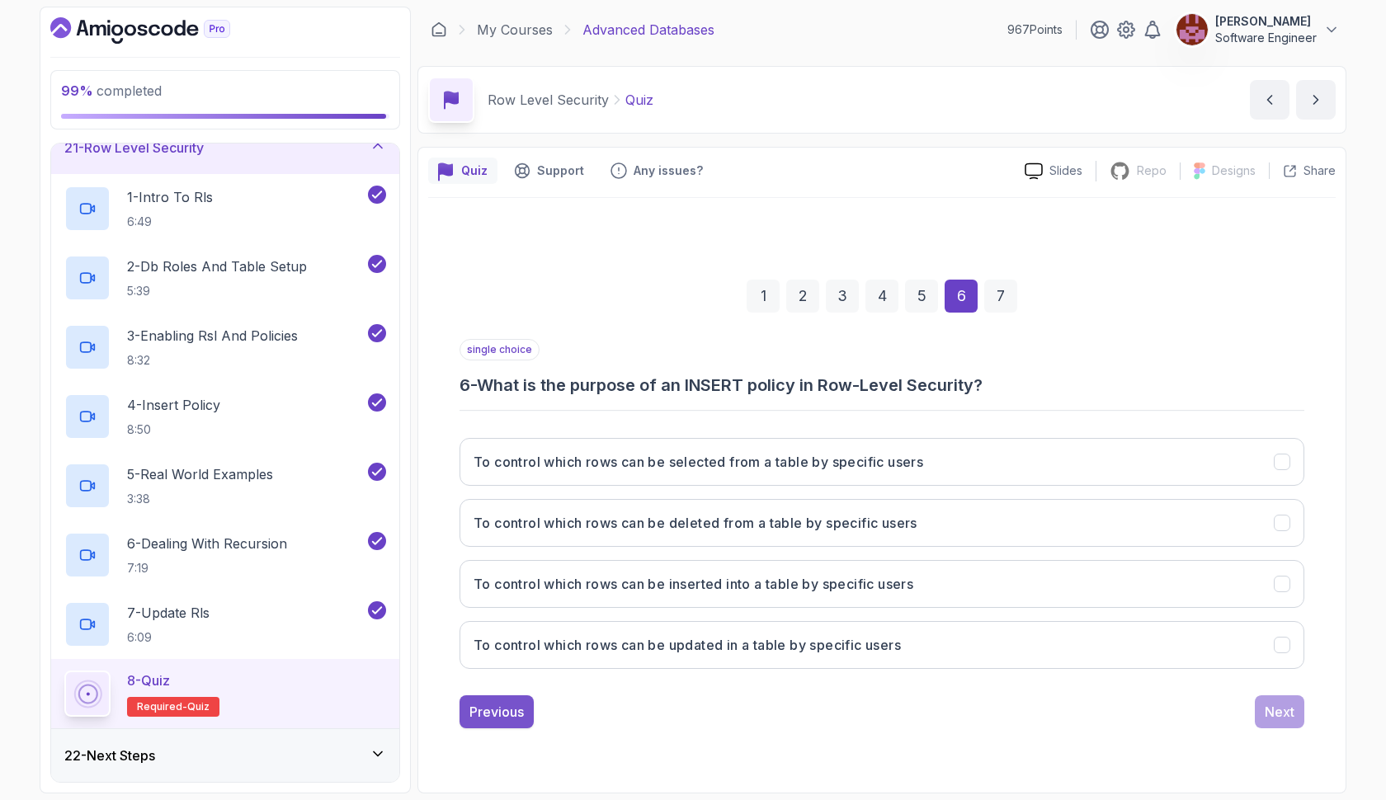
click at [521, 704] on div "Previous" at bounding box center [496, 712] width 54 height 20
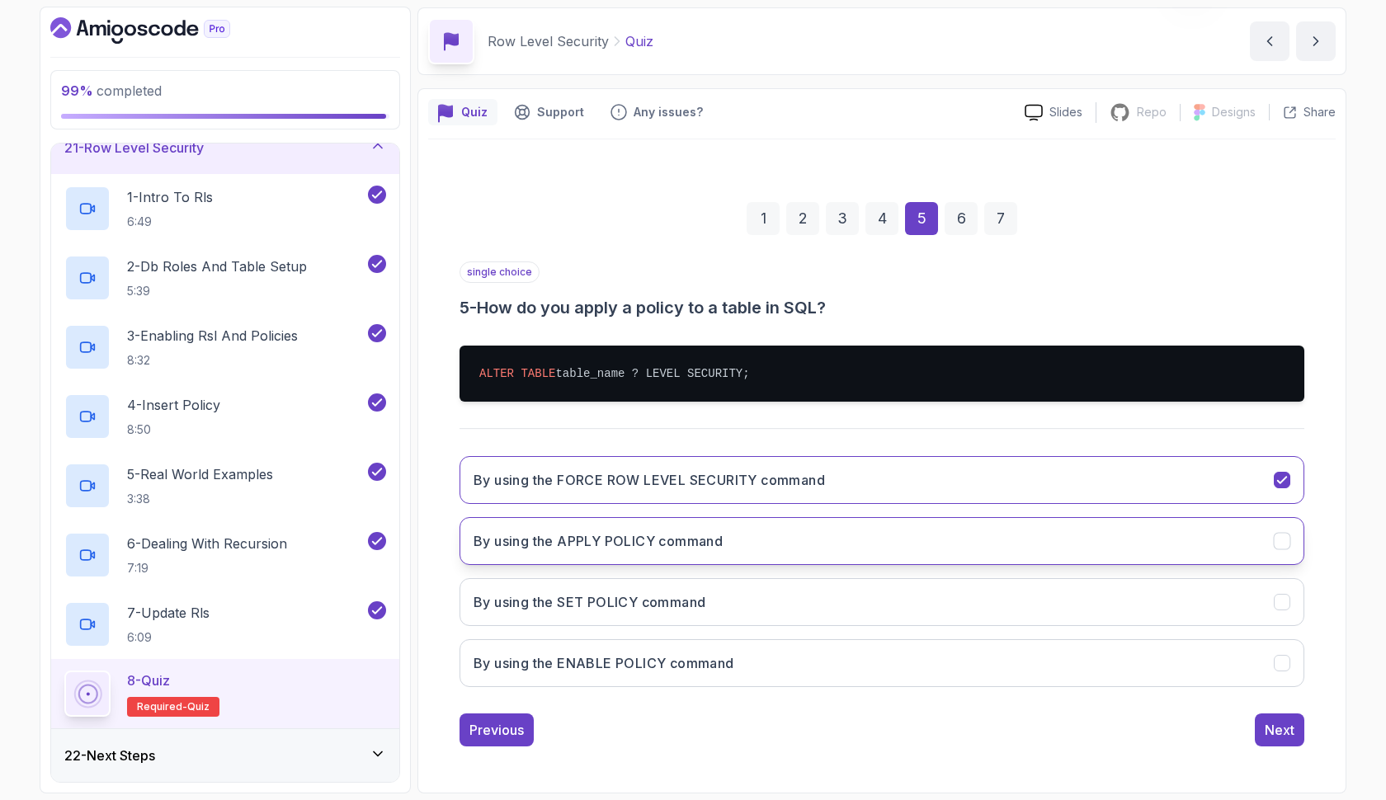
scroll to position [59, 0]
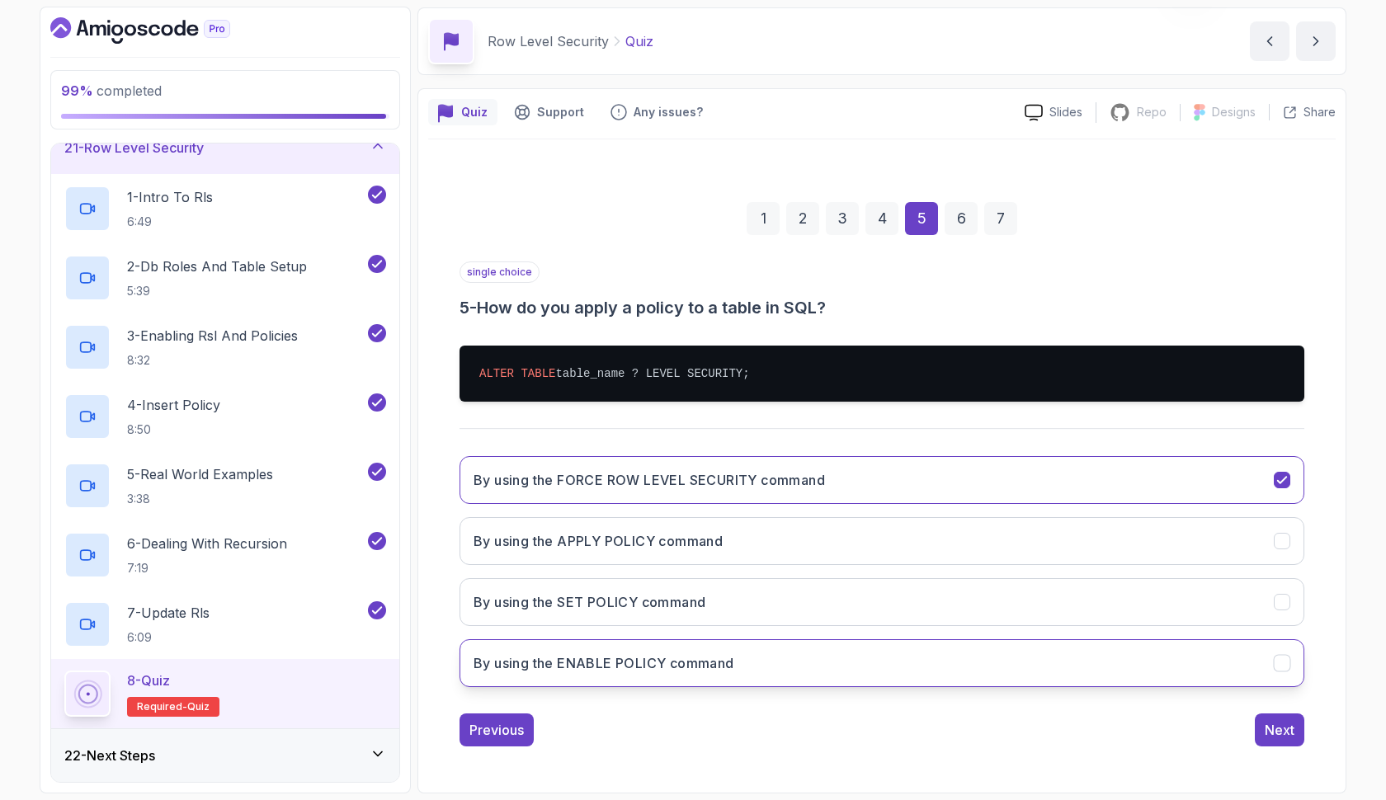
click at [753, 664] on button "By using the ENABLE POLICY command" at bounding box center [881, 663] width 845 height 48
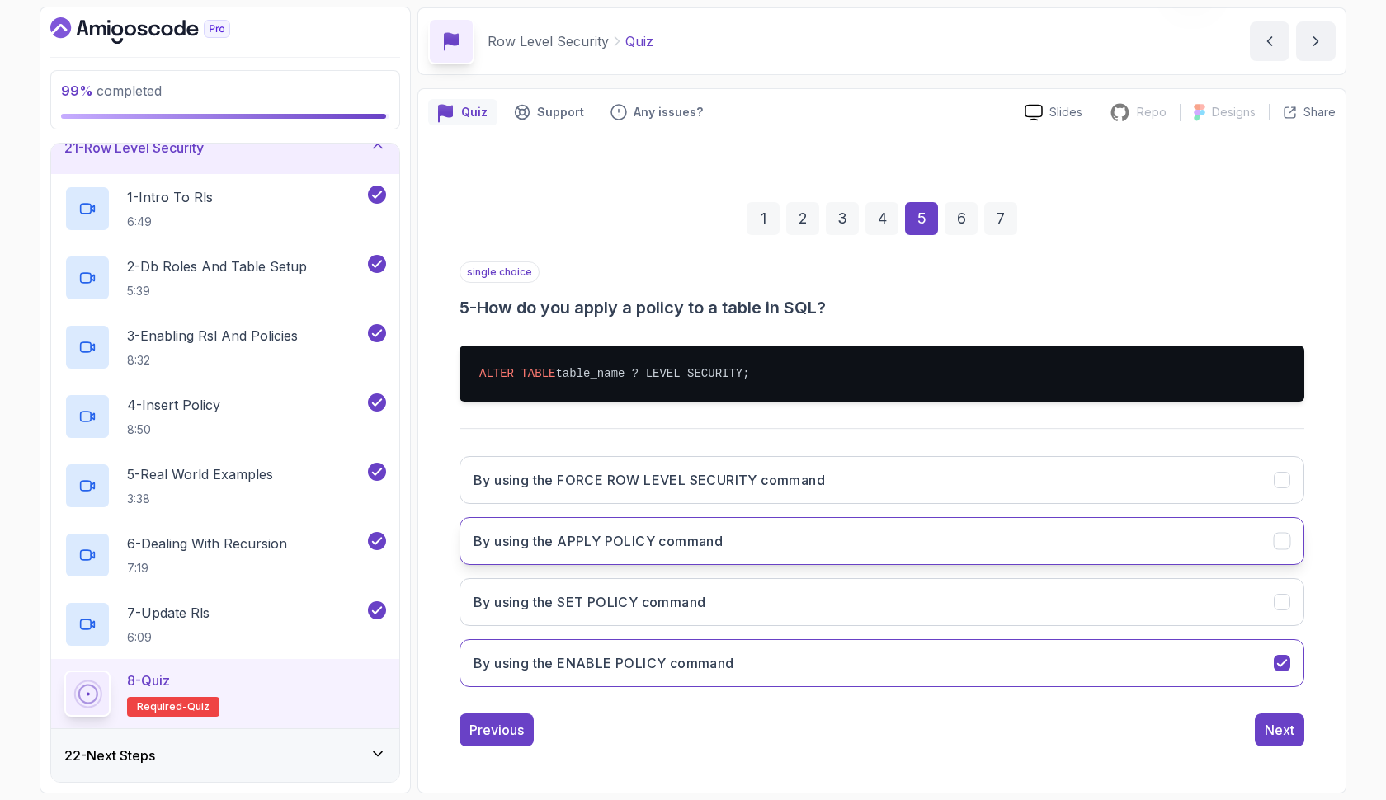
click at [1030, 533] on button "By using the APPLY POLICY command" at bounding box center [881, 541] width 845 height 48
click at [1278, 735] on div "Next" at bounding box center [1280, 730] width 30 height 20
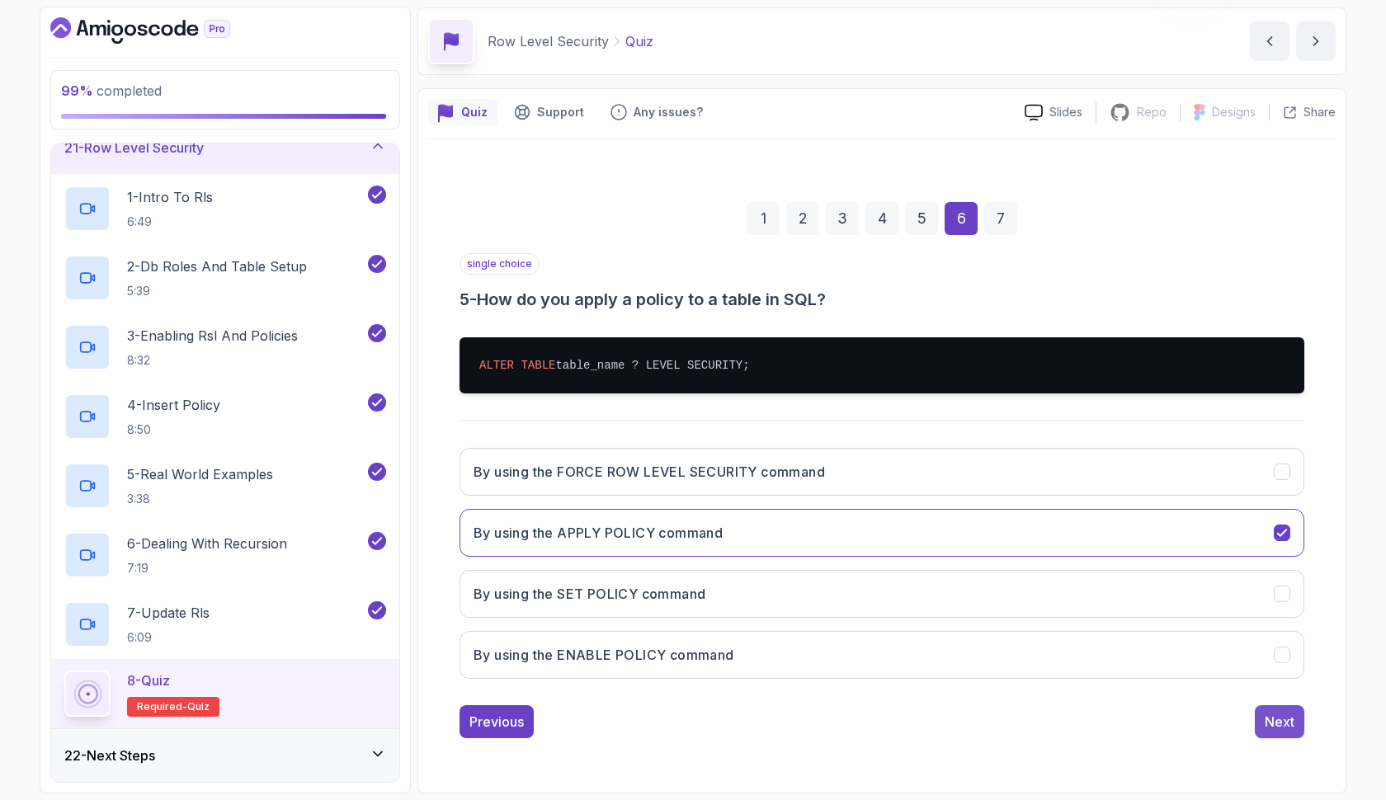
scroll to position [0, 0]
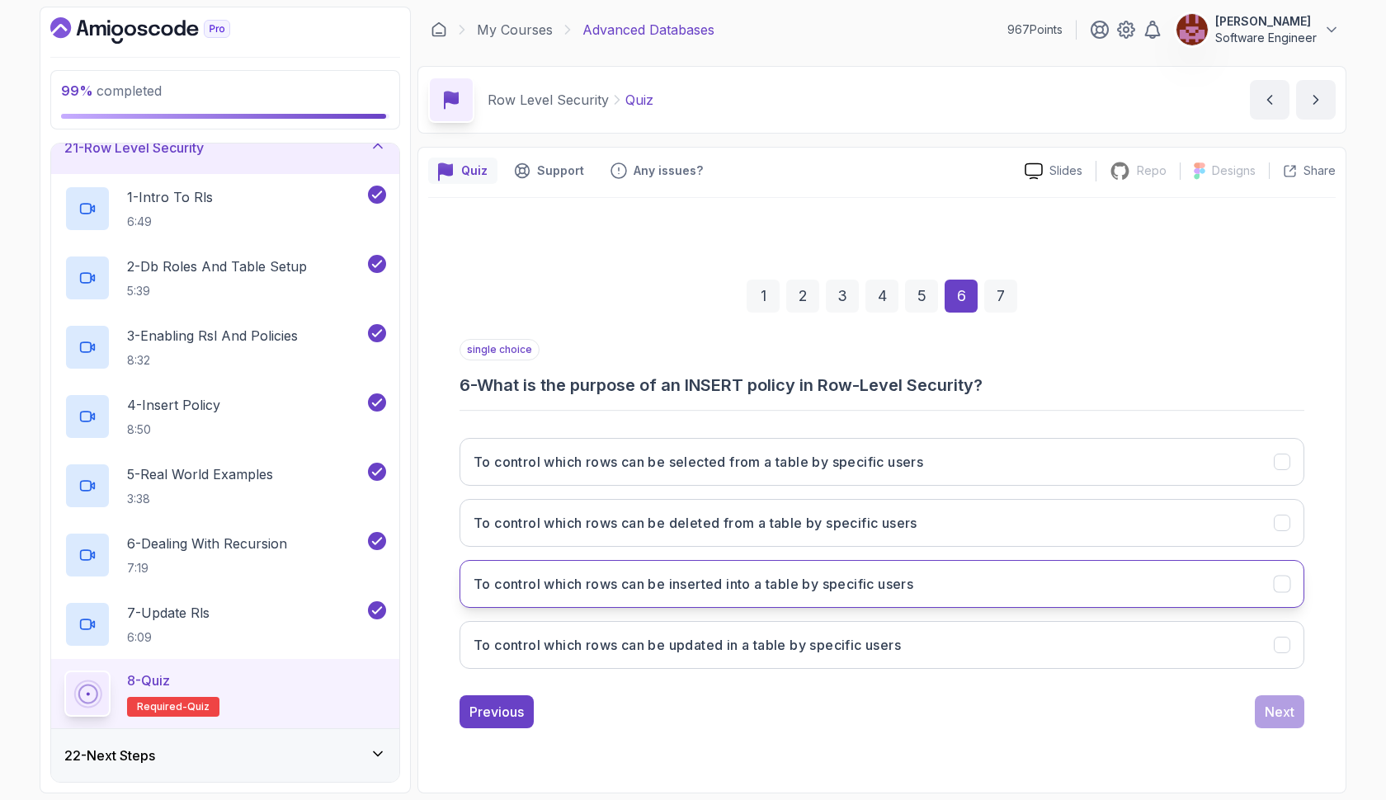
click at [857, 586] on h3 "To control which rows can be inserted into a table by specific users" at bounding box center [693, 584] width 440 height 20
click at [1275, 720] on div "Next" at bounding box center [1280, 712] width 30 height 20
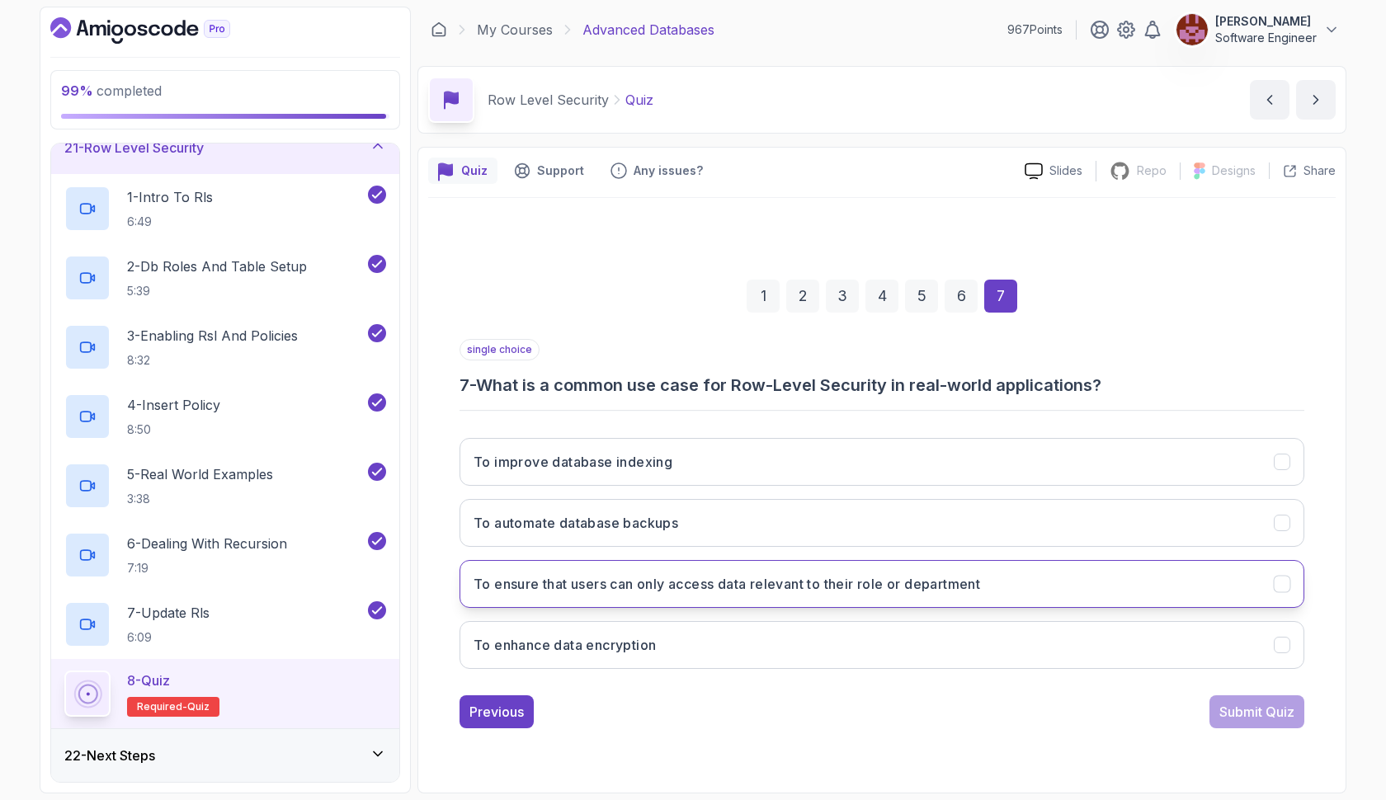
click at [714, 582] on h3 "To ensure that users can only access data relevant to their role or department" at bounding box center [726, 584] width 506 height 20
click at [1257, 714] on div "Submit Quiz" at bounding box center [1256, 712] width 75 height 20
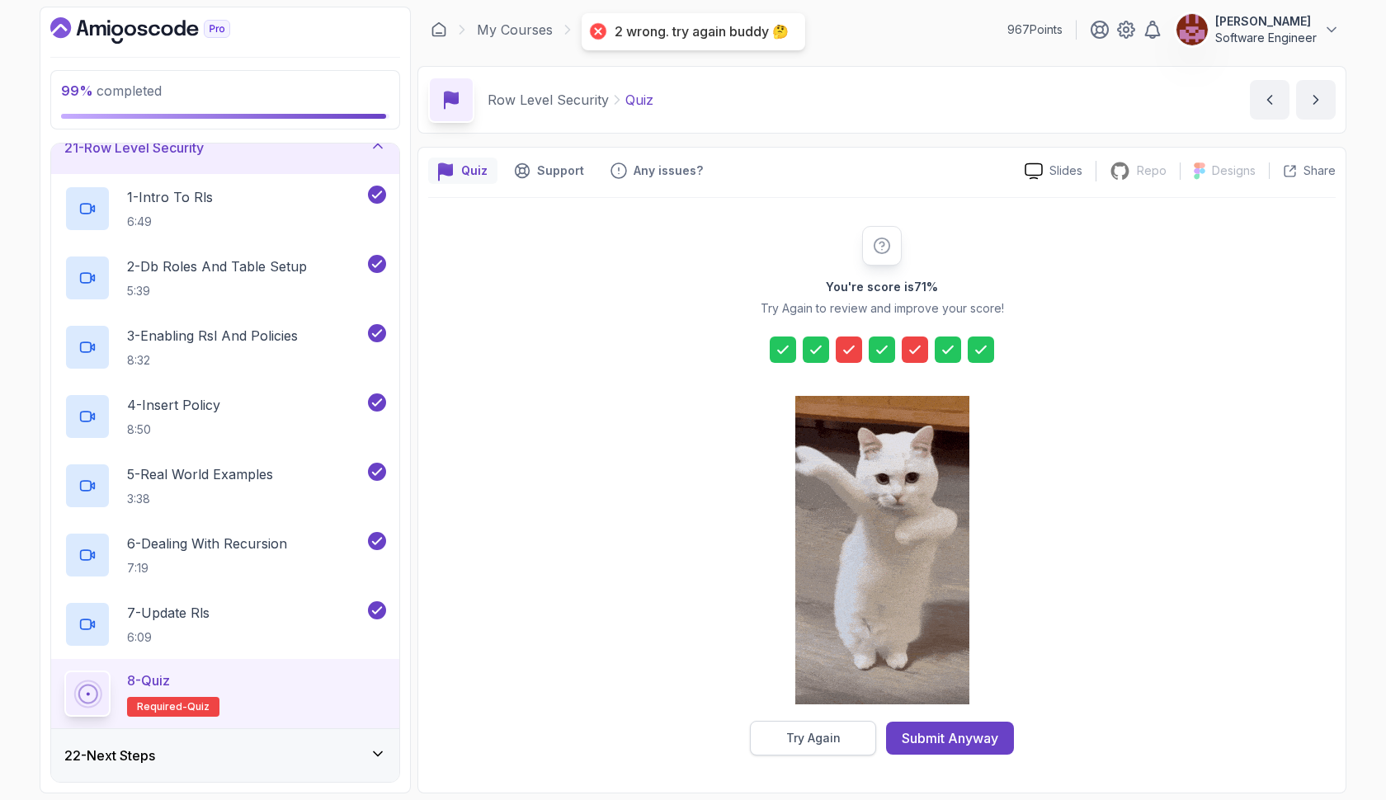
click at [776, 733] on button "Try Again" at bounding box center [813, 738] width 126 height 35
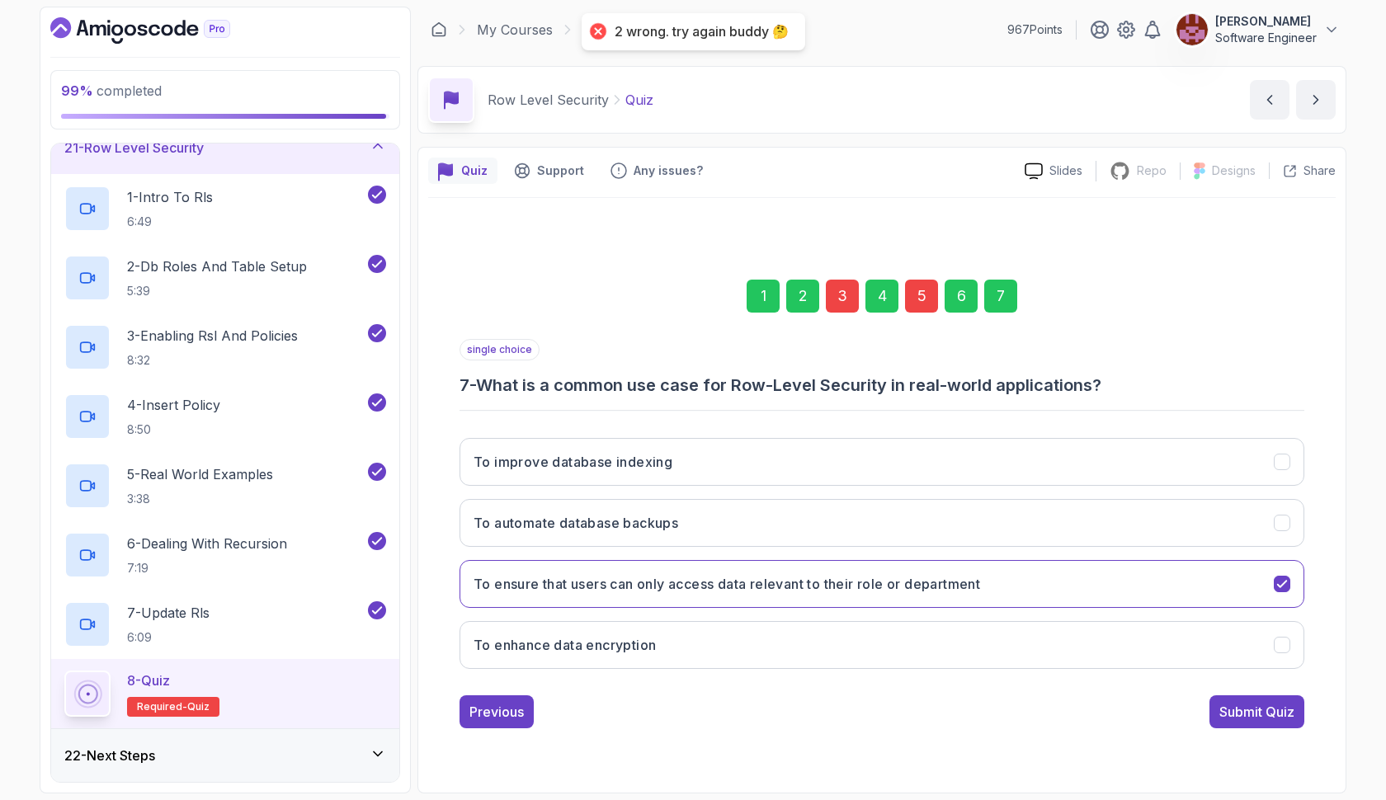
click at [916, 283] on div "5" at bounding box center [921, 296] width 33 height 33
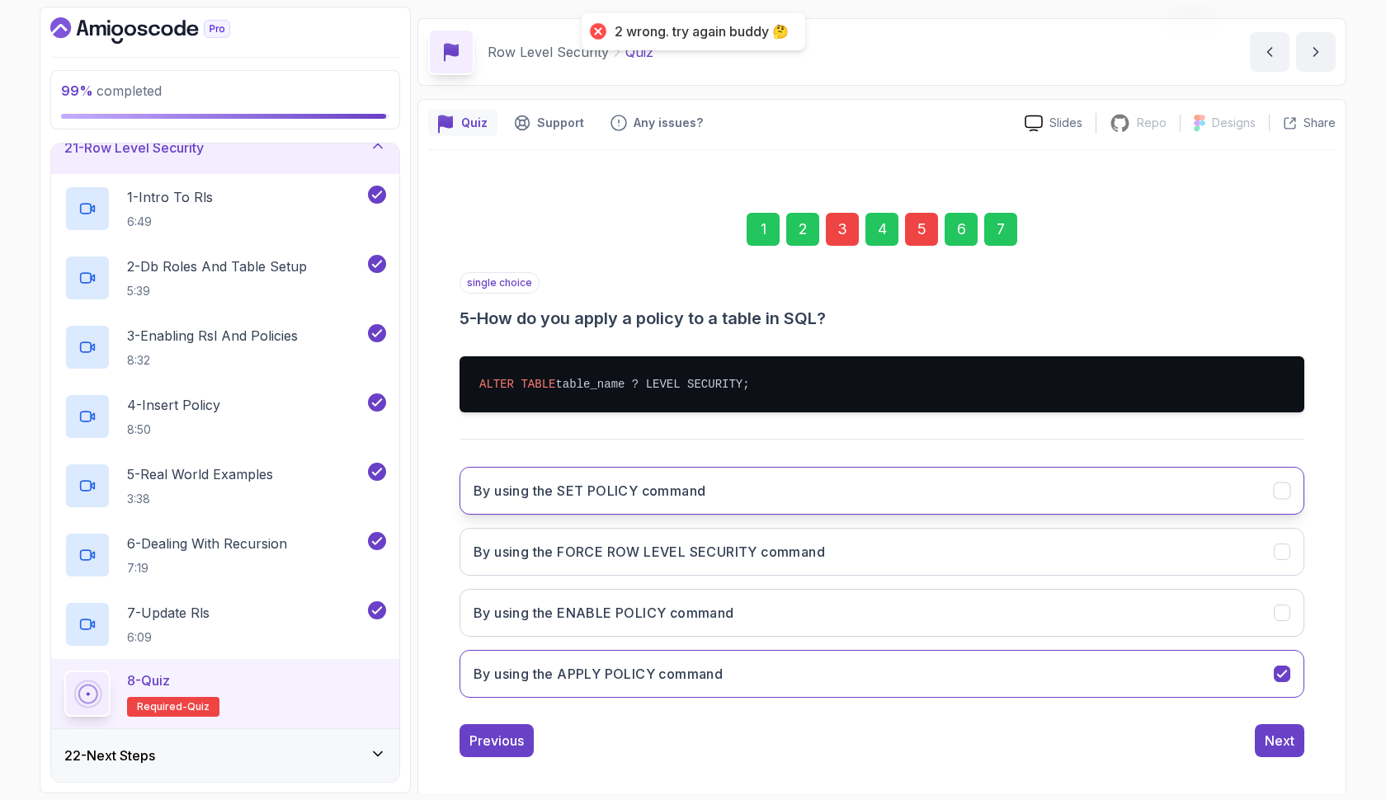
scroll to position [51, 0]
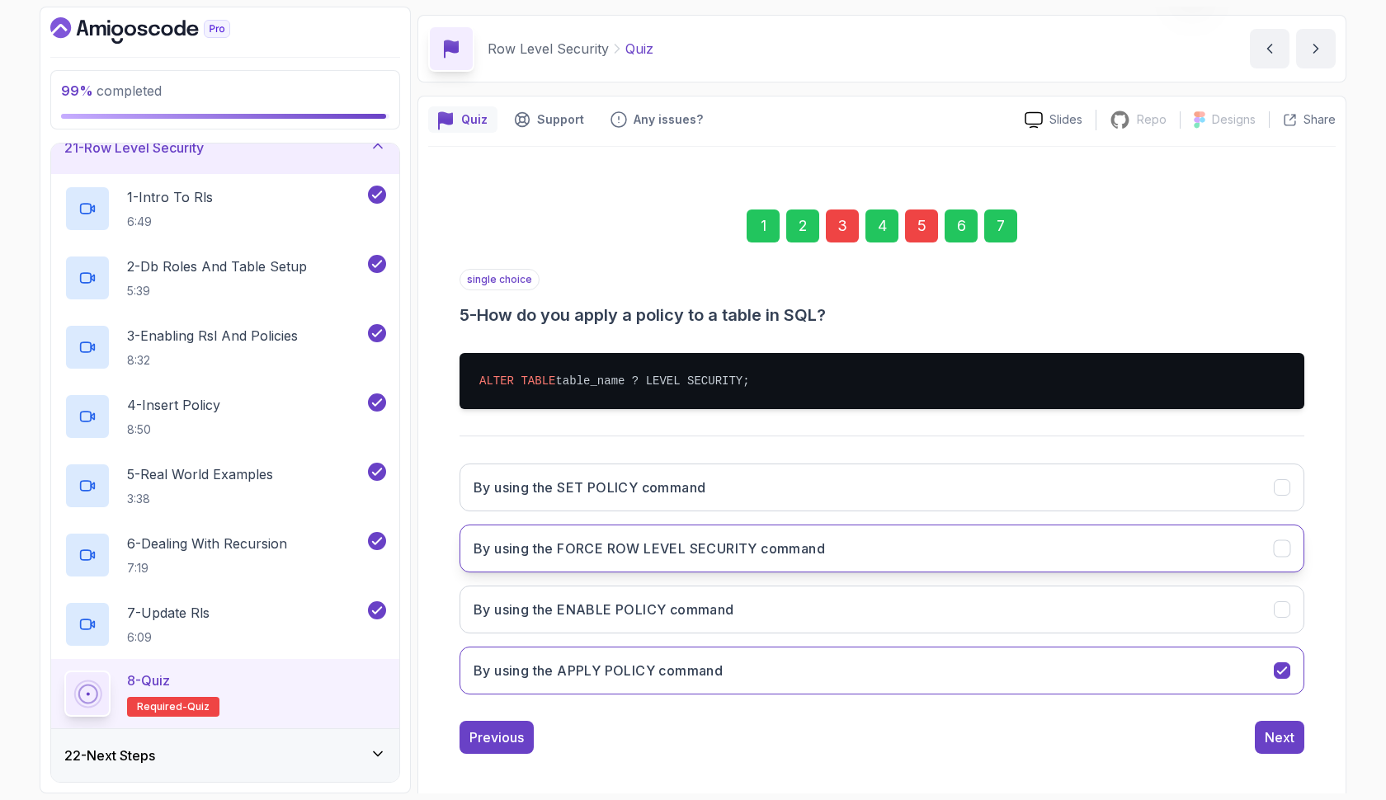
click at [810, 548] on h3 "By using the FORCE ROW LEVEL SECURITY command" at bounding box center [648, 549] width 351 height 20
click at [835, 224] on div "3" at bounding box center [842, 226] width 33 height 33
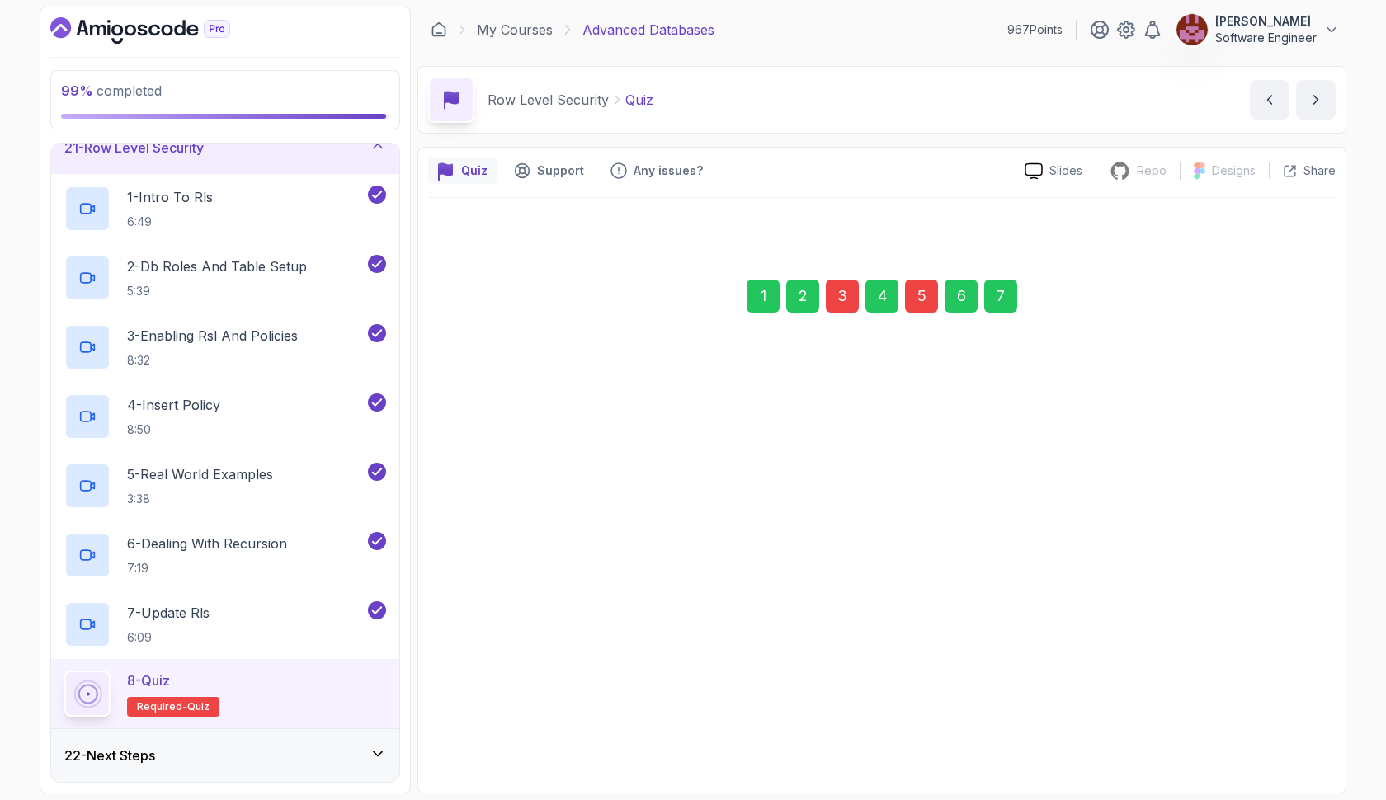
scroll to position [0, 0]
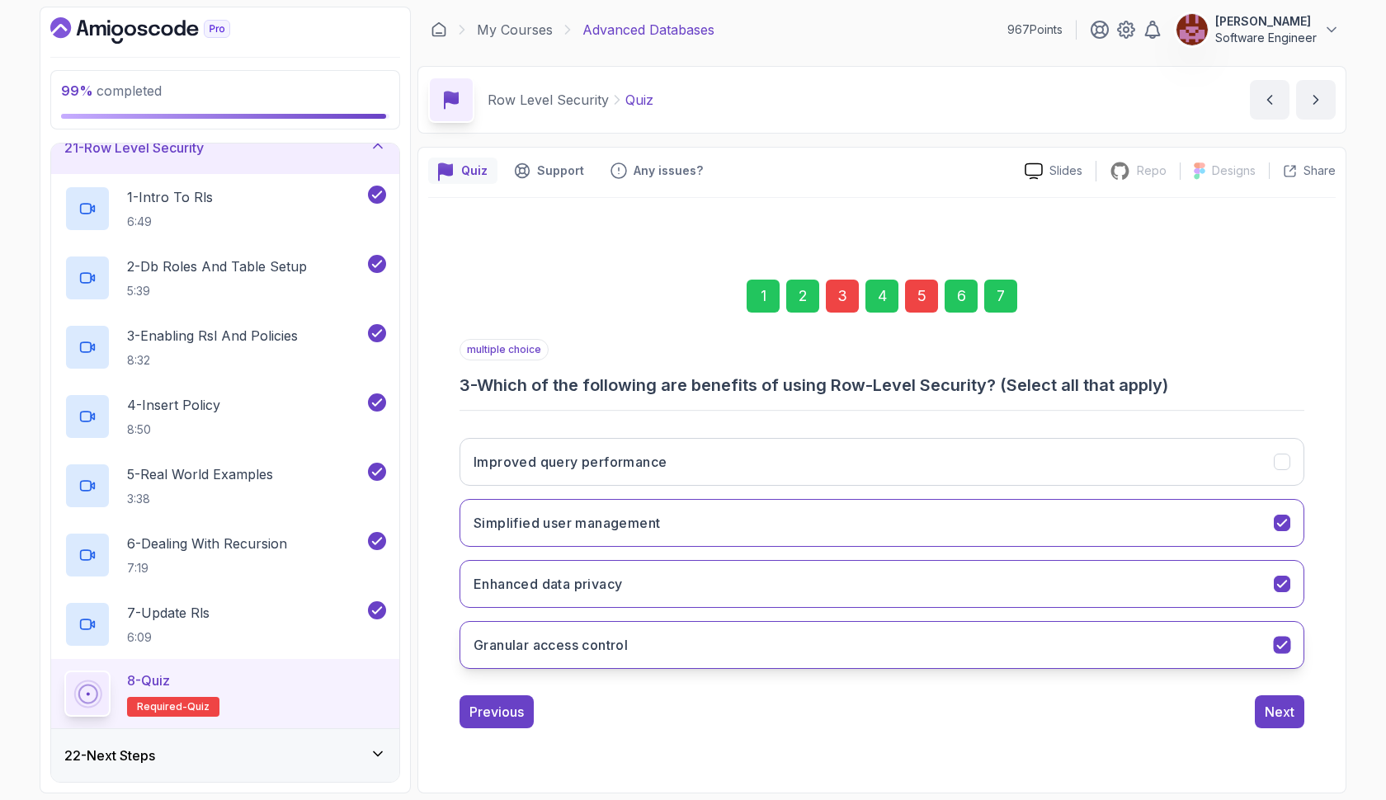
click at [834, 636] on button "Granular access control" at bounding box center [881, 645] width 845 height 48
click at [1005, 292] on div "7" at bounding box center [1000, 296] width 33 height 33
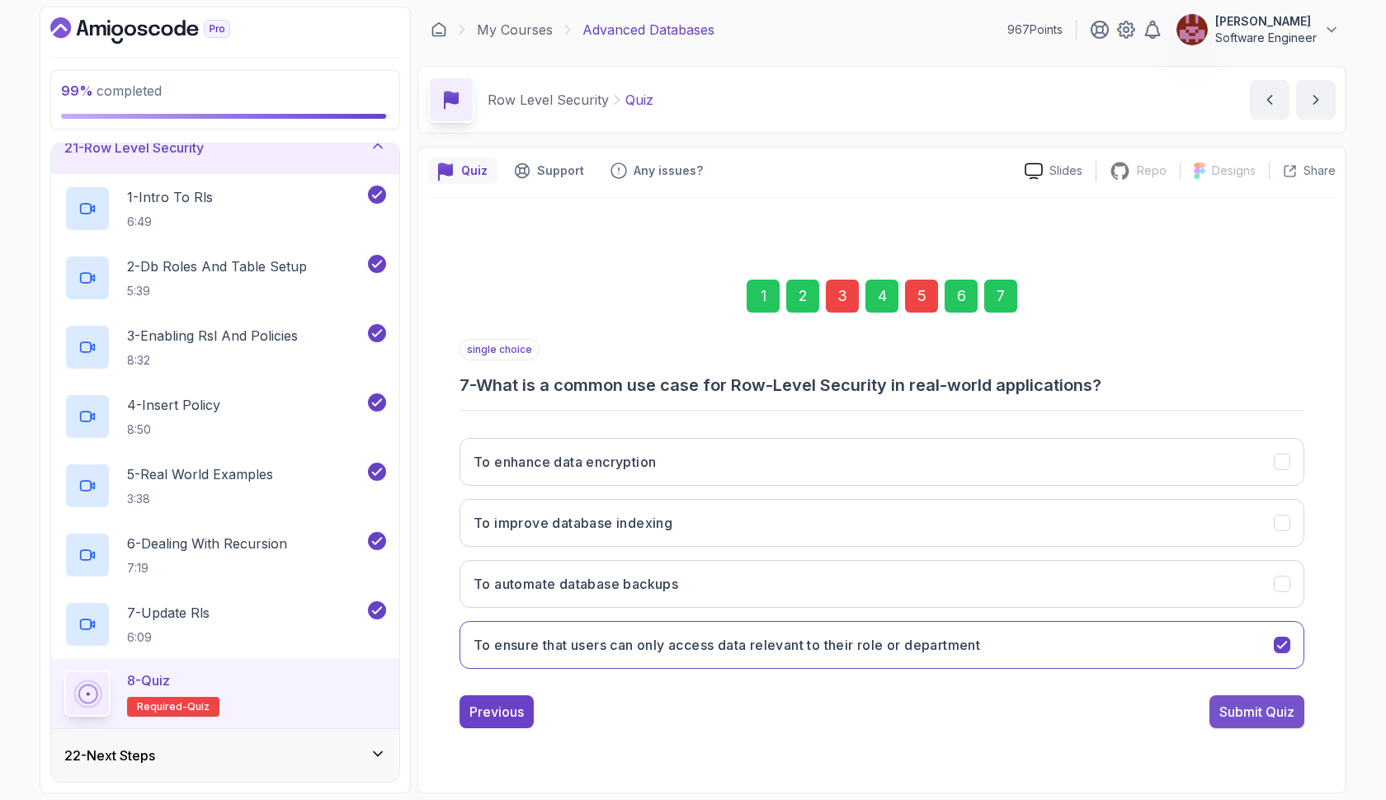
click at [1244, 713] on div "Submit Quiz" at bounding box center [1256, 712] width 75 height 20
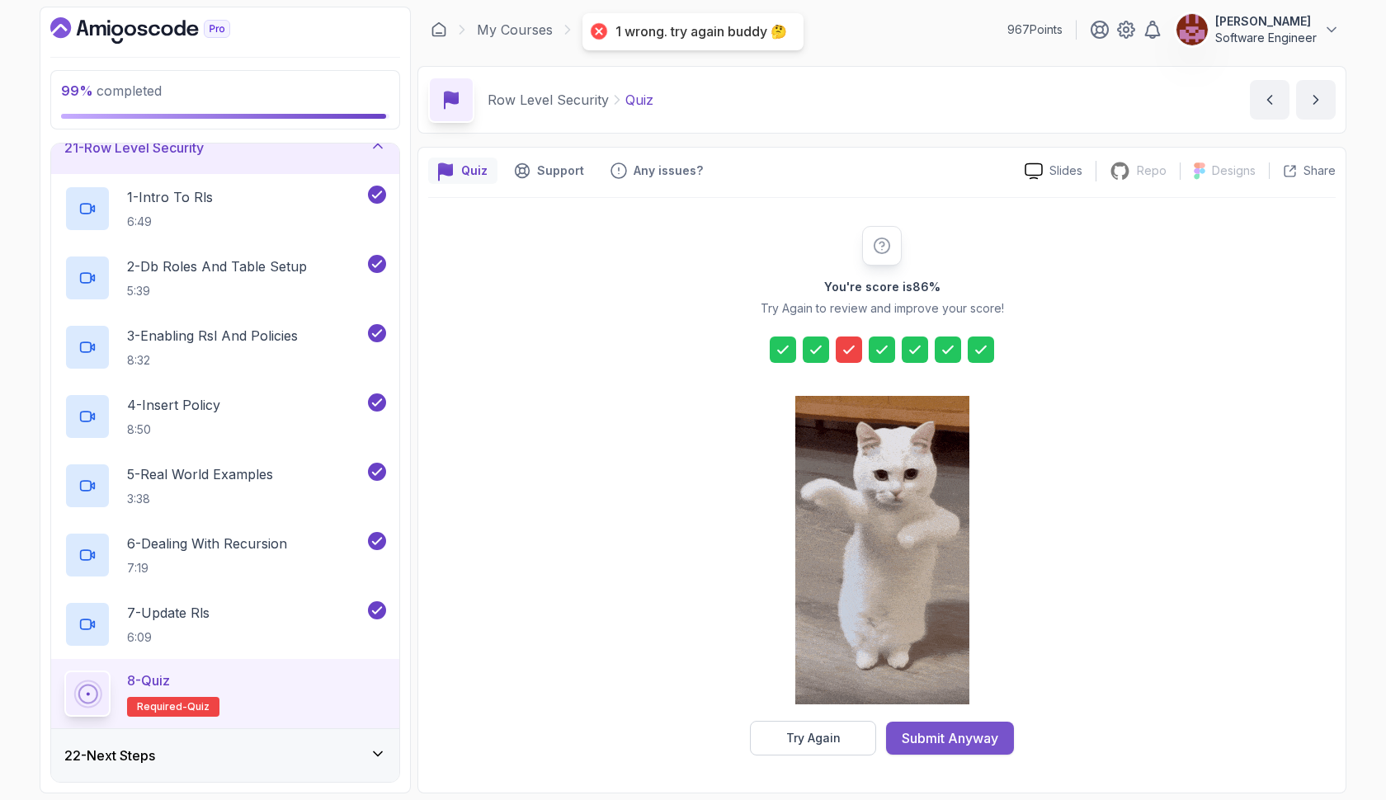
click at [935, 737] on div "Submit Anyway" at bounding box center [950, 738] width 97 height 20
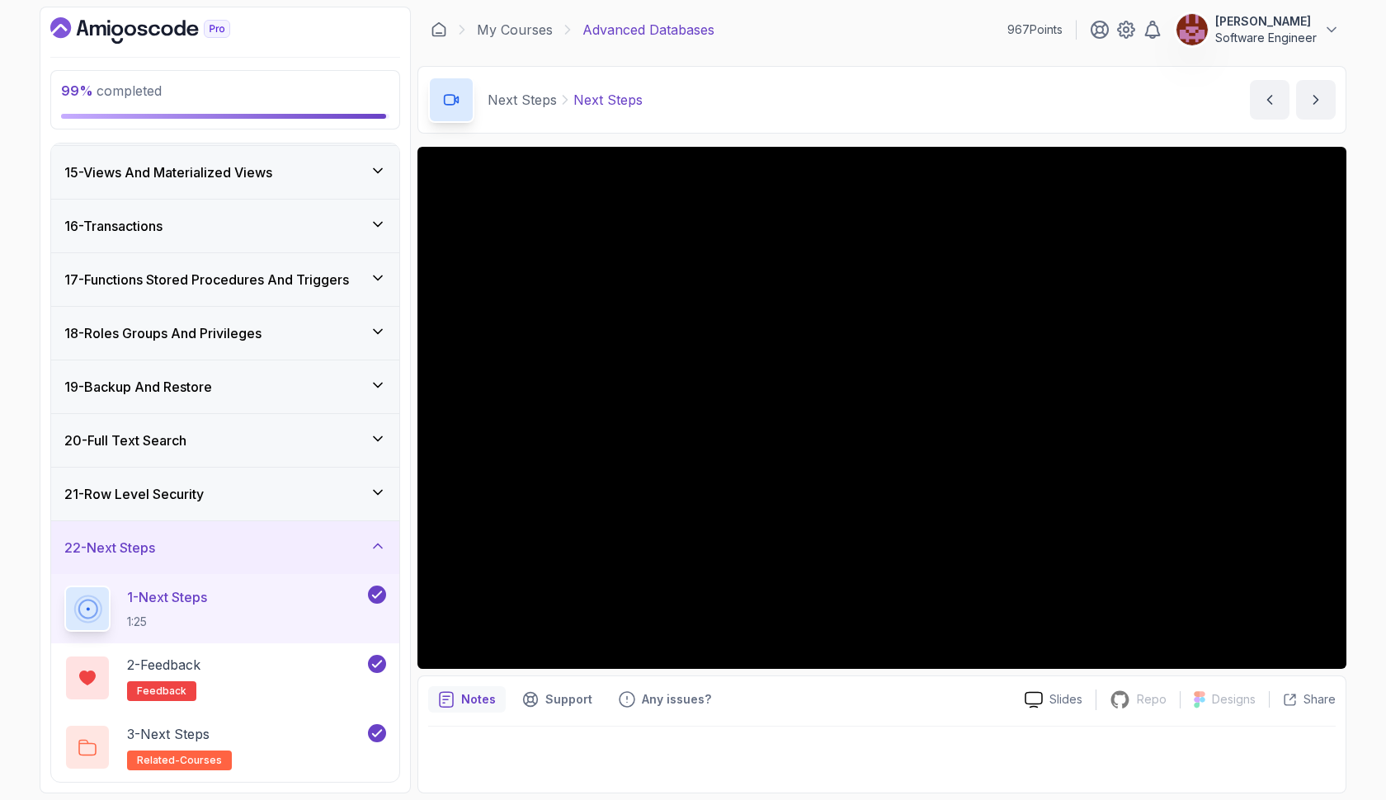
scroll to position [748, 0]
click at [379, 485] on icon at bounding box center [378, 492] width 16 height 16
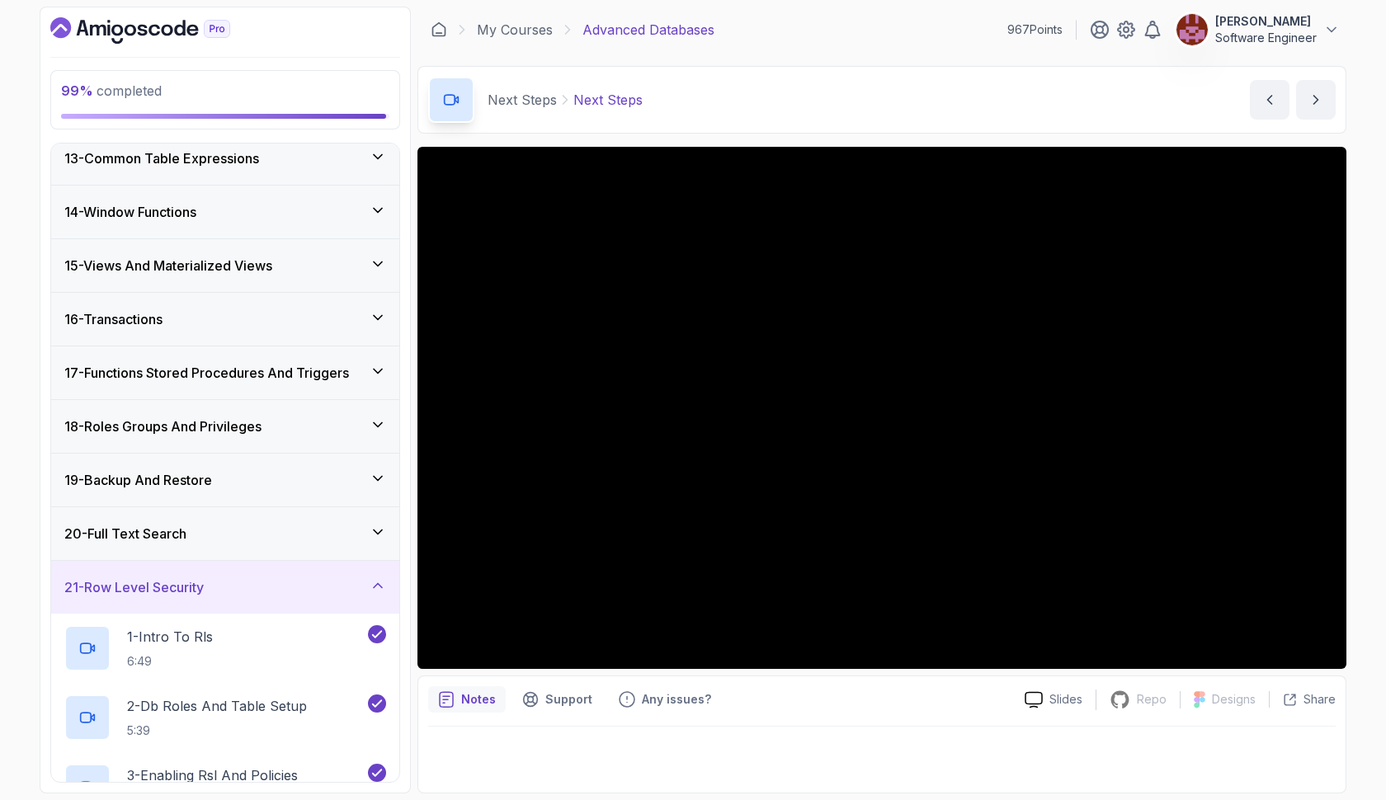
click at [376, 530] on icon at bounding box center [378, 532] width 16 height 16
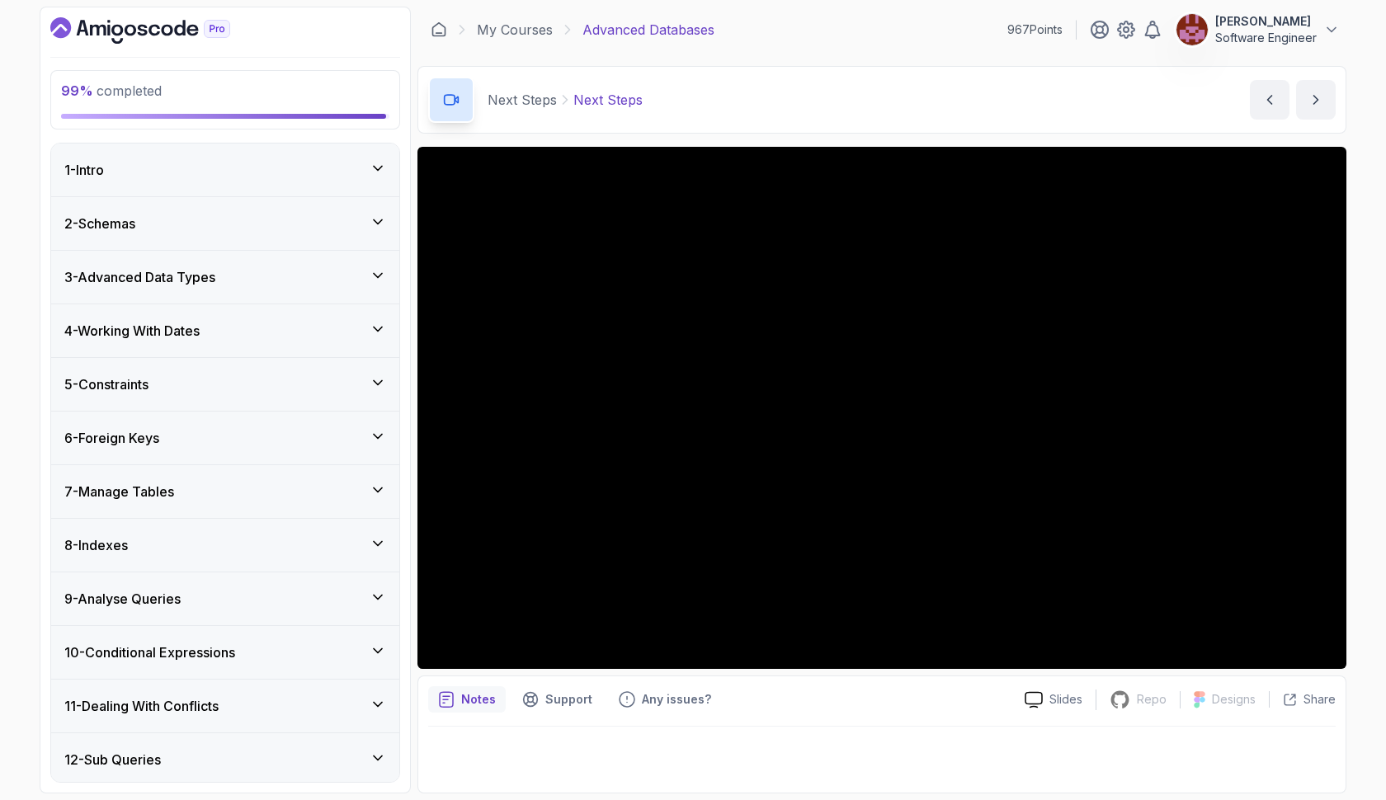
scroll to position [0, 0]
click at [376, 163] on icon at bounding box center [378, 168] width 16 height 16
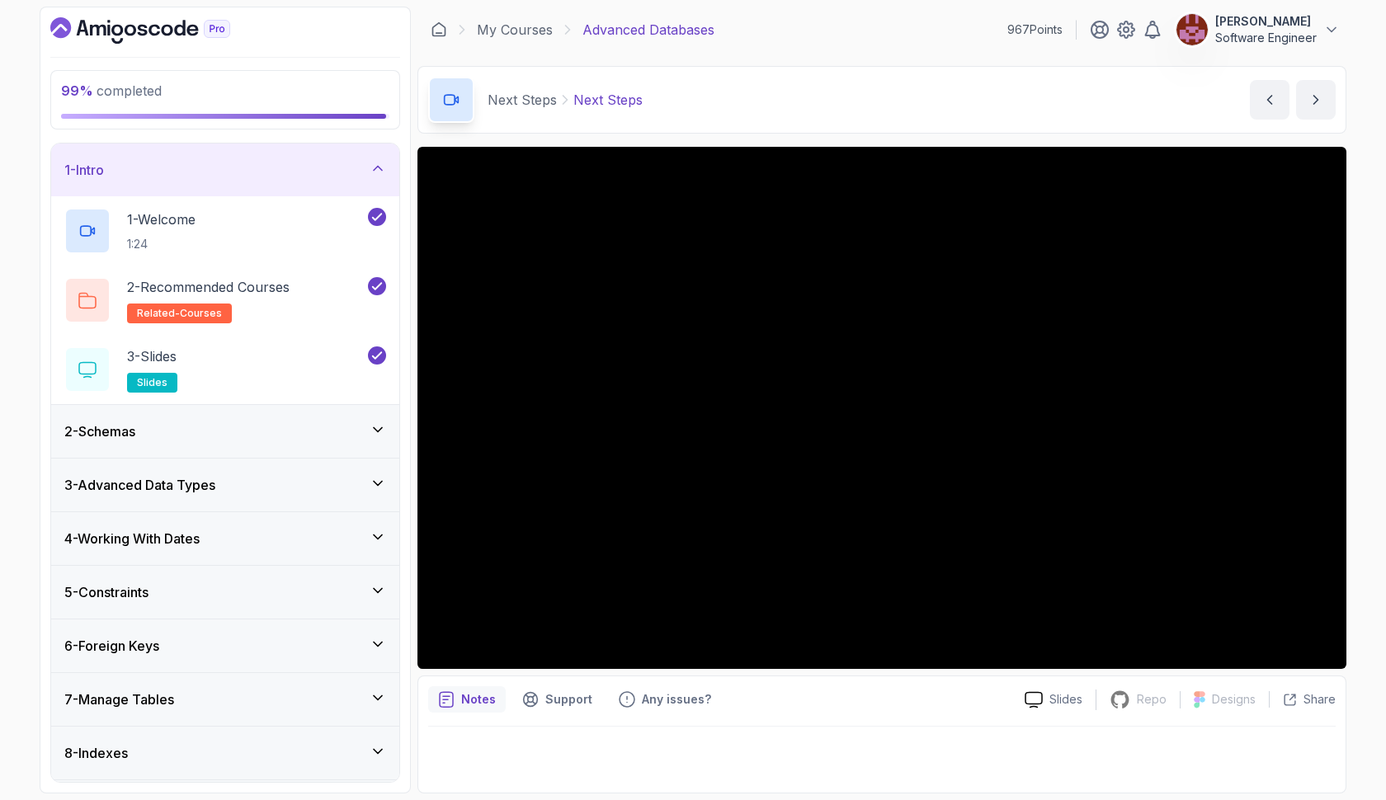
click at [375, 422] on div "2 - Schemas" at bounding box center [225, 432] width 322 height 20
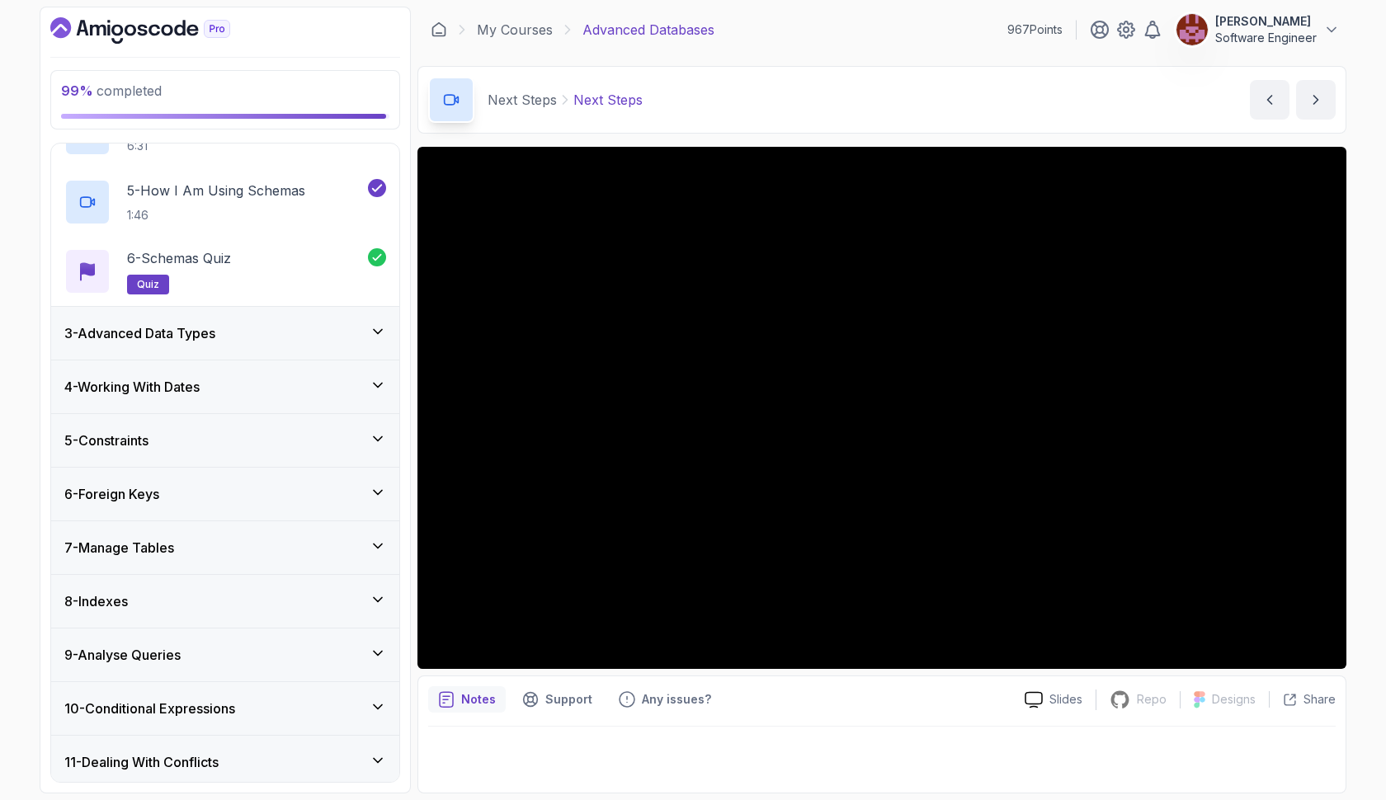
scroll to position [377, 0]
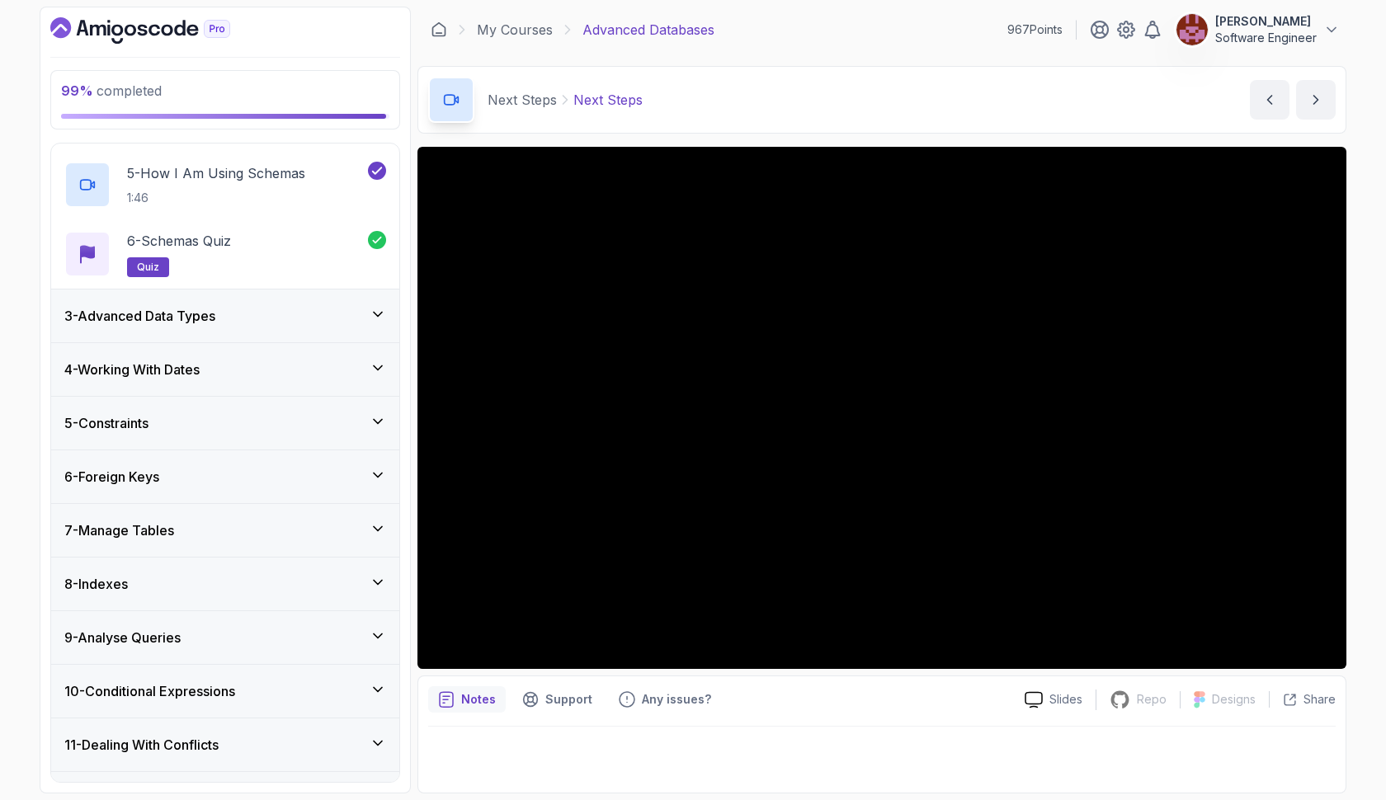
click at [375, 321] on icon at bounding box center [378, 314] width 16 height 16
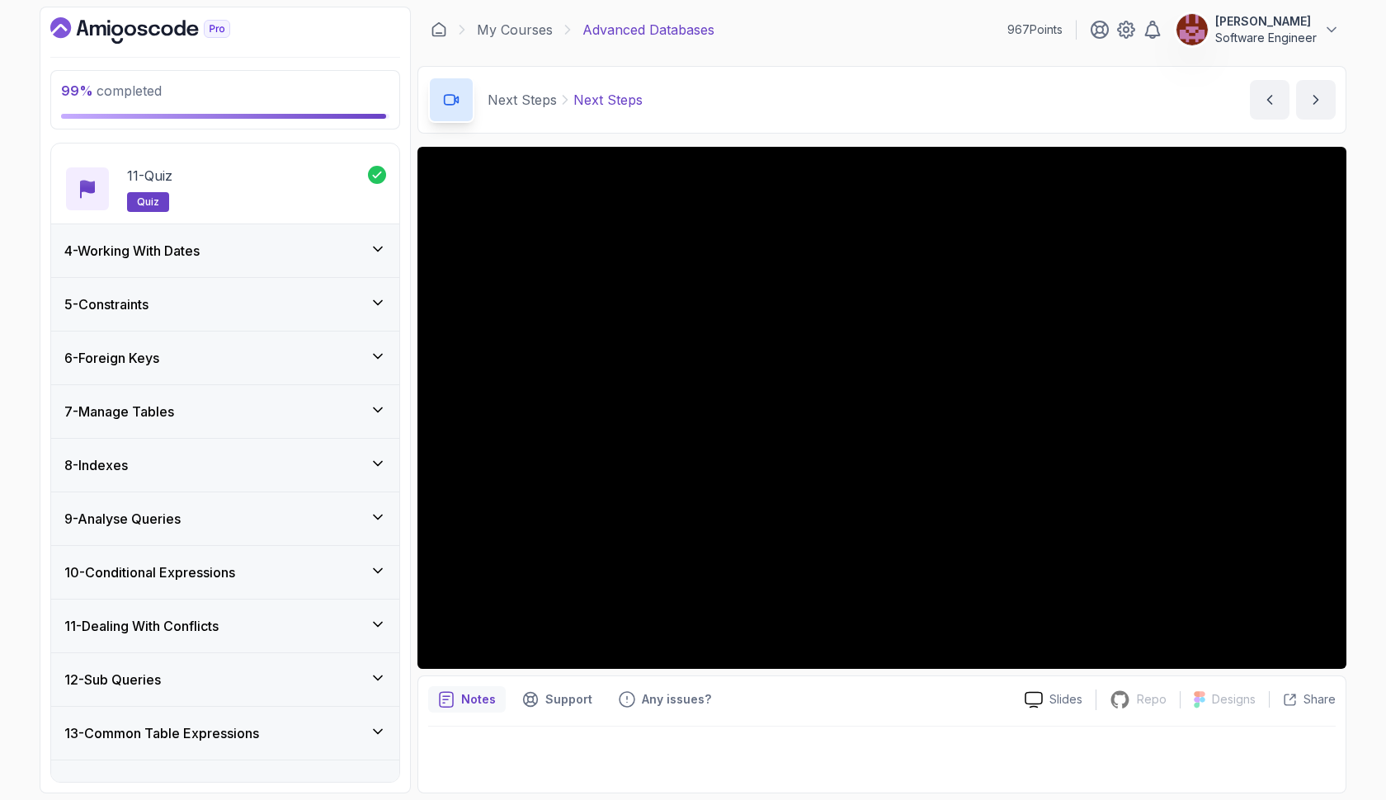
click at [375, 250] on icon at bounding box center [378, 249] width 16 height 16
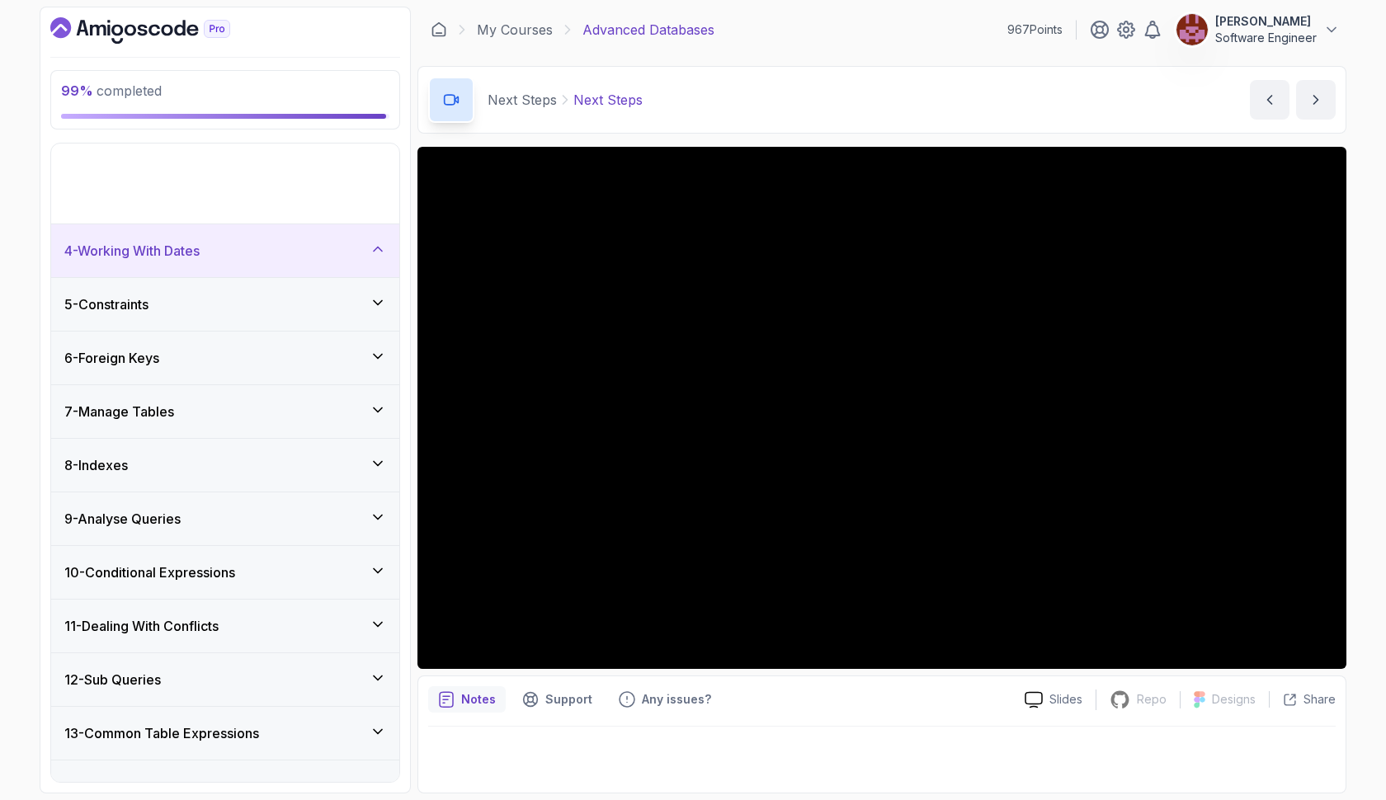
scroll to position [541, 0]
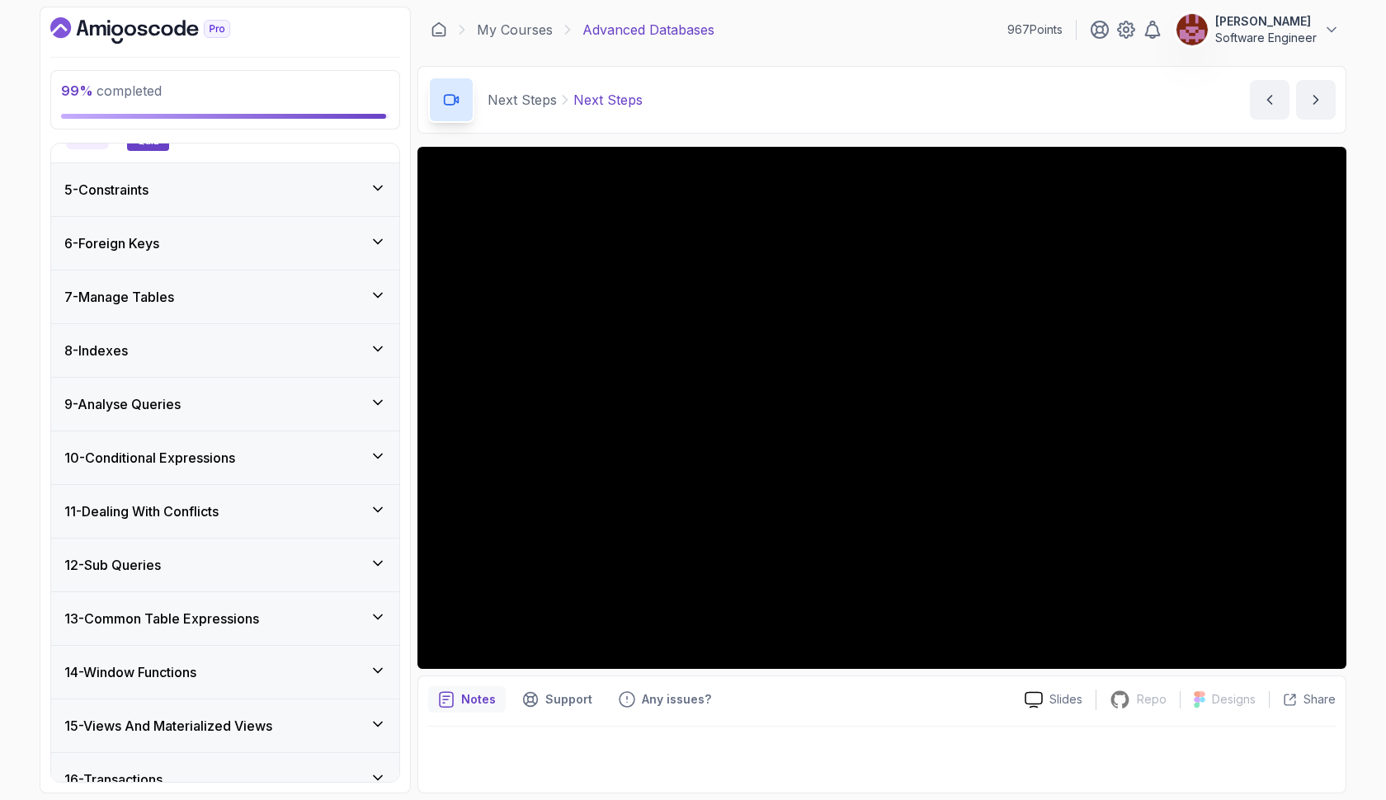
click at [371, 189] on icon at bounding box center [378, 188] width 16 height 16
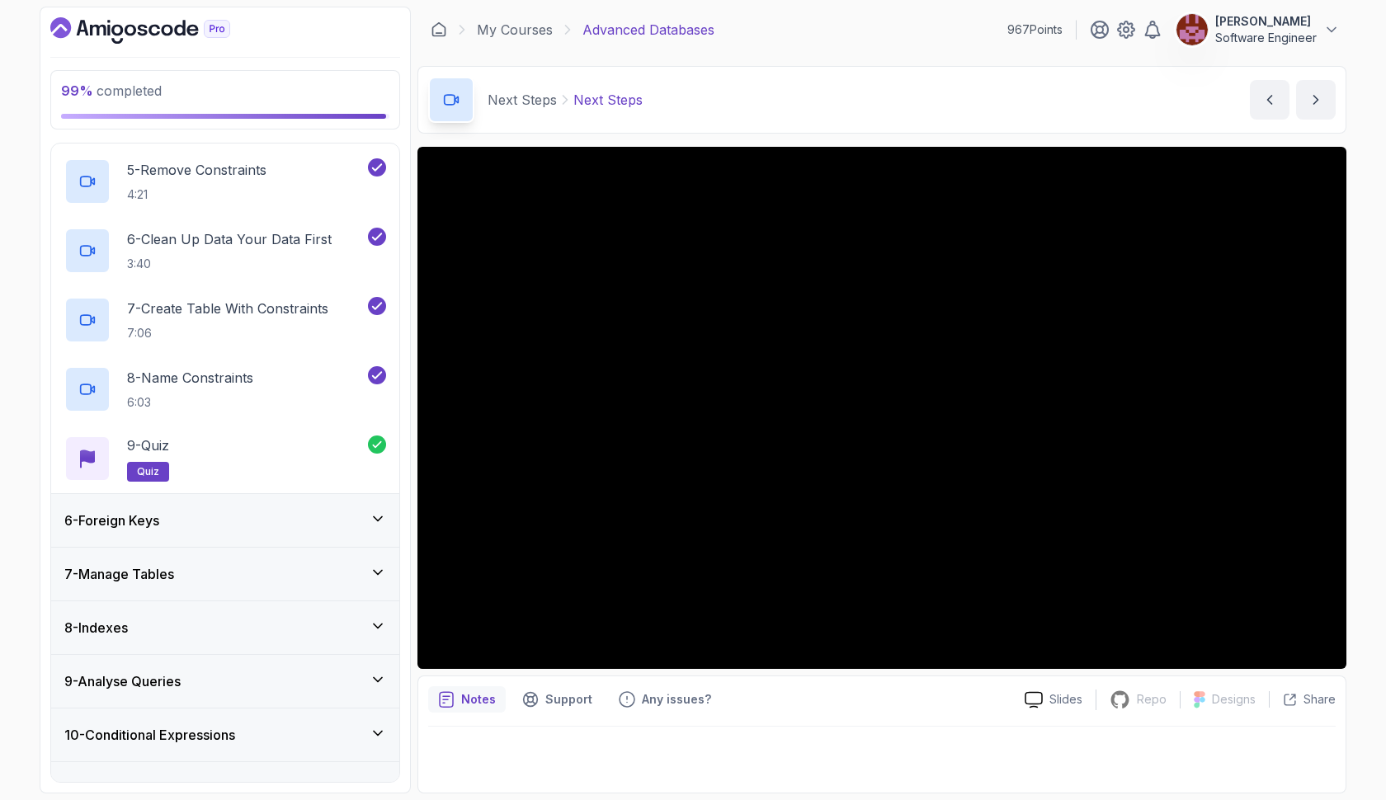
click at [379, 514] on icon at bounding box center [378, 519] width 16 height 16
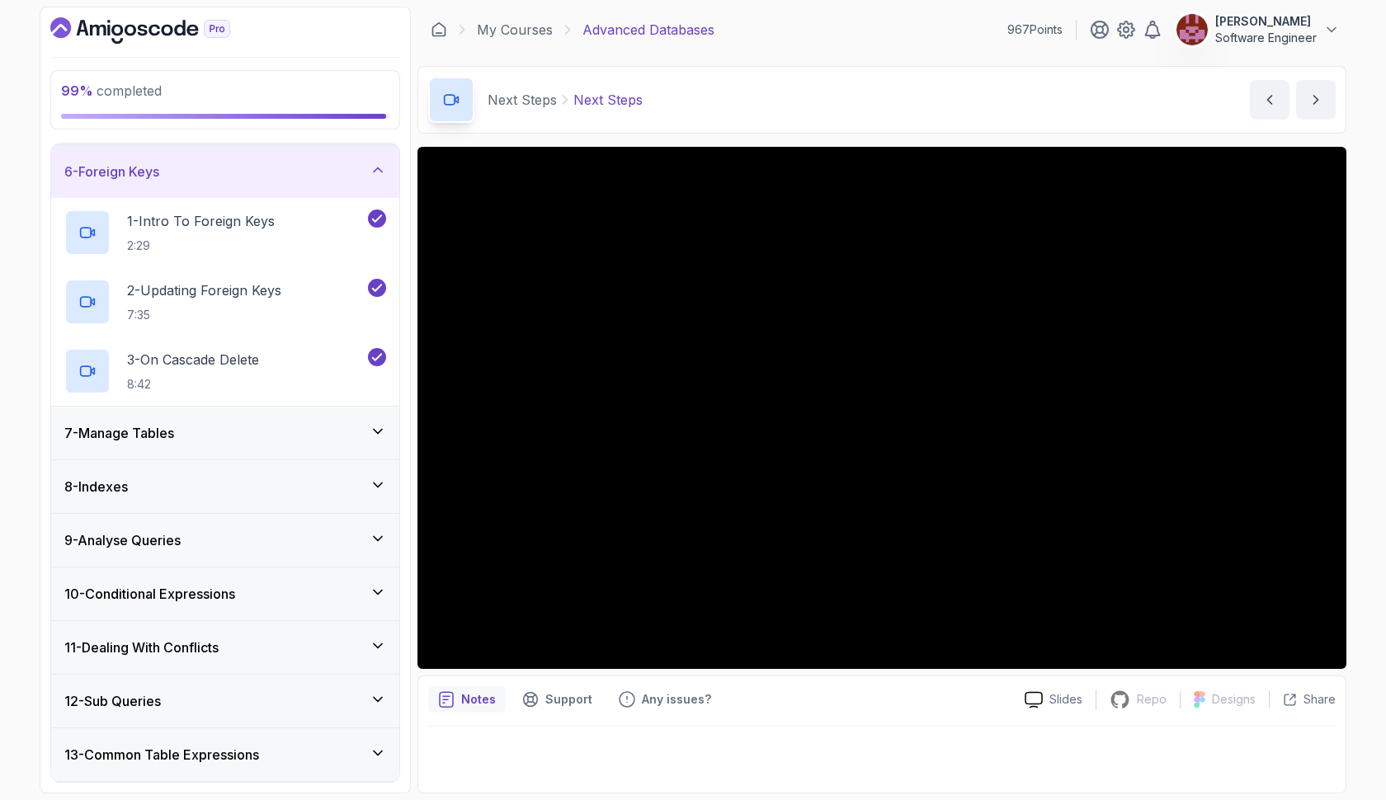
scroll to position [304, 0]
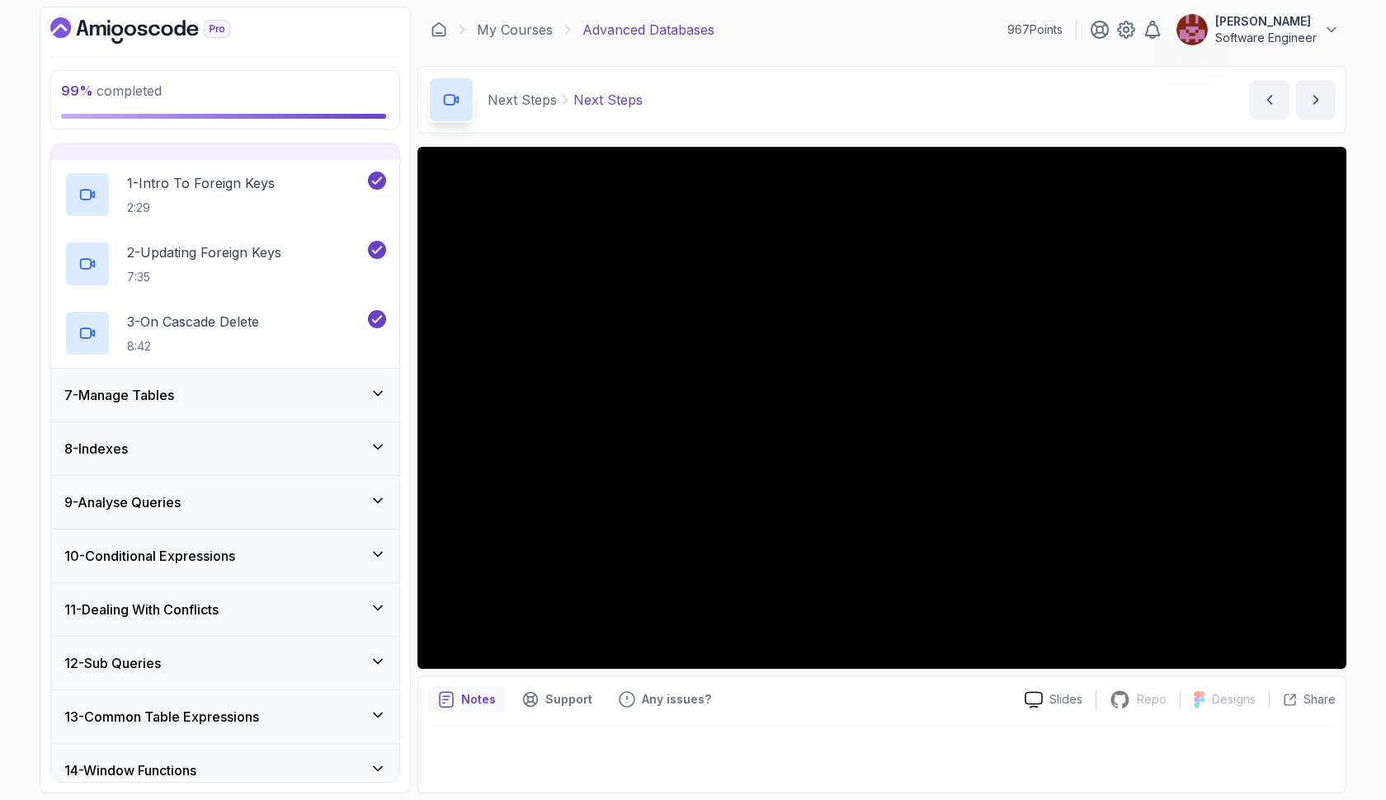
click at [378, 389] on icon at bounding box center [378, 393] width 16 height 16
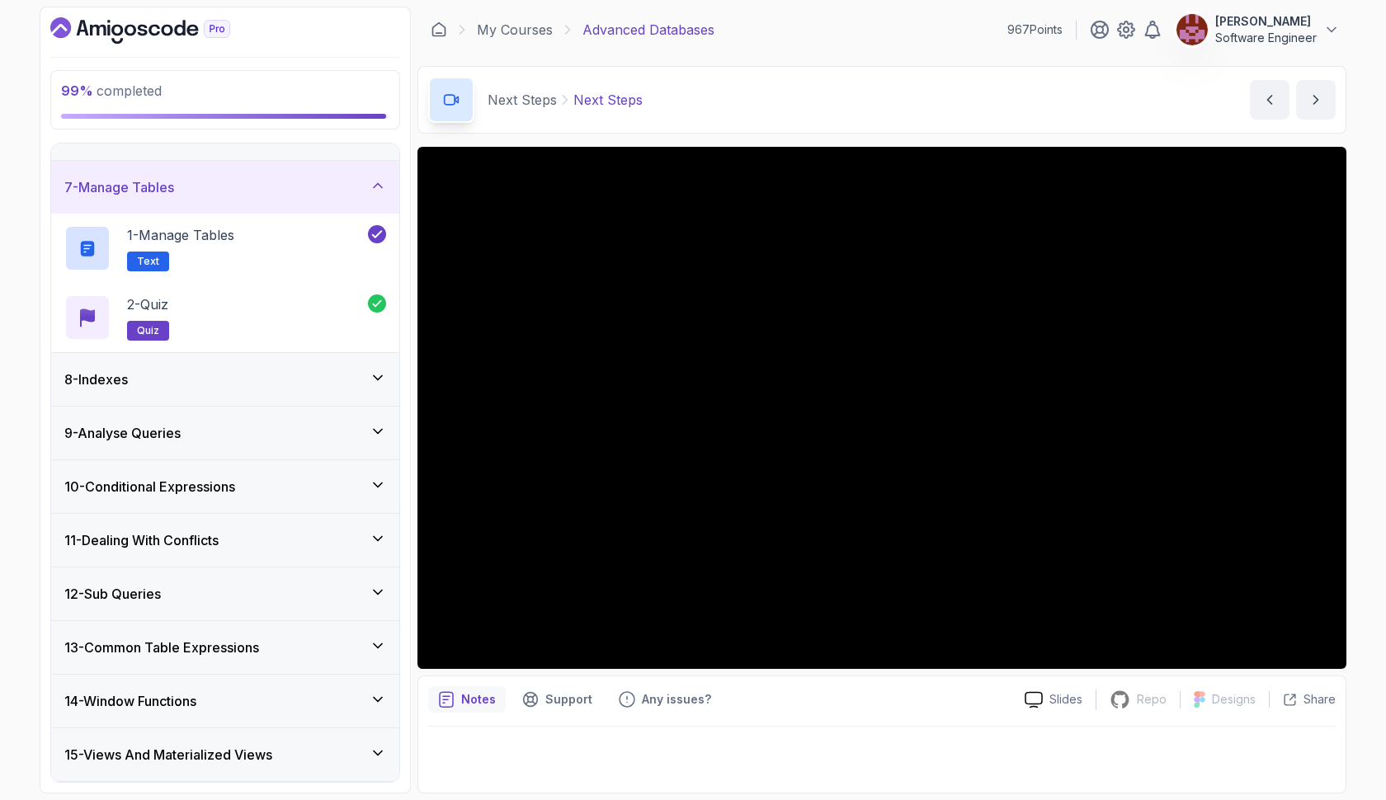
click at [379, 373] on icon at bounding box center [378, 378] width 16 height 16
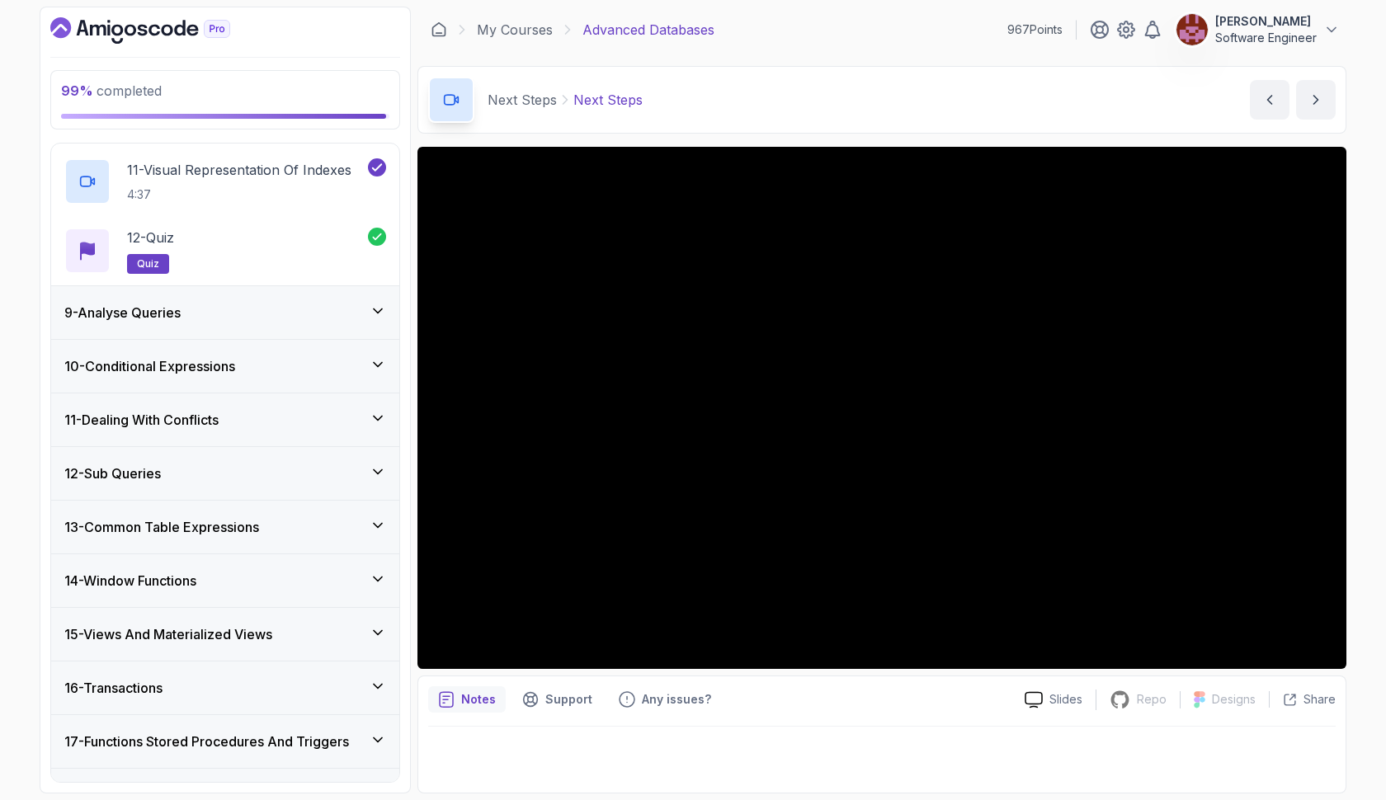
click at [371, 313] on icon at bounding box center [378, 311] width 16 height 16
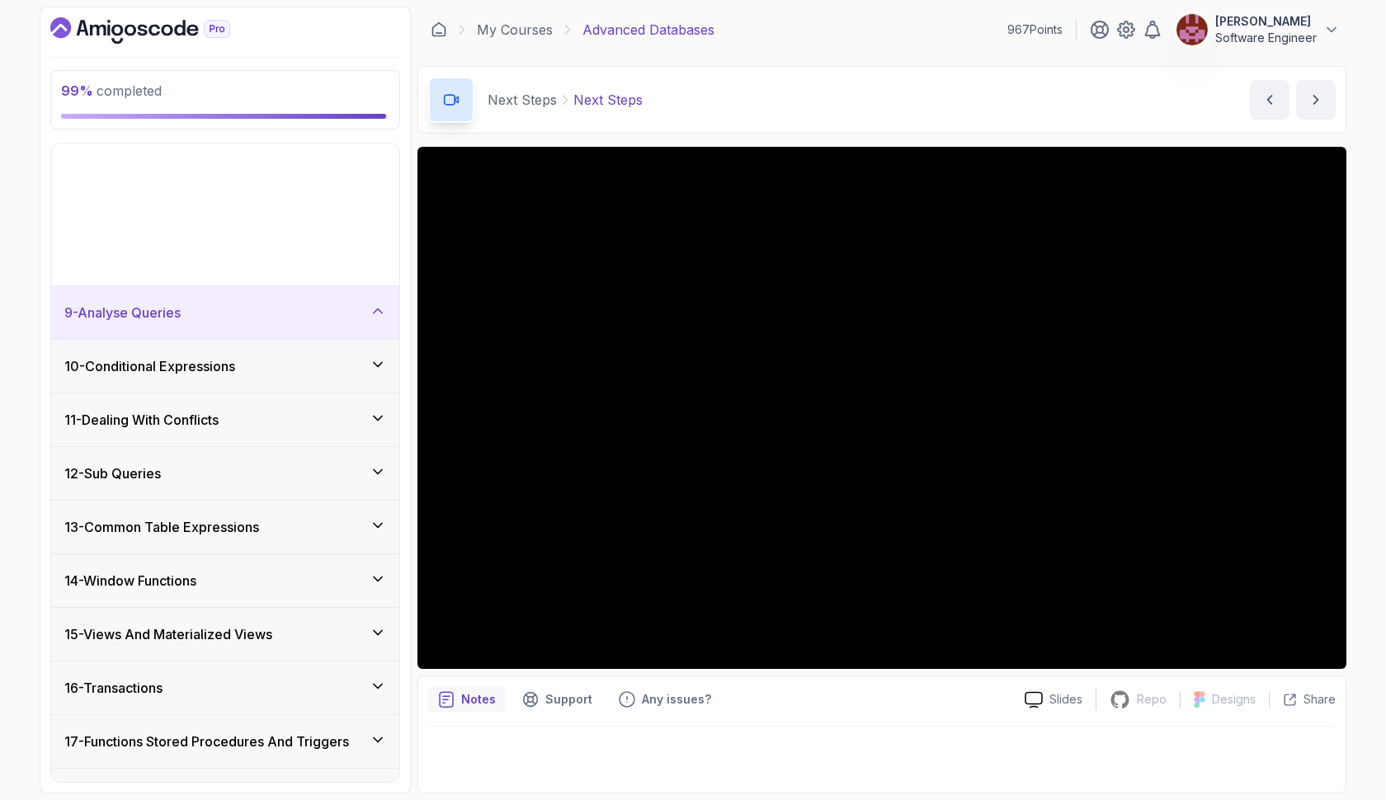
scroll to position [541, 0]
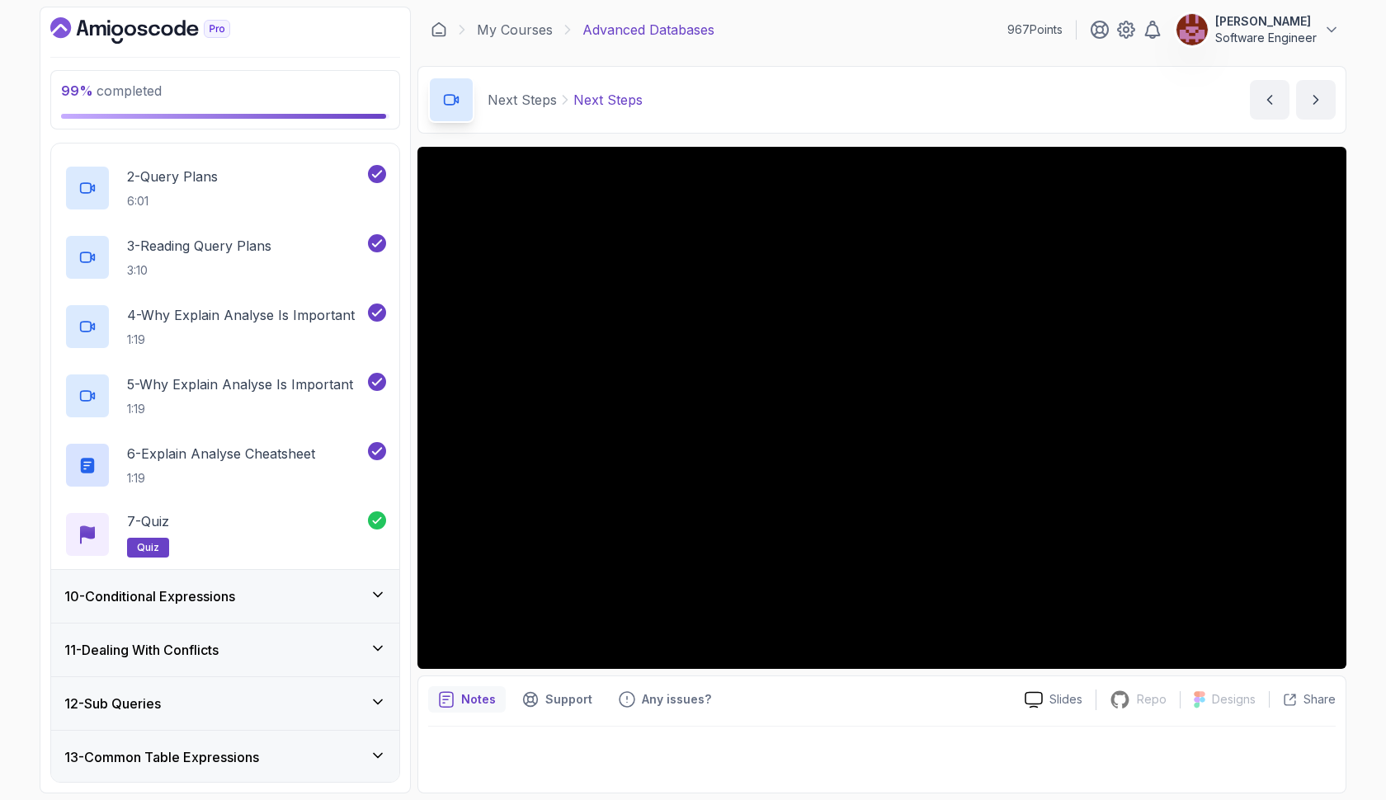
click at [374, 596] on icon at bounding box center [378, 595] width 16 height 16
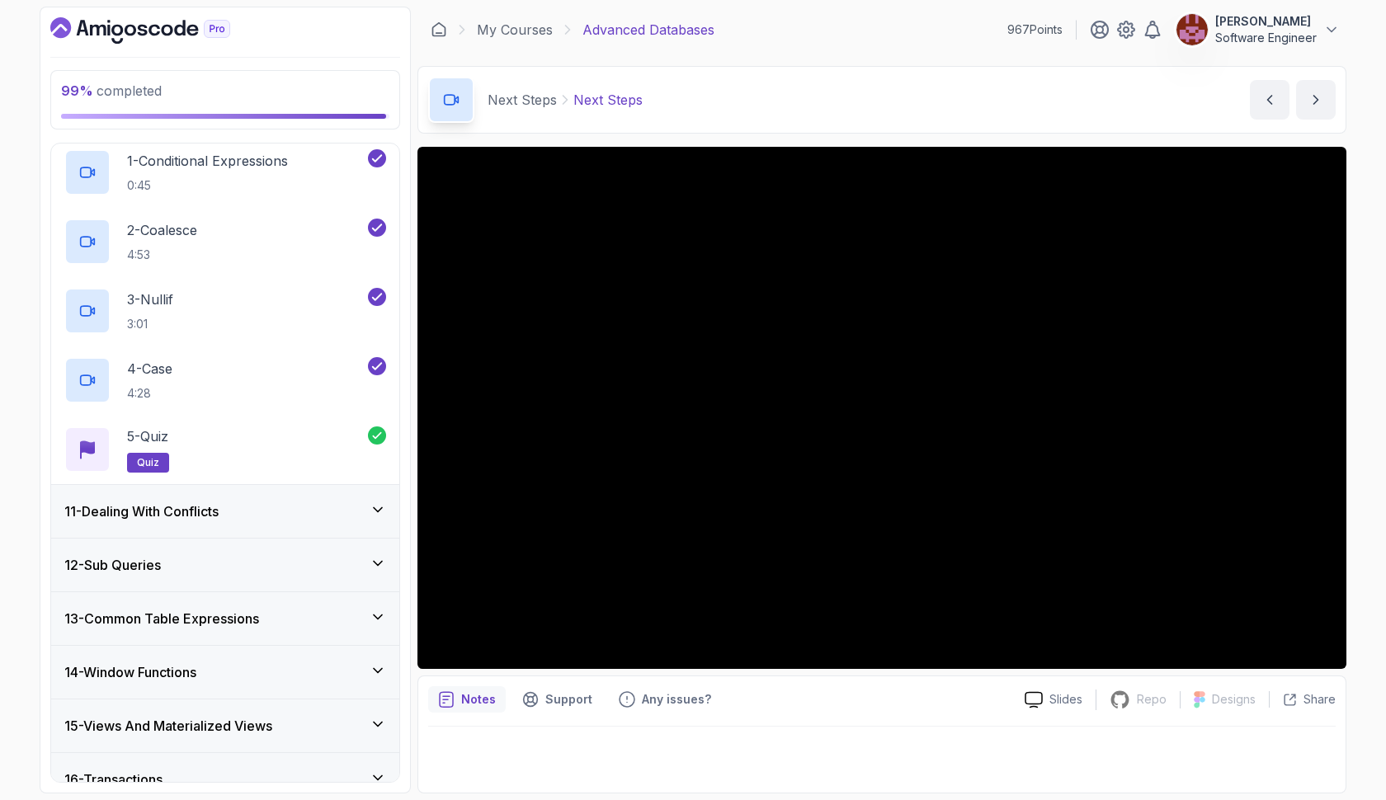
click at [374, 511] on icon at bounding box center [378, 510] width 16 height 16
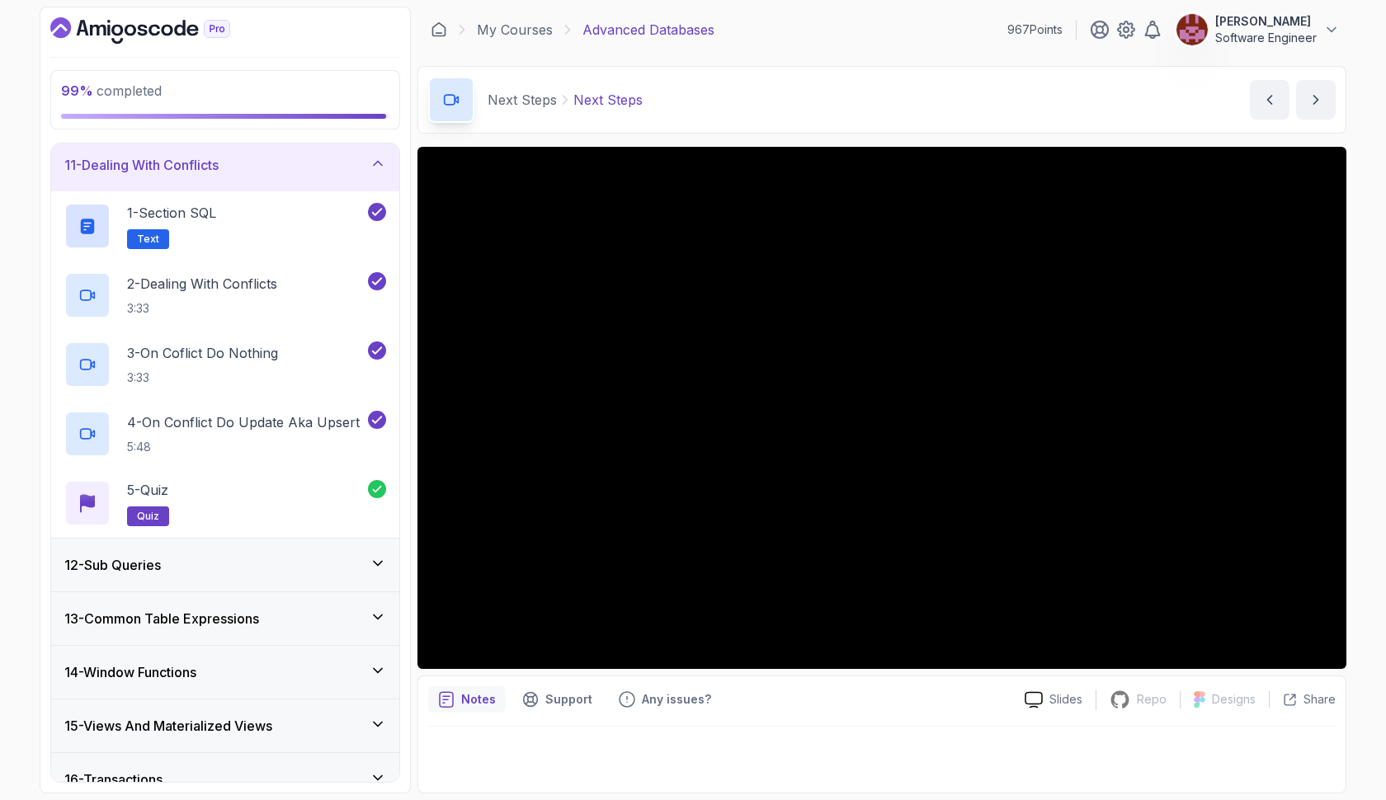
click at [374, 554] on div "12 - Sub Queries" at bounding box center [225, 565] width 348 height 53
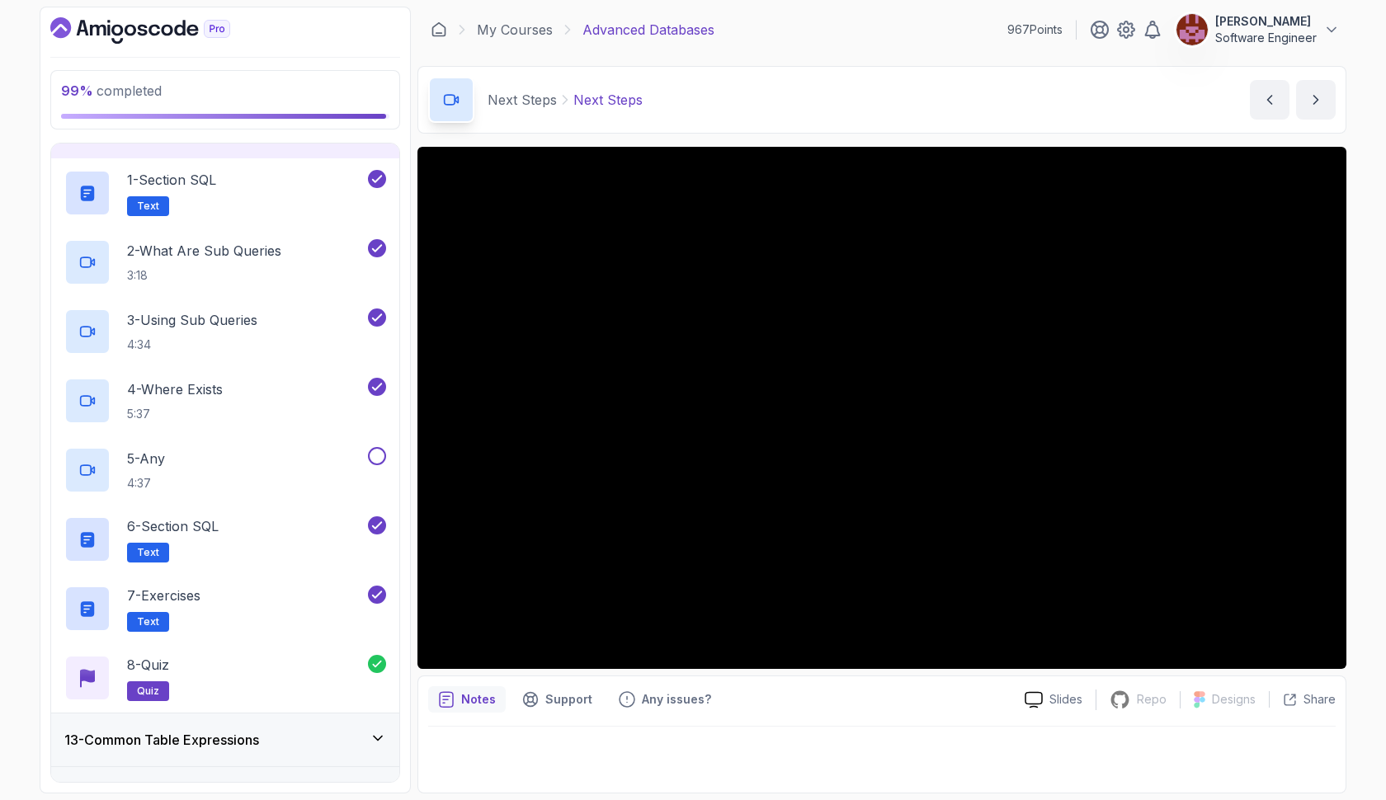
scroll to position [629, 0]
click at [378, 456] on button at bounding box center [377, 455] width 18 height 18
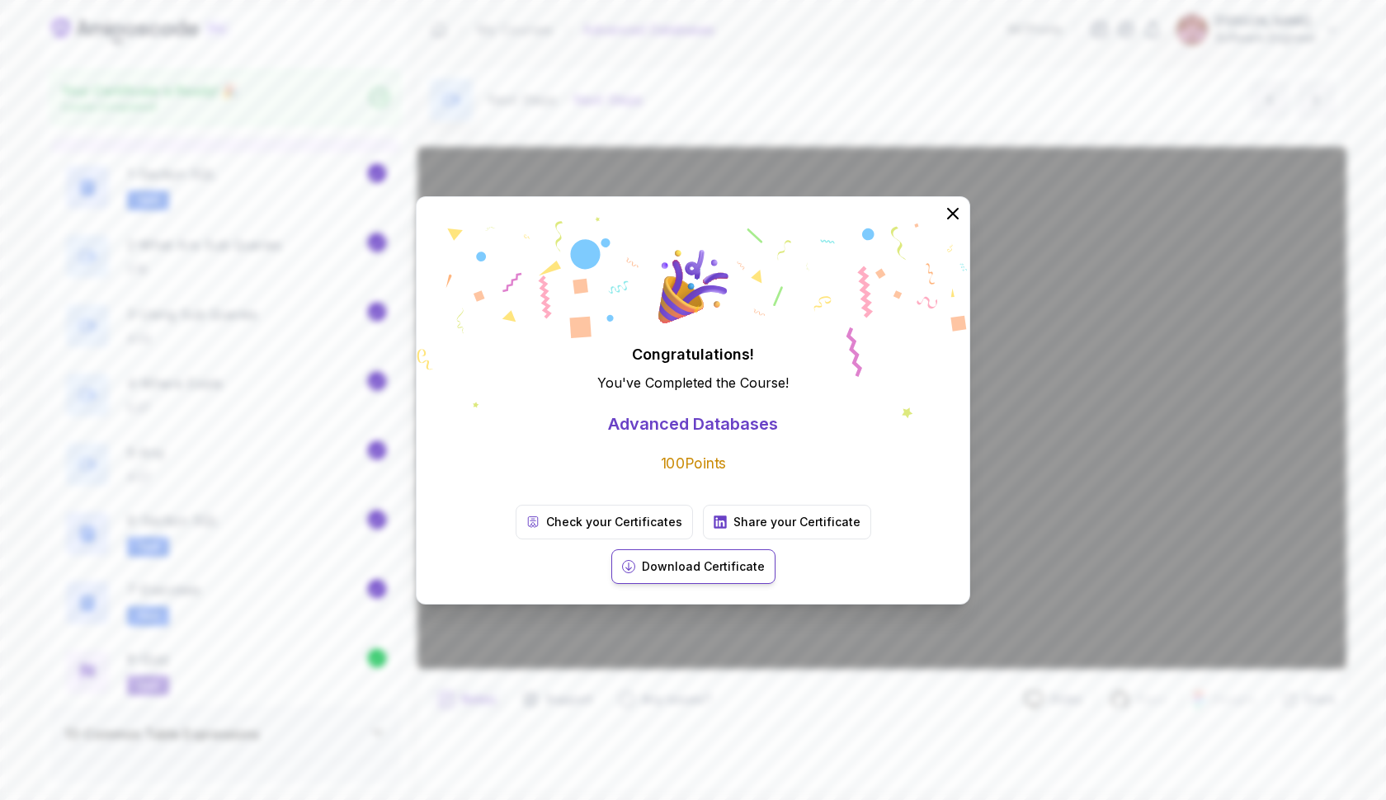
click at [775, 549] on button "Download Certificate" at bounding box center [693, 566] width 164 height 35
click at [955, 224] on icon at bounding box center [952, 212] width 21 height 21
